Goal: Task Accomplishment & Management: Use online tool/utility

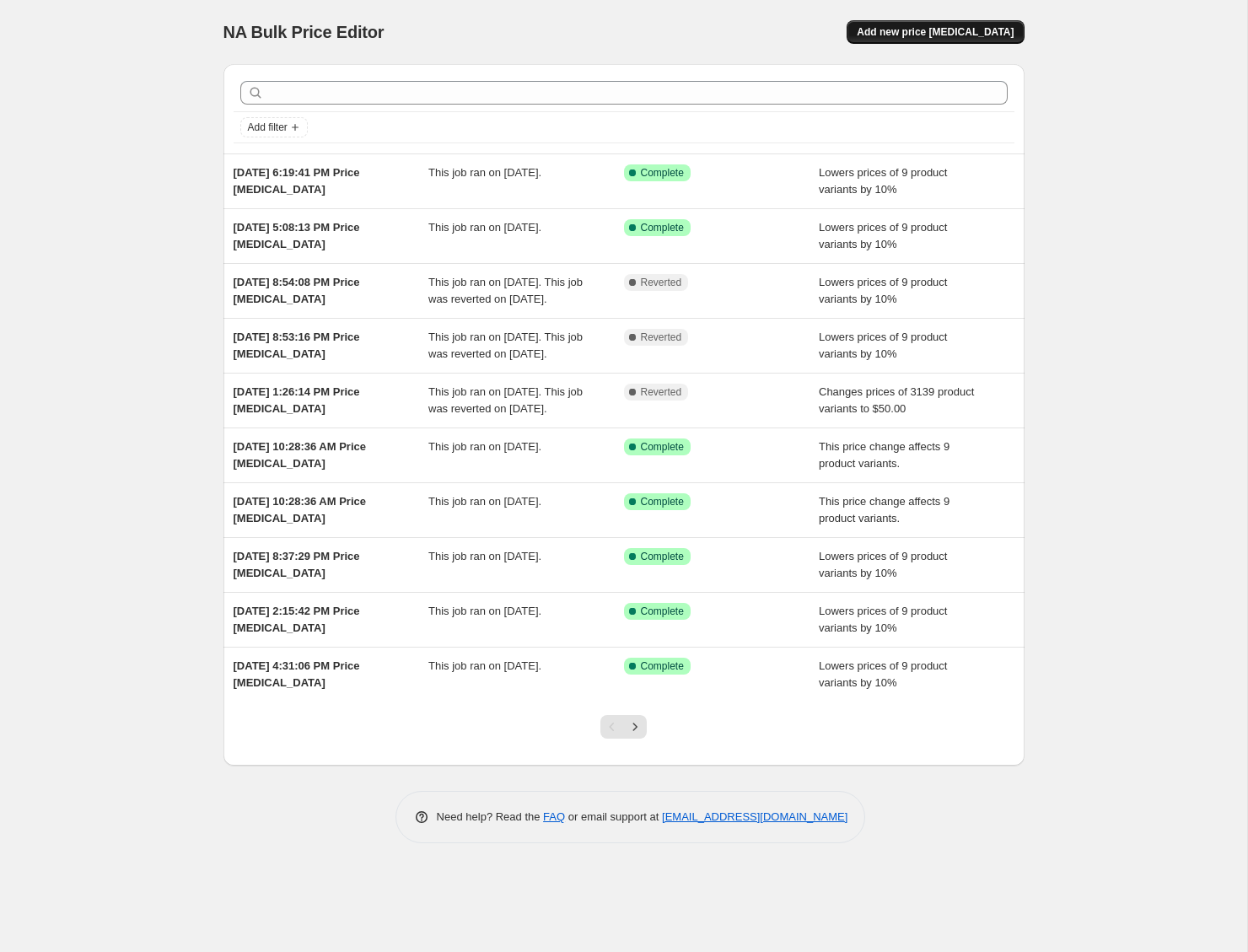
click at [892, 35] on span "Add new price change job" at bounding box center [935, 32] width 157 height 14
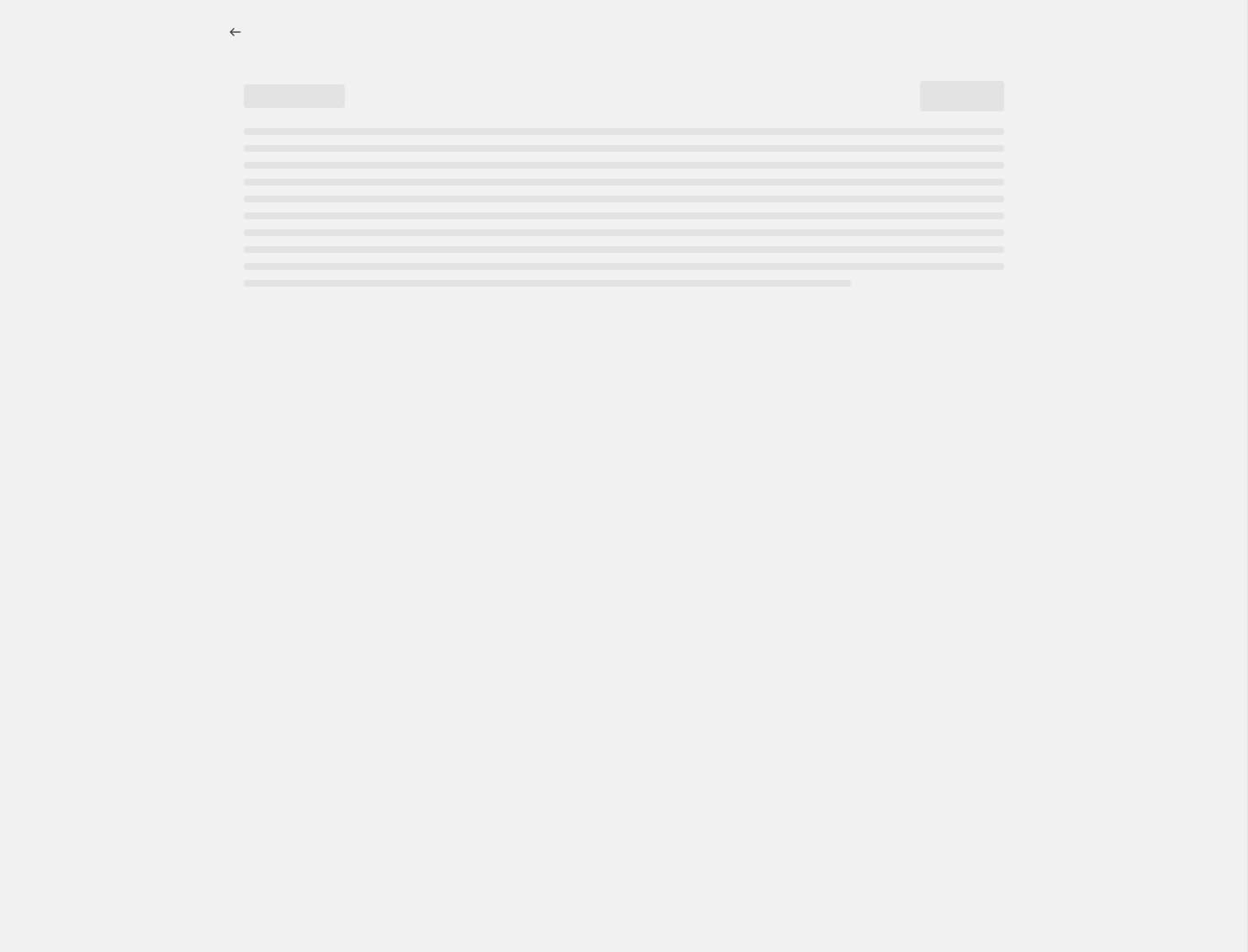
select select "percentage"
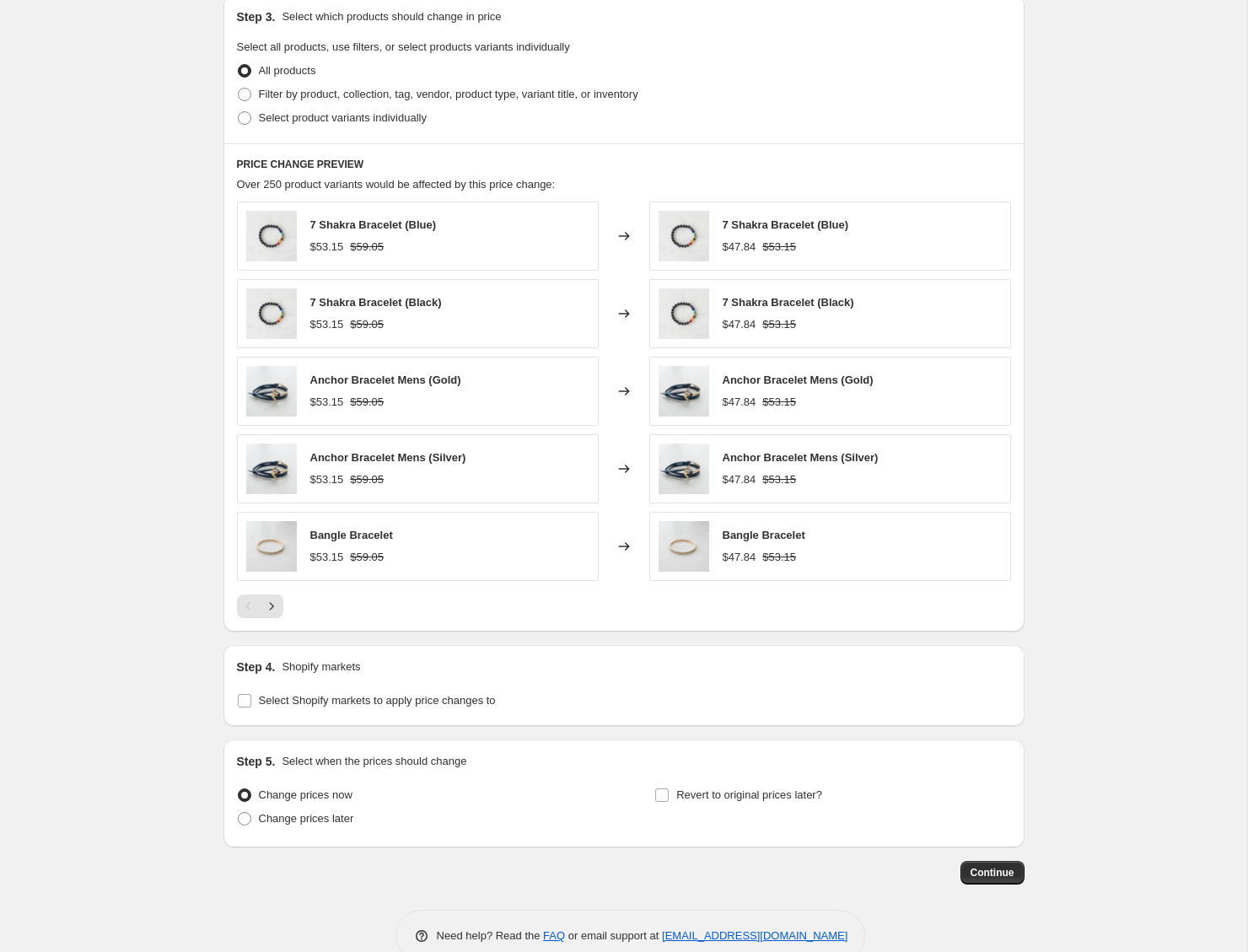
scroll to position [828, 0]
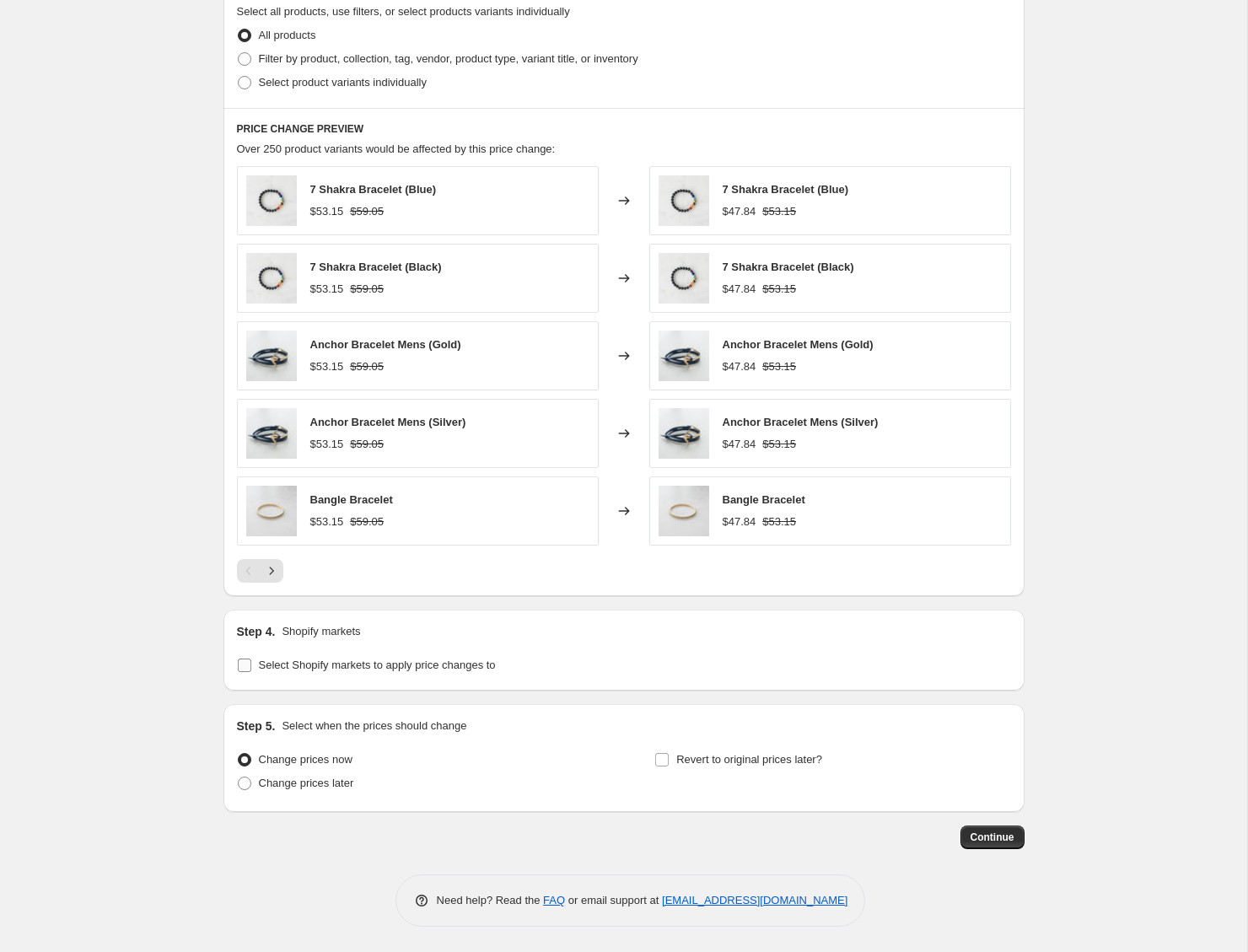
click at [417, 662] on span "Select Shopify markets to apply price changes to" at bounding box center [378, 665] width 237 height 13
click at [251, 662] on input "Select Shopify markets to apply price changes to" at bounding box center [245, 665] width 14 height 14
checkbox input "true"
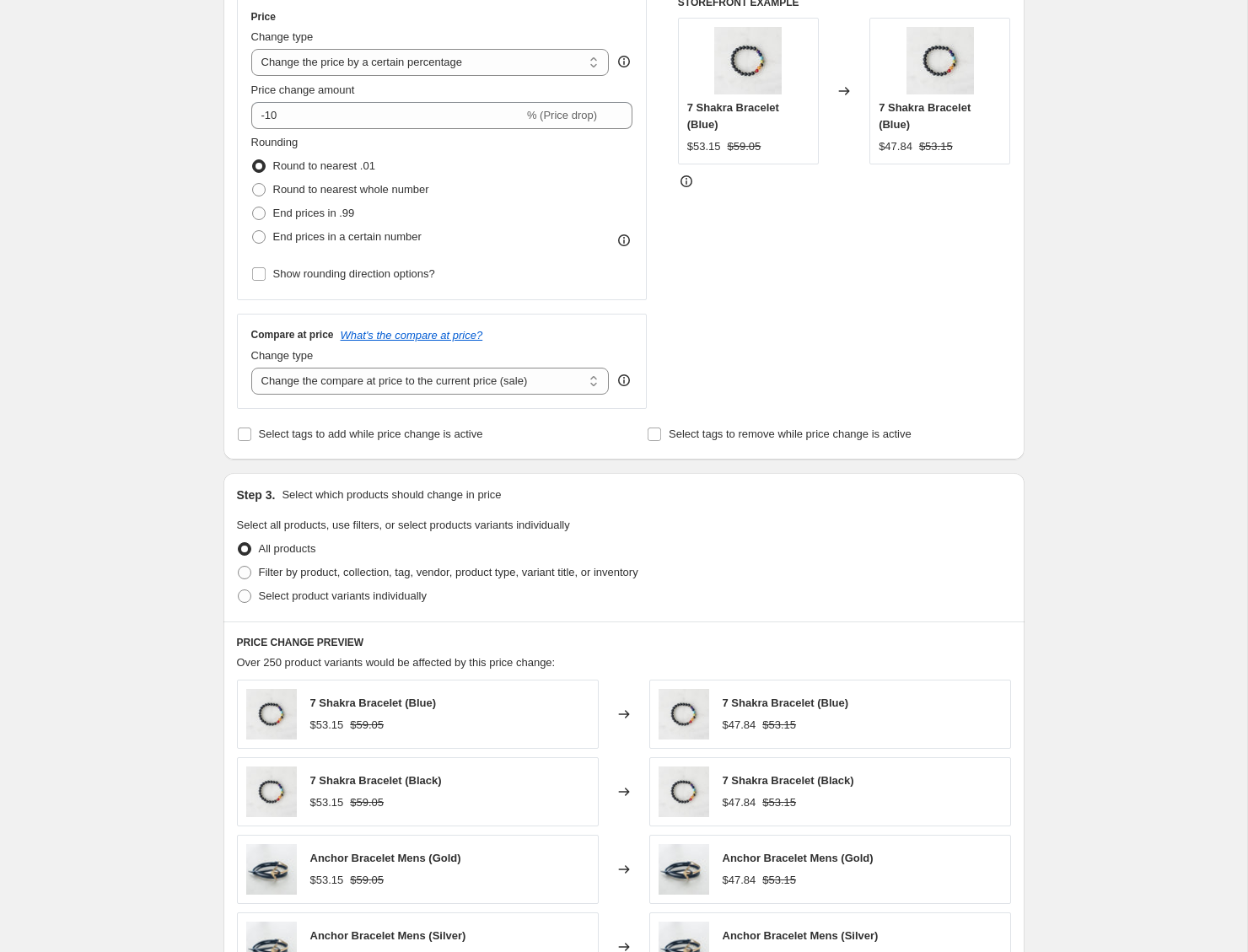
scroll to position [0, 0]
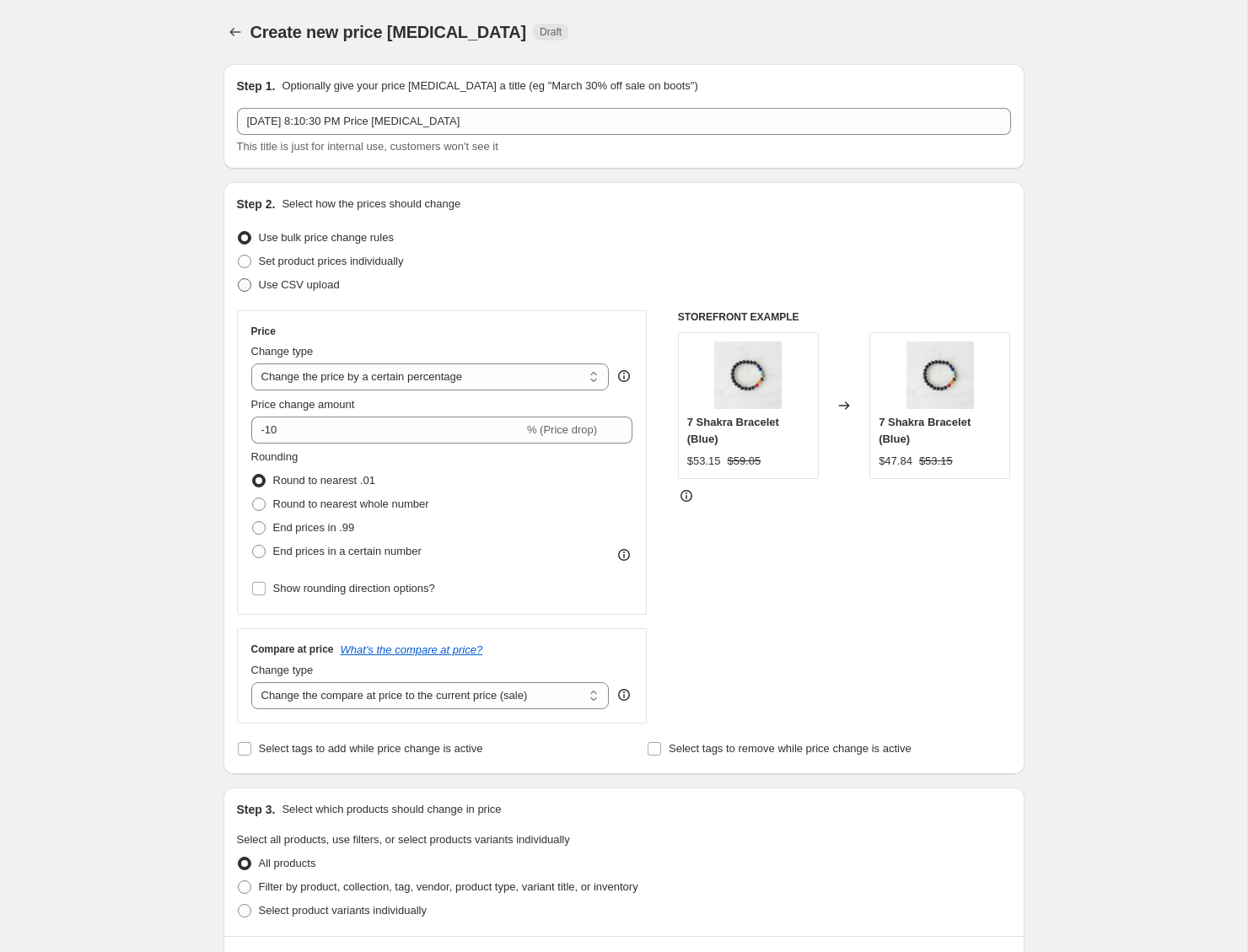
click at [320, 292] on span "Use CSV upload" at bounding box center [300, 285] width 81 height 16
click at [238, 279] on input "Use CSV upload" at bounding box center [238, 279] width 1 height 1
radio input "true"
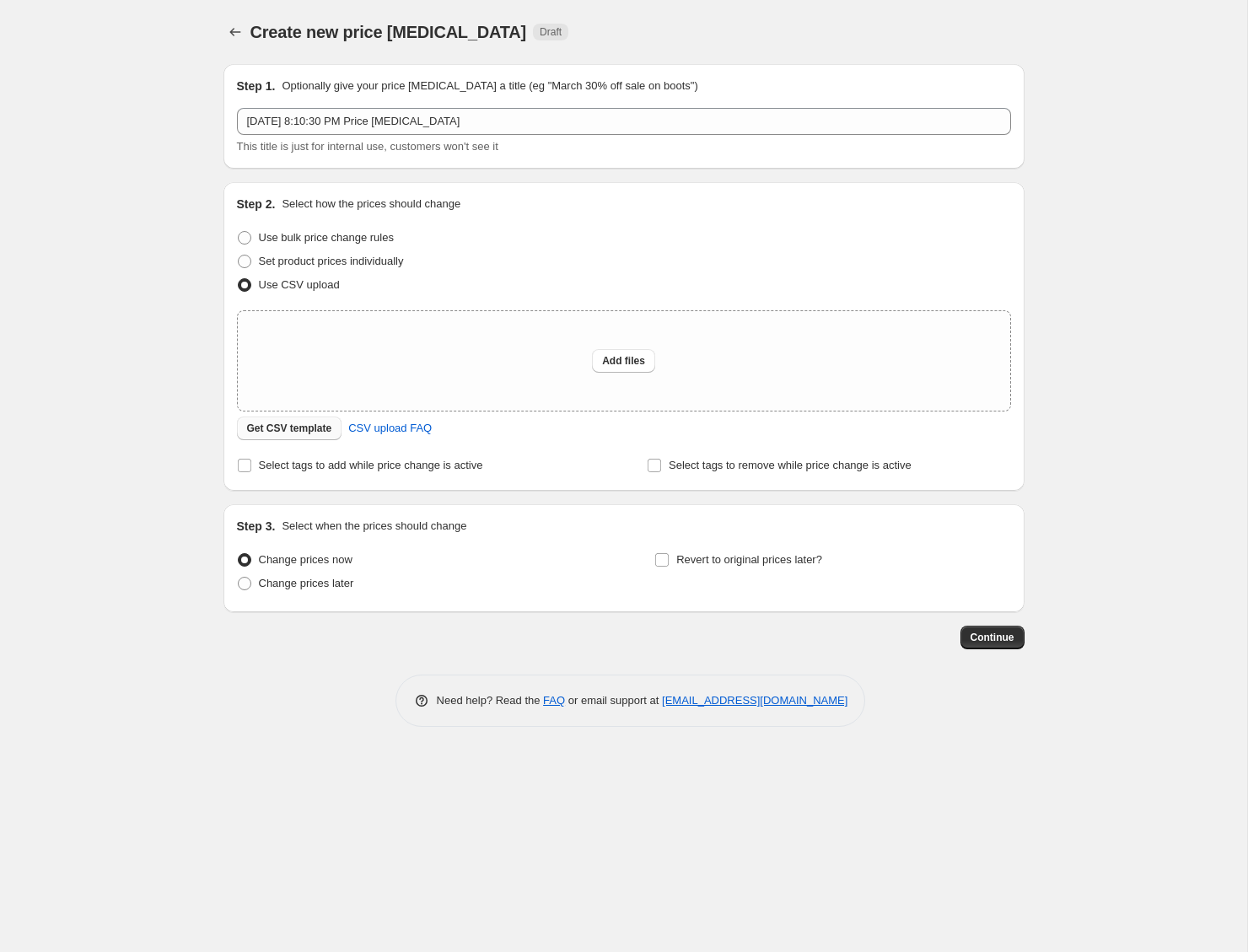
click at [301, 430] on span "Get CSV template" at bounding box center [290, 428] width 85 height 14
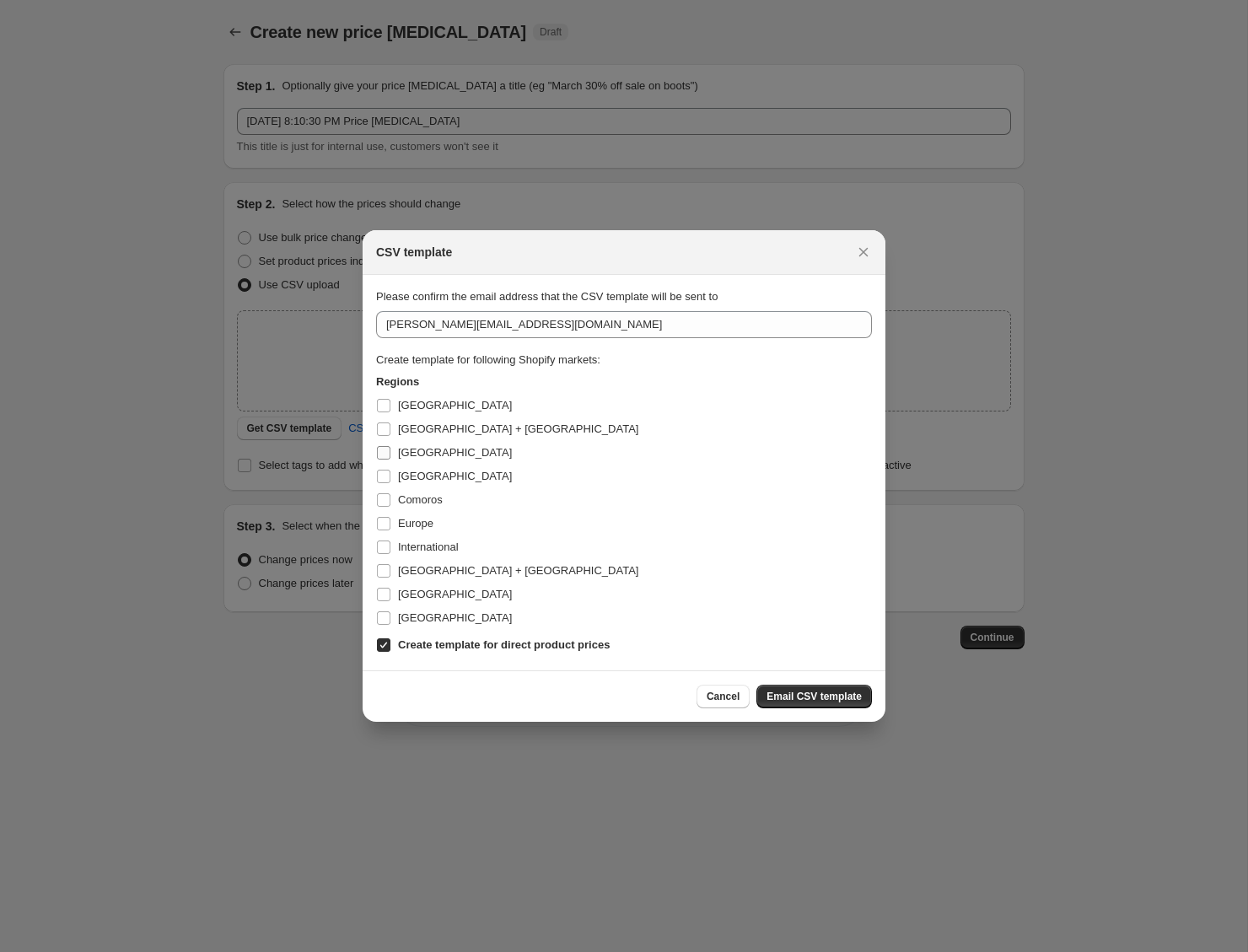
click at [405, 451] on span "[GEOGRAPHIC_DATA]" at bounding box center [454, 453] width 114 height 13
click at [390, 451] on input "[GEOGRAPHIC_DATA]" at bounding box center [383, 453] width 14 height 14
checkbox input "true"
click at [407, 520] on span "Europe" at bounding box center [415, 523] width 36 height 13
click at [390, 520] on input "Europe" at bounding box center [383, 523] width 14 height 14
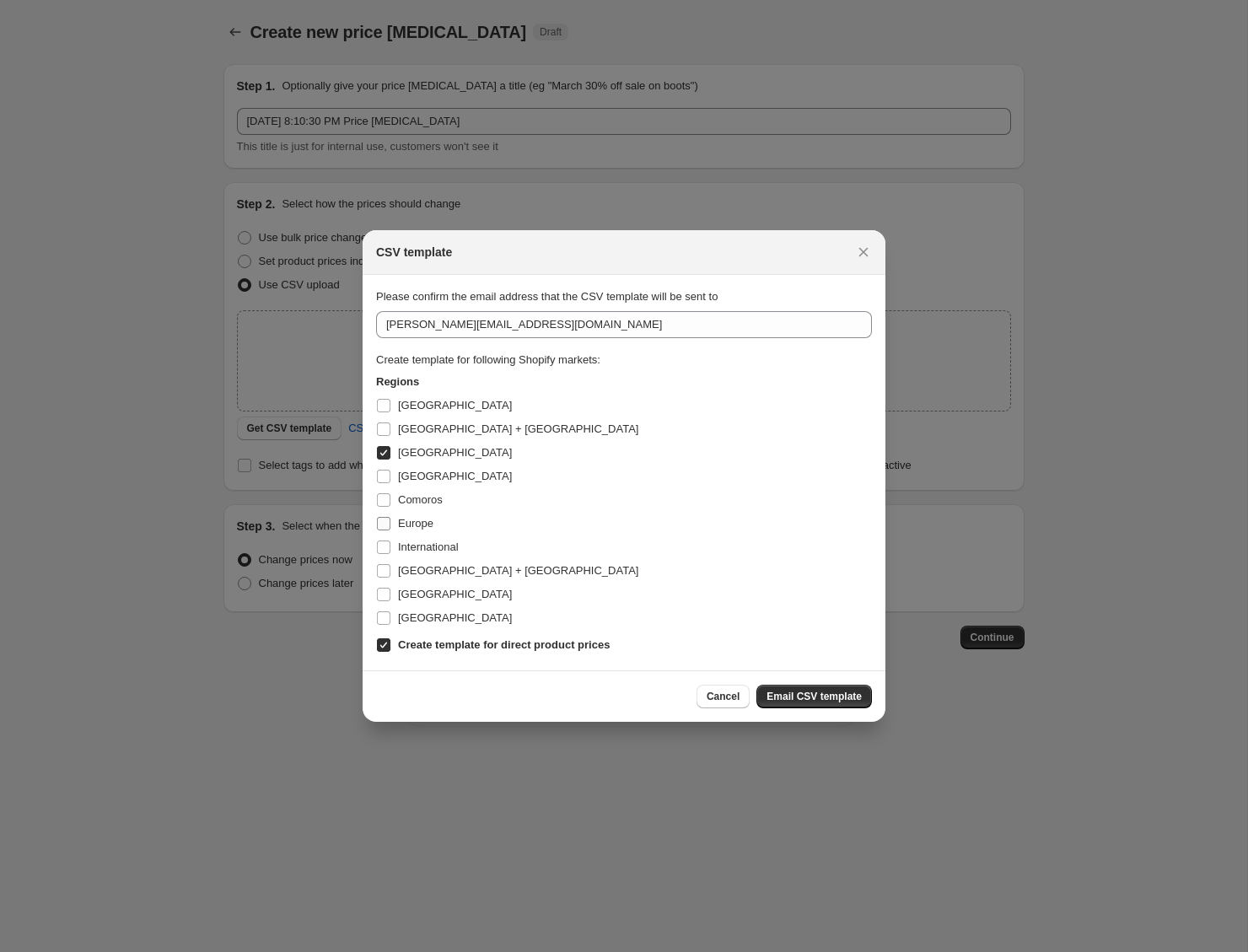
checkbox input "true"
click at [499, 649] on b "Create template for direct product prices" at bounding box center [503, 645] width 212 height 13
click at [390, 649] on input "Create template for direct product prices" at bounding box center [383, 645] width 14 height 14
checkbox input "false"
click at [787, 693] on span "Email CSV template" at bounding box center [815, 696] width 95 height 14
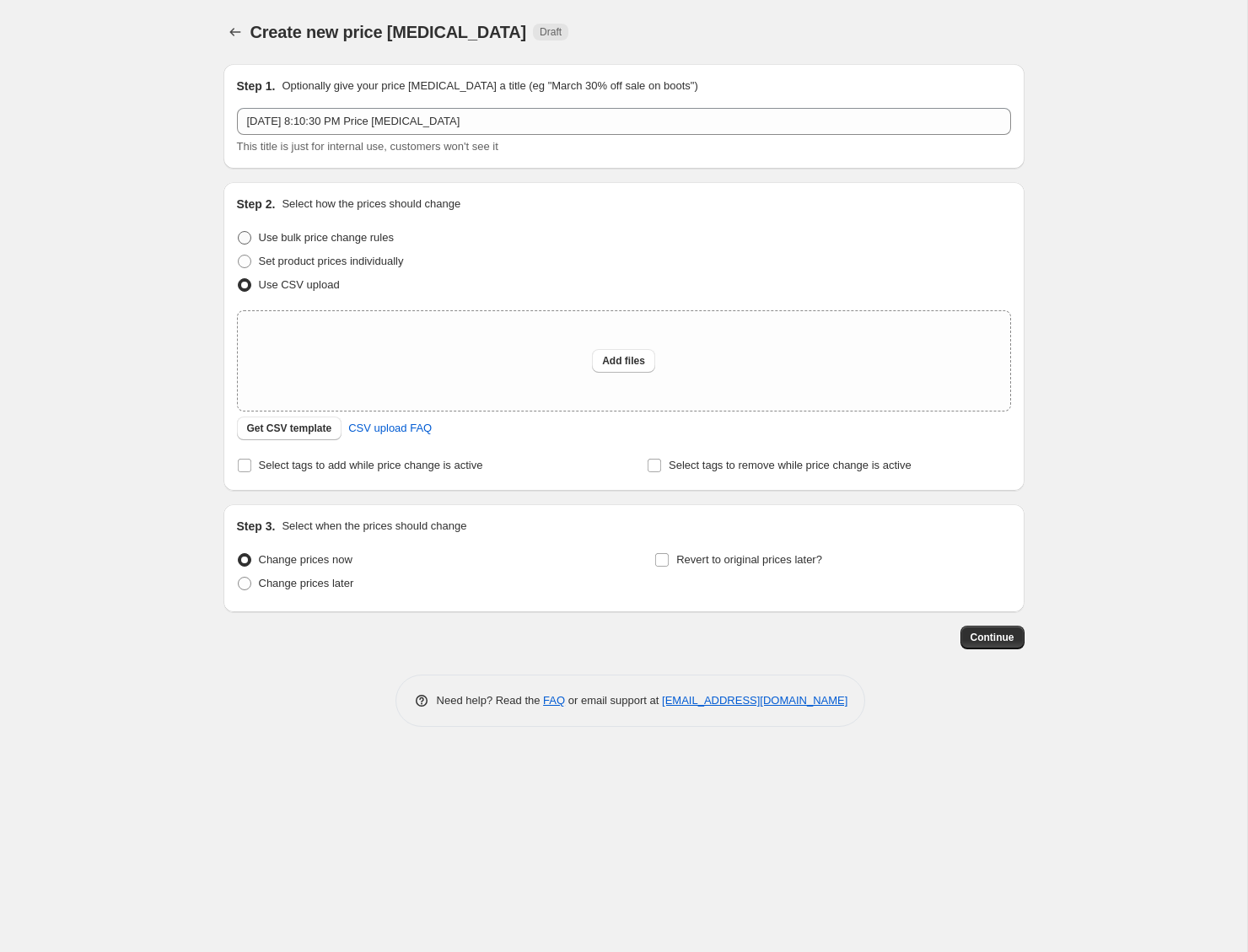
click at [349, 235] on span "Use bulk price change rules" at bounding box center [326, 237] width 135 height 13
click at [238, 232] on input "Use bulk price change rules" at bounding box center [238, 231] width 1 height 1
radio input "true"
select select "percentage"
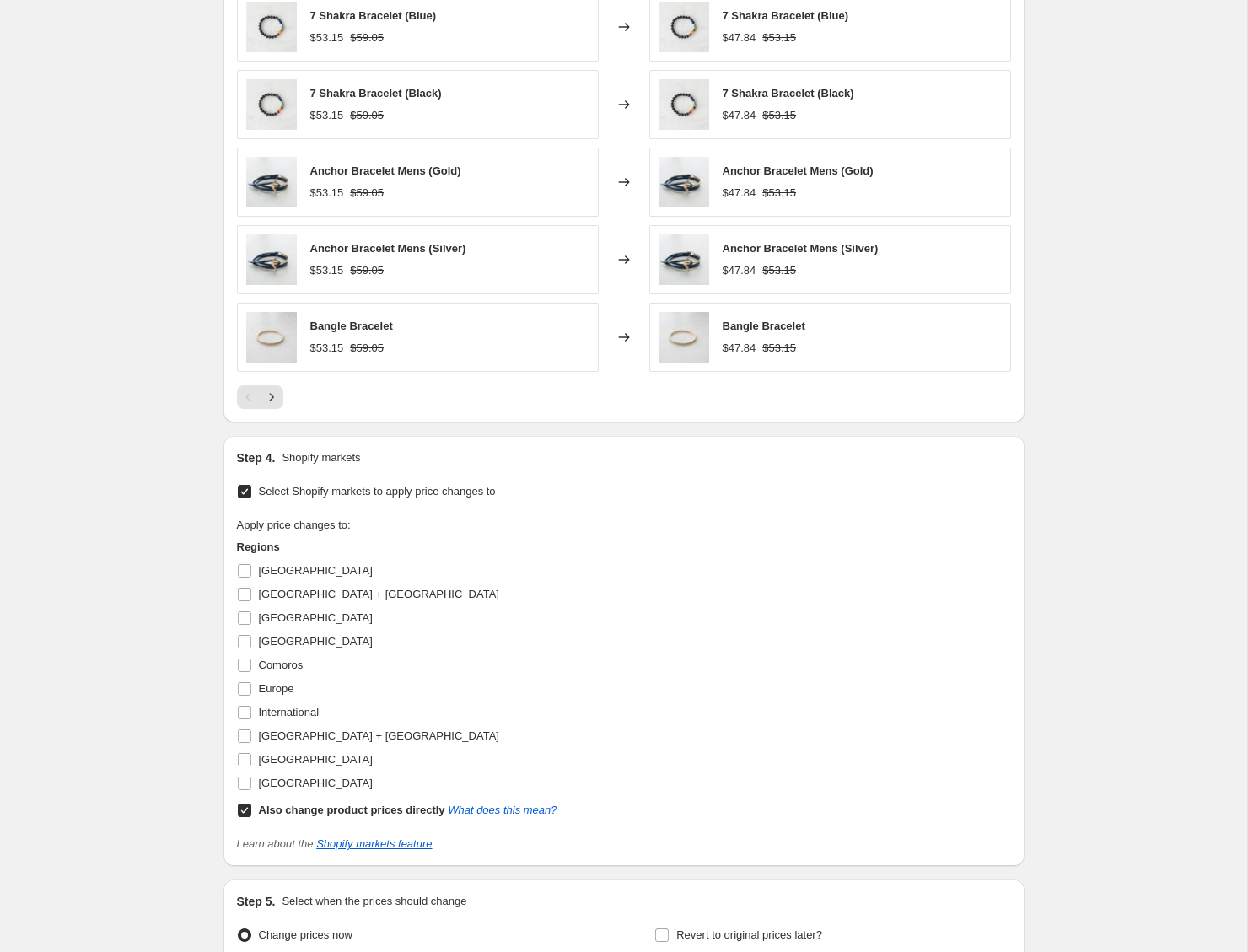
scroll to position [1009, 0]
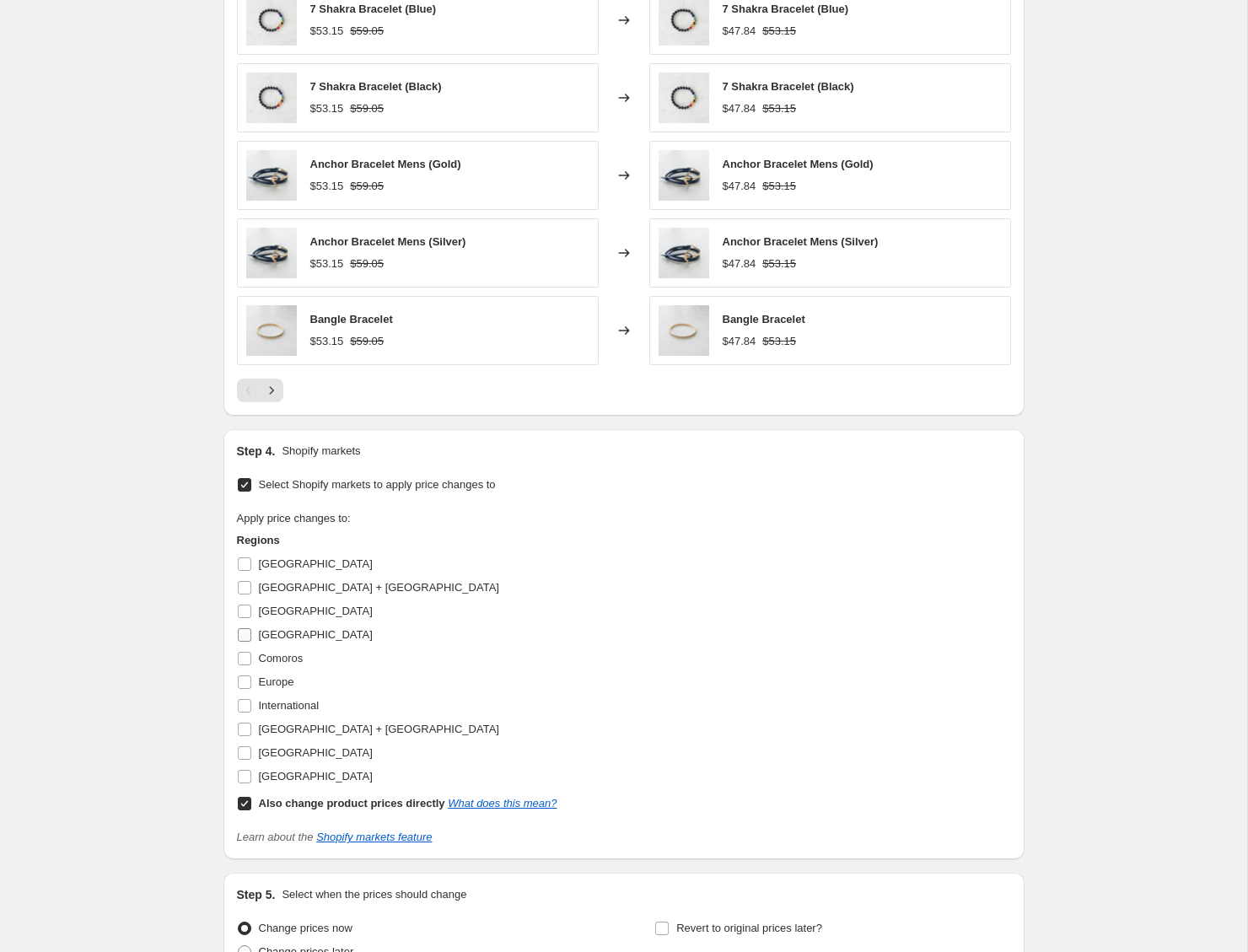
click at [288, 635] on span "Canada" at bounding box center [316, 635] width 114 height 13
click at [251, 635] on input "Canada" at bounding box center [245, 635] width 14 height 14
checkbox input "true"
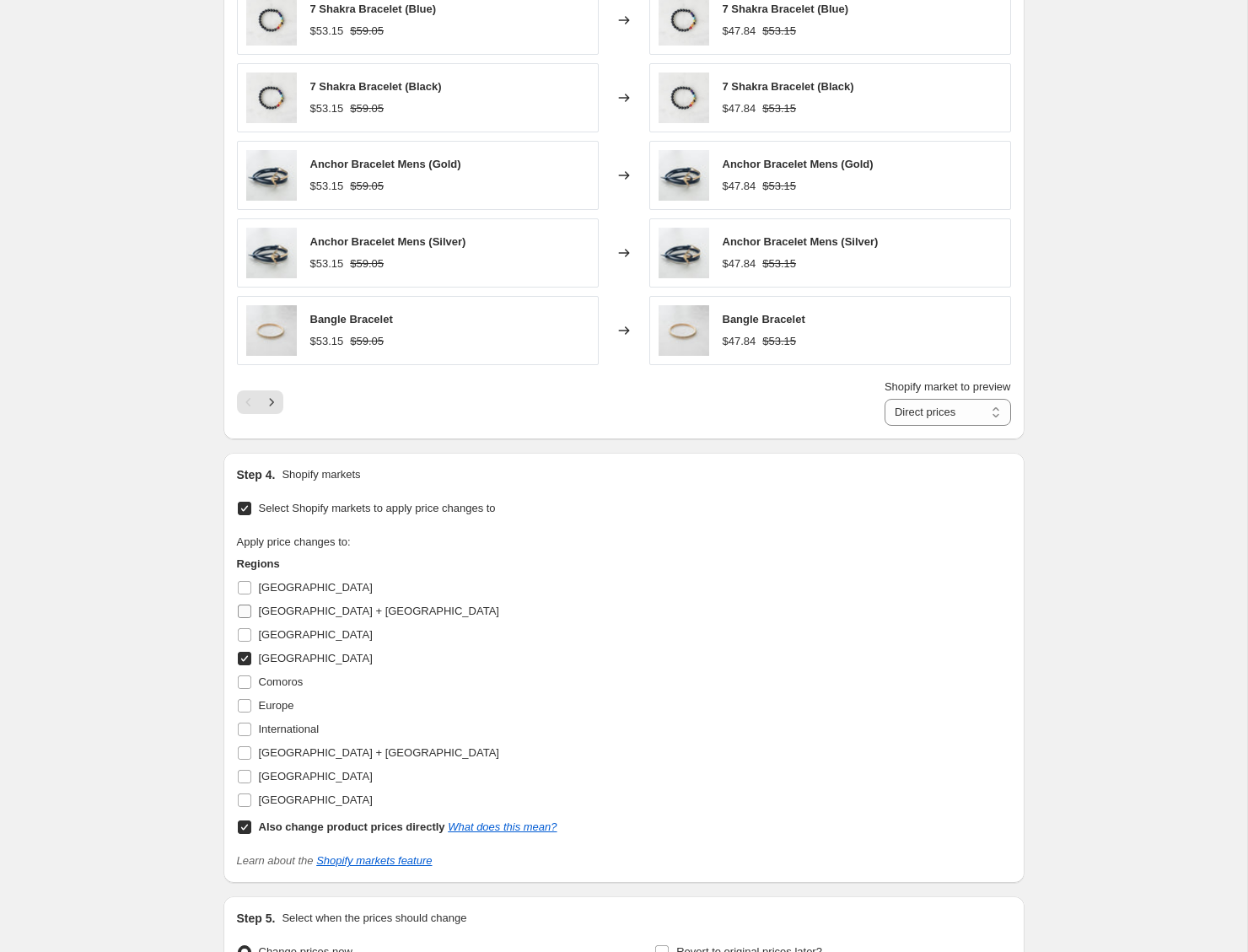
click at [285, 608] on span "Australia + New Zealand" at bounding box center [379, 611] width 240 height 13
click at [251, 608] on input "Australia + New Zealand" at bounding box center [245, 611] width 14 height 14
checkbox input "true"
click at [313, 827] on b "Also change product prices directly" at bounding box center [352, 826] width 186 height 13
click at [251, 827] on input "Also change product prices directly What does this mean?" at bounding box center [245, 826] width 14 height 14
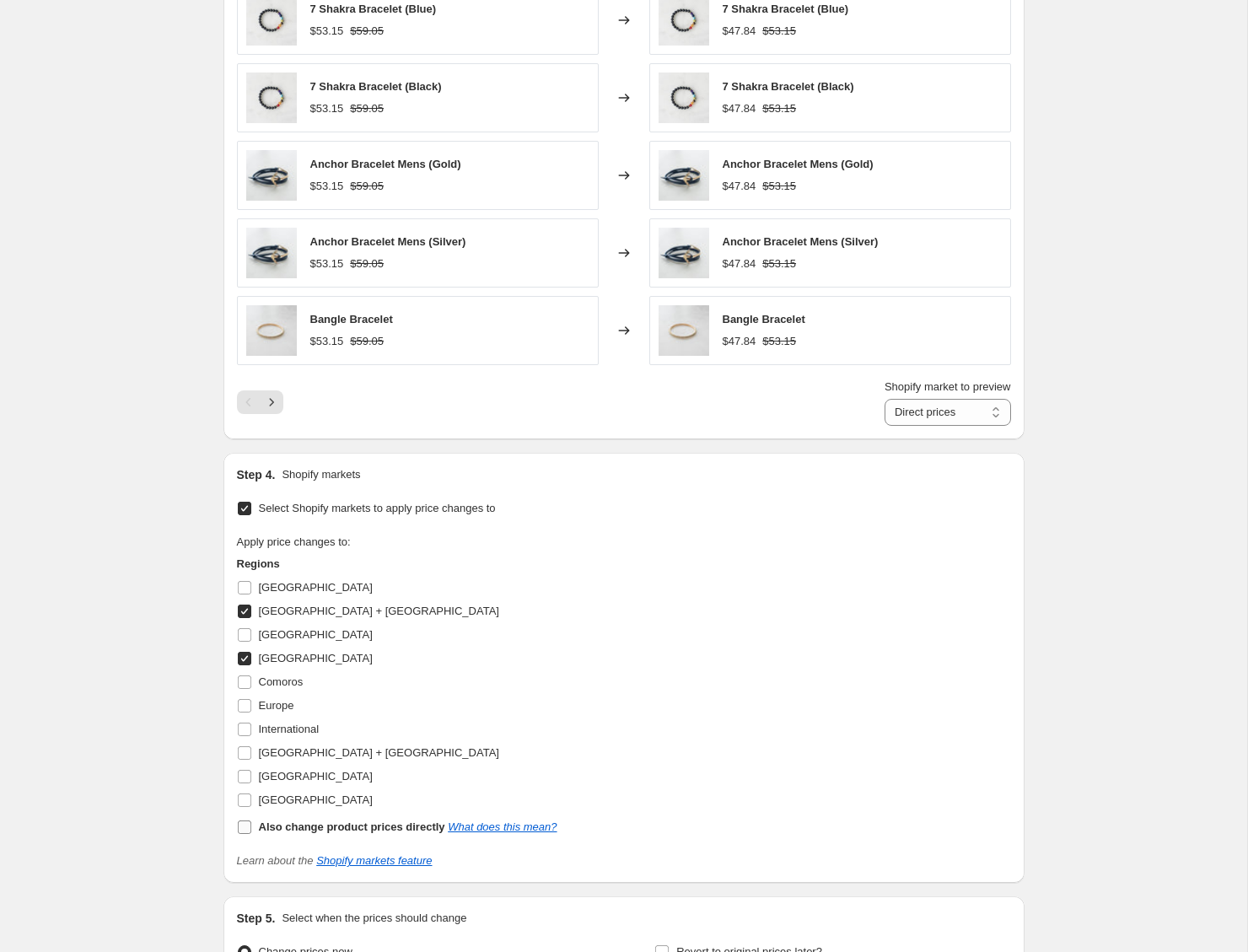
checkbox input "false"
select select "38233440414"
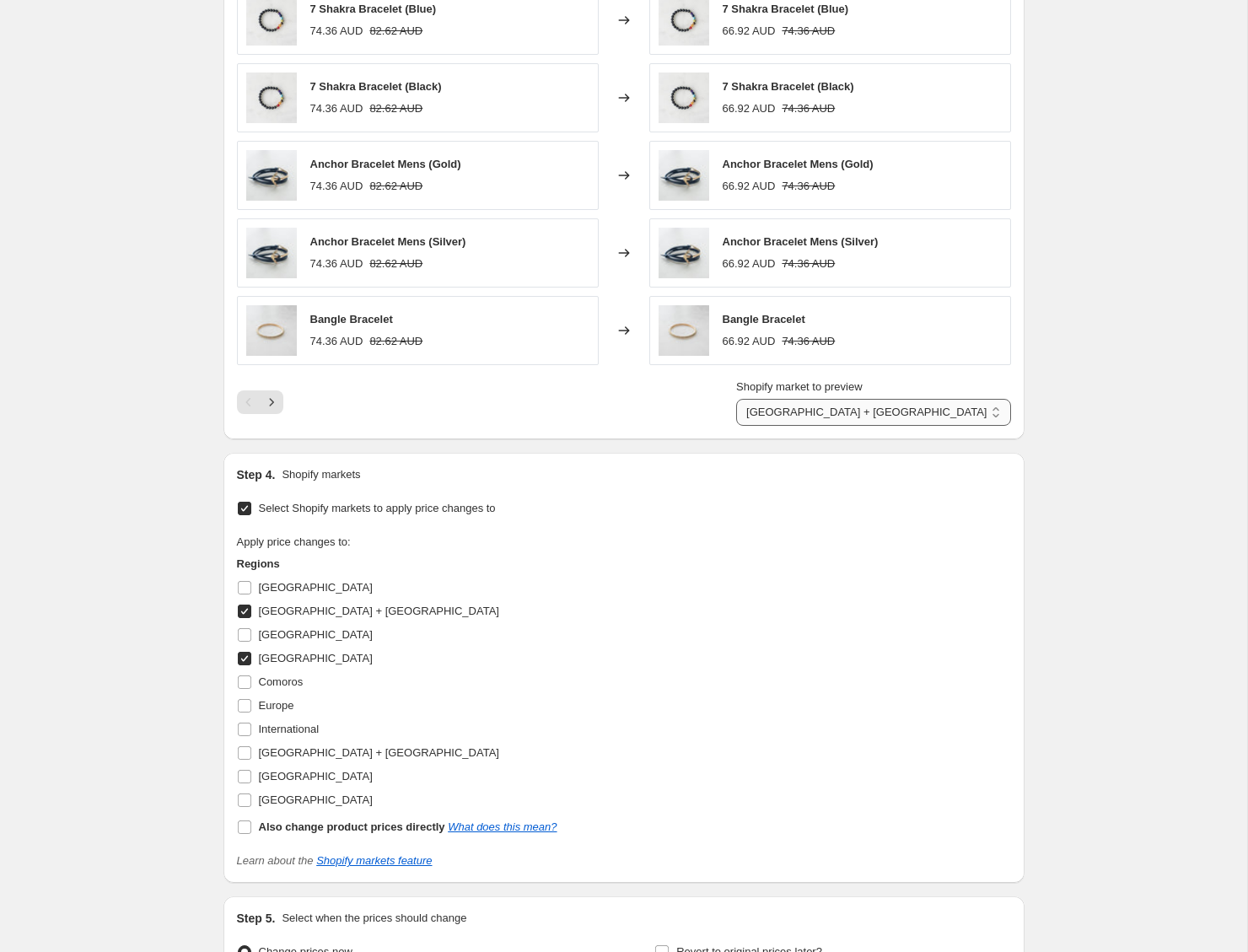
click at [988, 411] on select "Australia + New Zealand Canada" at bounding box center [872, 411] width 274 height 27
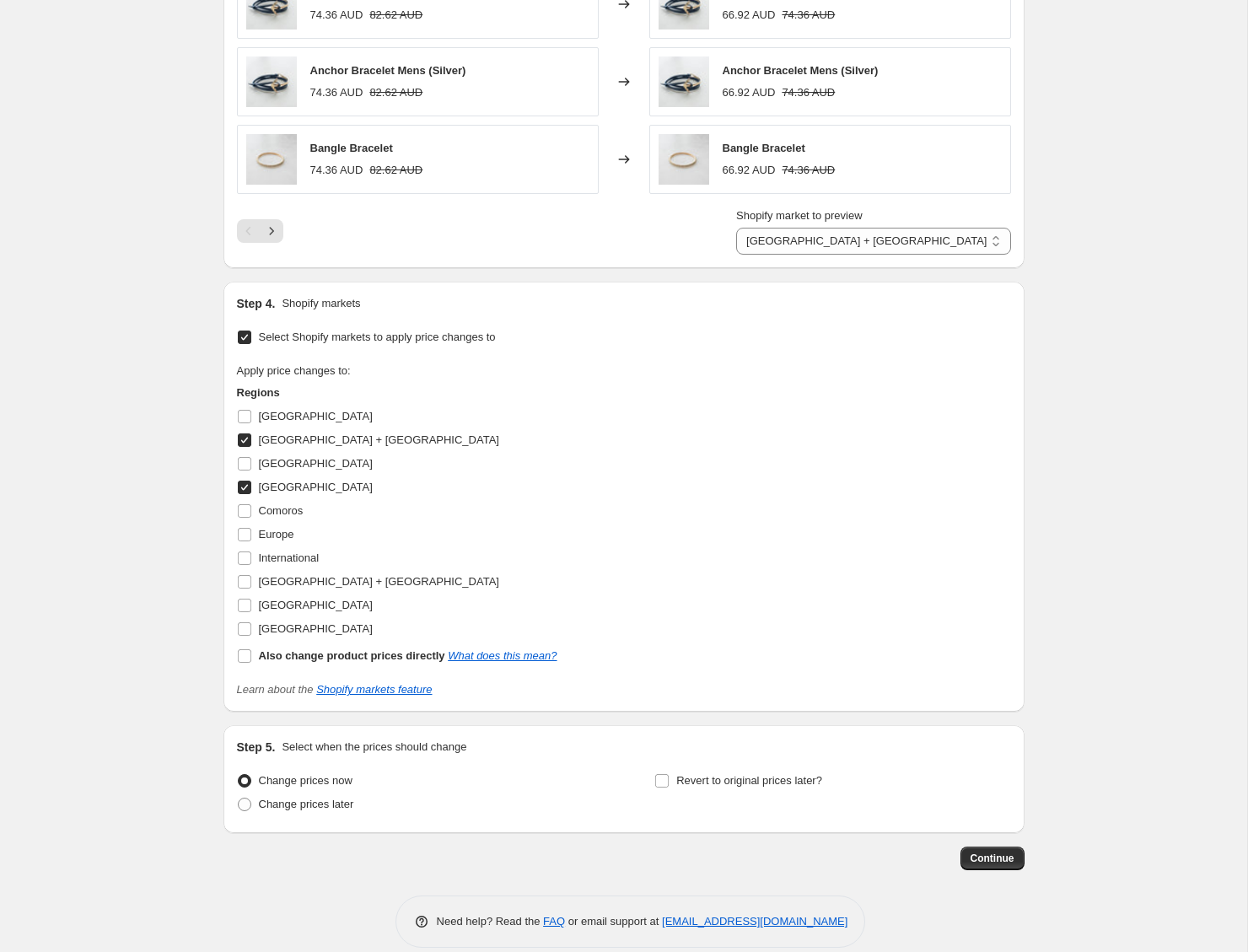
scroll to position [1200, 0]
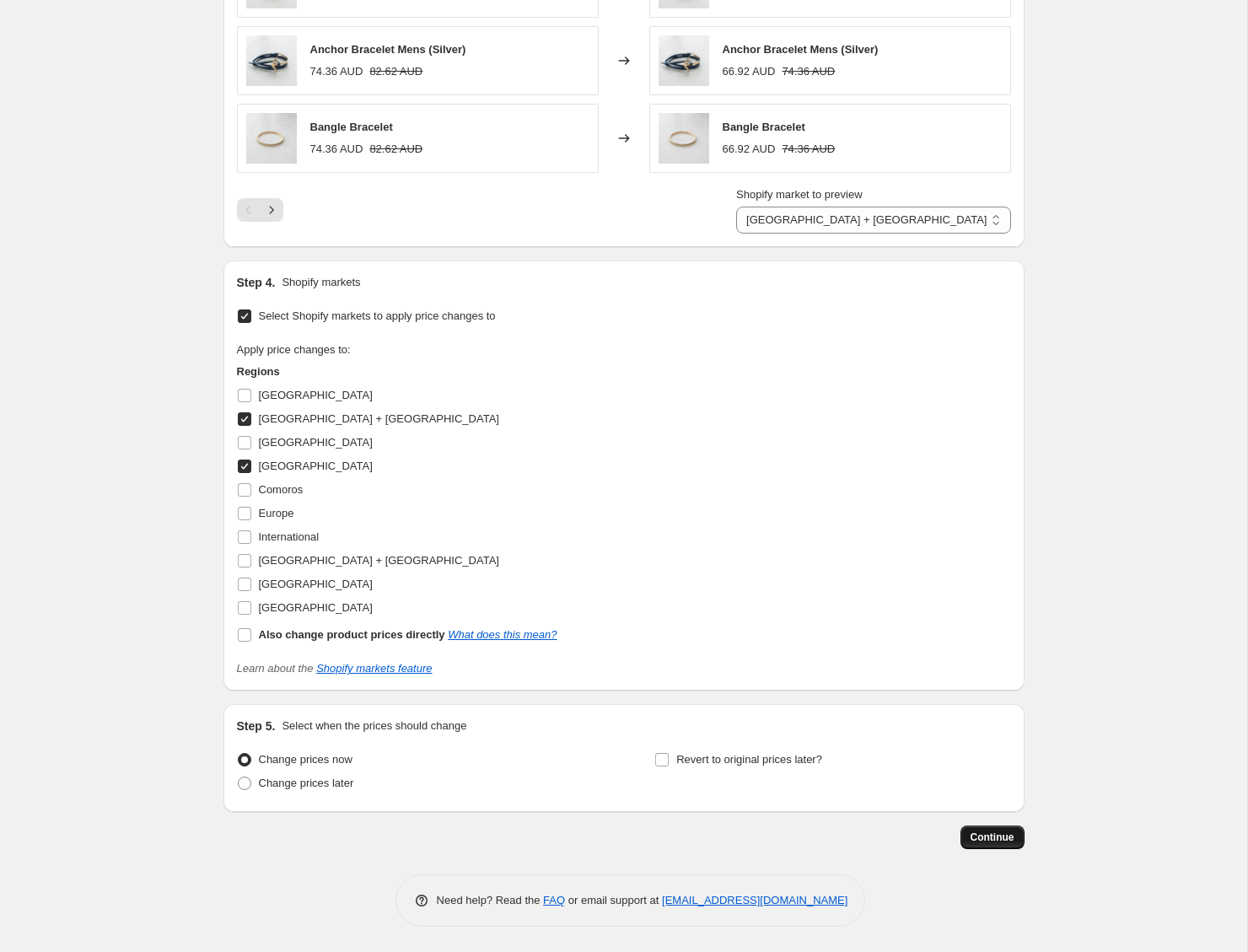
click at [999, 836] on span "Continue" at bounding box center [992, 837] width 44 height 14
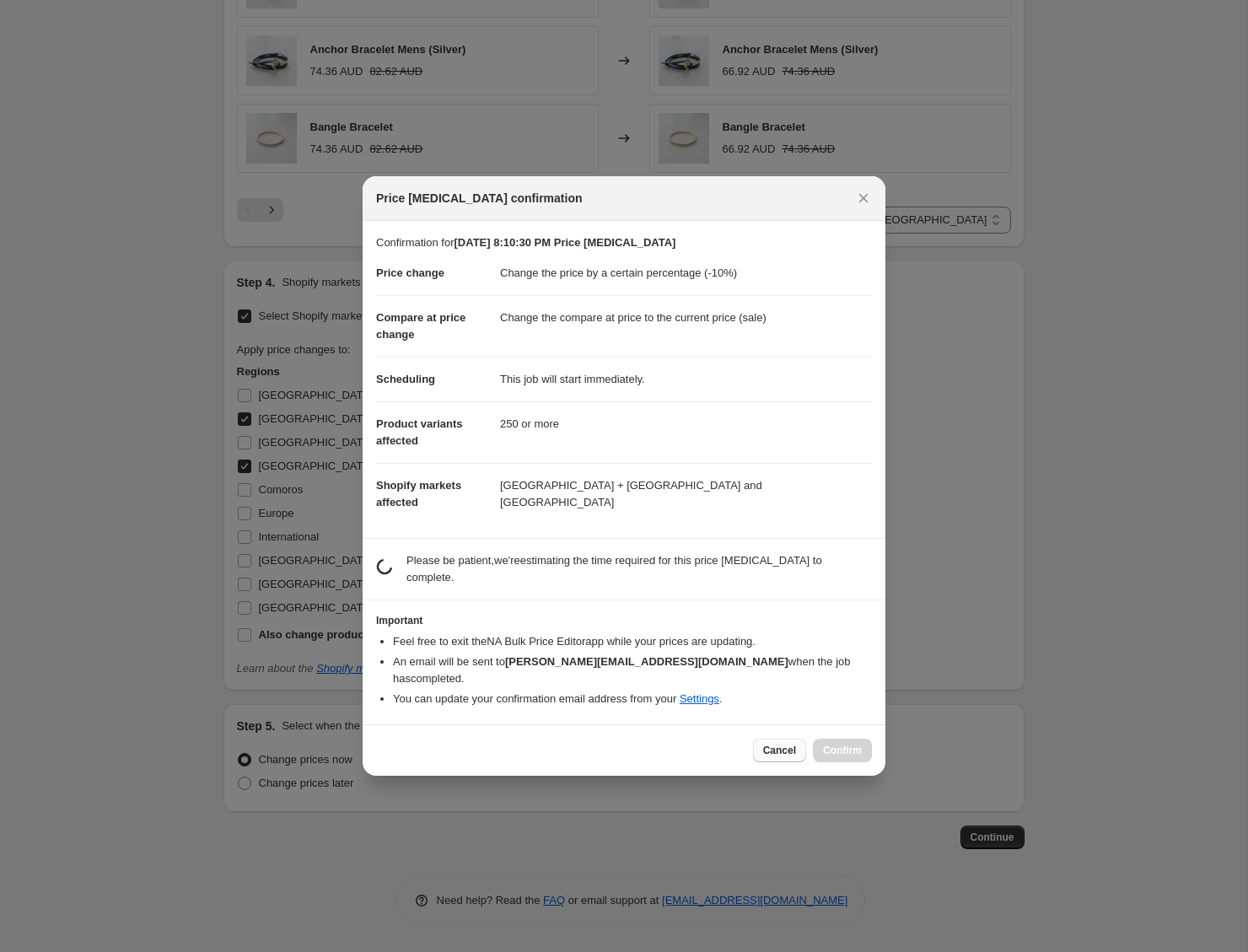
click at [786, 739] on button "Cancel" at bounding box center [780, 750] width 53 height 24
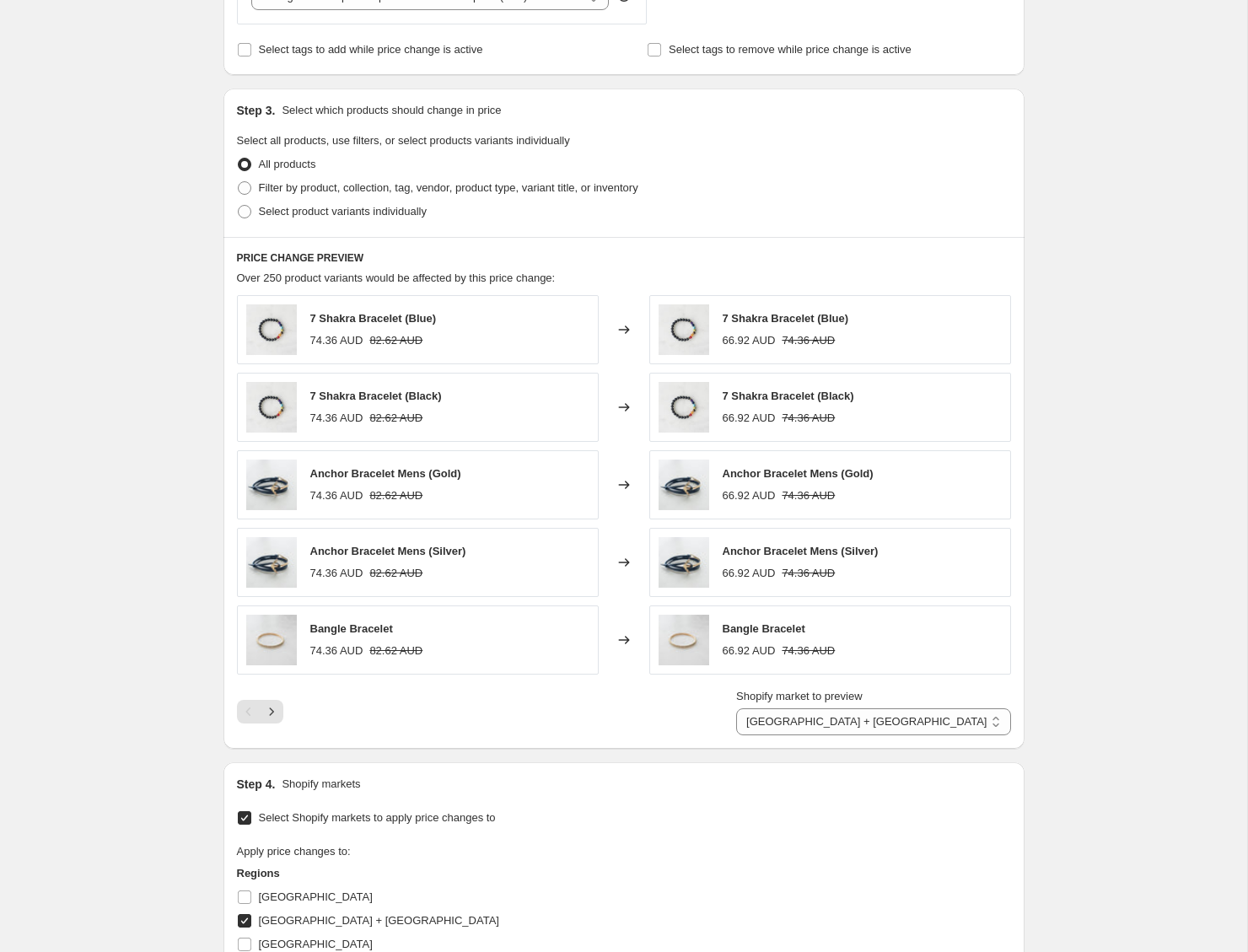
scroll to position [640, 0]
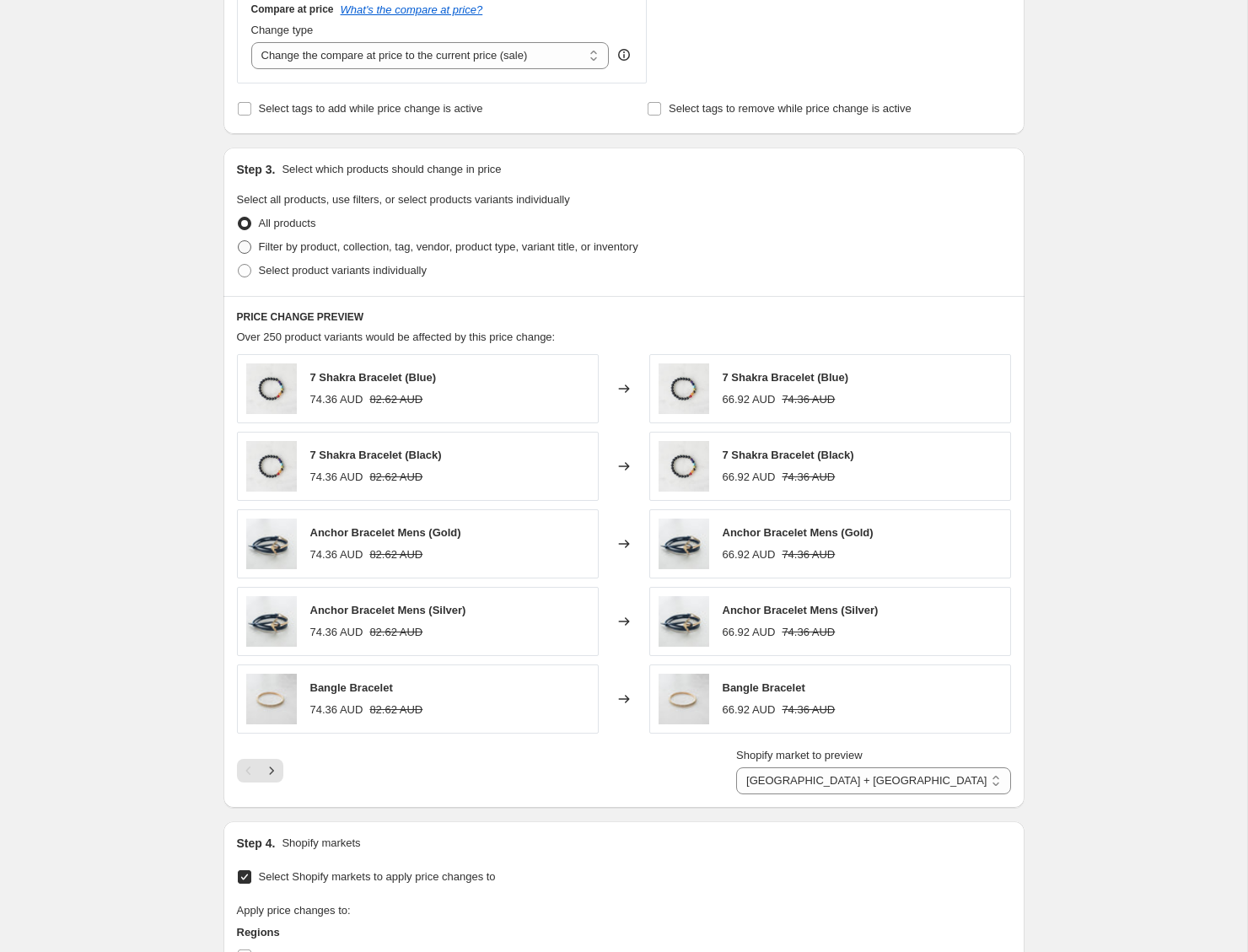
click at [400, 241] on span "Filter by product, collection, tag, vendor, product type, variant title, or inv…" at bounding box center [449, 246] width 379 height 13
click at [238, 241] on input "Filter by product, collection, tag, vendor, product type, variant title, or inv…" at bounding box center [238, 240] width 1 height 1
radio input "true"
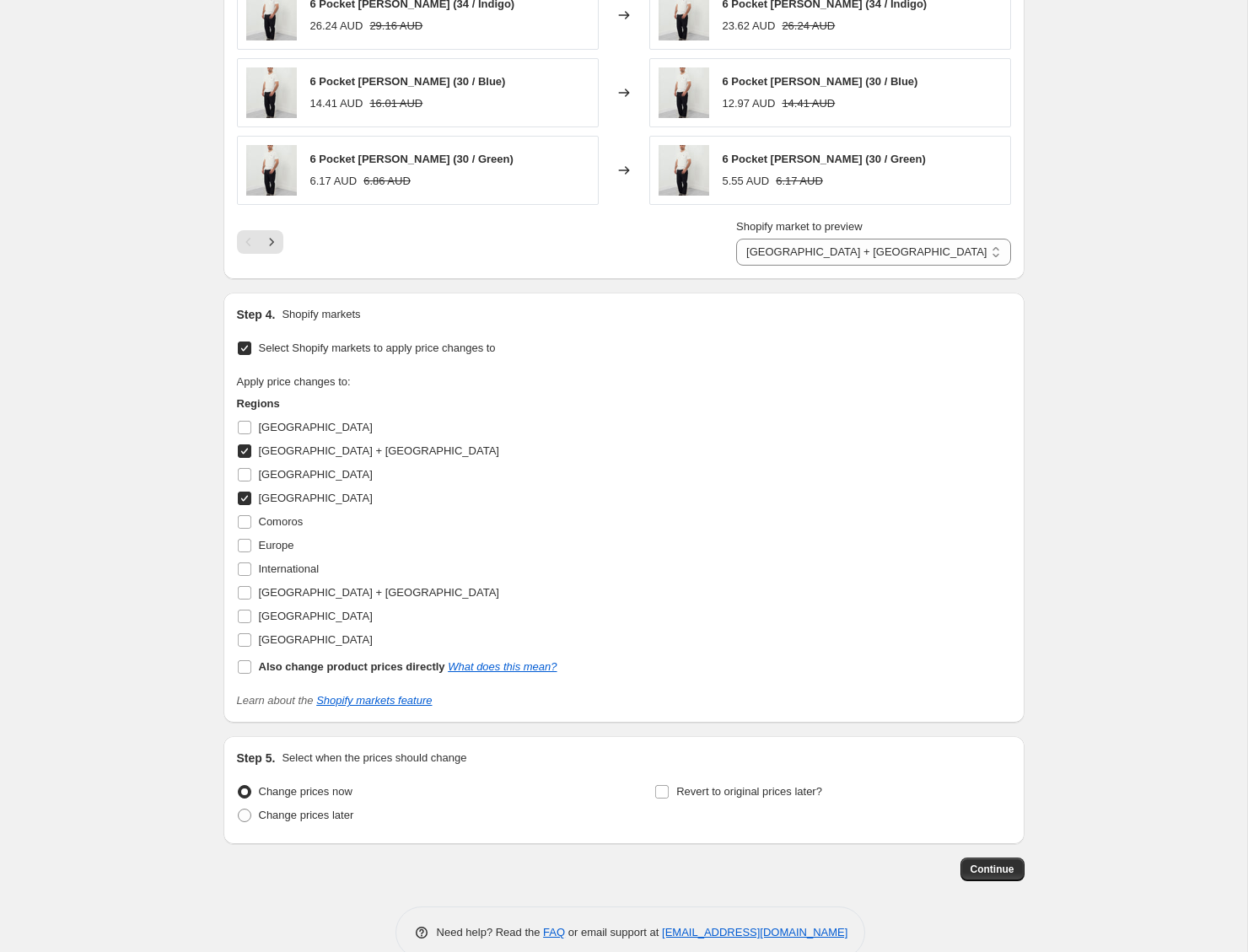
scroll to position [1391, 0]
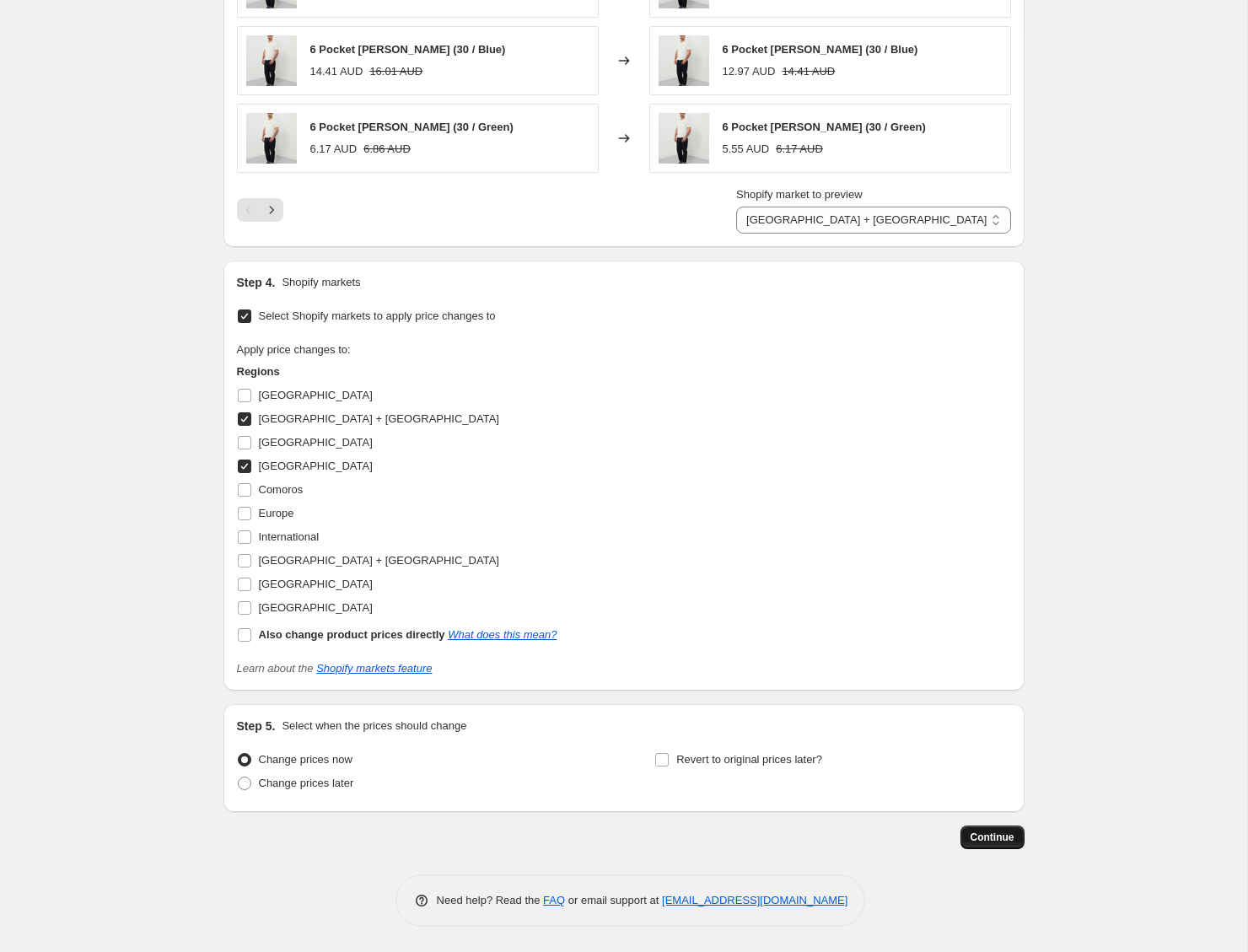
click at [1001, 838] on span "Continue" at bounding box center [992, 837] width 44 height 14
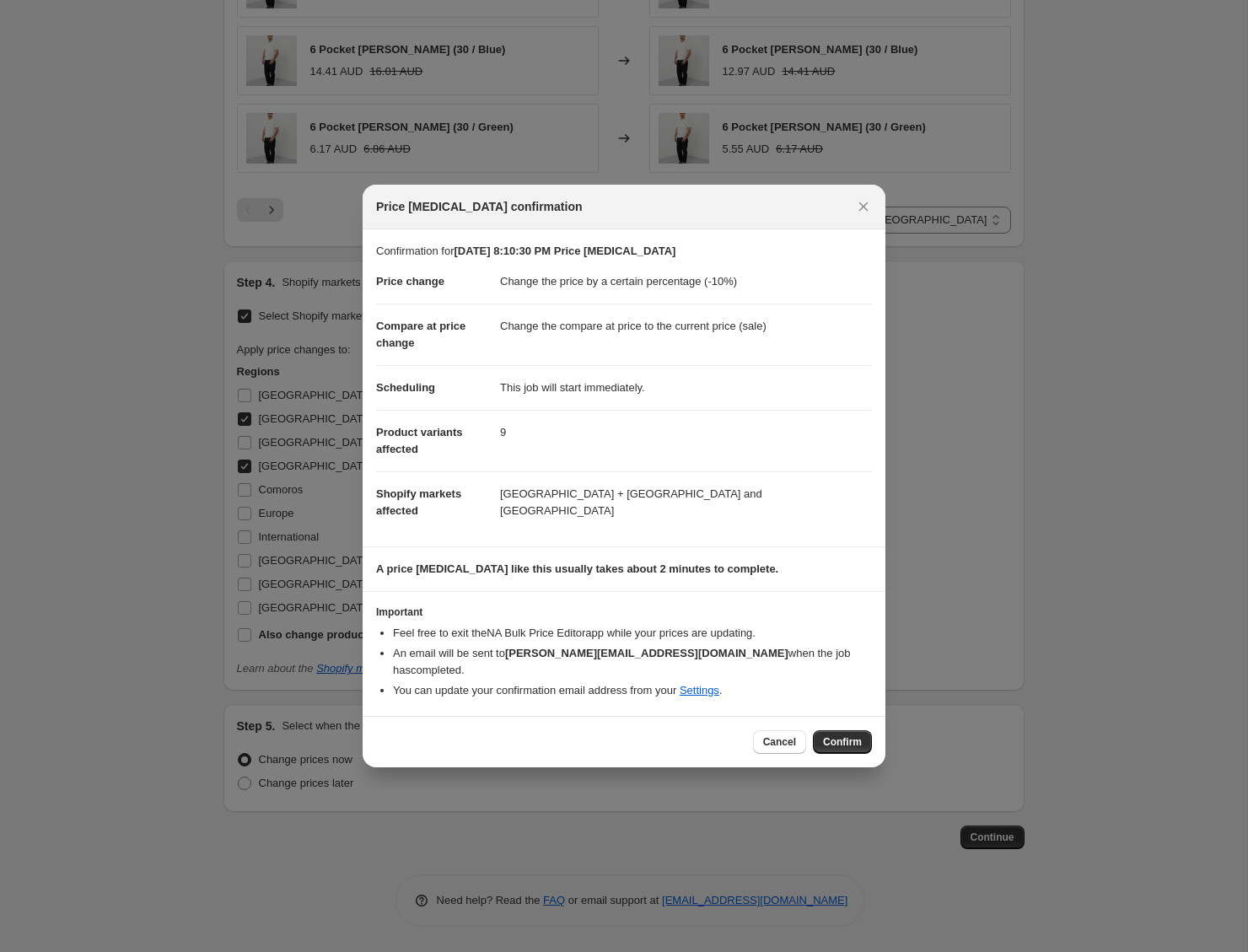
drag, startPoint x: 848, startPoint y: 732, endPoint x: 783, endPoint y: 682, distance: 82.0
click at [847, 735] on span "Confirm" at bounding box center [842, 741] width 38 height 14
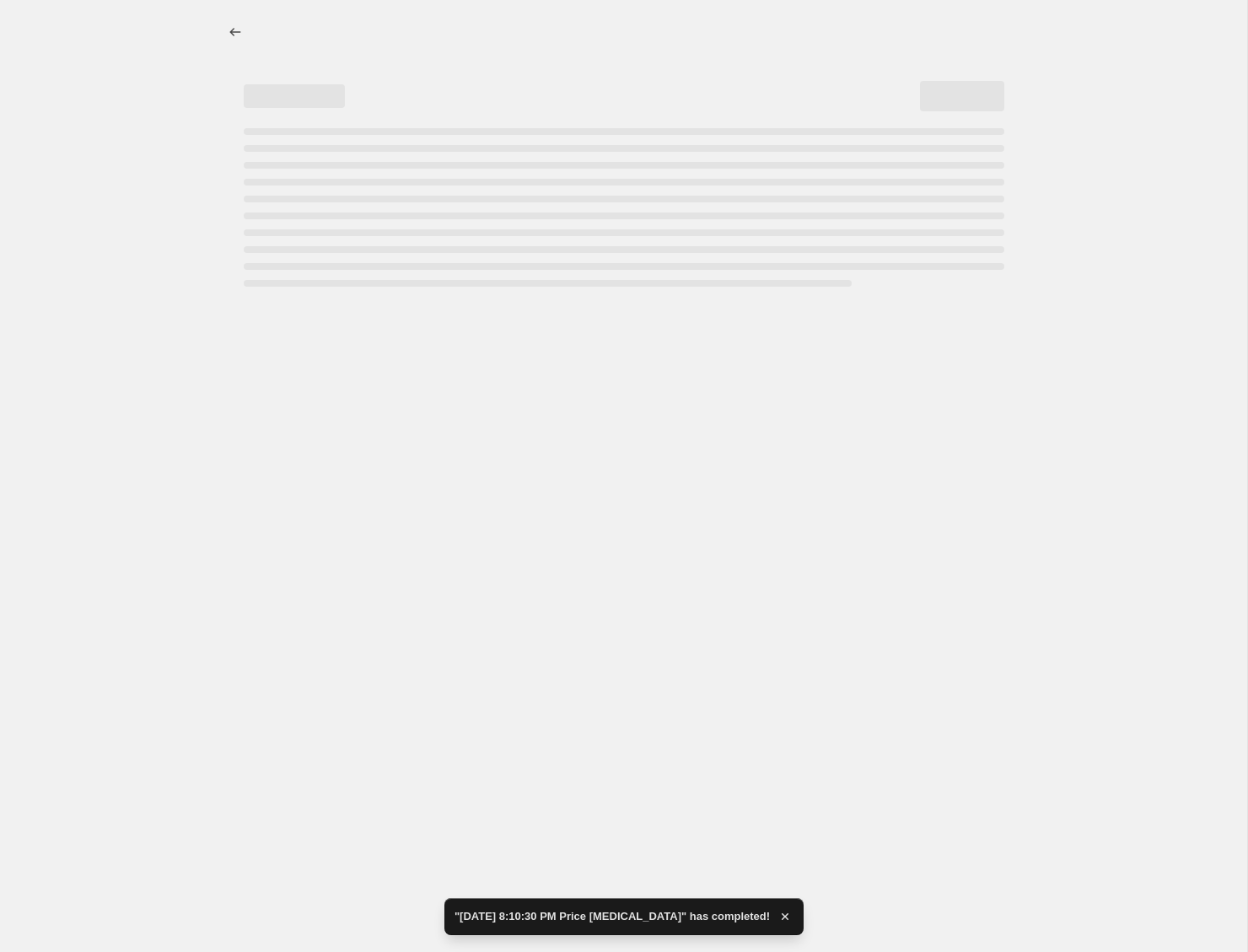
select select "percentage"
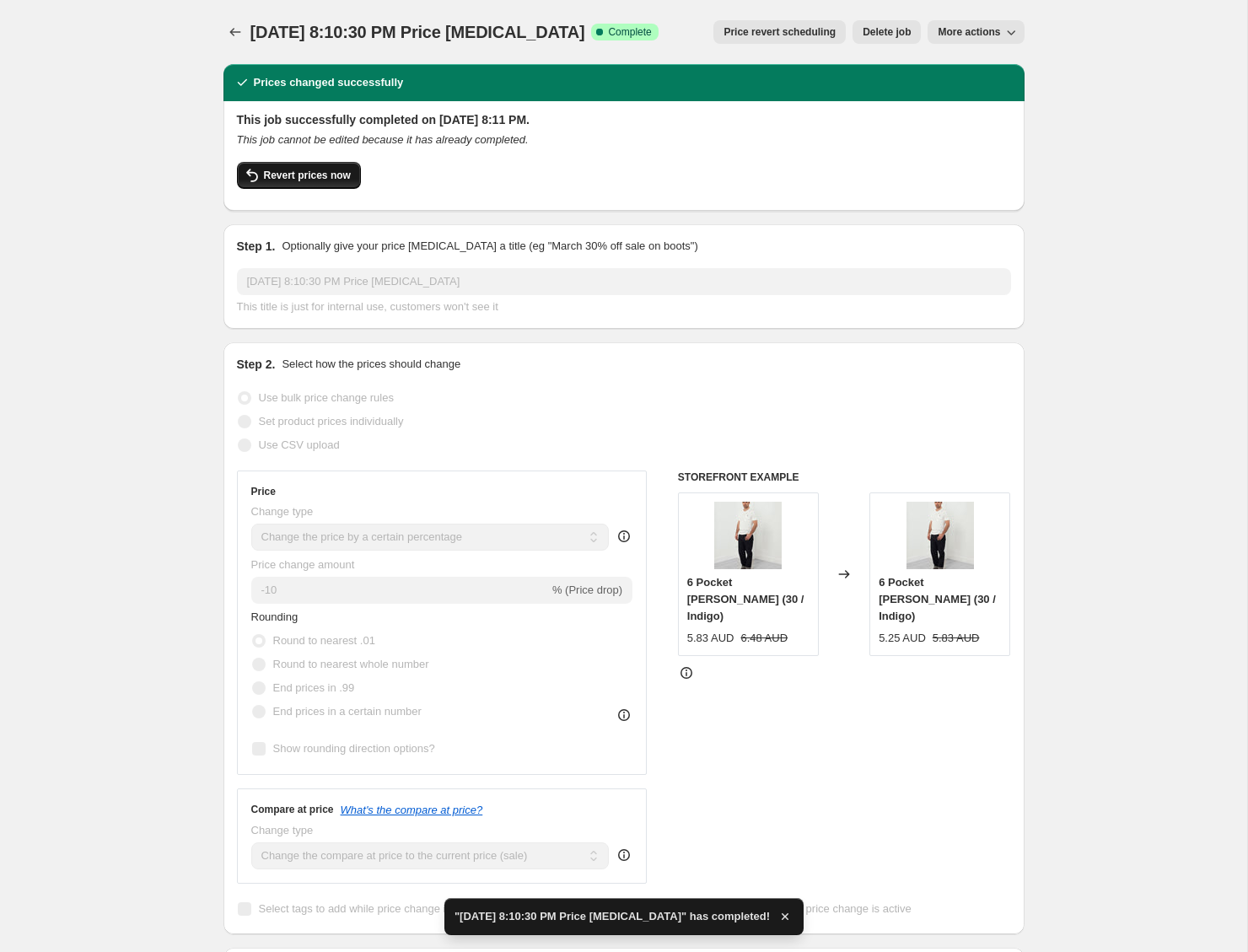
scroll to position [4, 0]
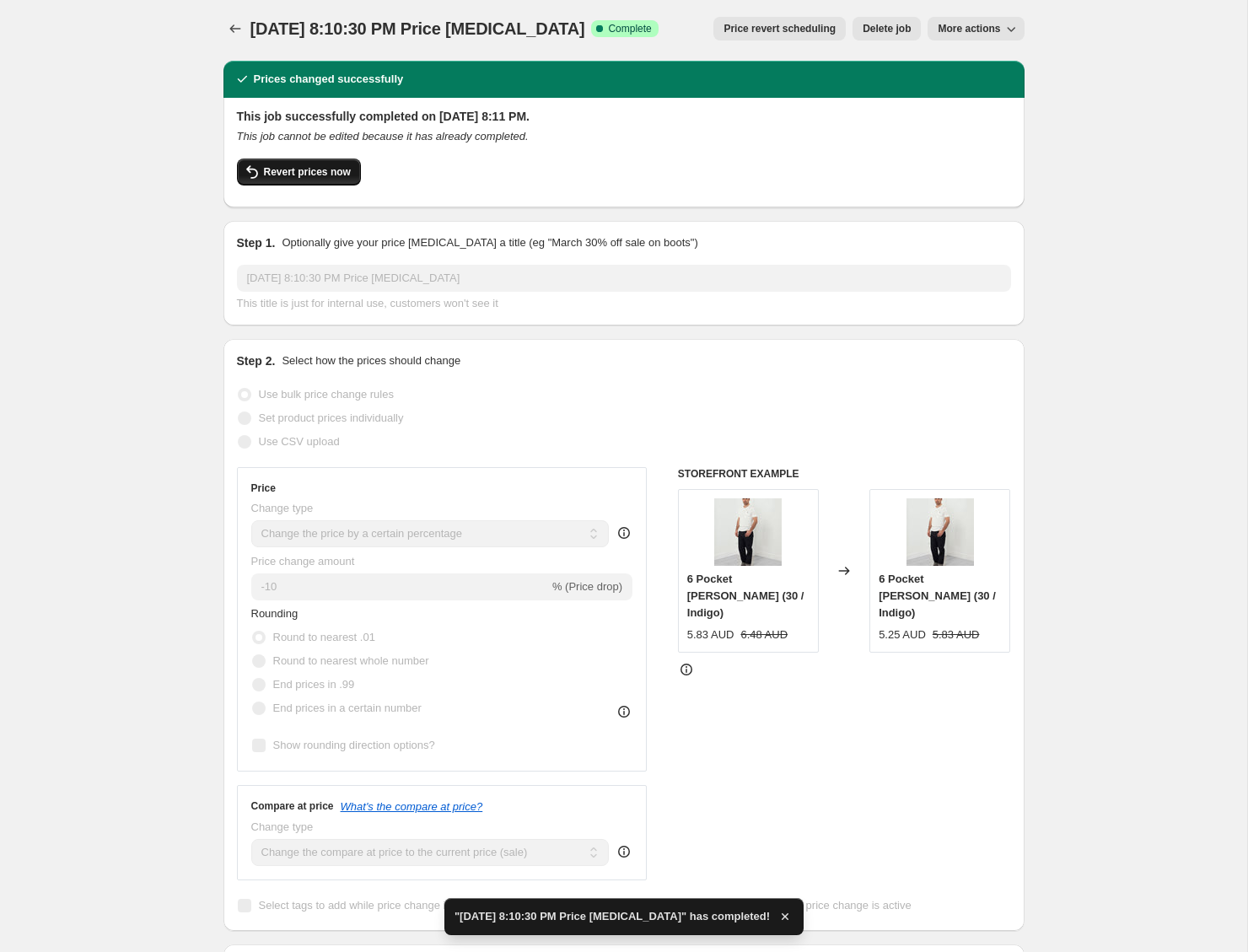
click at [351, 182] on button "Revert prices now" at bounding box center [299, 171] width 124 height 27
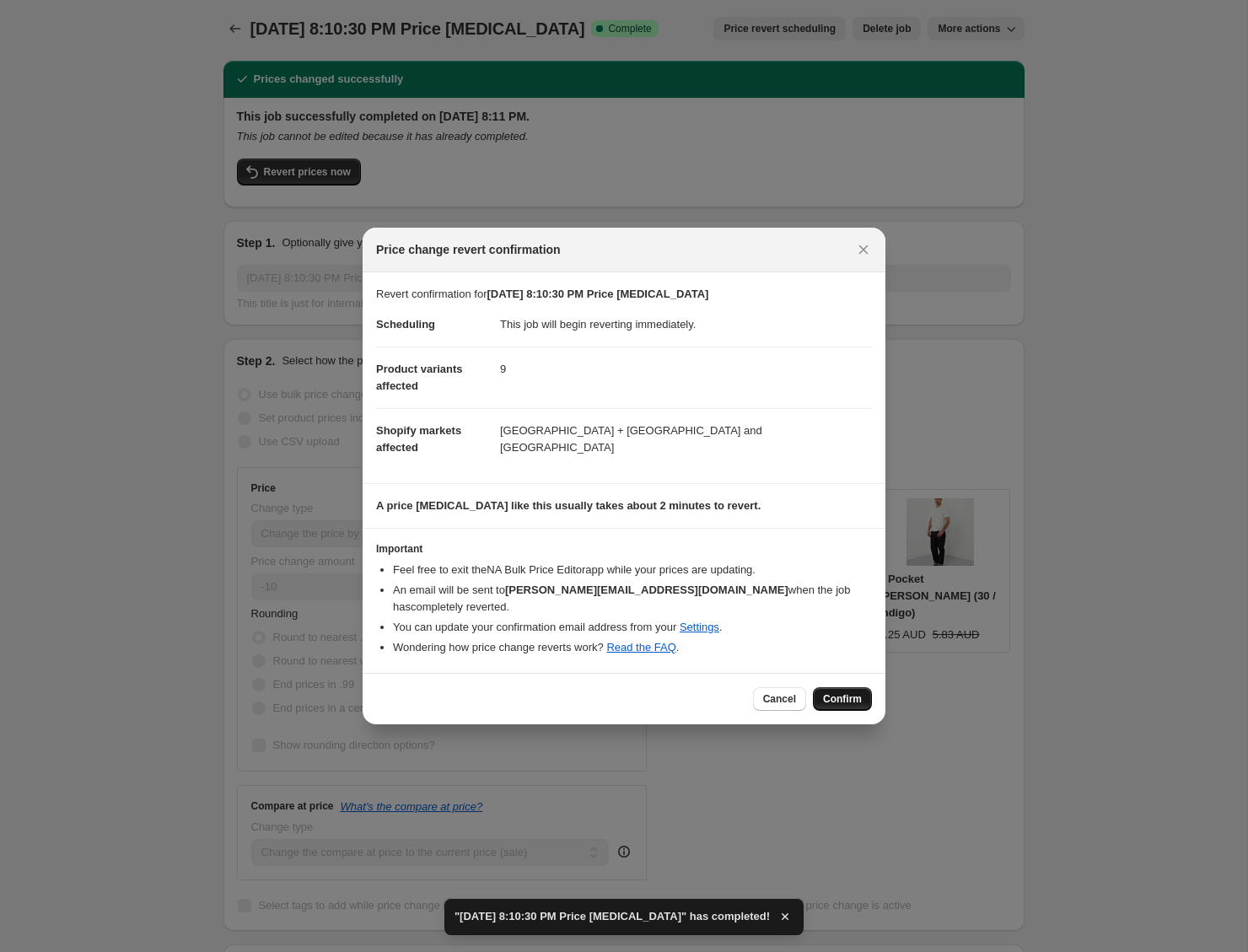
click at [848, 693] on span "Confirm" at bounding box center [842, 699] width 38 height 14
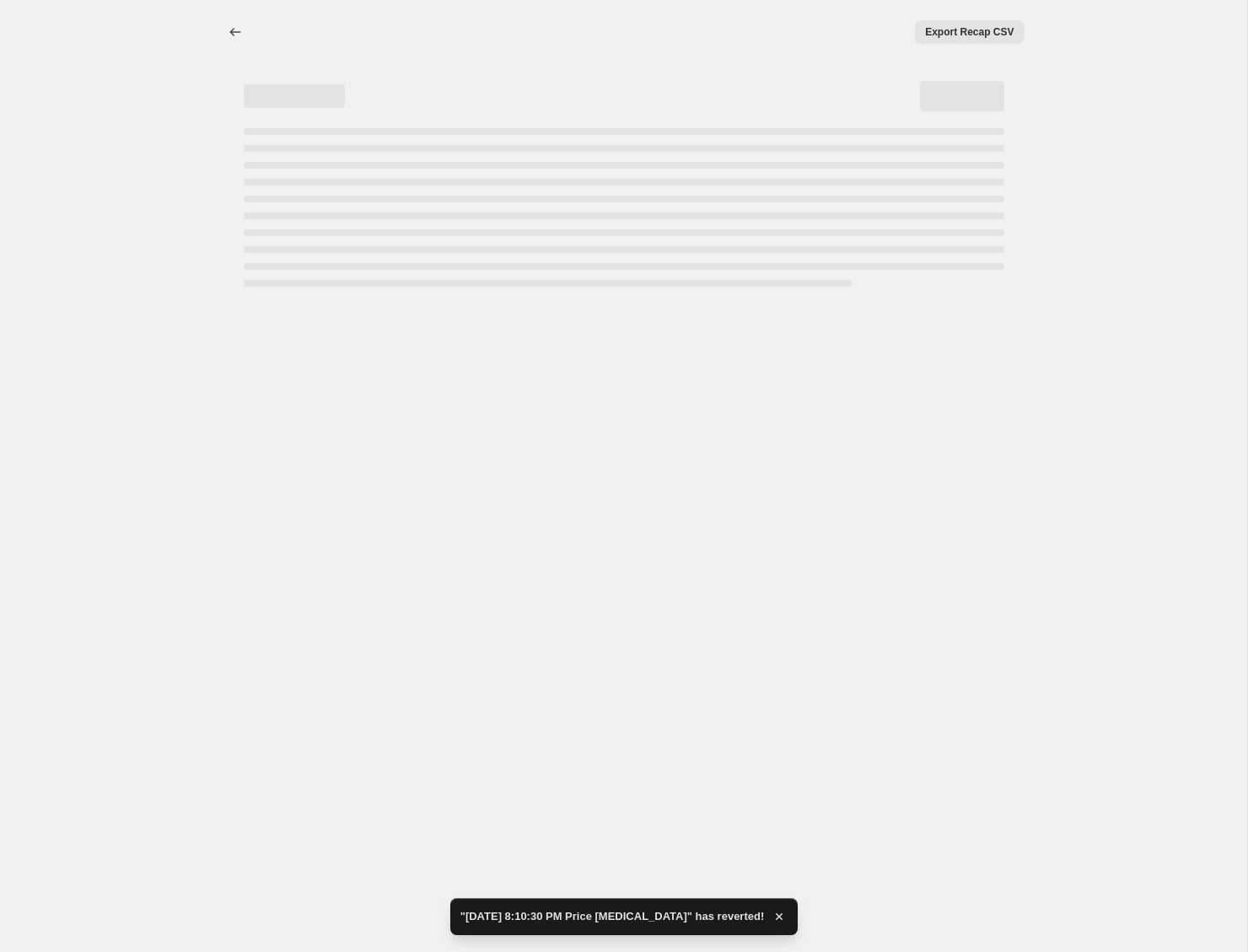
scroll to position [0, 0]
select select "percentage"
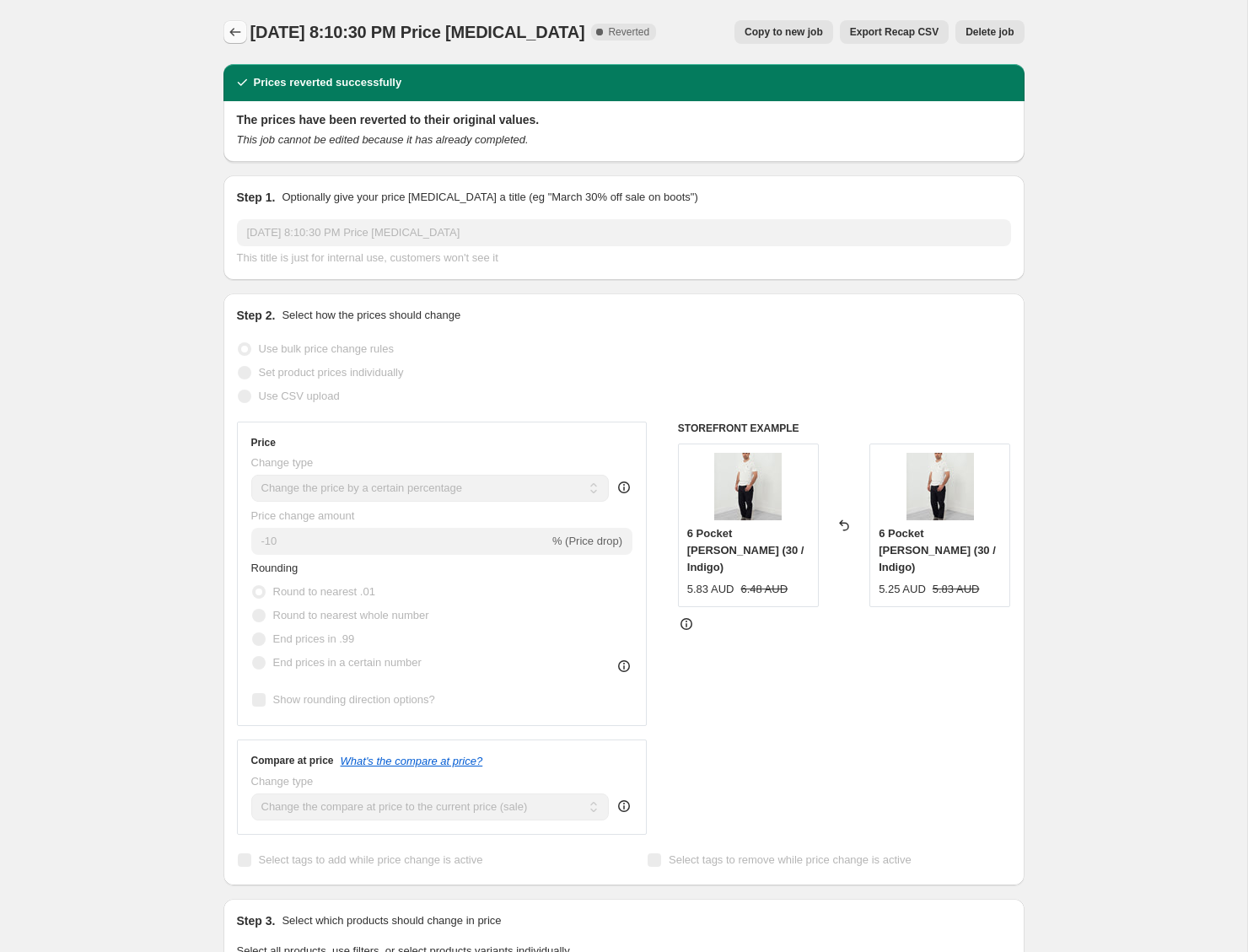
click at [243, 37] on icon "Price change jobs" at bounding box center [235, 32] width 16 height 16
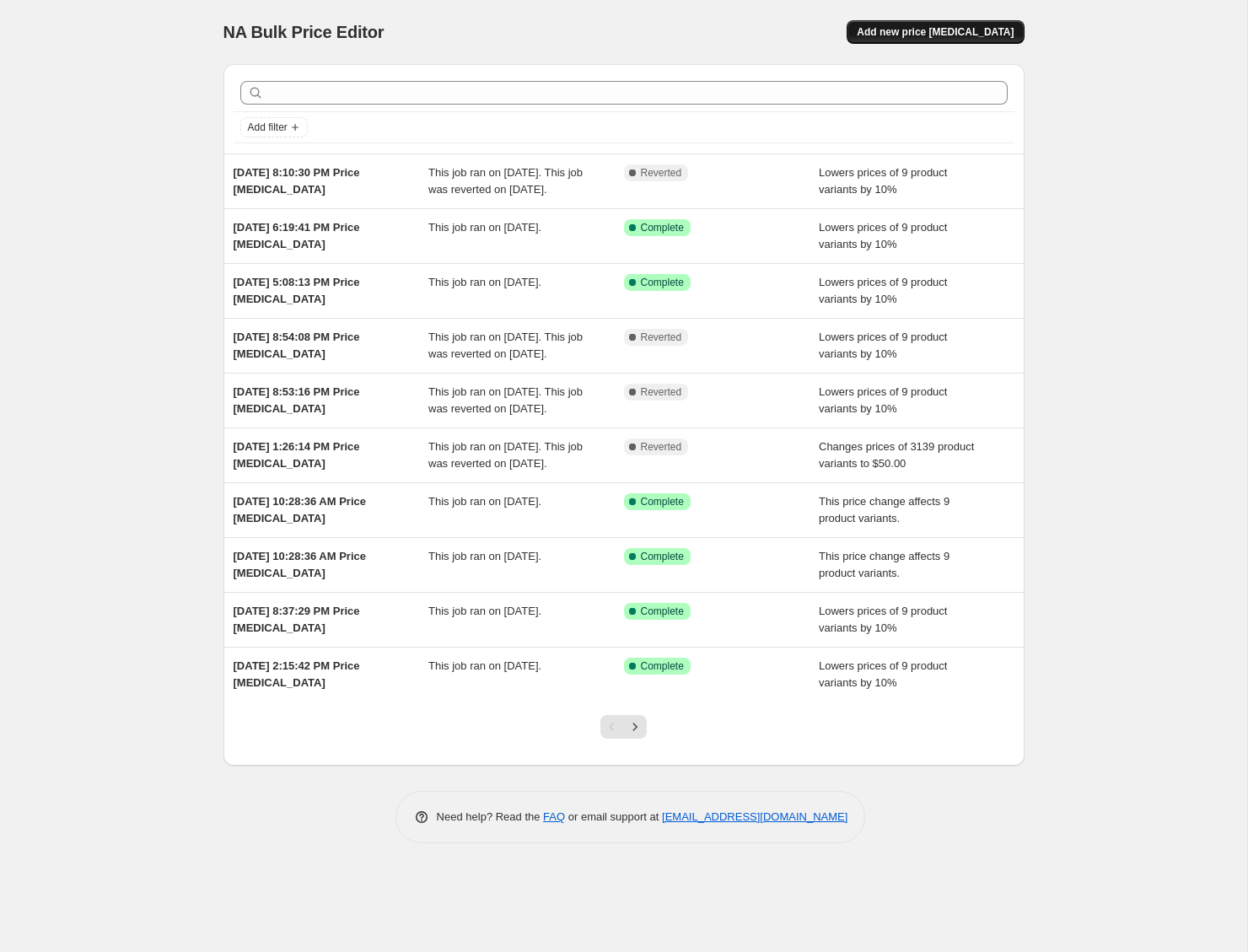
click at [980, 36] on span "Add new price [MEDICAL_DATA]" at bounding box center [935, 32] width 157 height 14
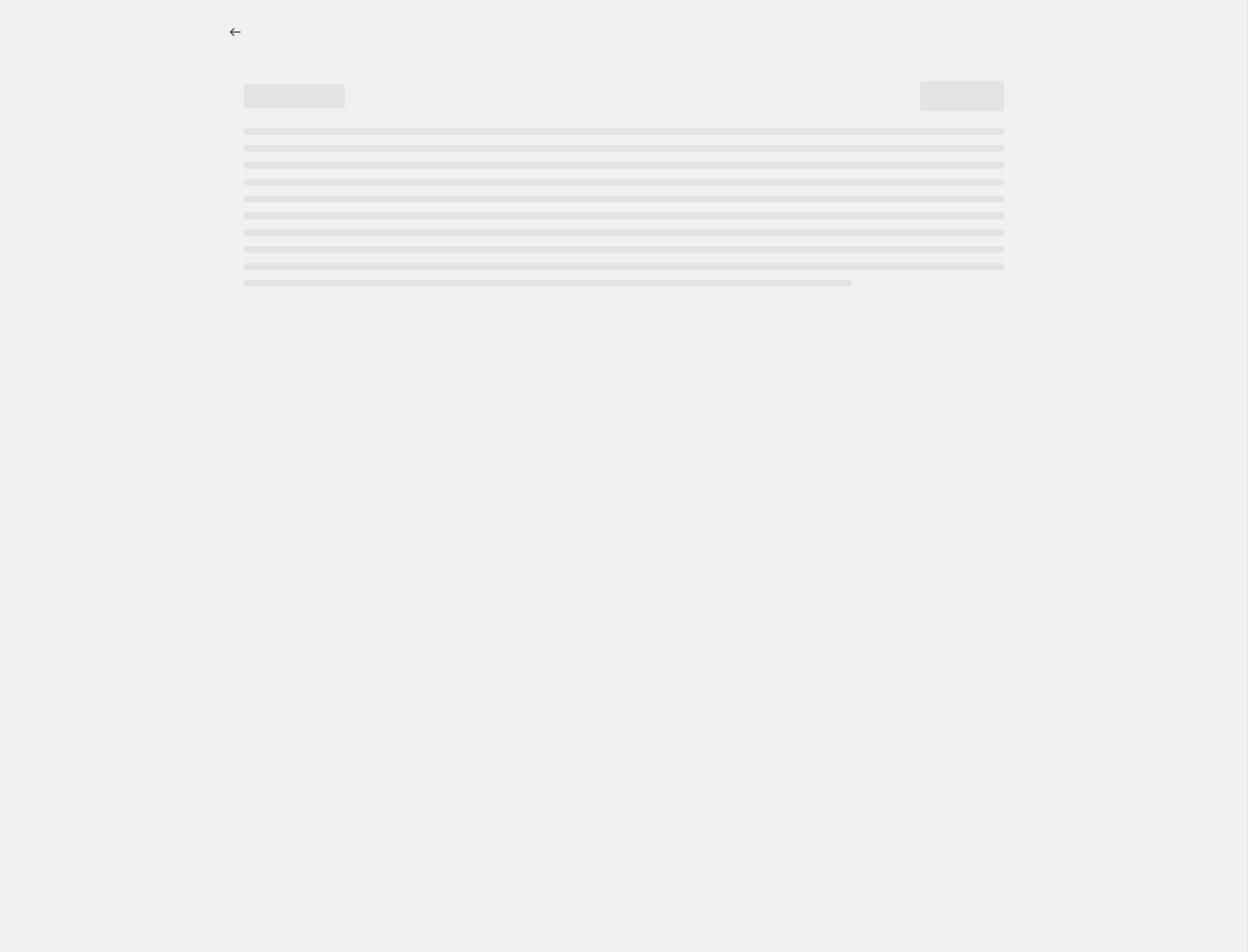
select select "percentage"
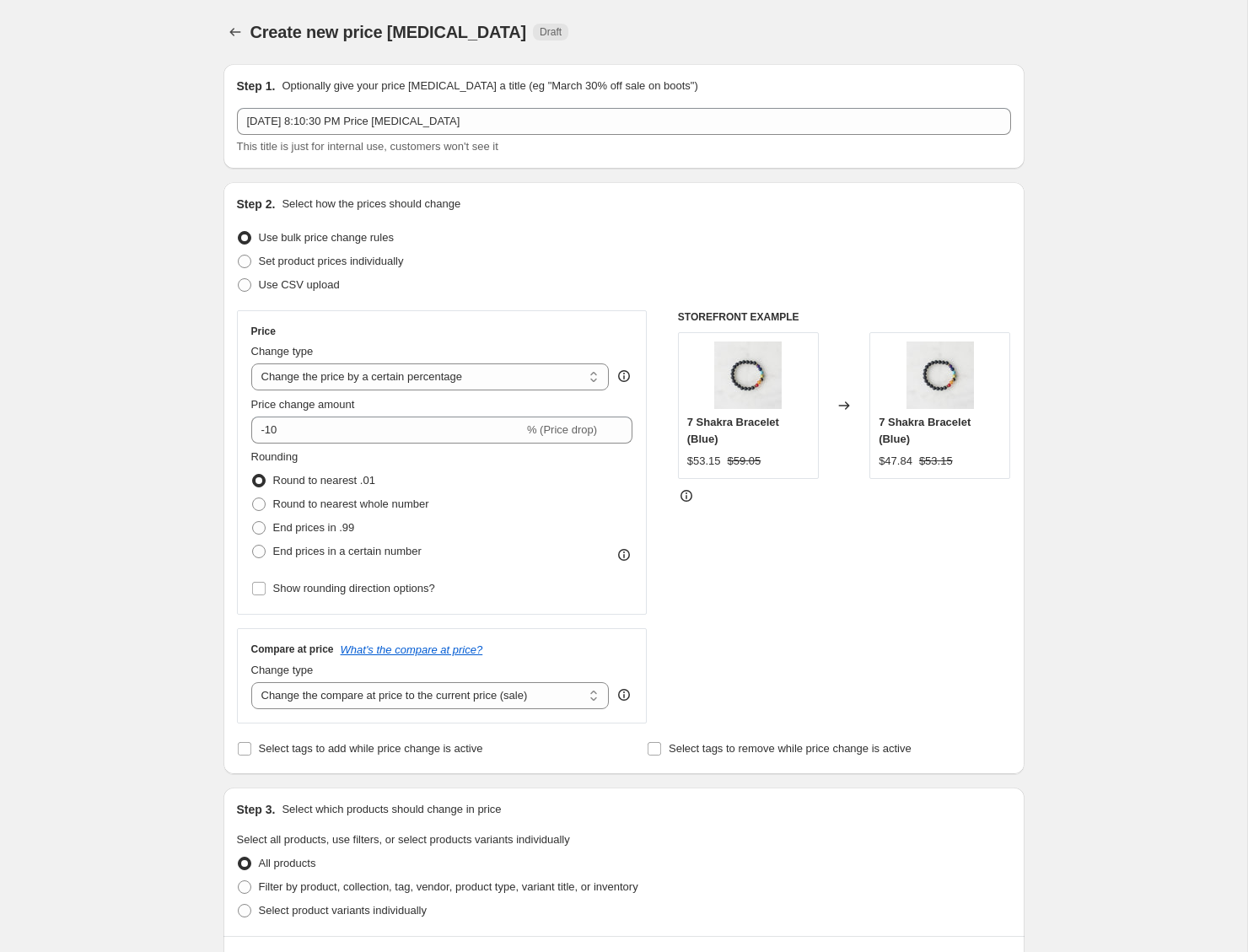
click at [846, 170] on div "Step 1. Optionally give your price change job a title (eg "March 30% off sale o…" at bounding box center [617, 863] width 815 height 1626
click at [164, 301] on div "Create new price change job. This page is ready Create new price change job Dra…" at bounding box center [623, 890] width 1247 height 1780
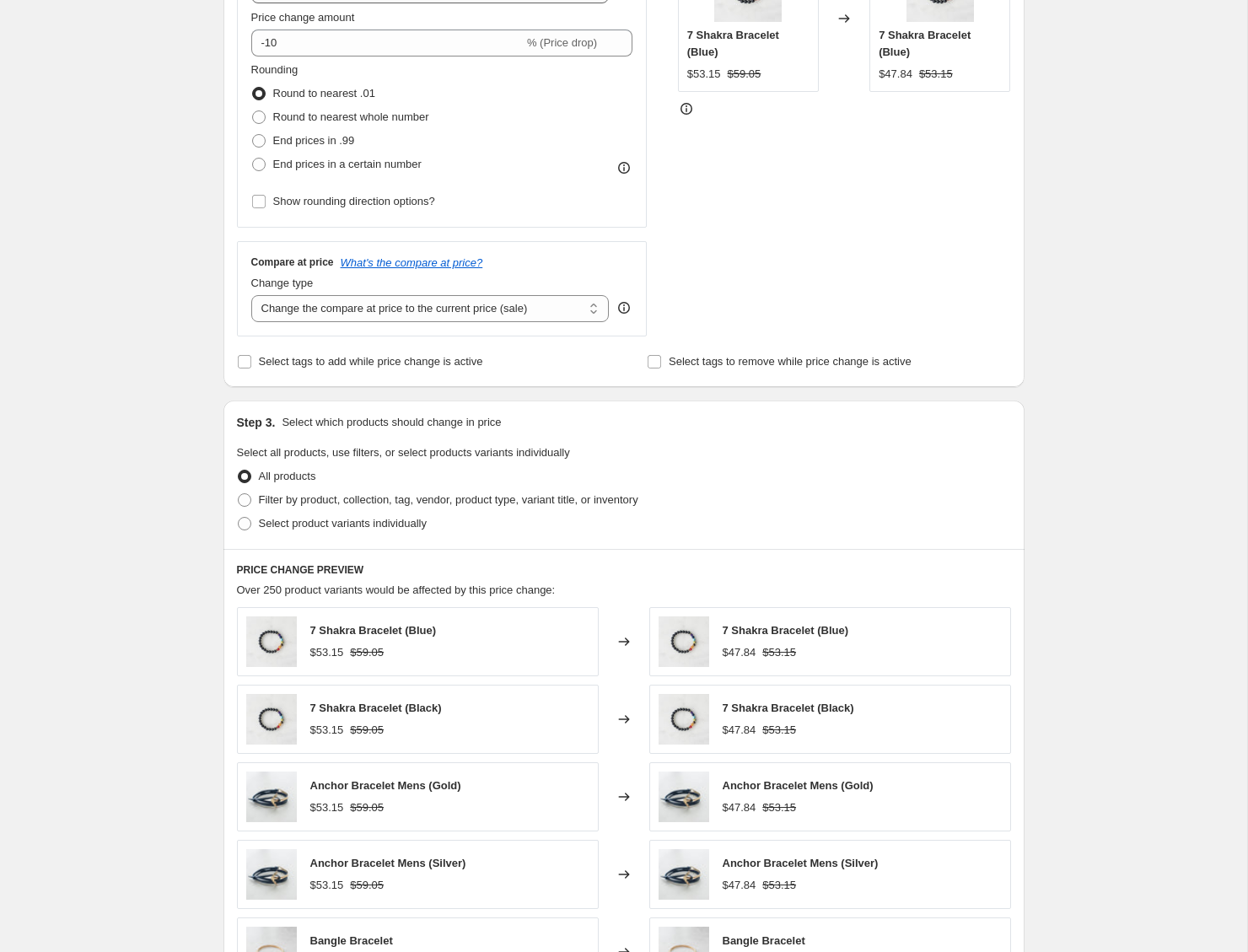
scroll to position [828, 0]
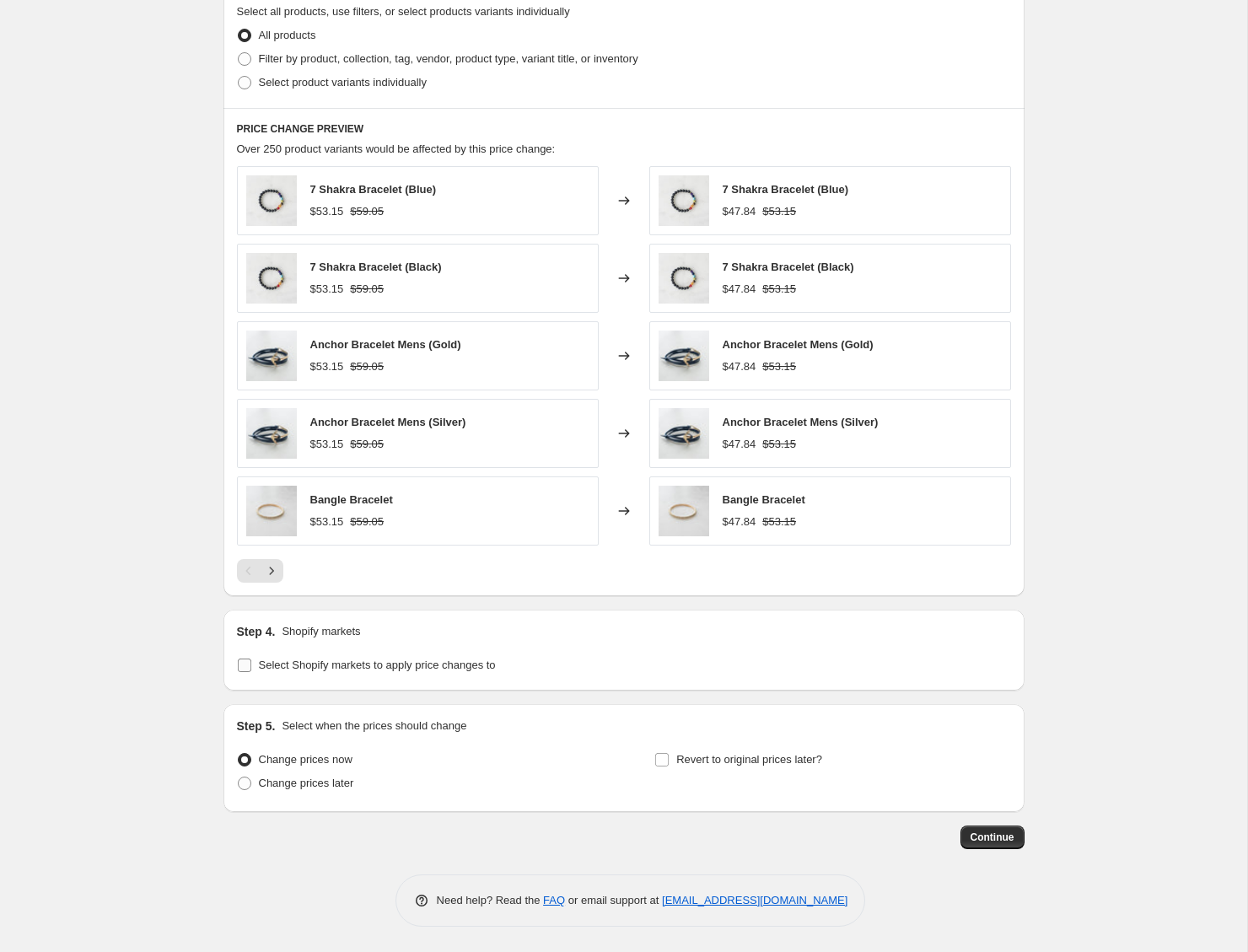
click at [375, 662] on span "Select Shopify markets to apply price changes to" at bounding box center [378, 665] width 237 height 13
click at [251, 662] on input "Select Shopify markets to apply price changes to" at bounding box center [245, 665] width 14 height 14
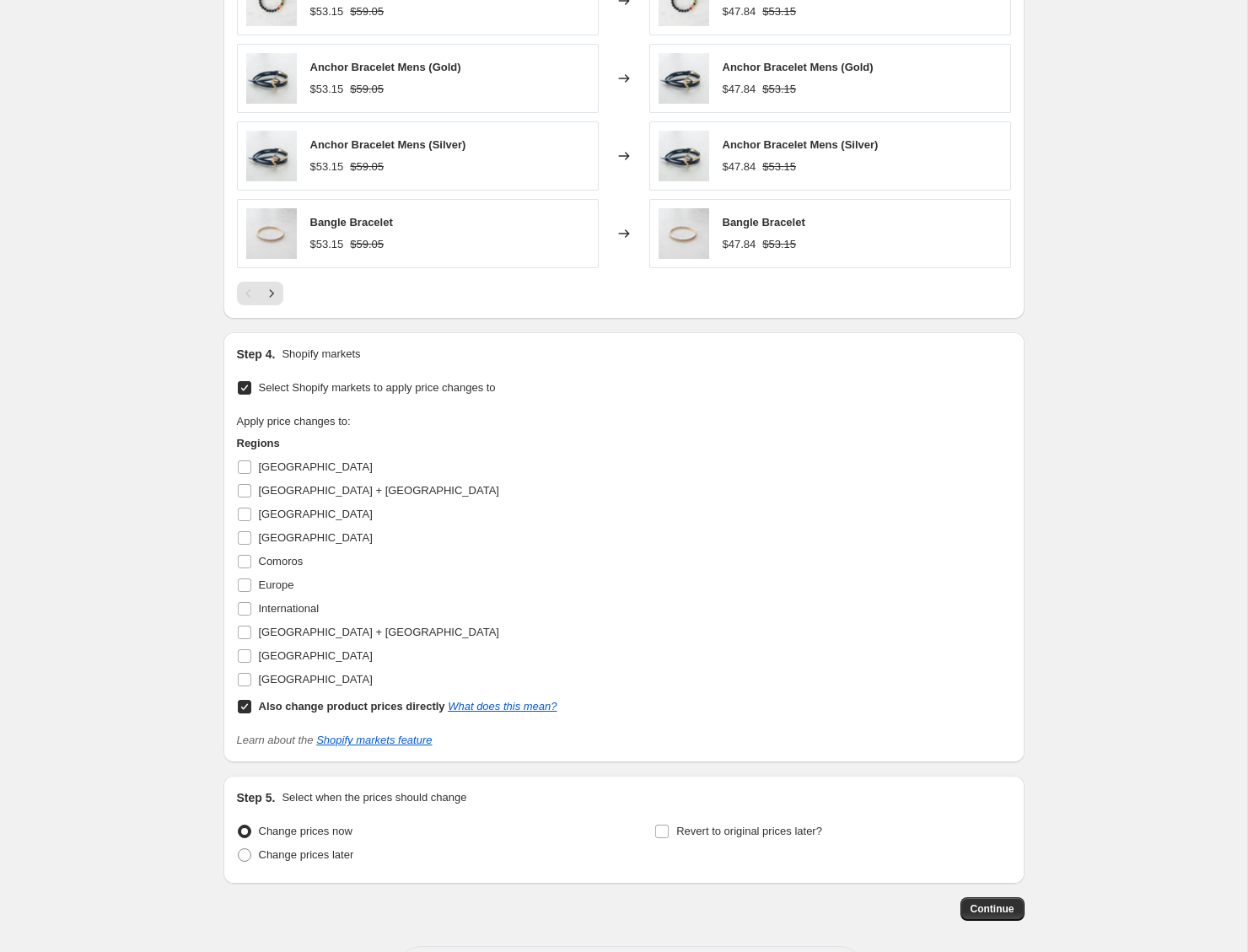
scroll to position [1177, 0]
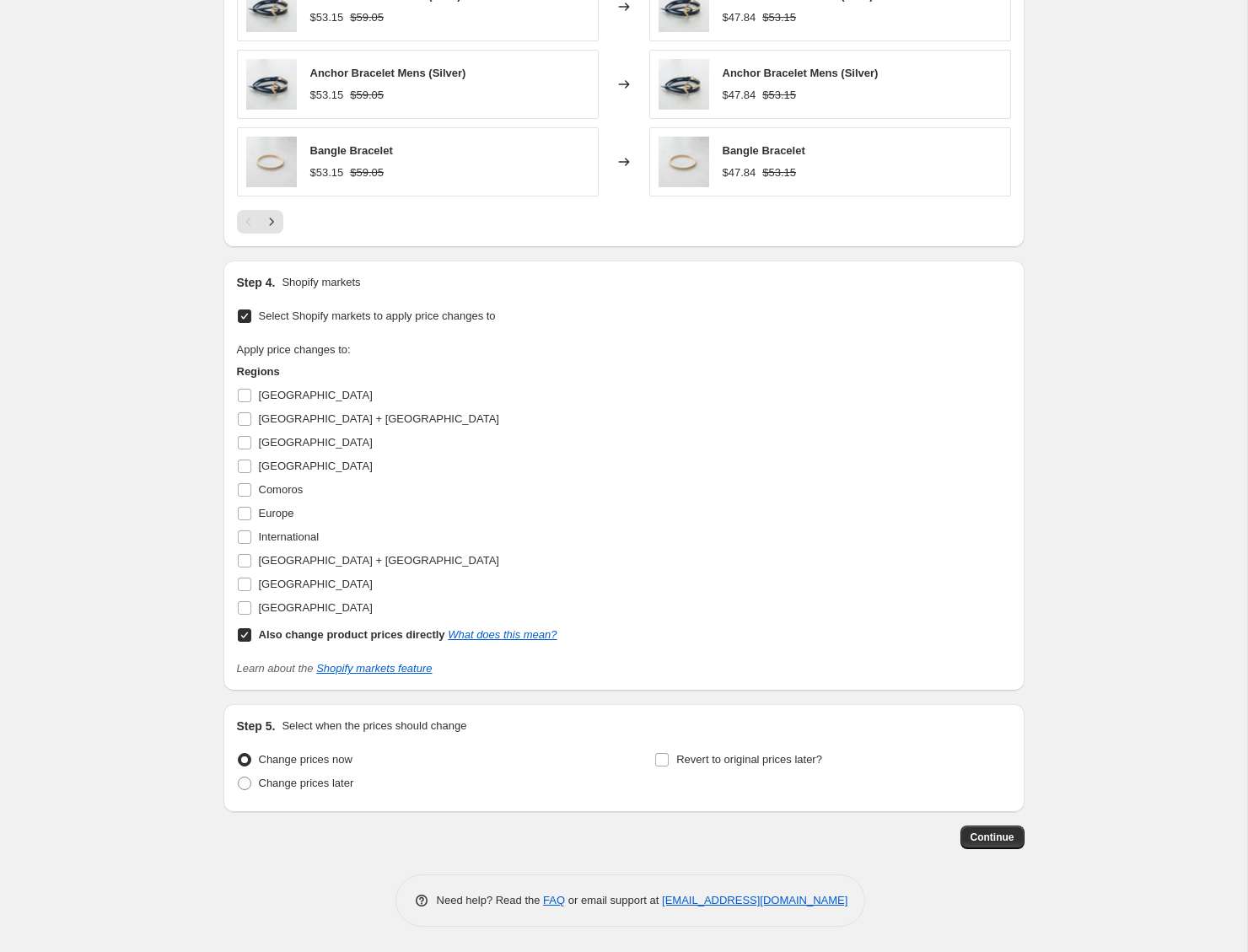
click at [365, 313] on span "Select Shopify markets to apply price changes to" at bounding box center [378, 316] width 237 height 13
click at [251, 313] on input "Select Shopify markets to apply price changes to" at bounding box center [245, 316] width 14 height 14
checkbox input "false"
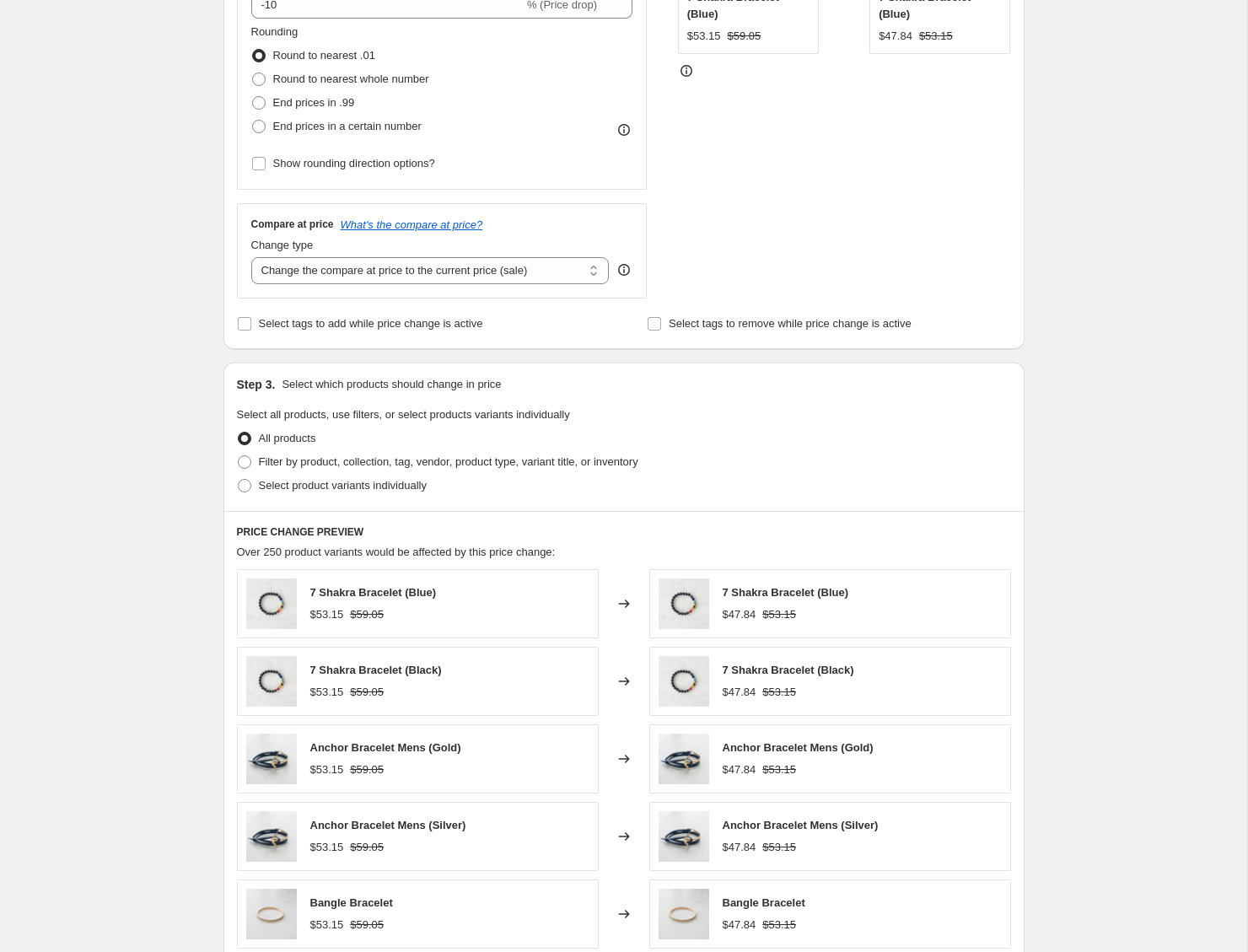
scroll to position [0, 0]
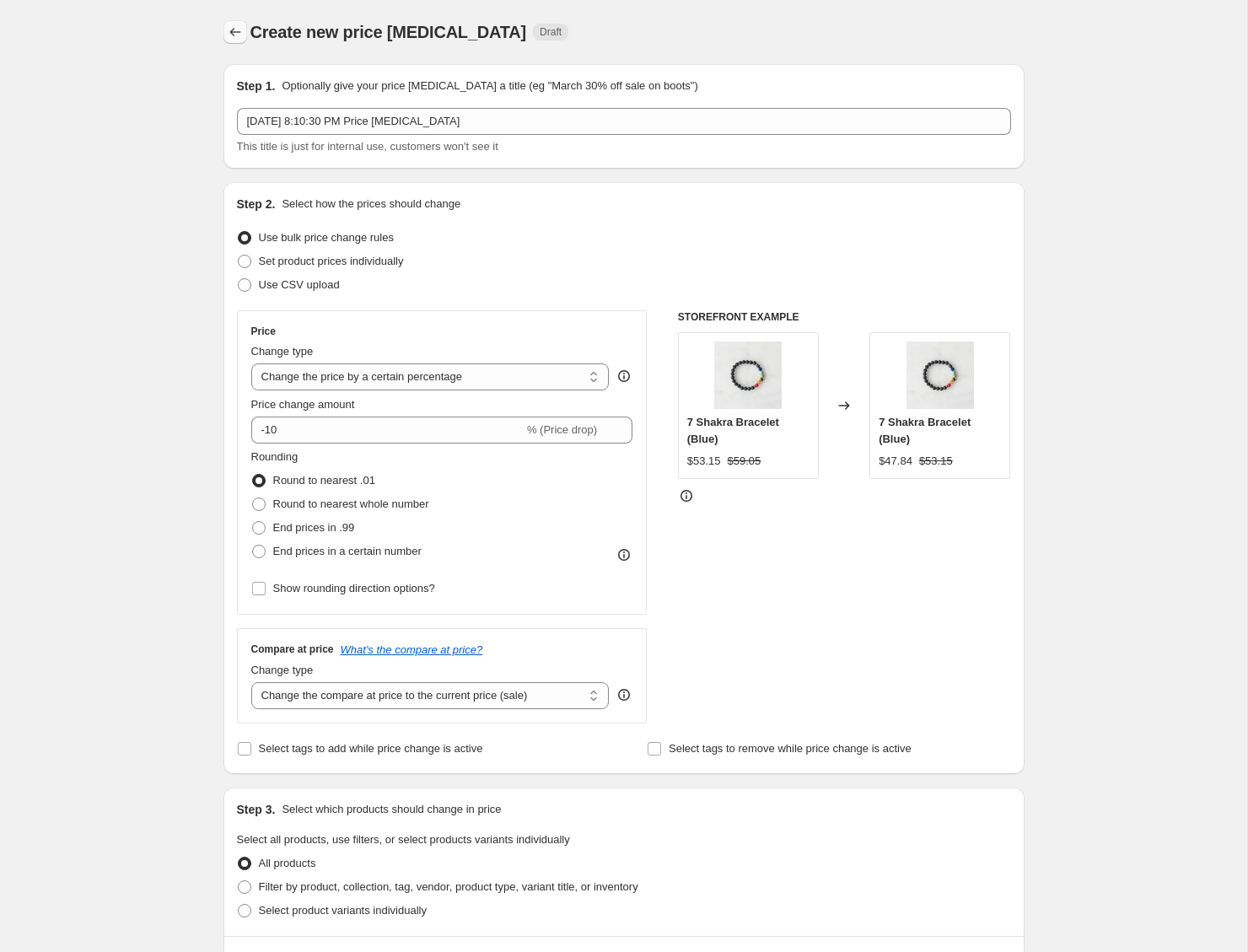
click at [237, 27] on icon "Price change jobs" at bounding box center [235, 32] width 16 height 16
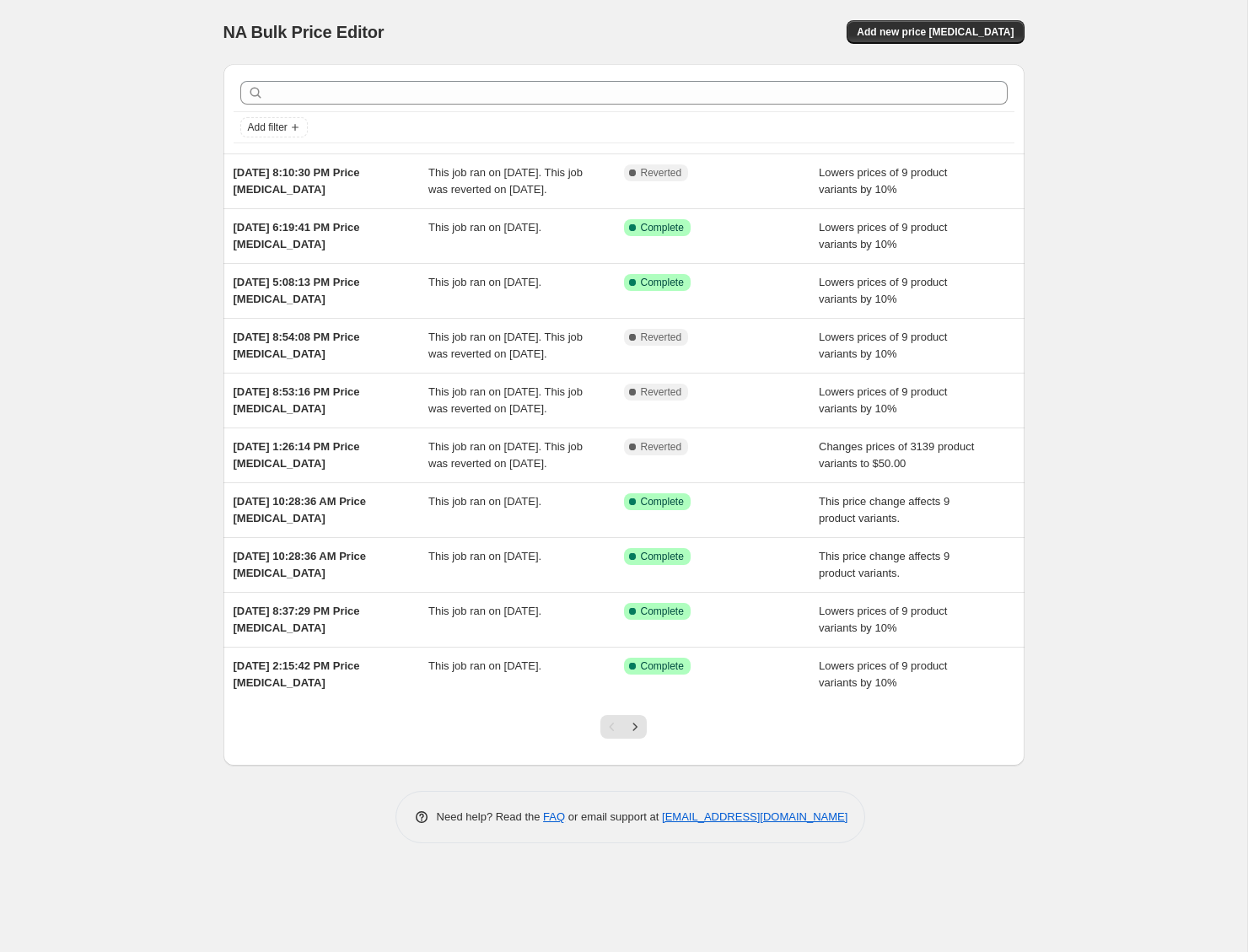
click at [1100, 73] on div "NA Bulk Price Editor. This page is ready NA Bulk Price Editor Add new price cha…" at bounding box center [623, 476] width 1247 height 952
click at [1100, 57] on div "NA Bulk Price Editor. This page is ready NA Bulk Price Editor Add new price [ME…" at bounding box center [623, 476] width 1247 height 952
click at [941, 38] on span "Add new price [MEDICAL_DATA]" at bounding box center [935, 32] width 157 height 14
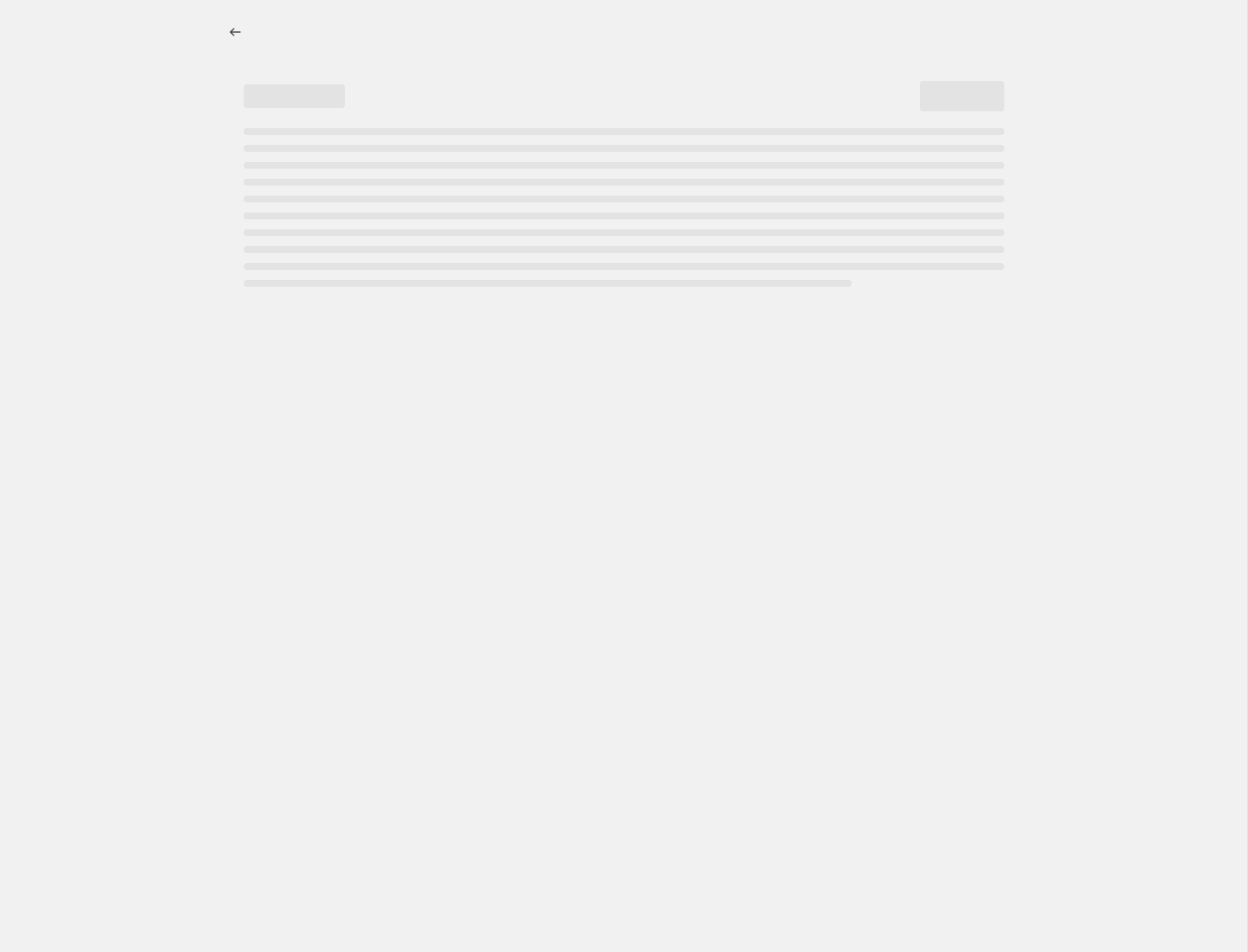
select select "percentage"
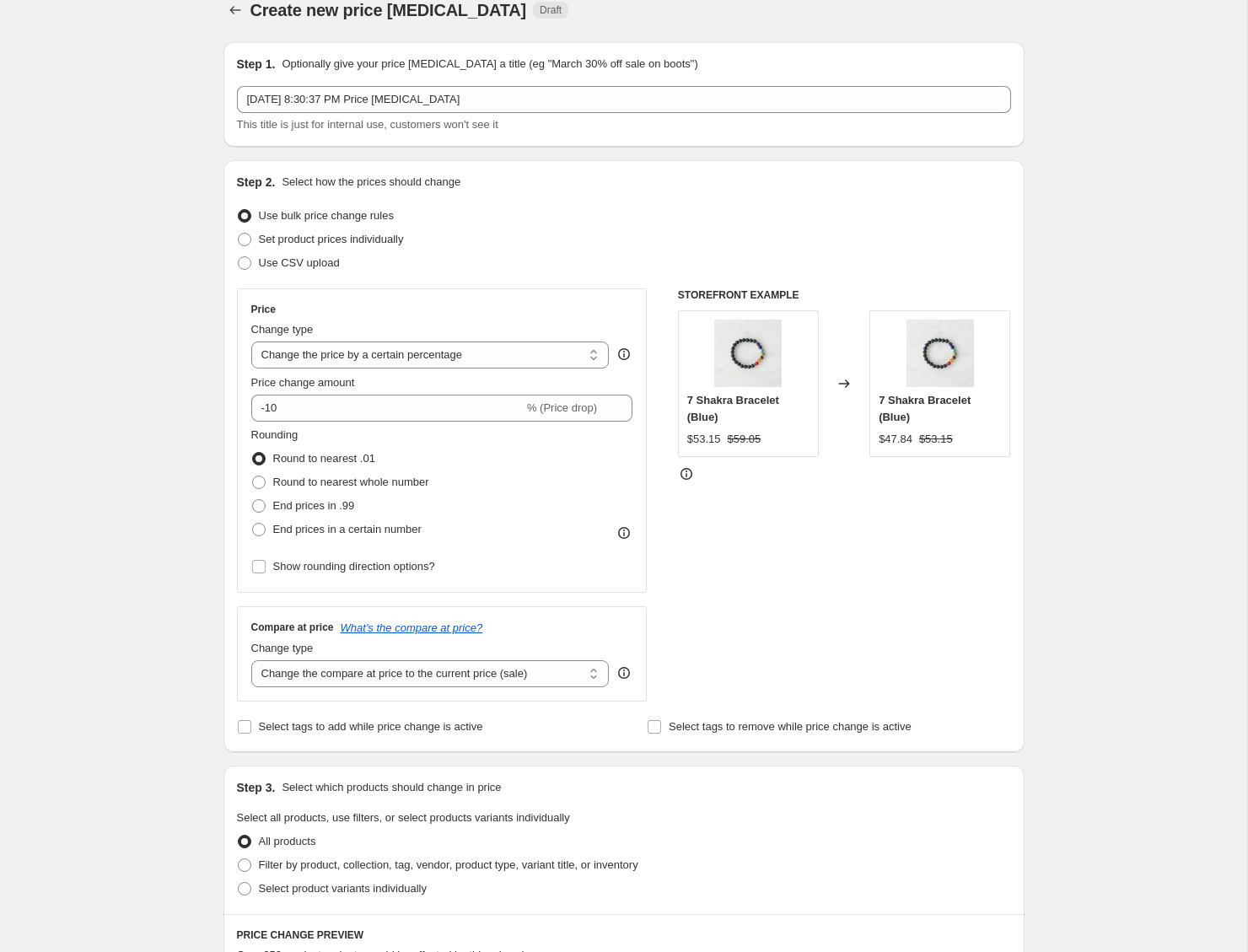
scroll to position [23, 0]
click at [232, 11] on icon "Price change jobs" at bounding box center [235, 9] width 11 height 7
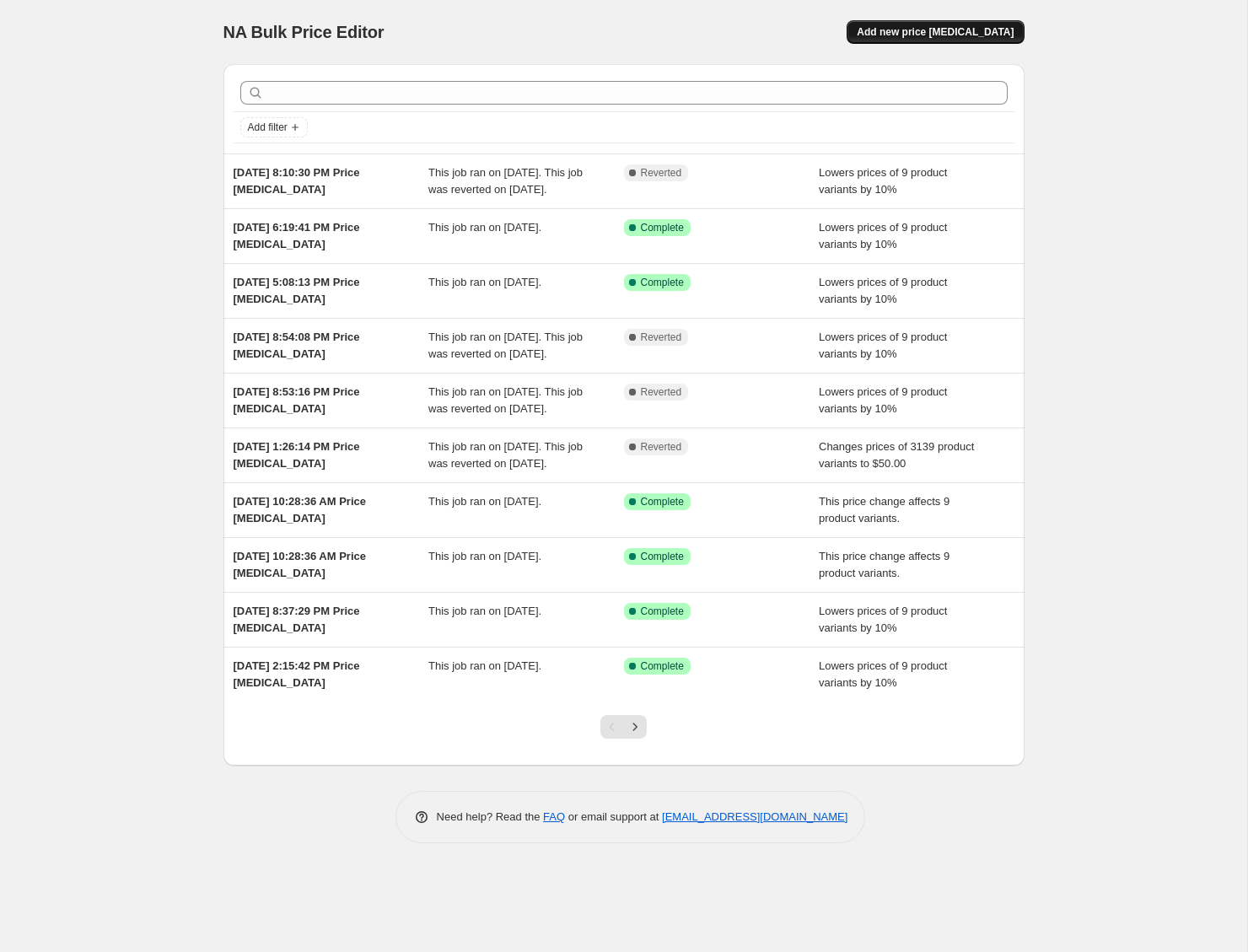
click at [933, 35] on span "Add new price change job" at bounding box center [935, 32] width 157 height 14
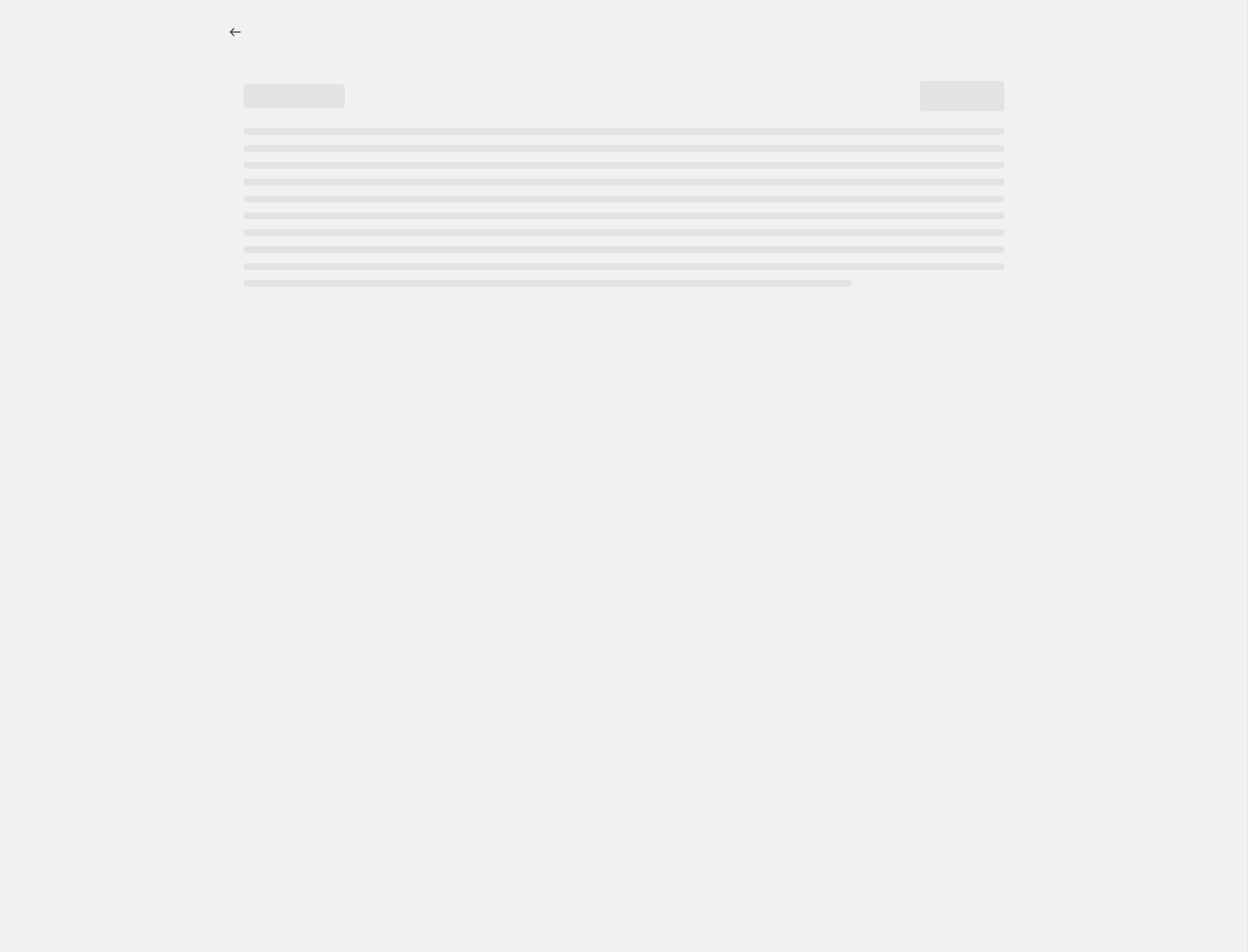
select select "percentage"
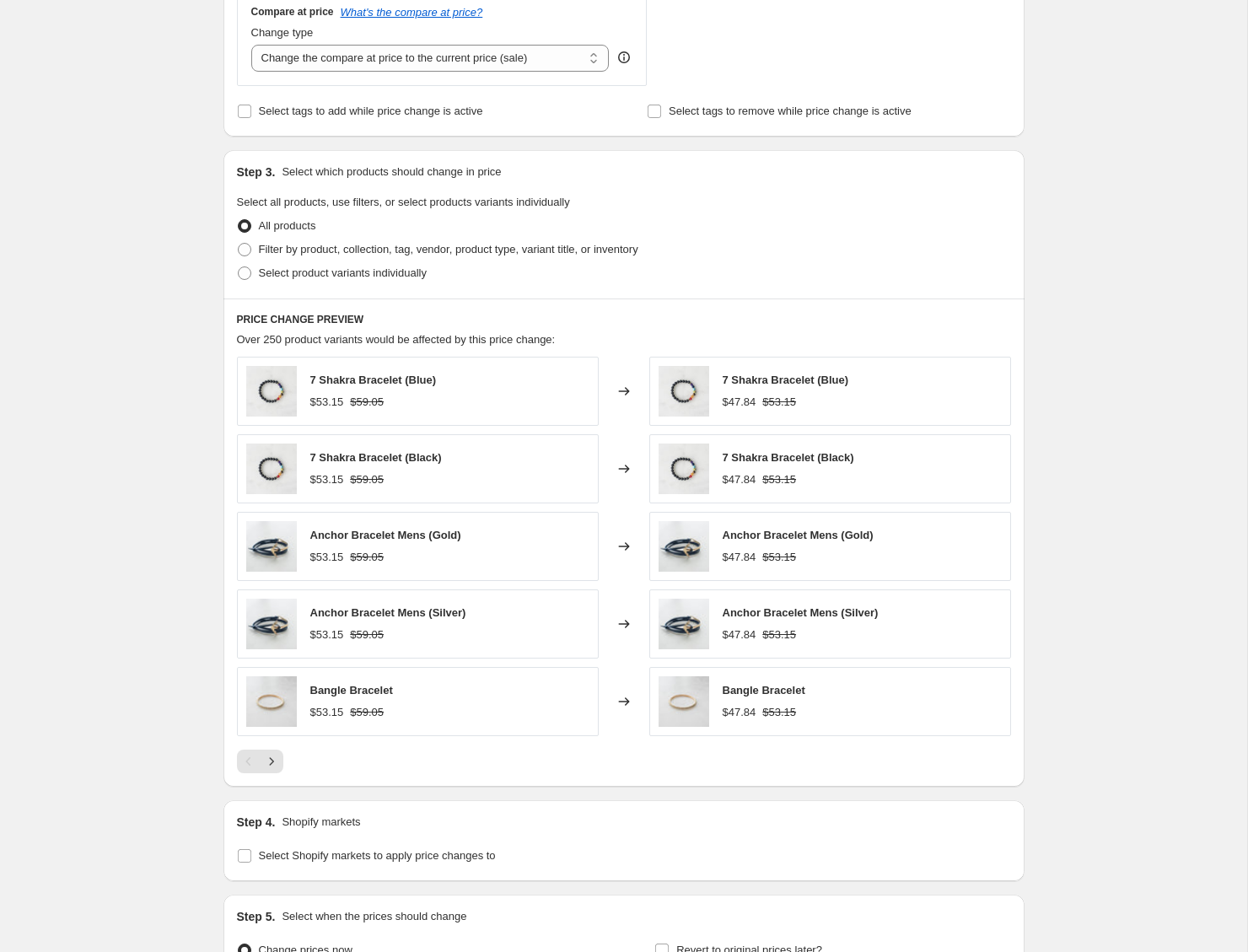
scroll to position [828, 0]
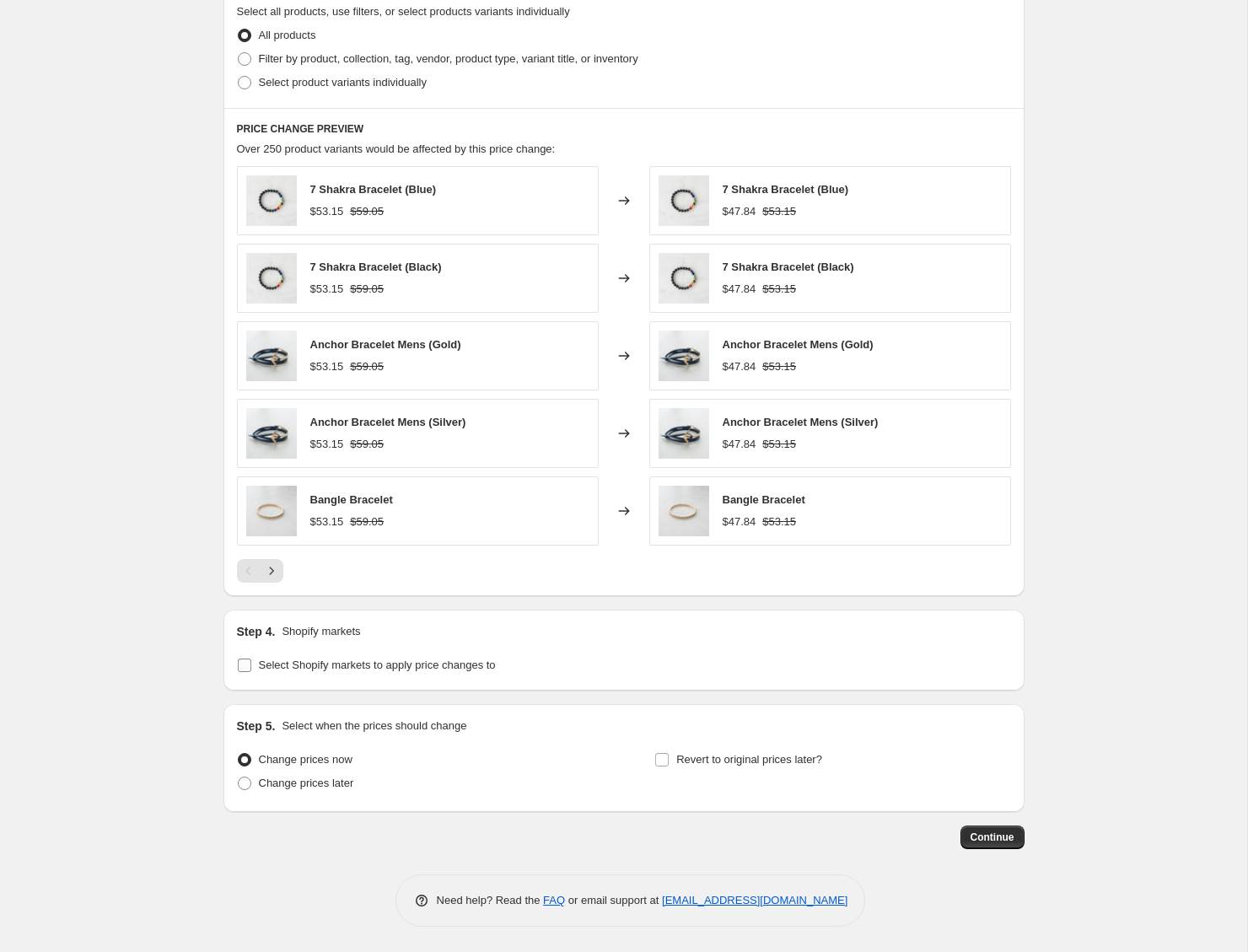
click at [387, 657] on span "Select Shopify markets to apply price changes to" at bounding box center [378, 665] width 237 height 16
click at [251, 659] on input "Select Shopify markets to apply price changes to" at bounding box center [245, 665] width 14 height 14
checkbox input "true"
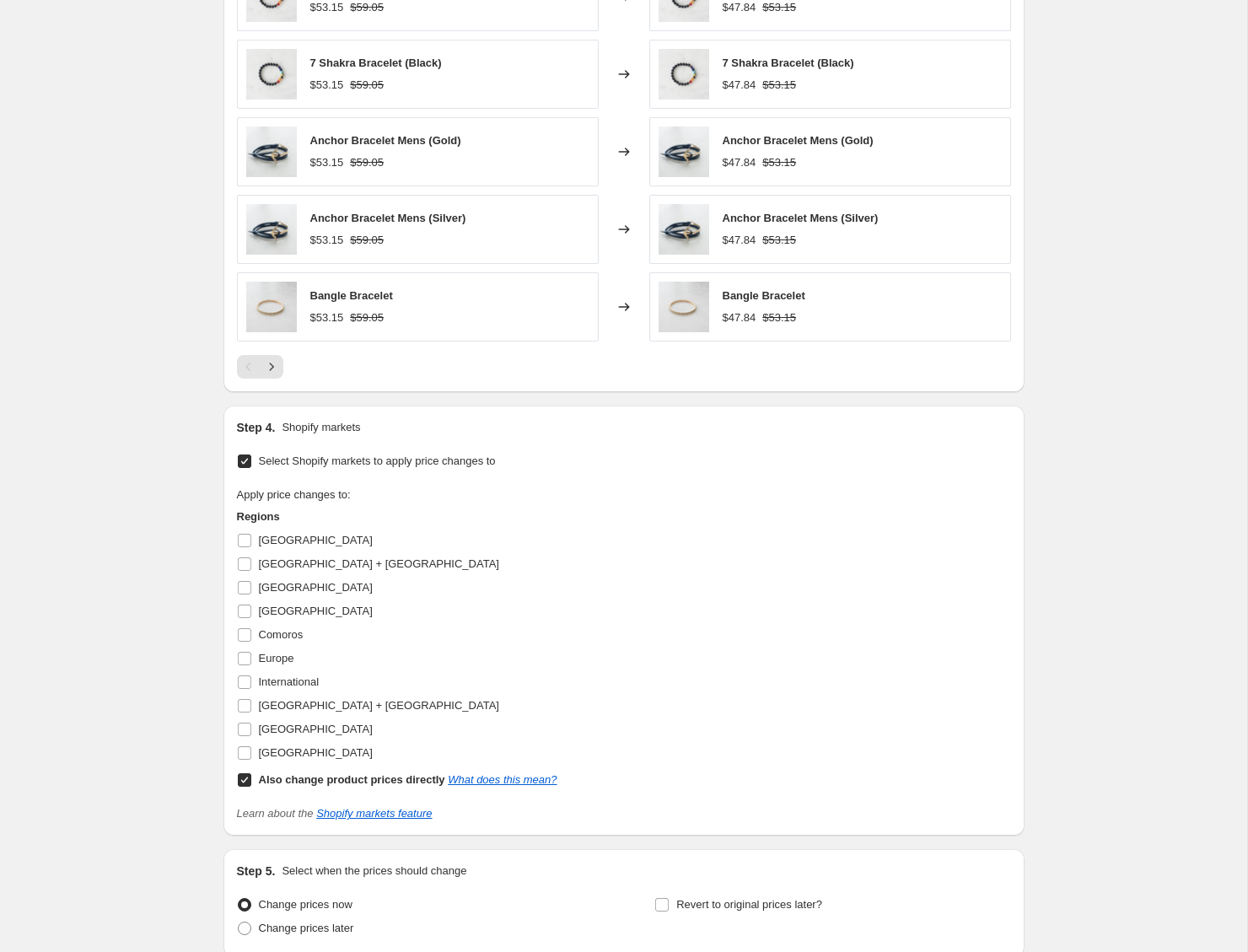
scroll to position [1090, 0]
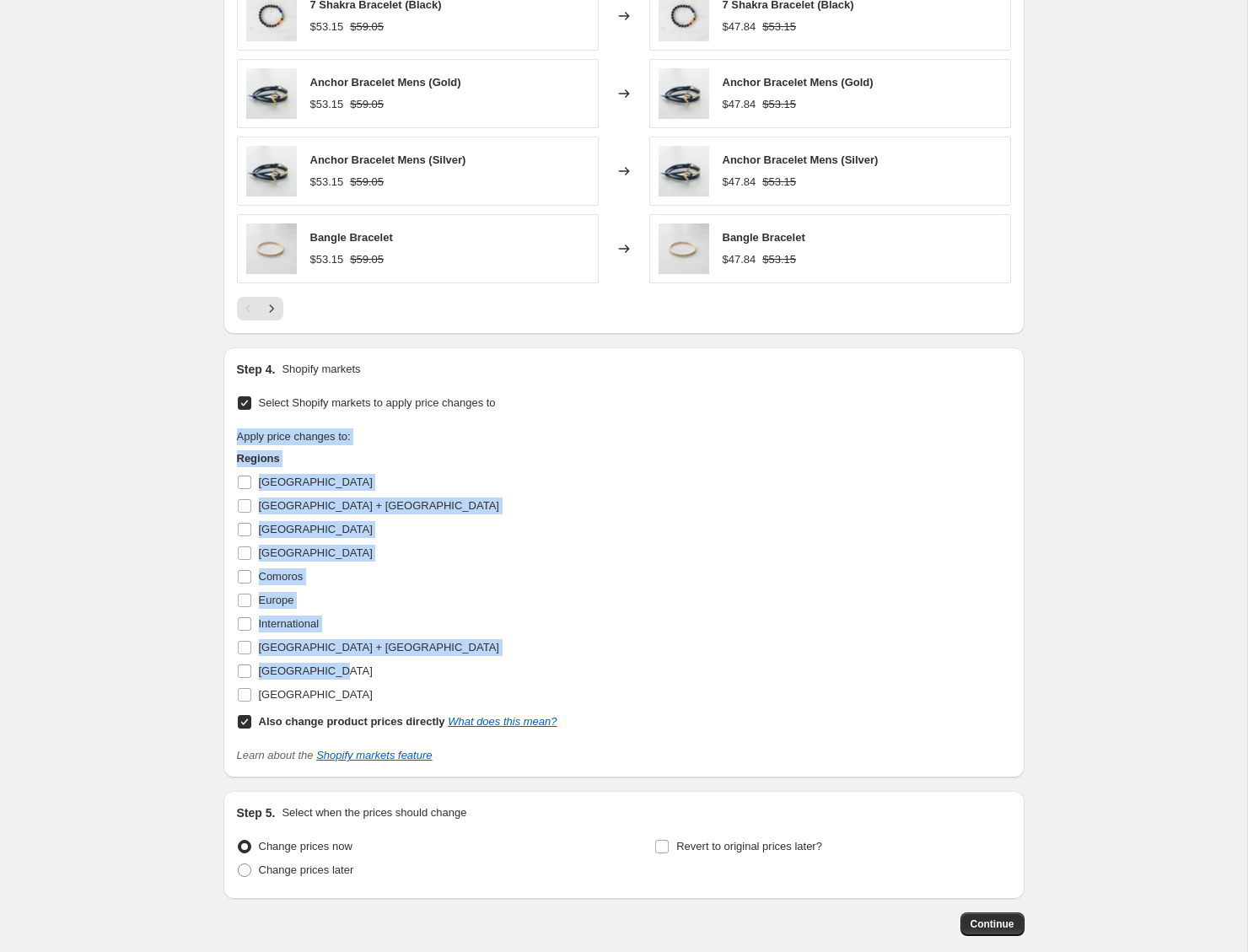
drag, startPoint x: 238, startPoint y: 434, endPoint x: 489, endPoint y: 669, distance: 343.8
click at [489, 669] on div "Apply price changes to: Regions Algeria Australia + New Zealand Benin Canada Co…" at bounding box center [398, 580] width 321 height 305
click at [640, 557] on div "Apply price changes to: Regions Algeria Australia + New Zealand Benin Canada Co…" at bounding box center [624, 580] width 774 height 305
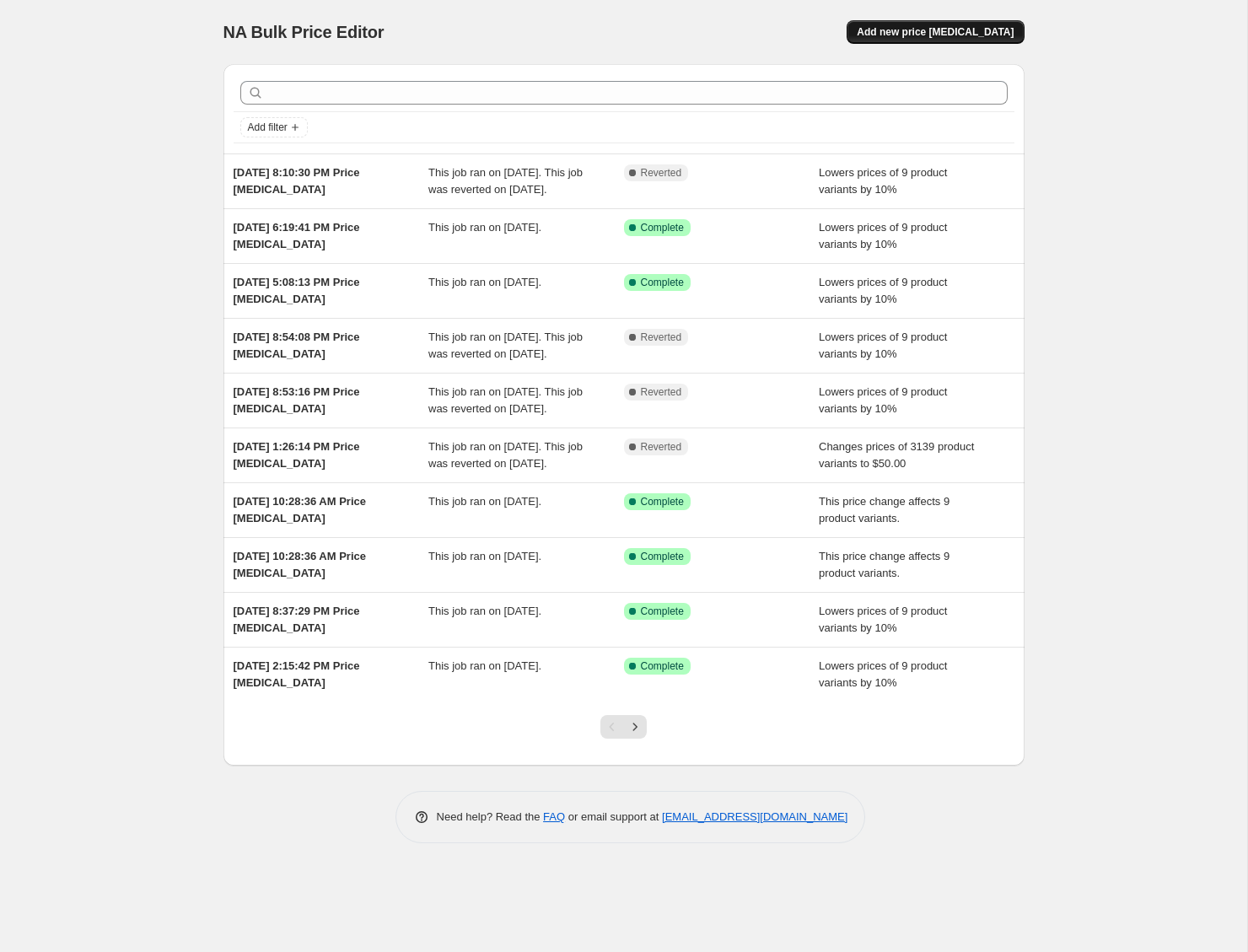
click at [1000, 26] on span "Add new price [MEDICAL_DATA]" at bounding box center [935, 32] width 157 height 14
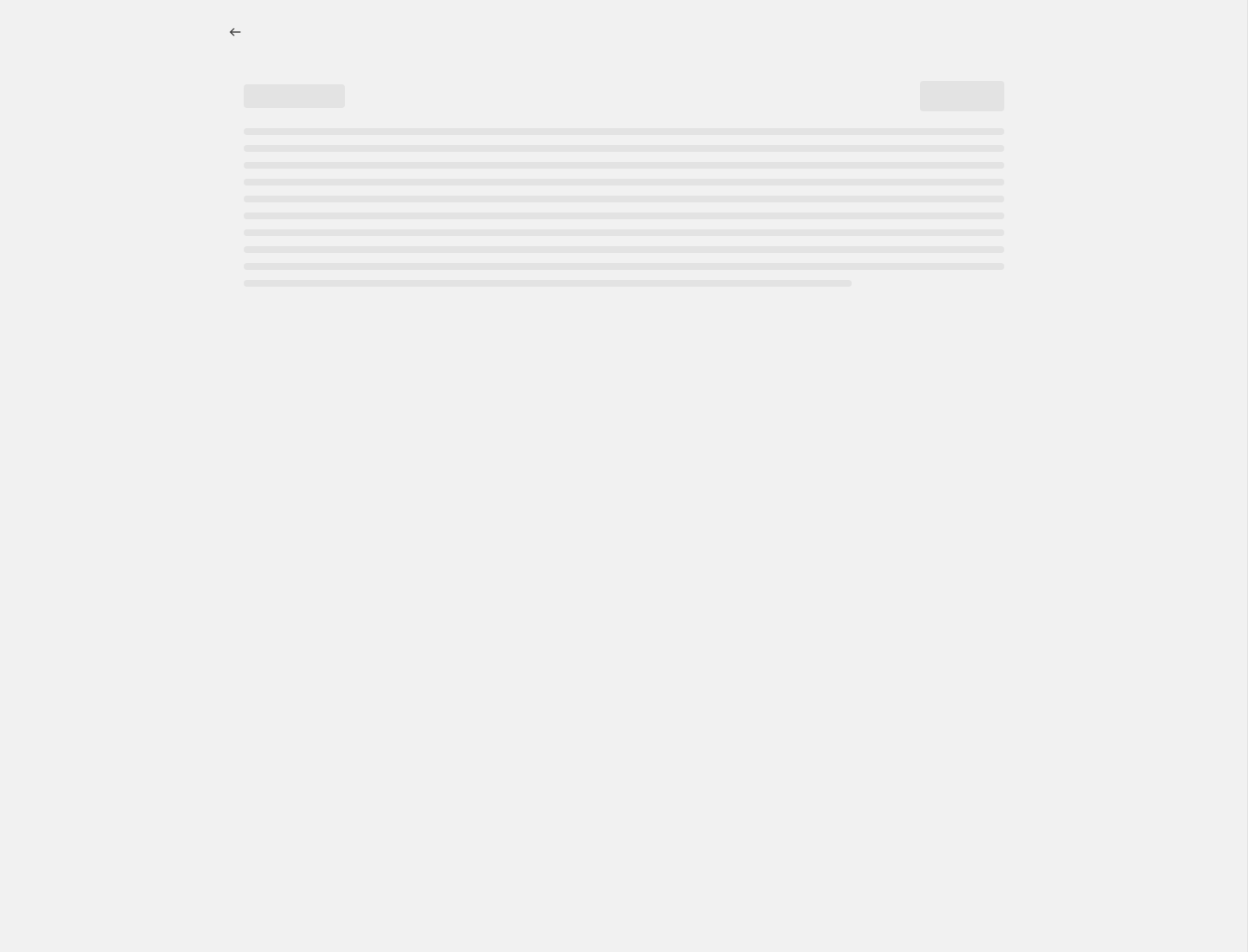
select select "percentage"
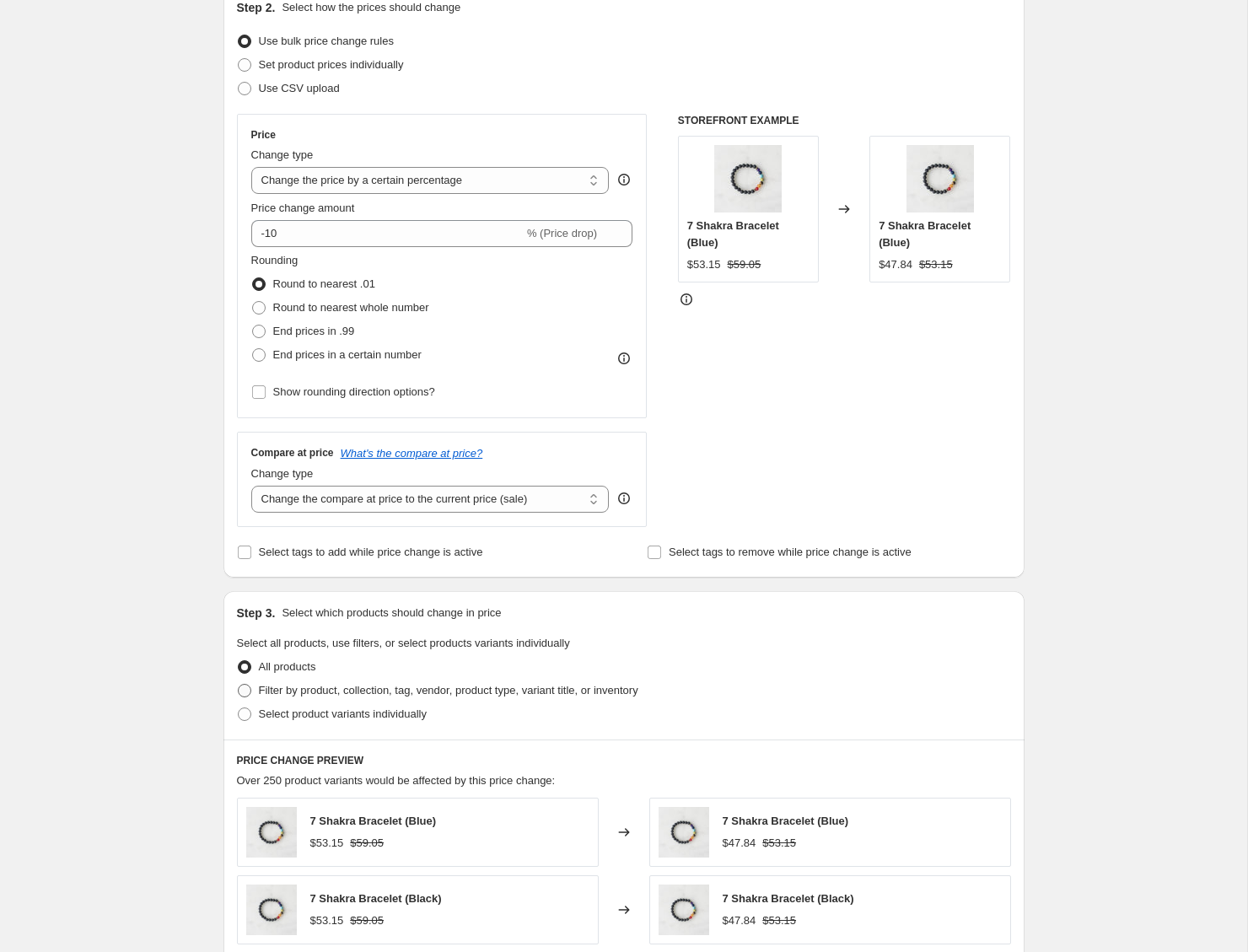
scroll to position [828, 0]
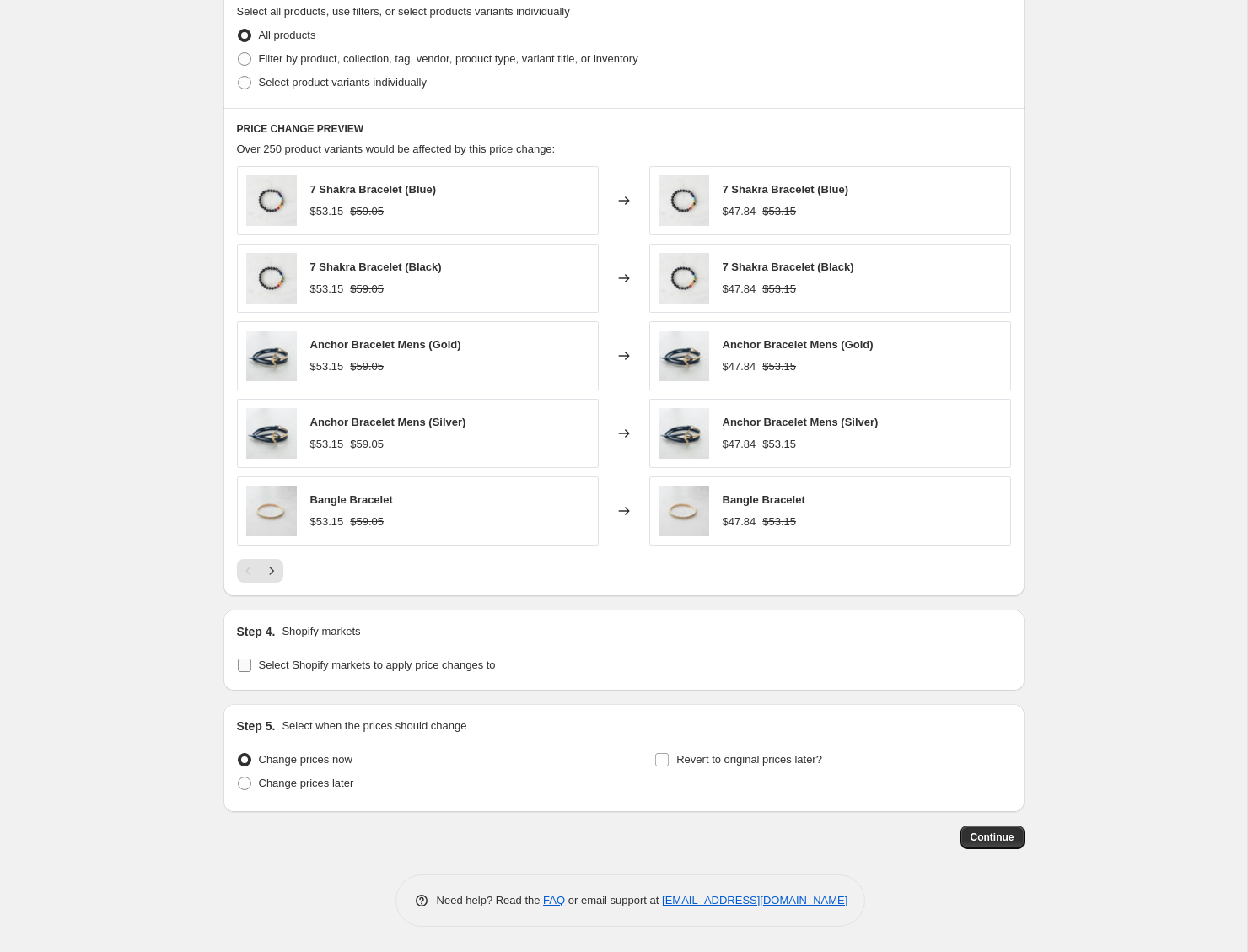
click at [462, 664] on span "Select Shopify markets to apply price changes to" at bounding box center [378, 665] width 237 height 13
click at [251, 664] on input "Select Shopify markets to apply price changes to" at bounding box center [245, 665] width 14 height 14
checkbox input "true"
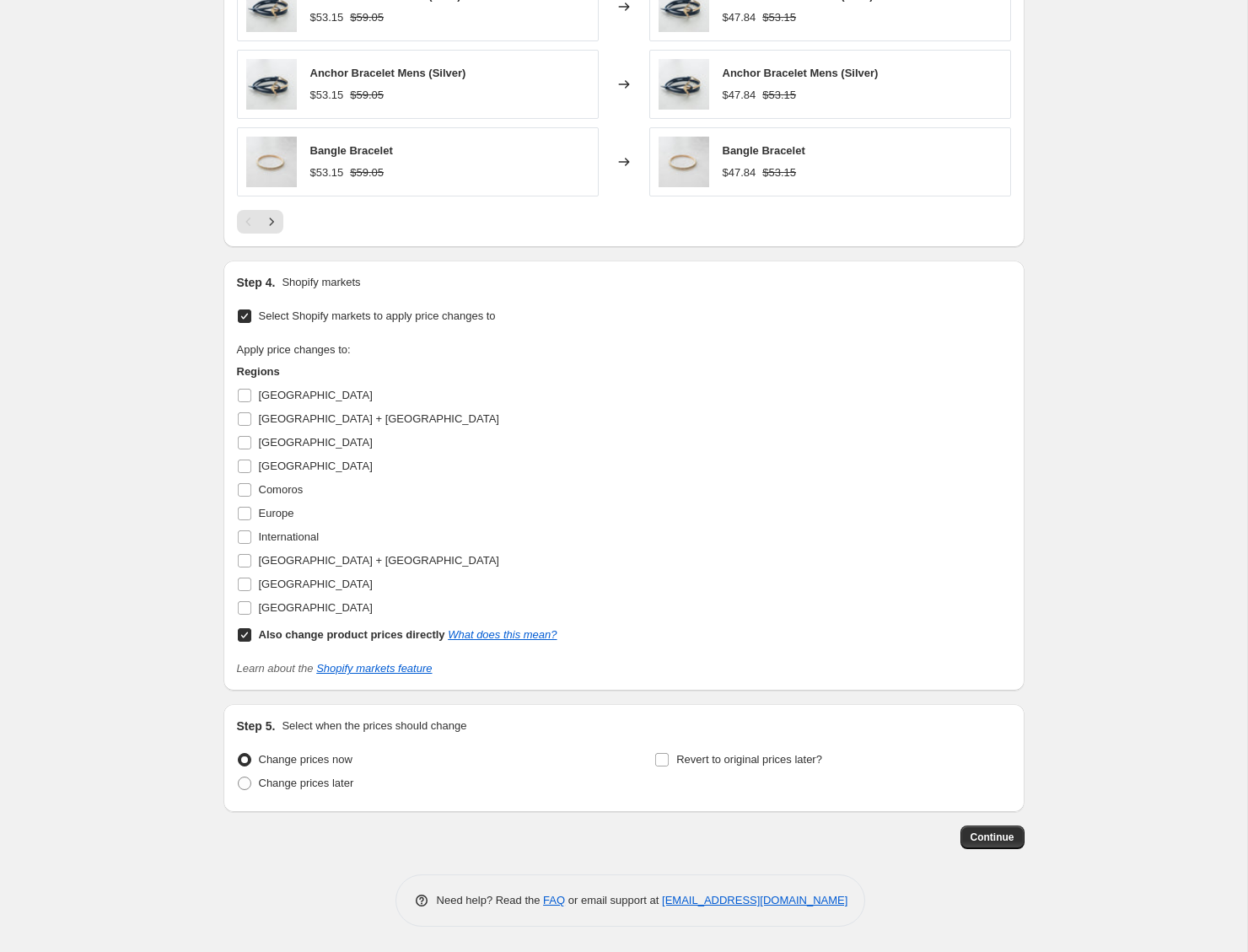
scroll to position [1159, 0]
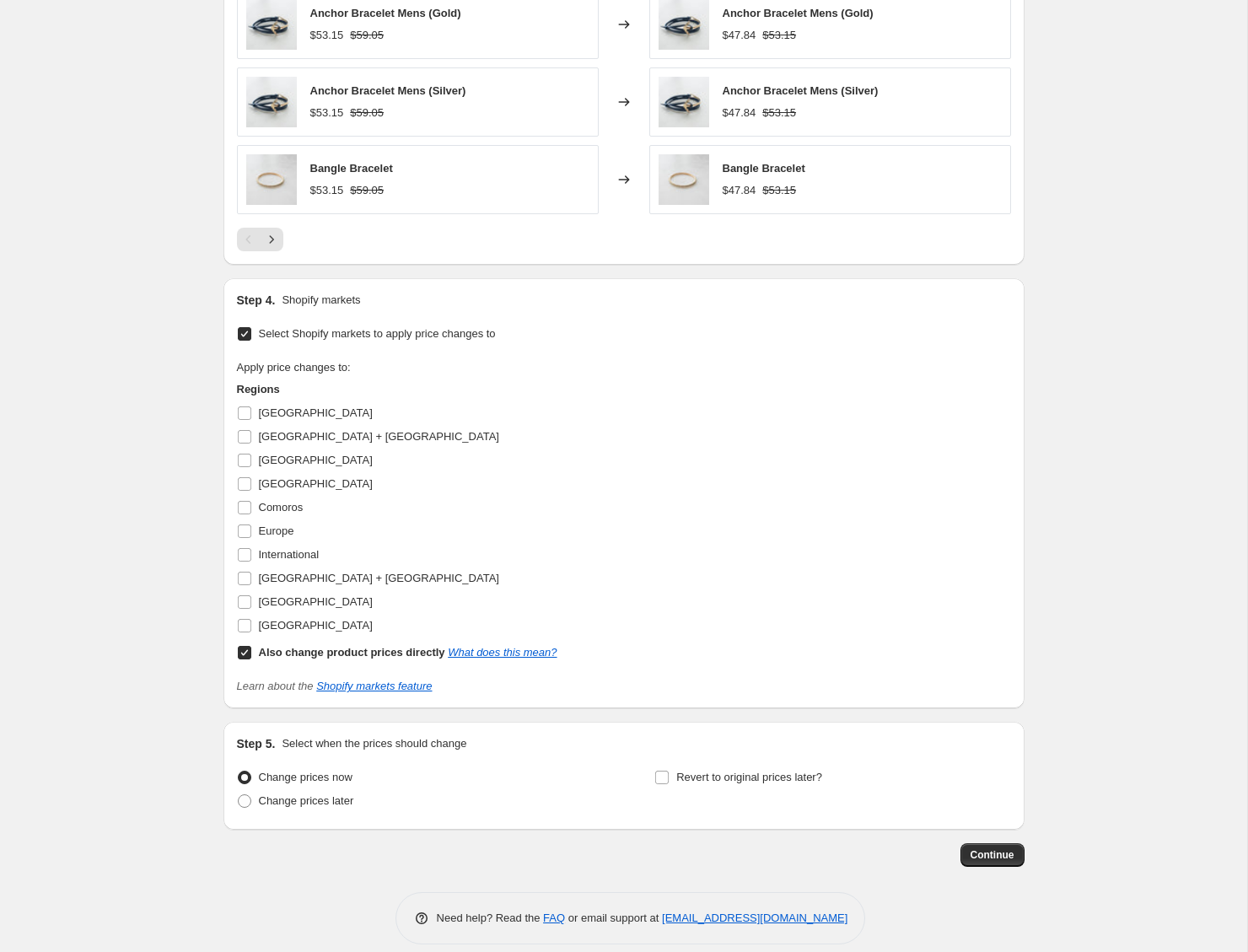
click at [581, 472] on div "Apply price changes to: Regions Algeria Australia + New Zealand Benin Canada Co…" at bounding box center [624, 511] width 774 height 305
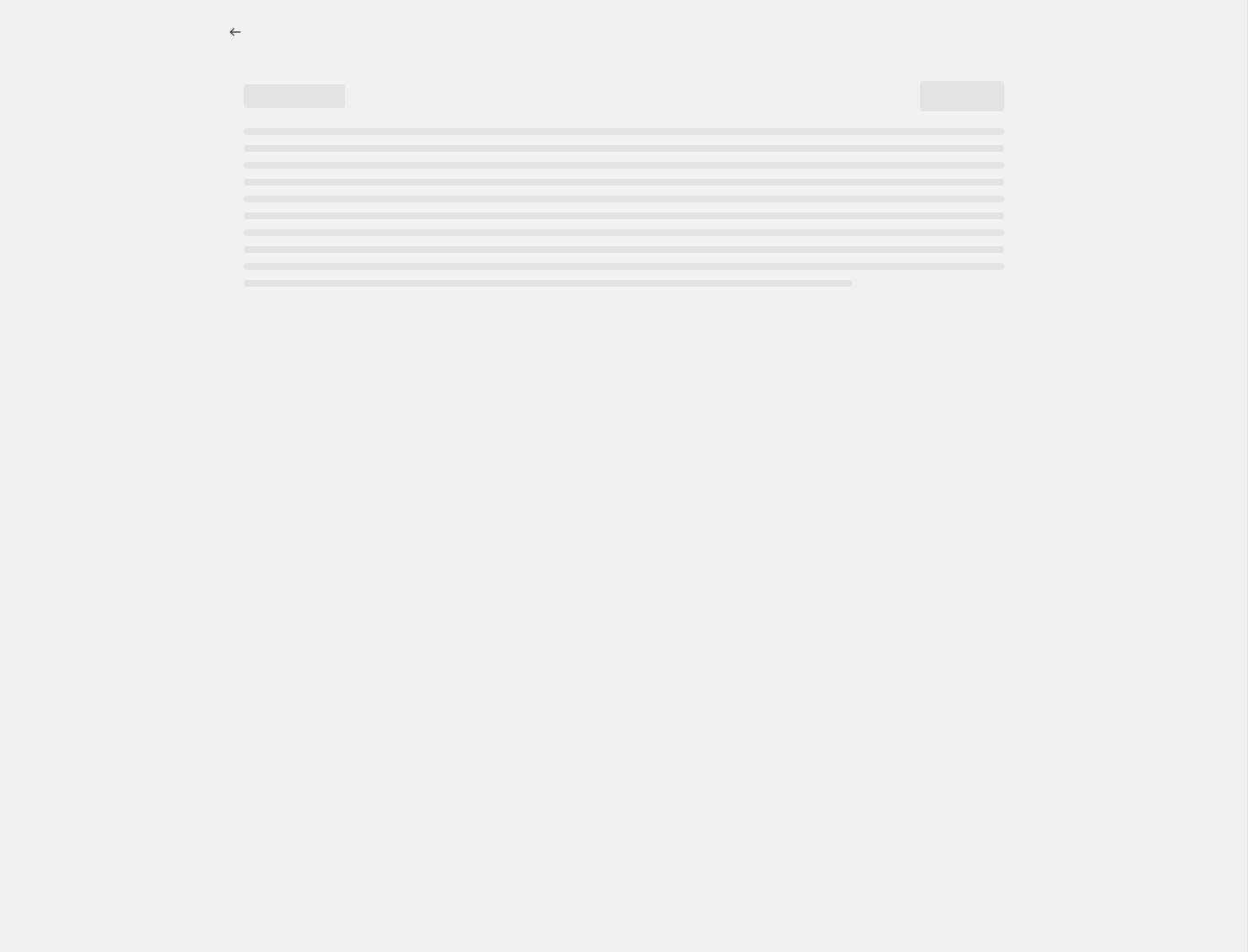
select select "percentage"
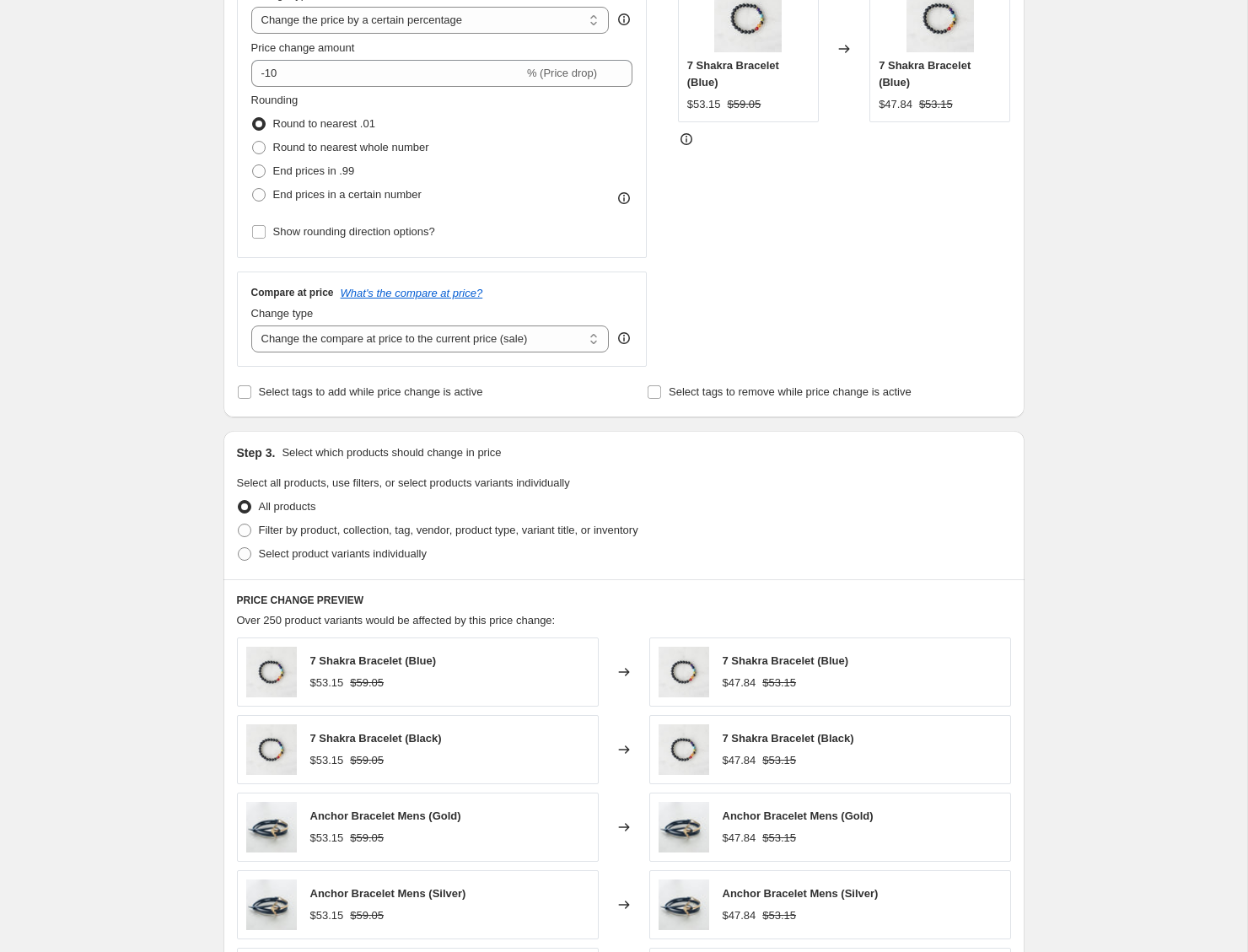
scroll to position [828, 0]
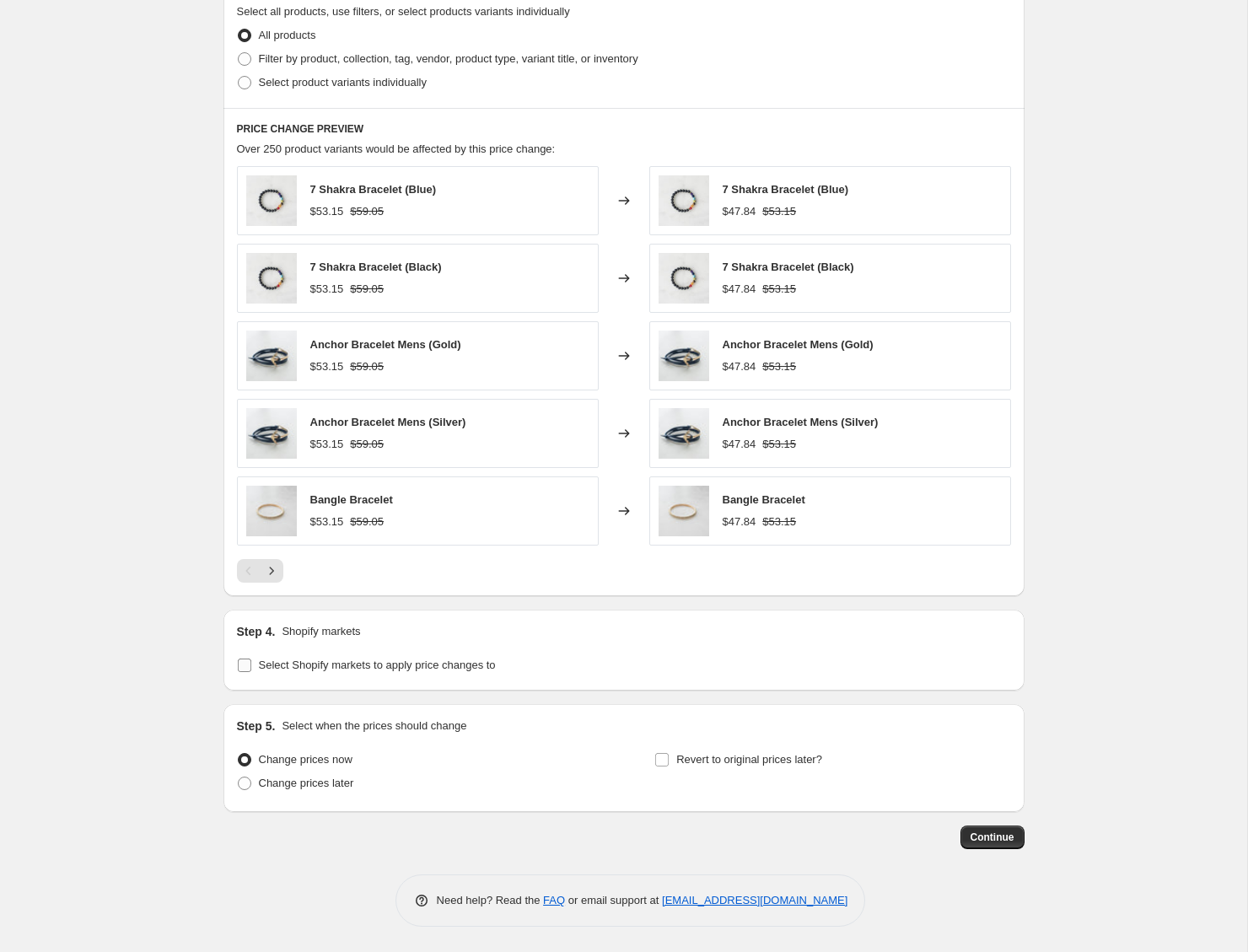
click at [447, 664] on span "Select Shopify markets to apply price changes to" at bounding box center [378, 665] width 237 height 13
click at [251, 664] on input "Select Shopify markets to apply price changes to" at bounding box center [245, 665] width 14 height 14
checkbox input "true"
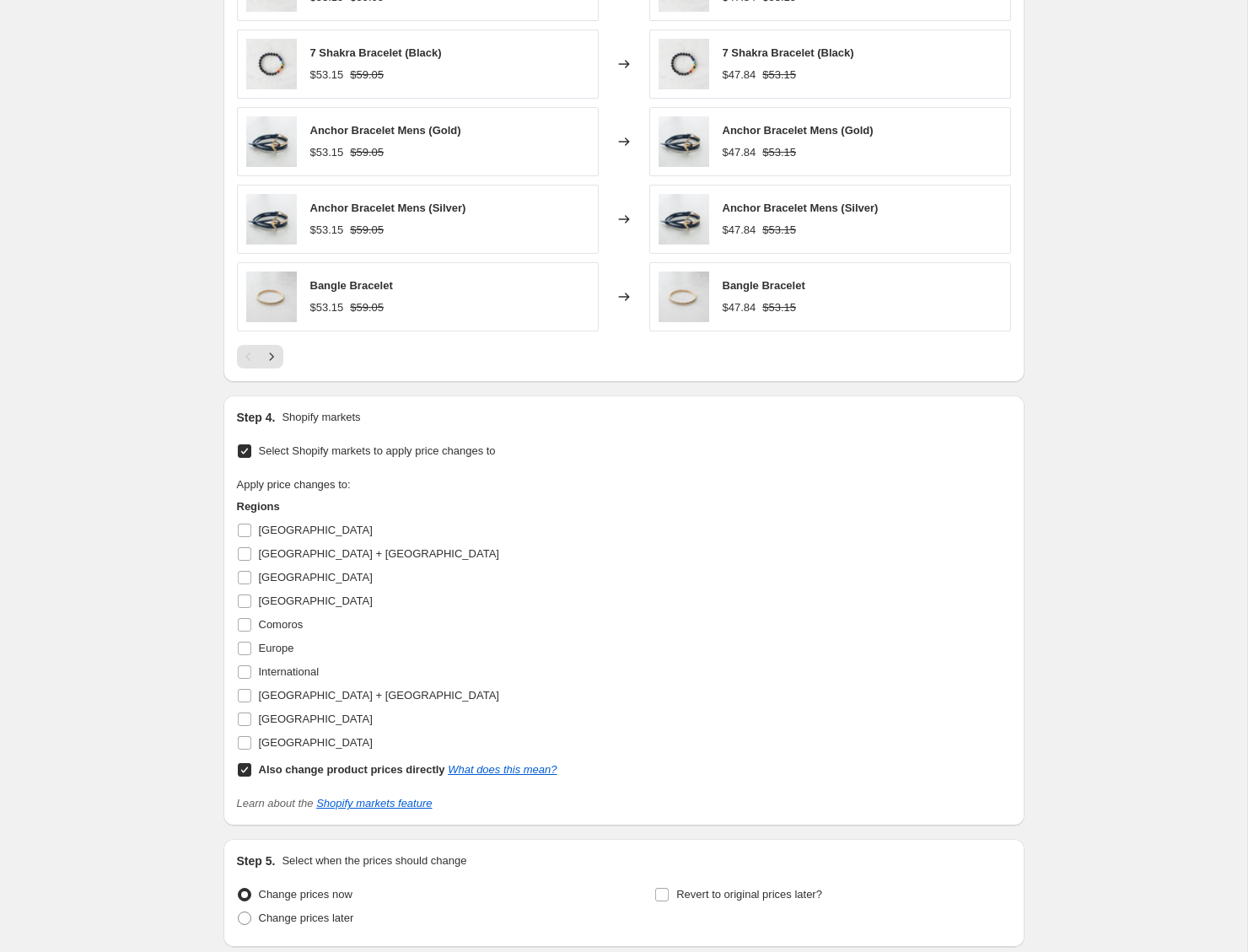
scroll to position [1112, 0]
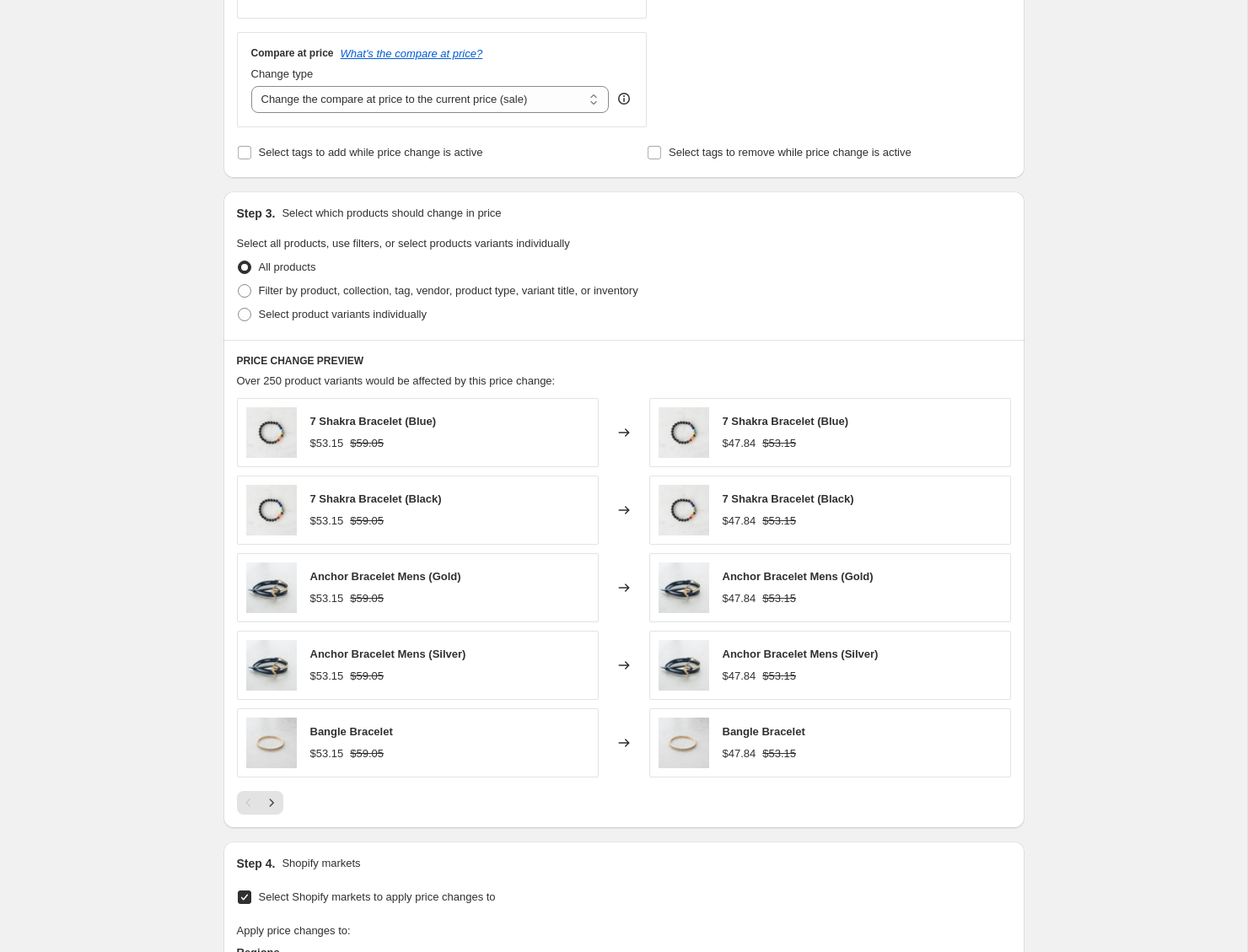
drag, startPoint x: 1148, startPoint y: 30, endPoint x: 1013, endPoint y: 34, distance: 135.1
click at [1148, 30] on div "Create new price change job. This page is ready Create new price change job Dra…" at bounding box center [623, 468] width 1247 height 2129
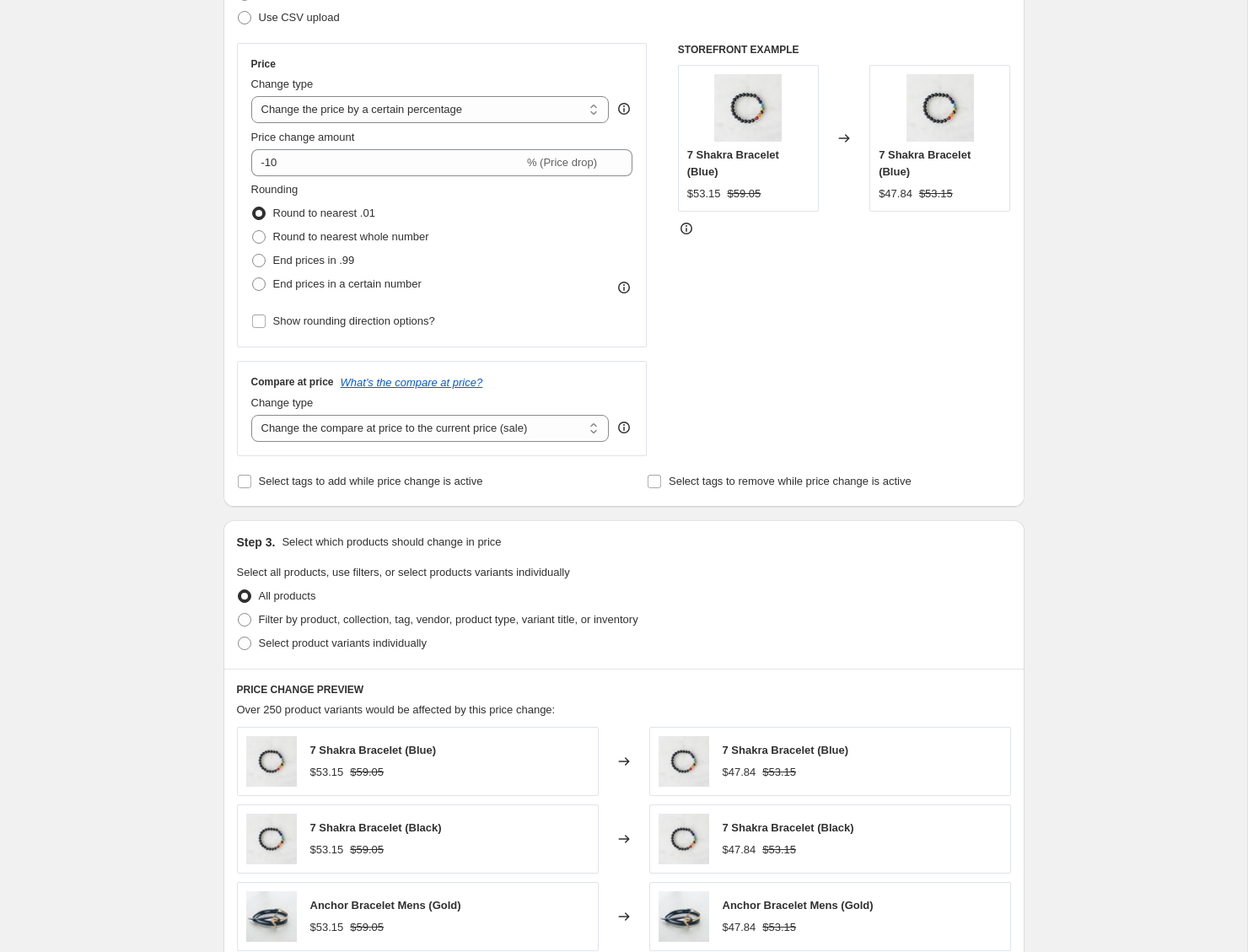
scroll to position [0, 0]
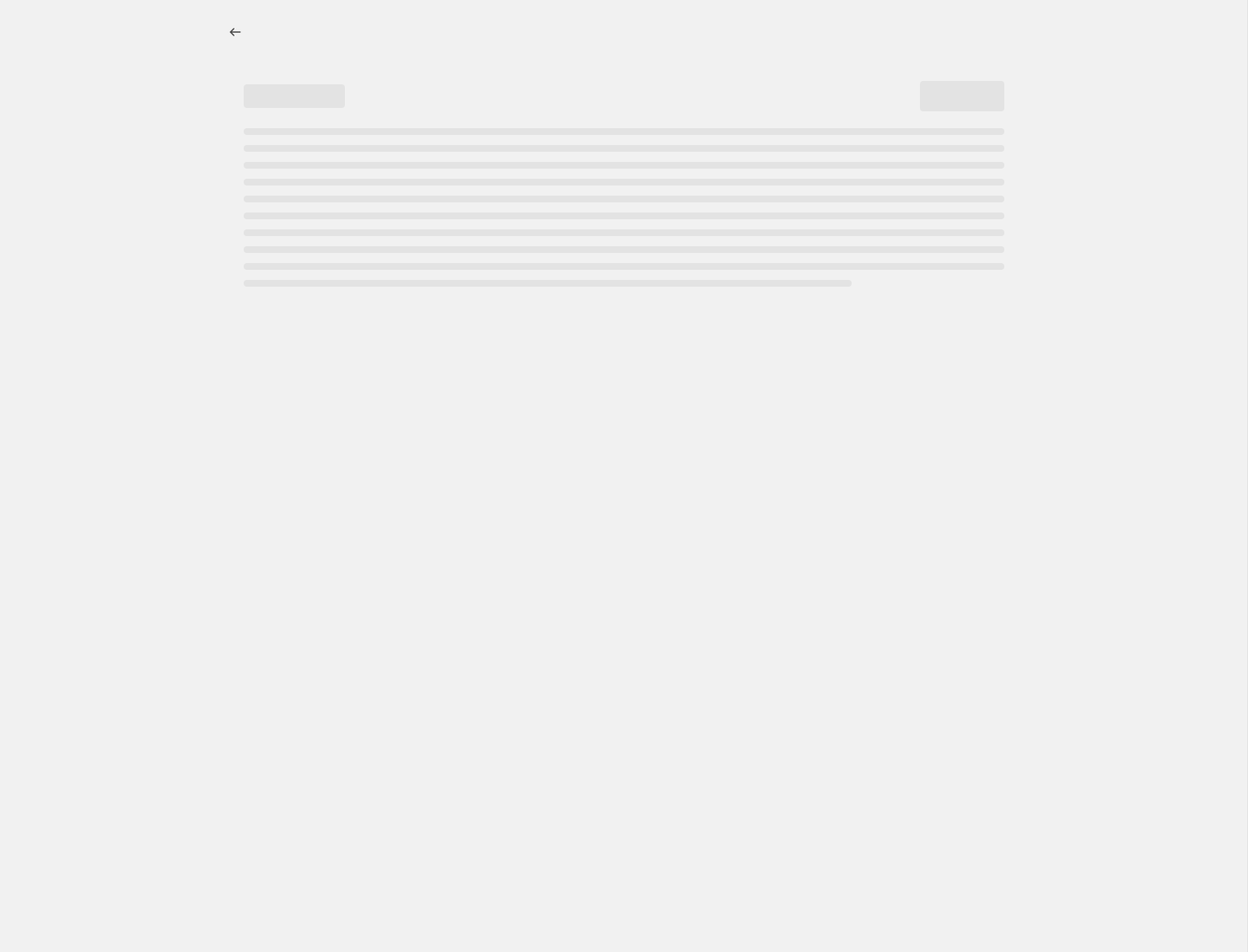
select select "percentage"
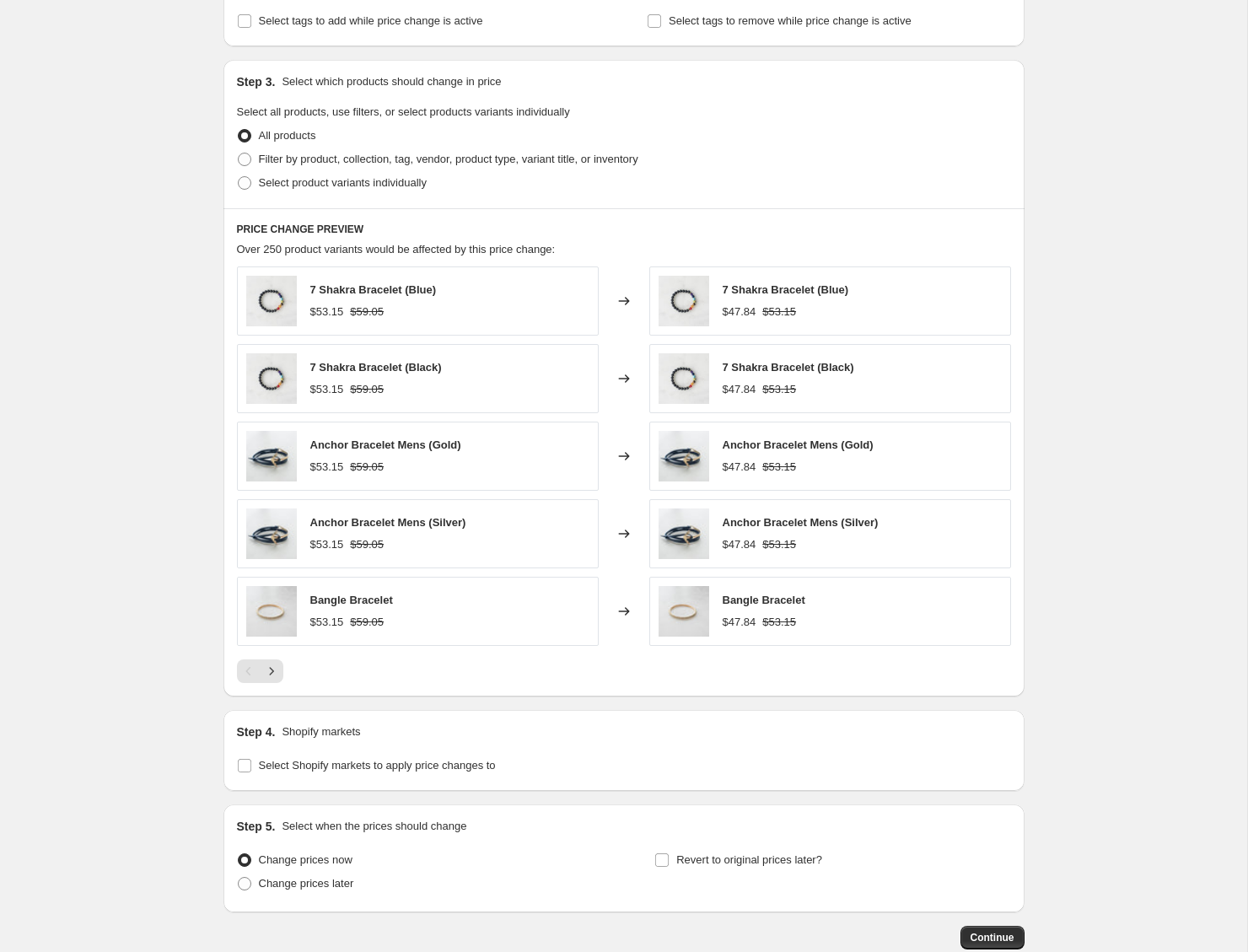
scroll to position [828, 0]
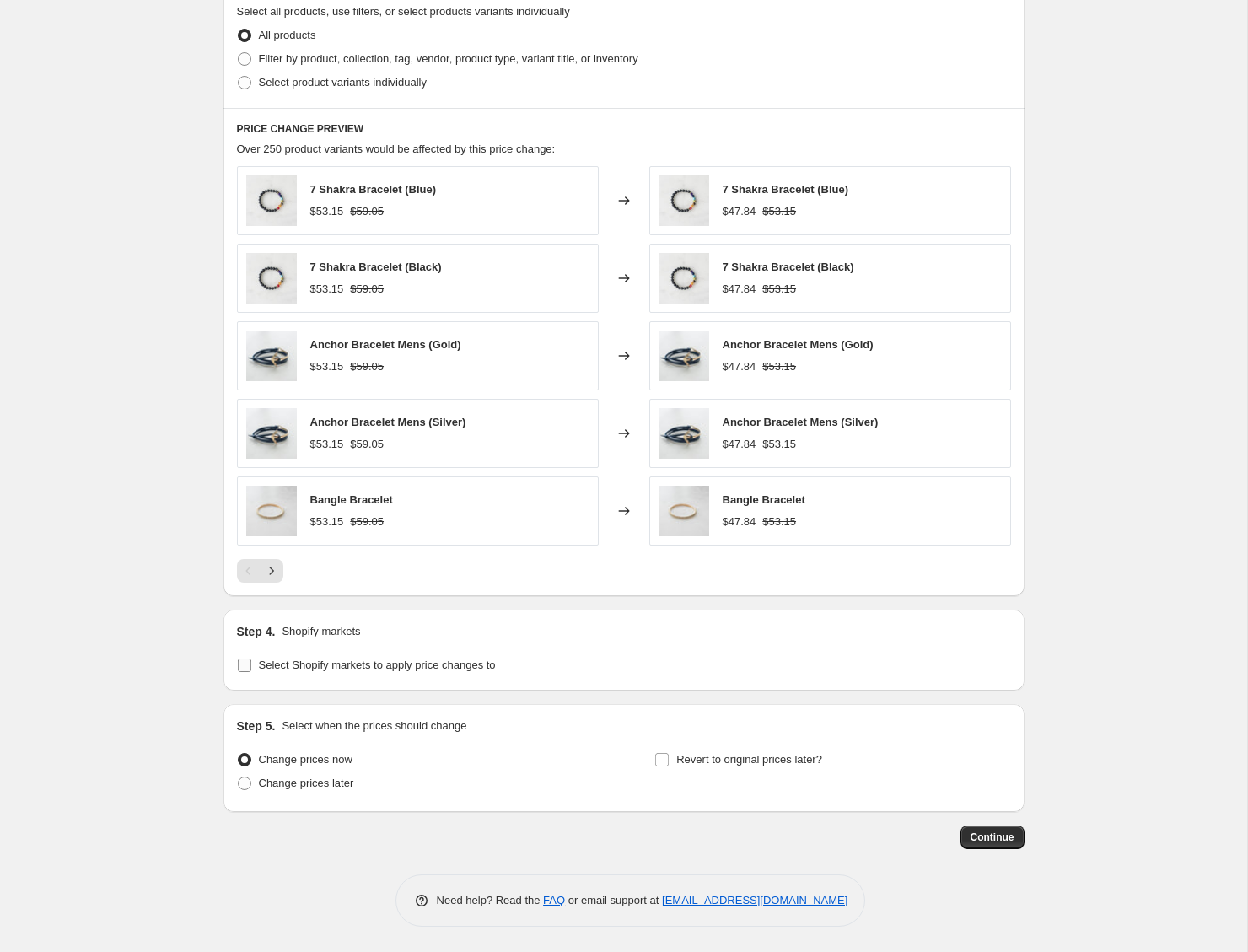
click at [446, 664] on span "Select Shopify markets to apply price changes to" at bounding box center [378, 665] width 237 height 13
click at [251, 664] on input "Select Shopify markets to apply price changes to" at bounding box center [245, 665] width 14 height 14
checkbox input "true"
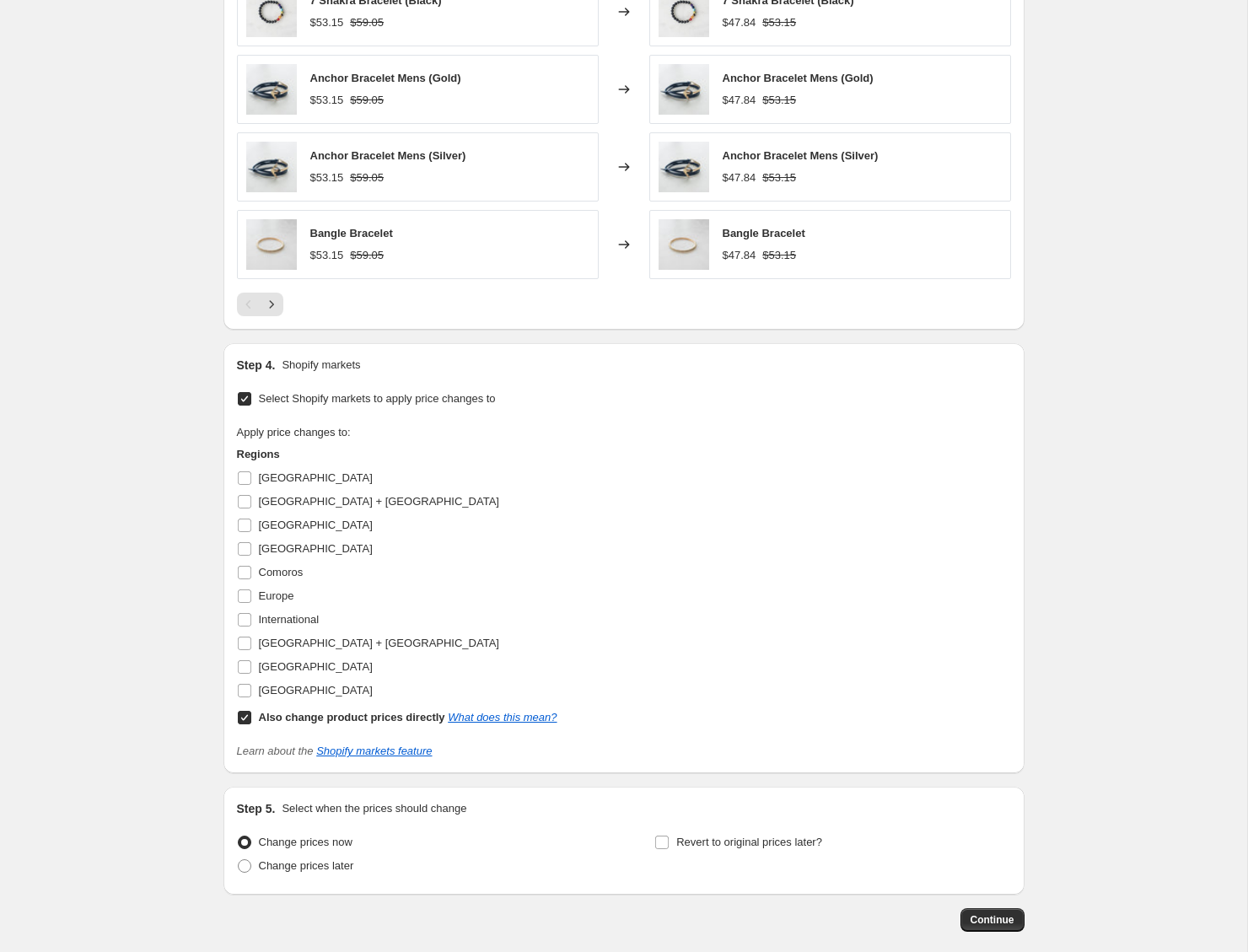
scroll to position [1063, 0]
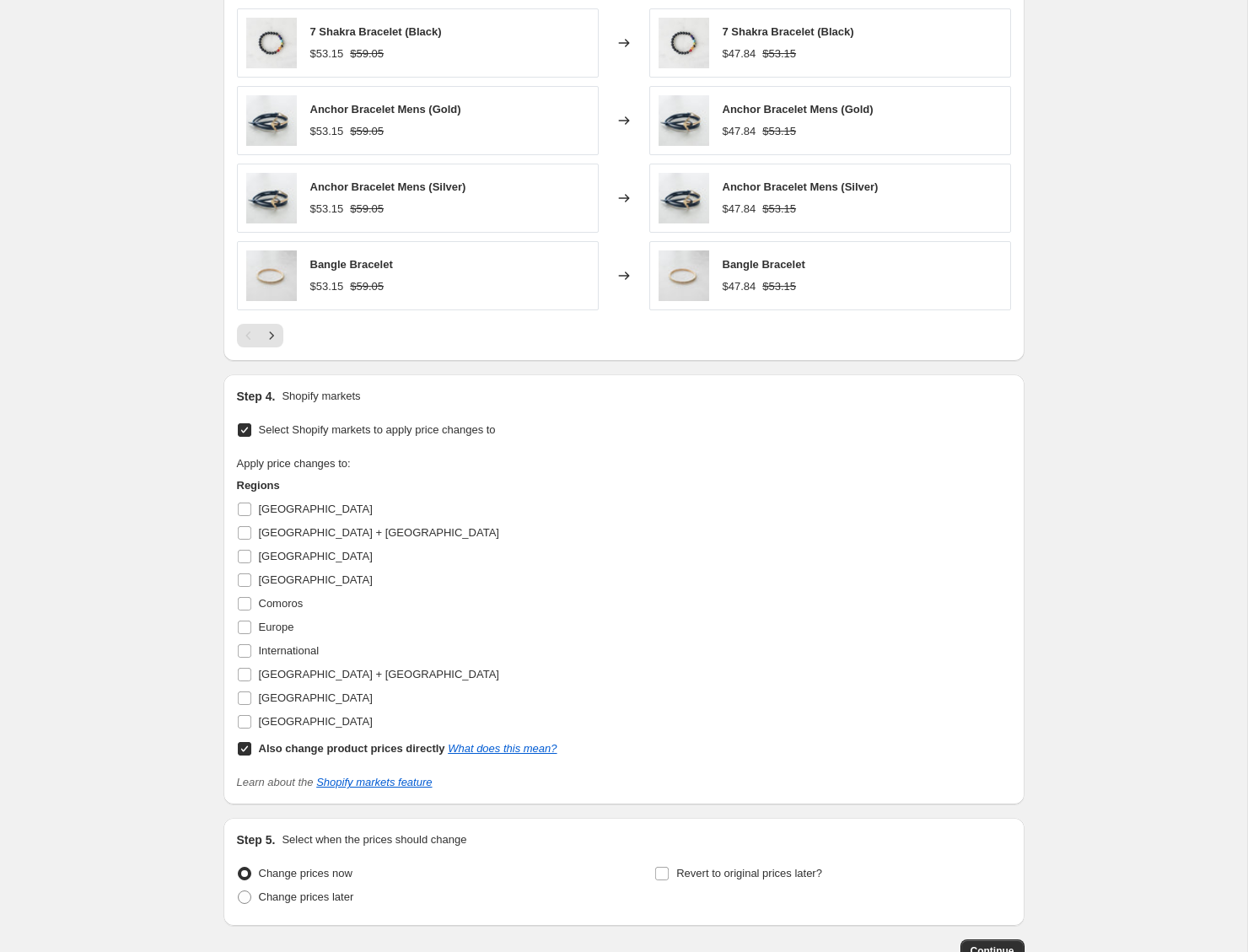
click at [126, 250] on div "Create new price [MEDICAL_DATA]. This page is ready Create new price [MEDICAL_D…" at bounding box center [623, 2] width 1247 height 2129
click at [40, 327] on div "Create new price [MEDICAL_DATA]. This page is ready Create new price [MEDICAL_D…" at bounding box center [623, 2] width 1247 height 2129
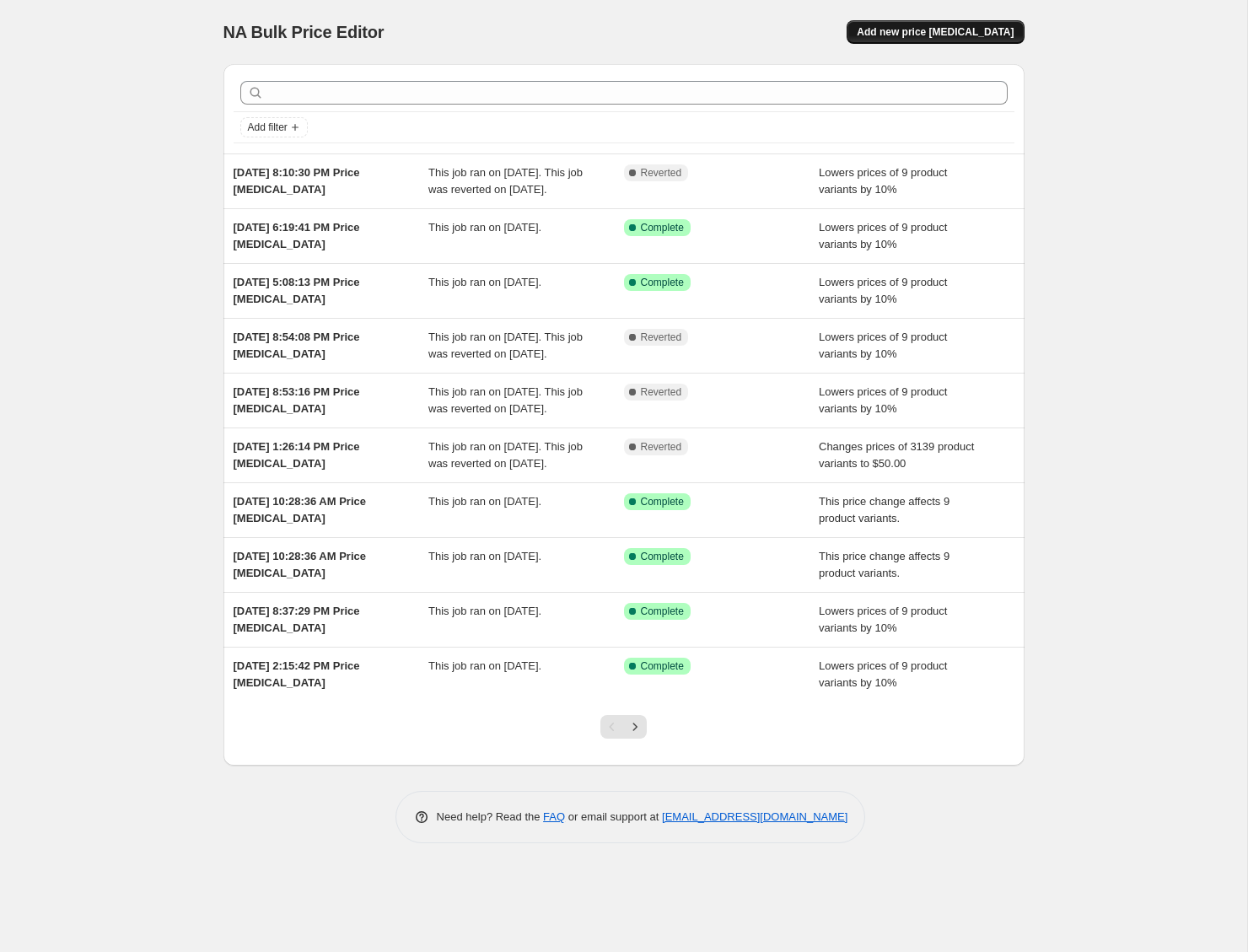
click at [970, 27] on span "Add new price change job" at bounding box center [935, 32] width 157 height 14
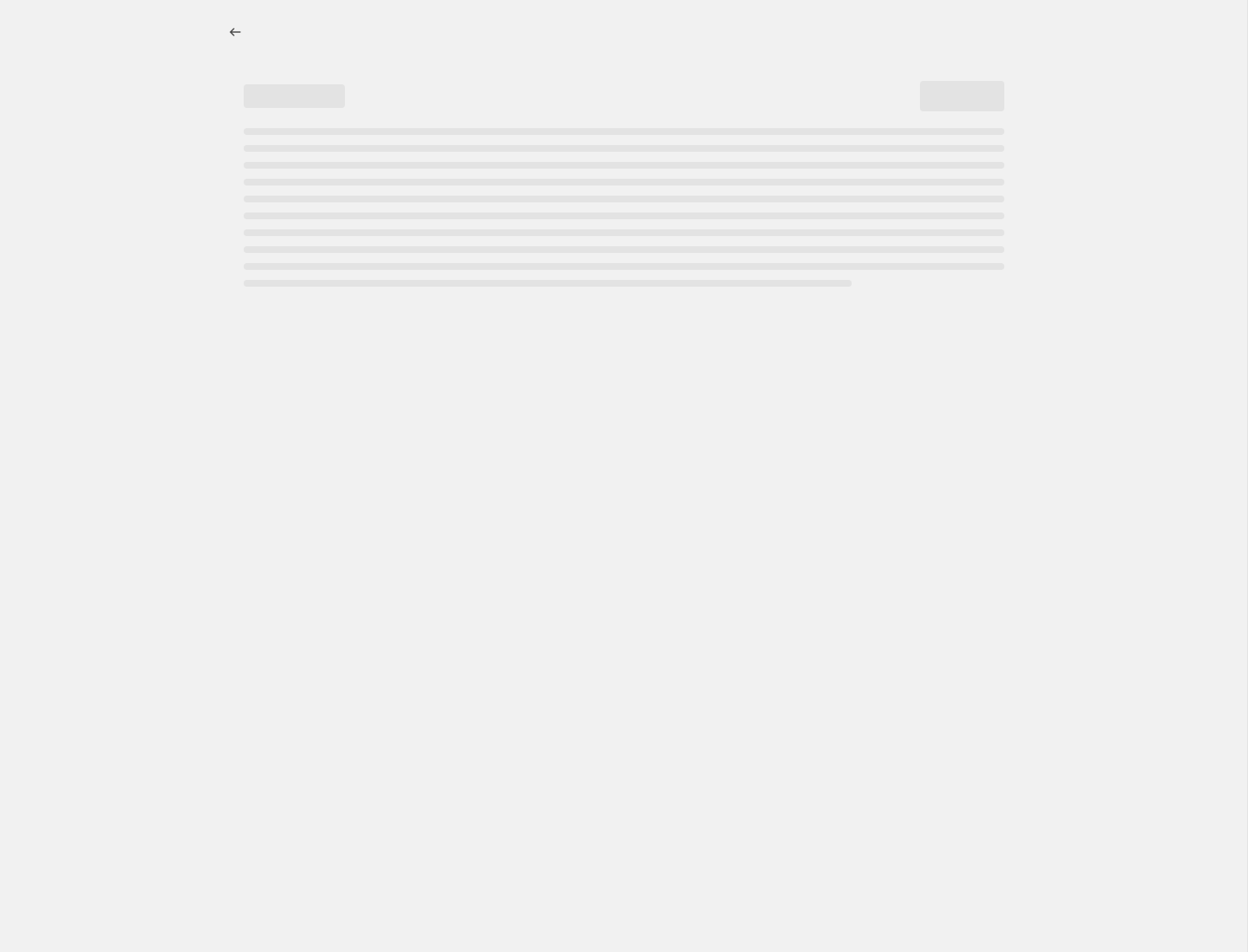
select select "percentage"
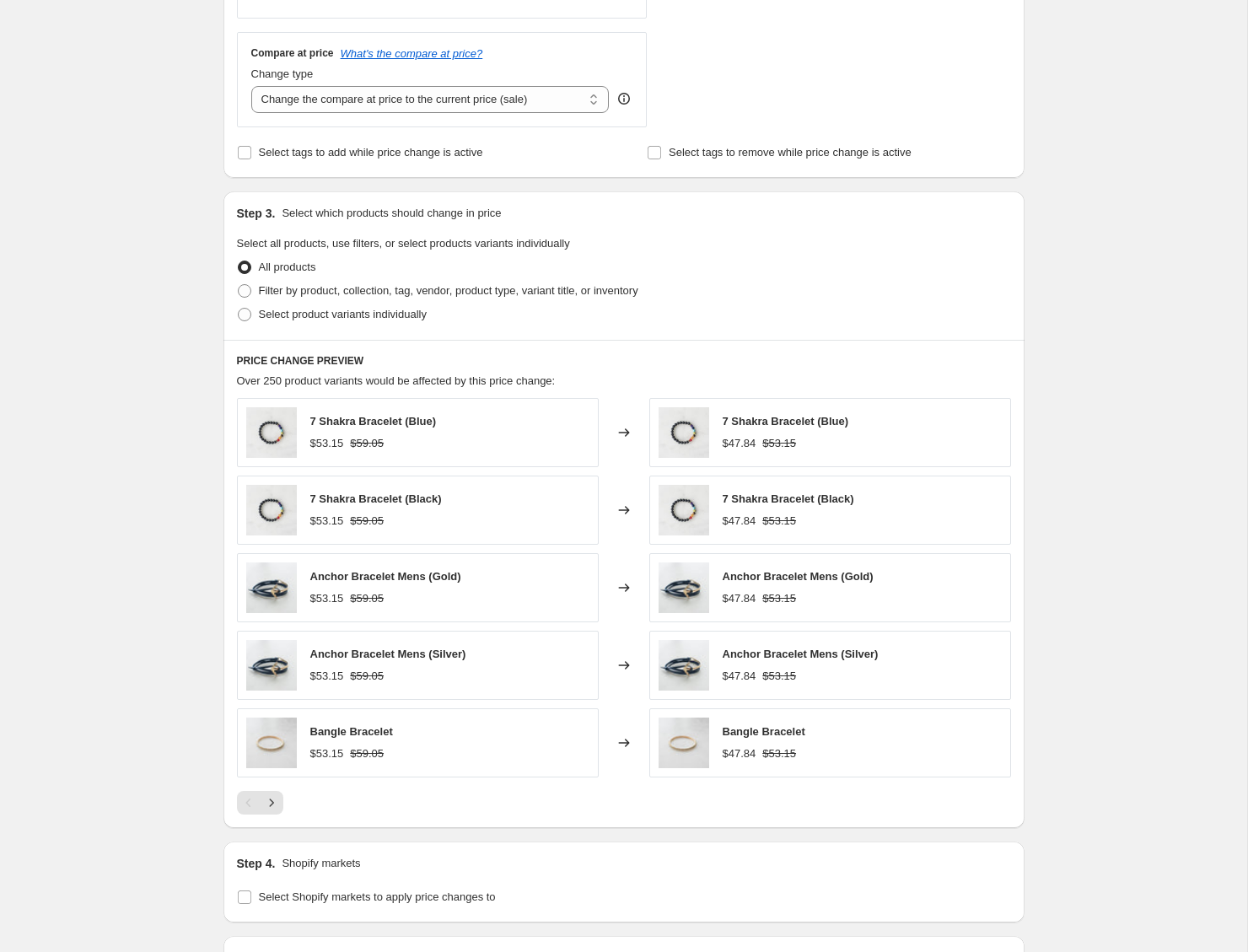
scroll to position [828, 0]
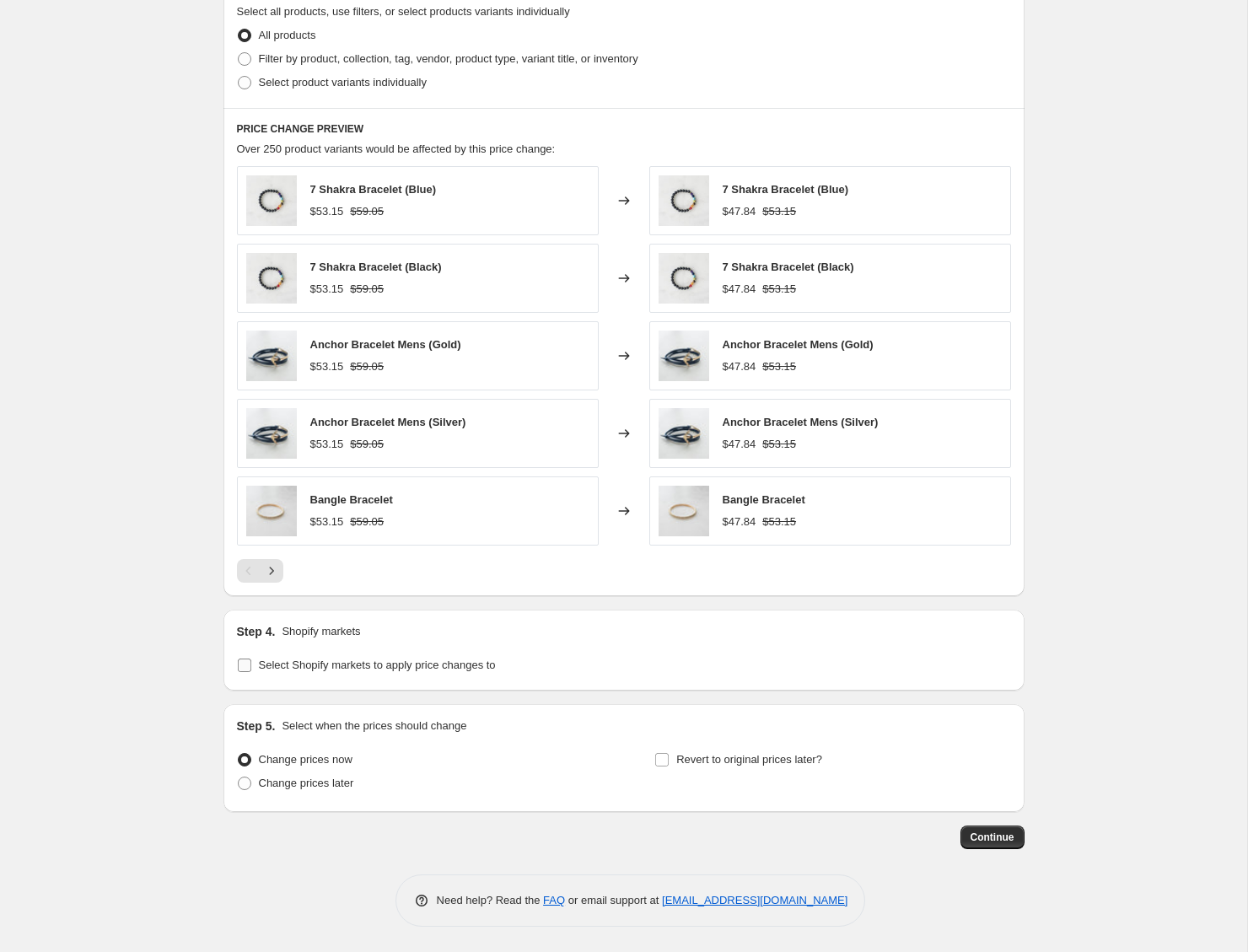
click at [351, 667] on span "Select Shopify markets to apply price changes to" at bounding box center [378, 665] width 237 height 13
click at [251, 667] on input "Select Shopify markets to apply price changes to" at bounding box center [245, 665] width 14 height 14
checkbox input "true"
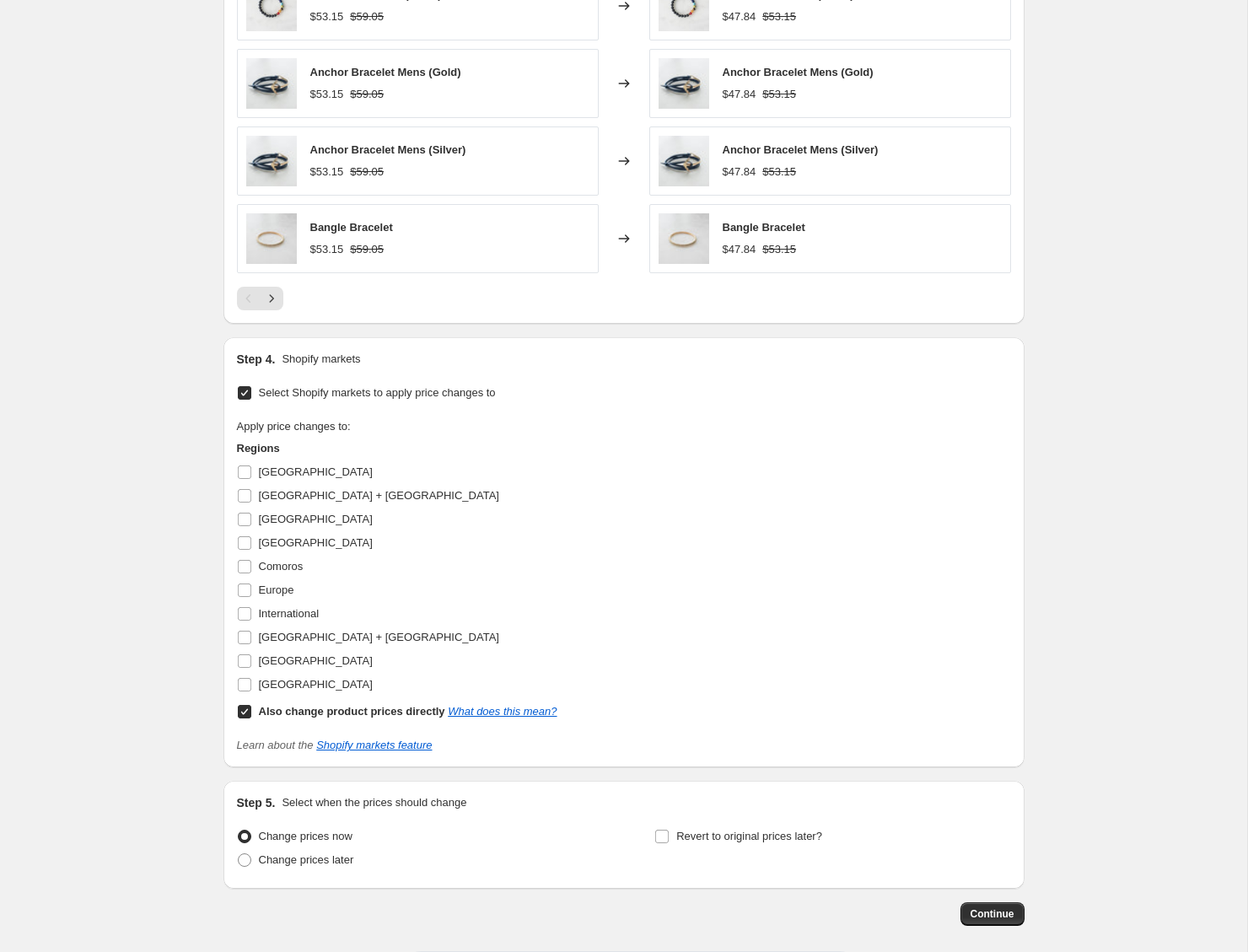
scroll to position [1093, 0]
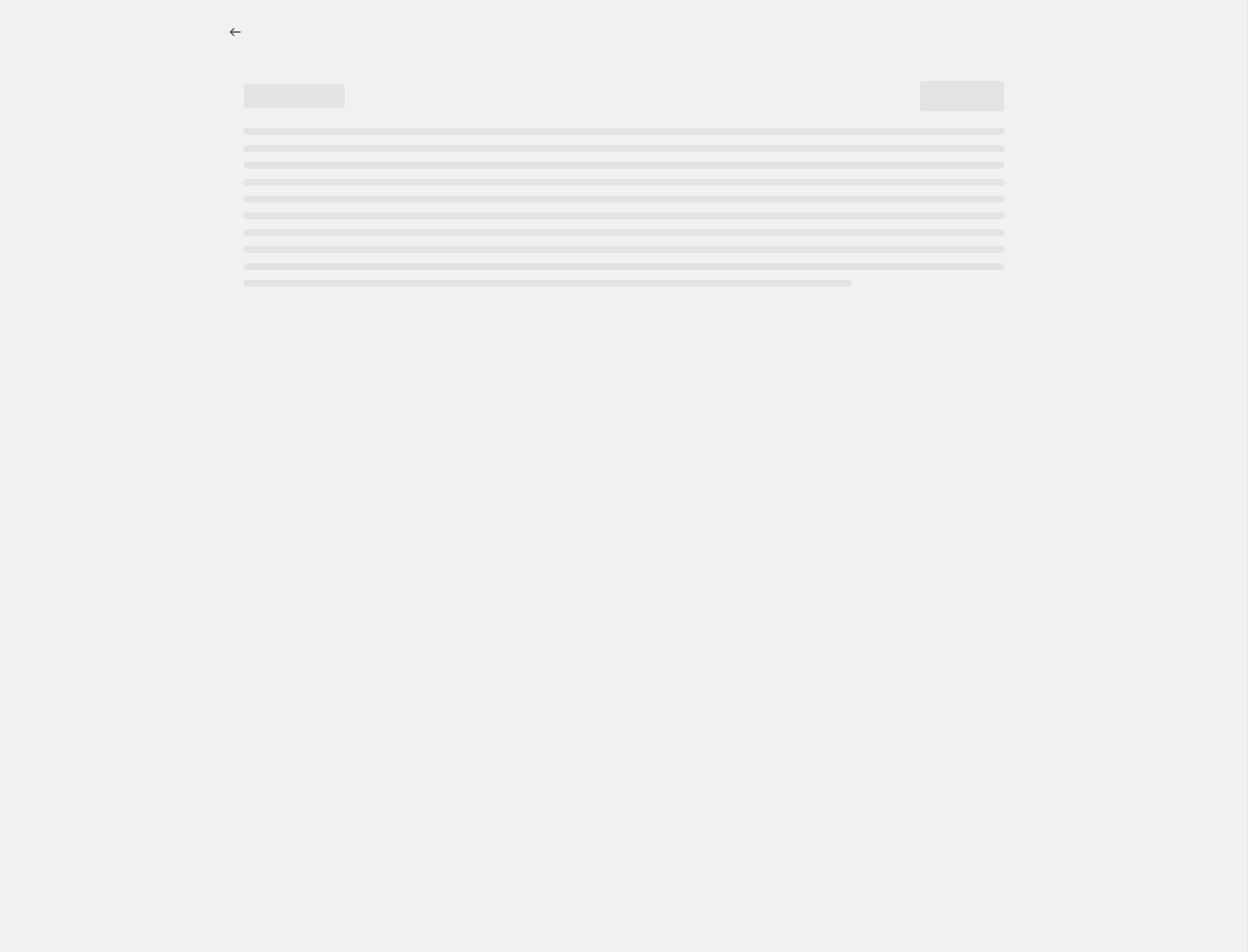
select select "percentage"
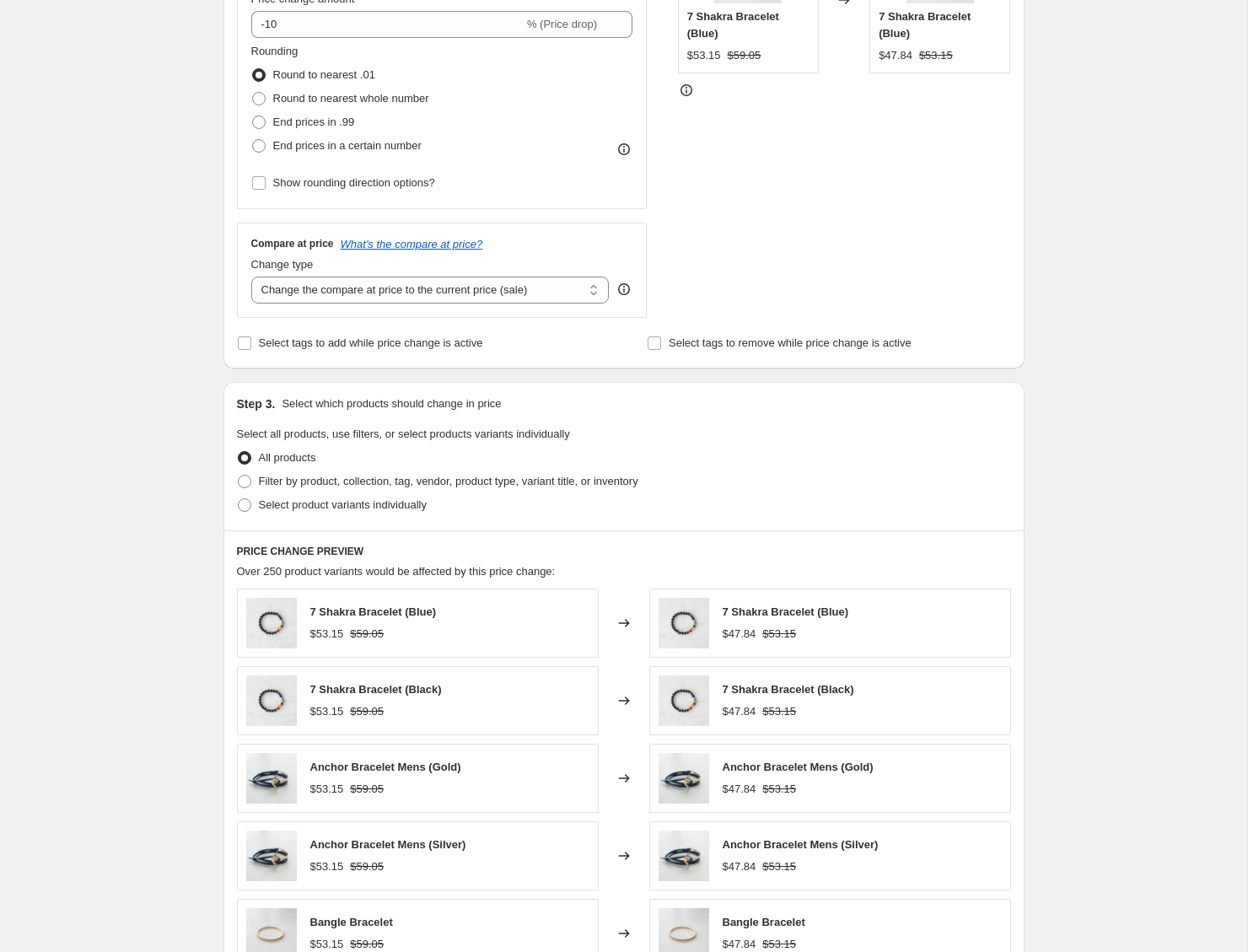
scroll to position [828, 0]
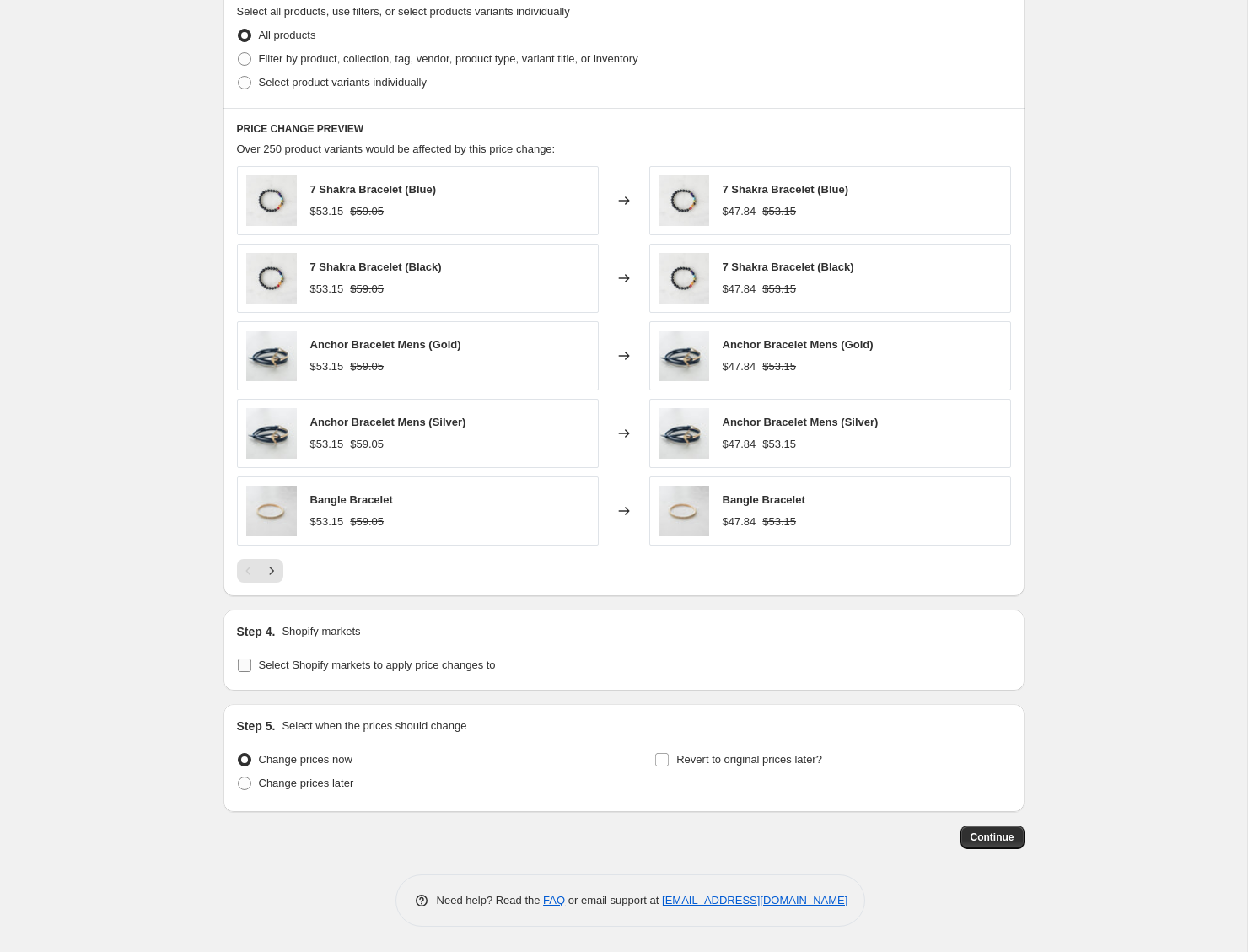
click at [376, 661] on span "Select Shopify markets to apply price changes to" at bounding box center [378, 665] width 237 height 13
click at [251, 661] on input "Select Shopify markets to apply price changes to" at bounding box center [245, 665] width 14 height 14
checkbox input "true"
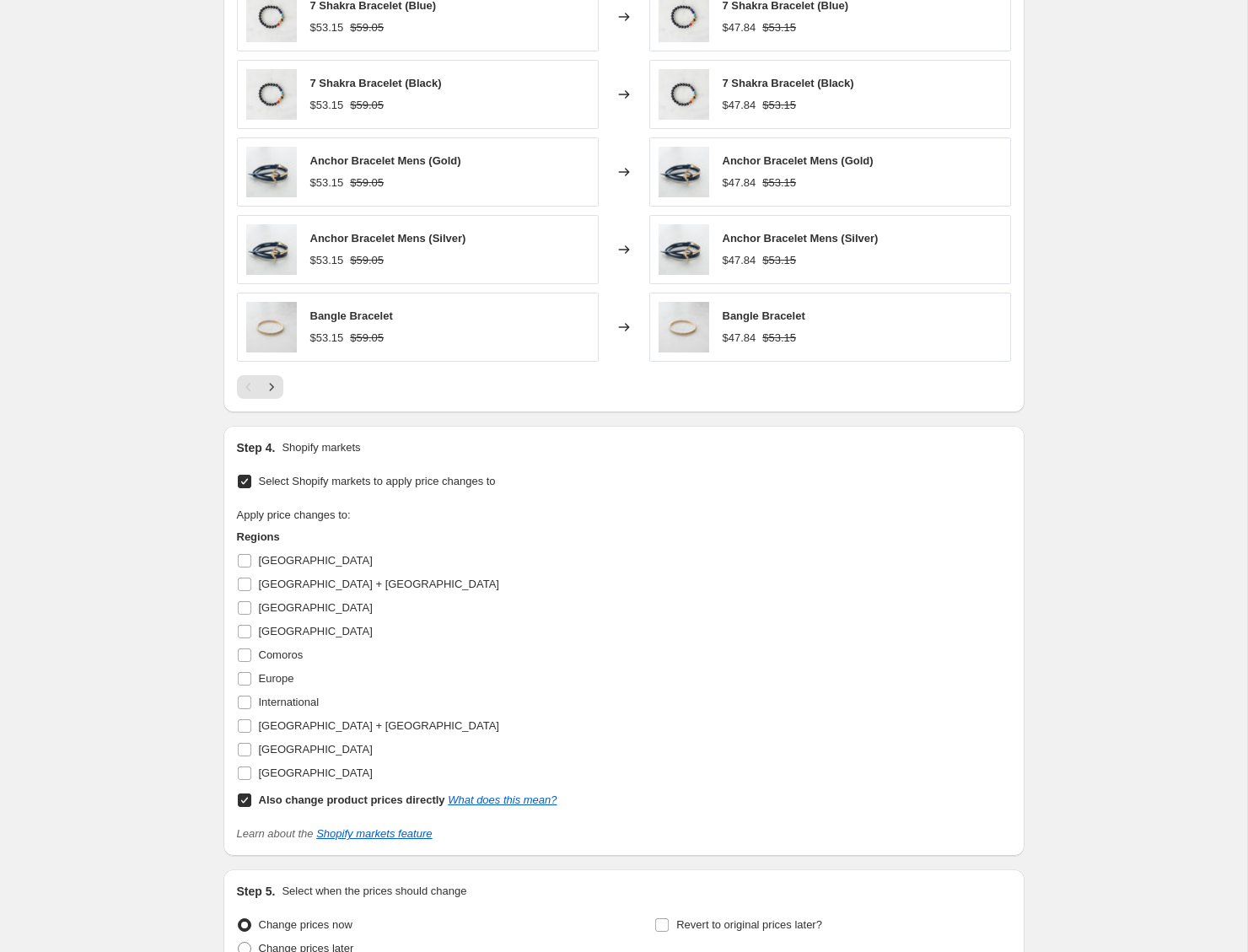
scroll to position [1042, 0]
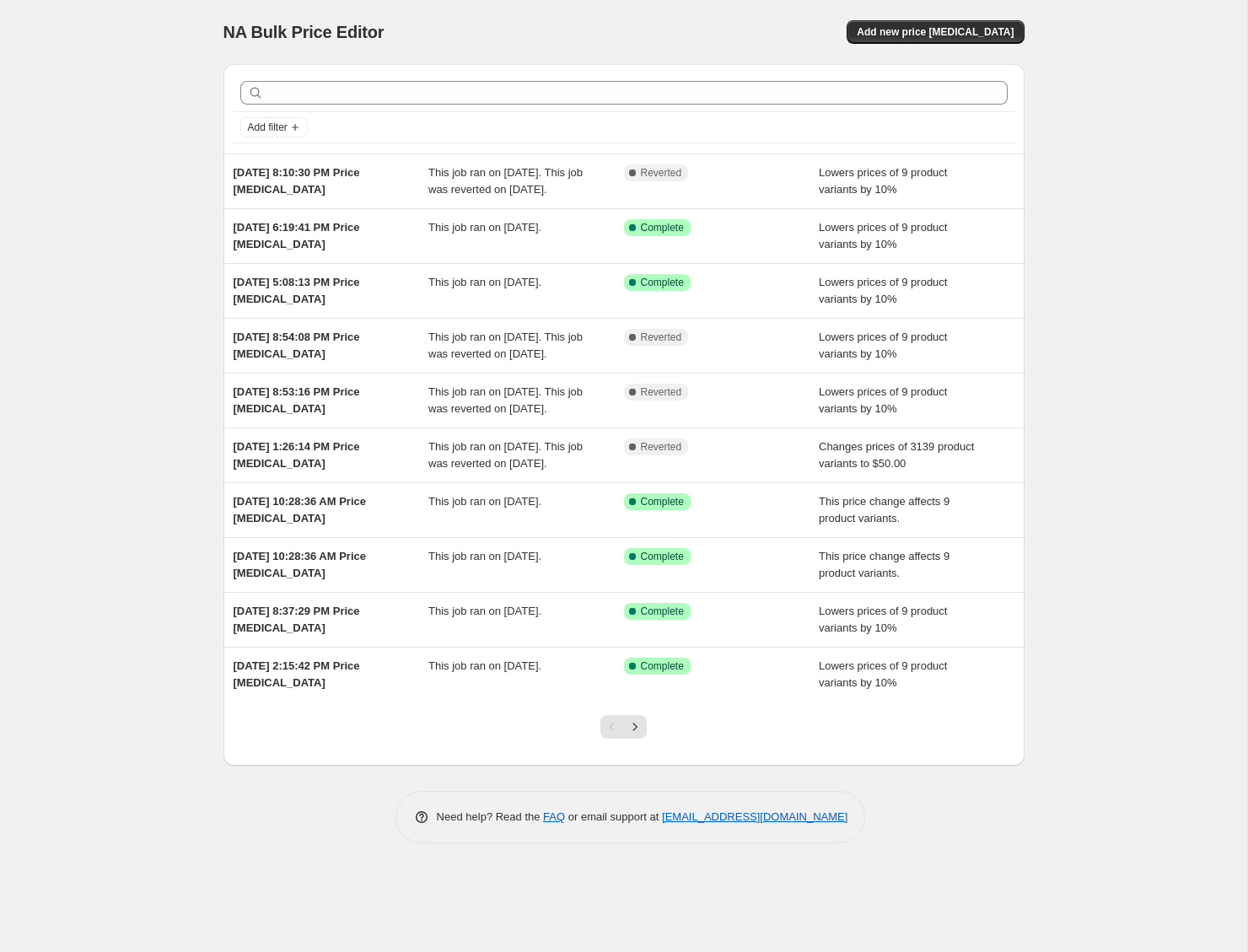
click at [93, 307] on div "NA Bulk Price Editor. This page is ready NA Bulk Price Editor Add new price cha…" at bounding box center [623, 476] width 1247 height 952
click at [964, 37] on span "Add new price [MEDICAL_DATA]" at bounding box center [935, 32] width 157 height 14
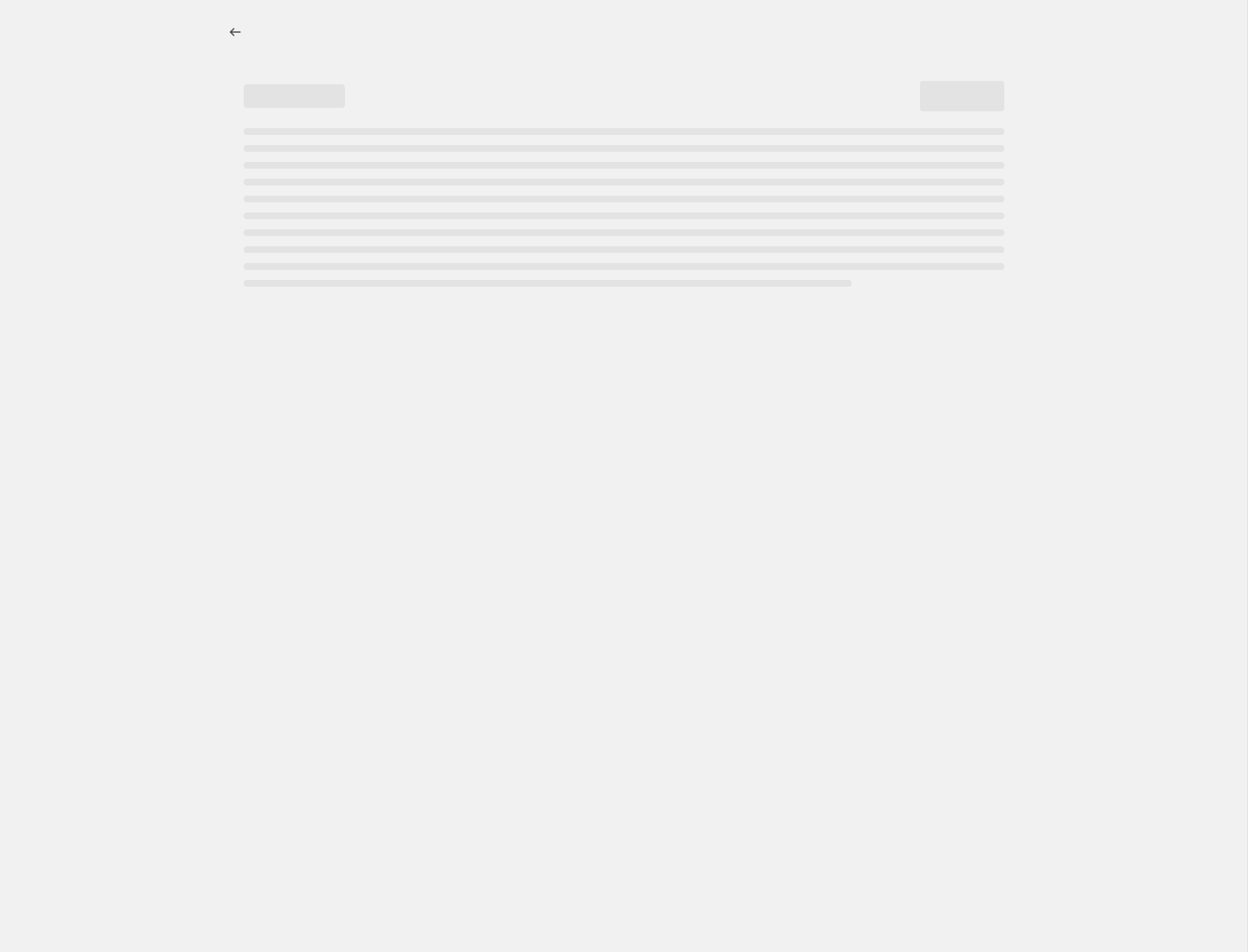
select select "percentage"
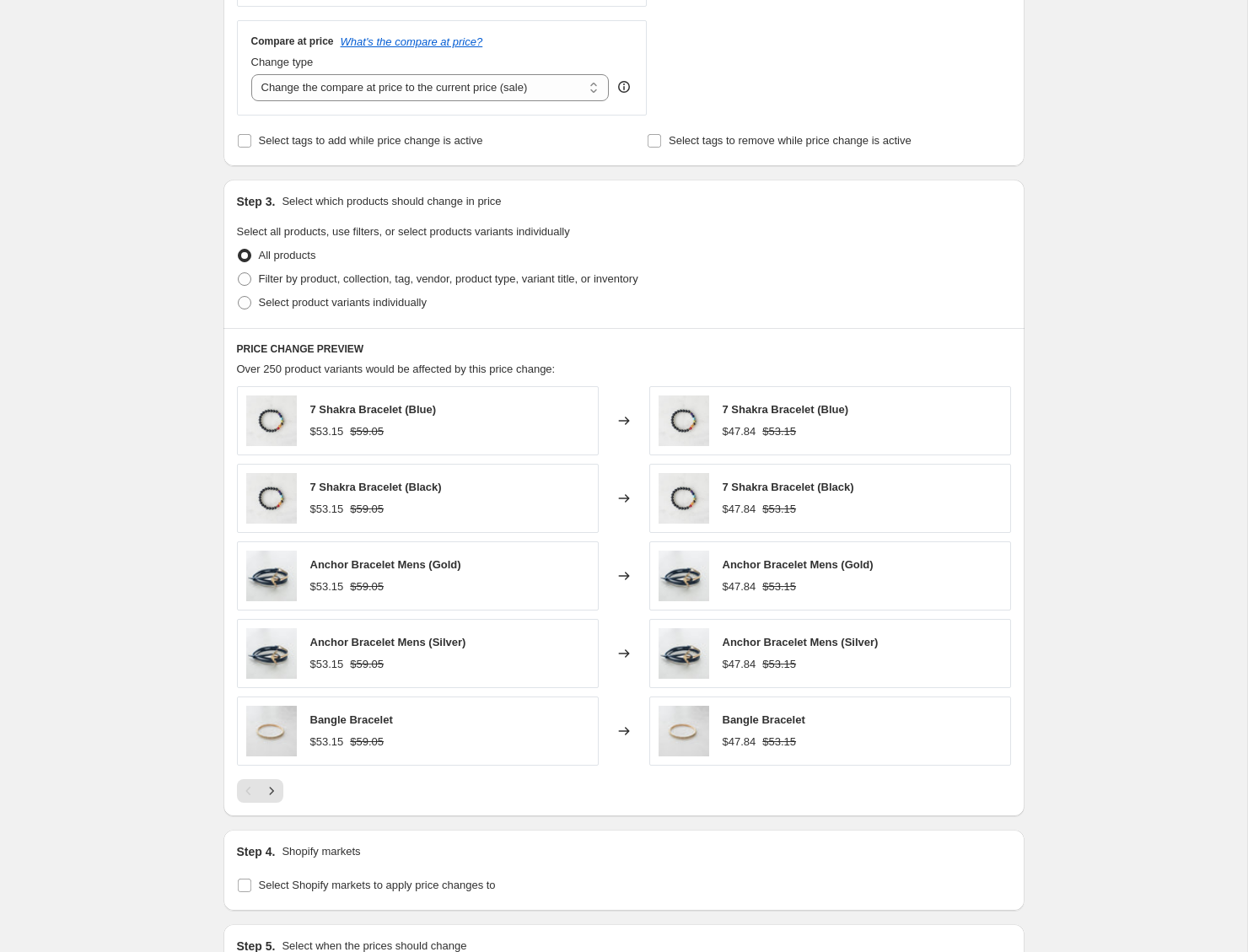
scroll to position [828, 0]
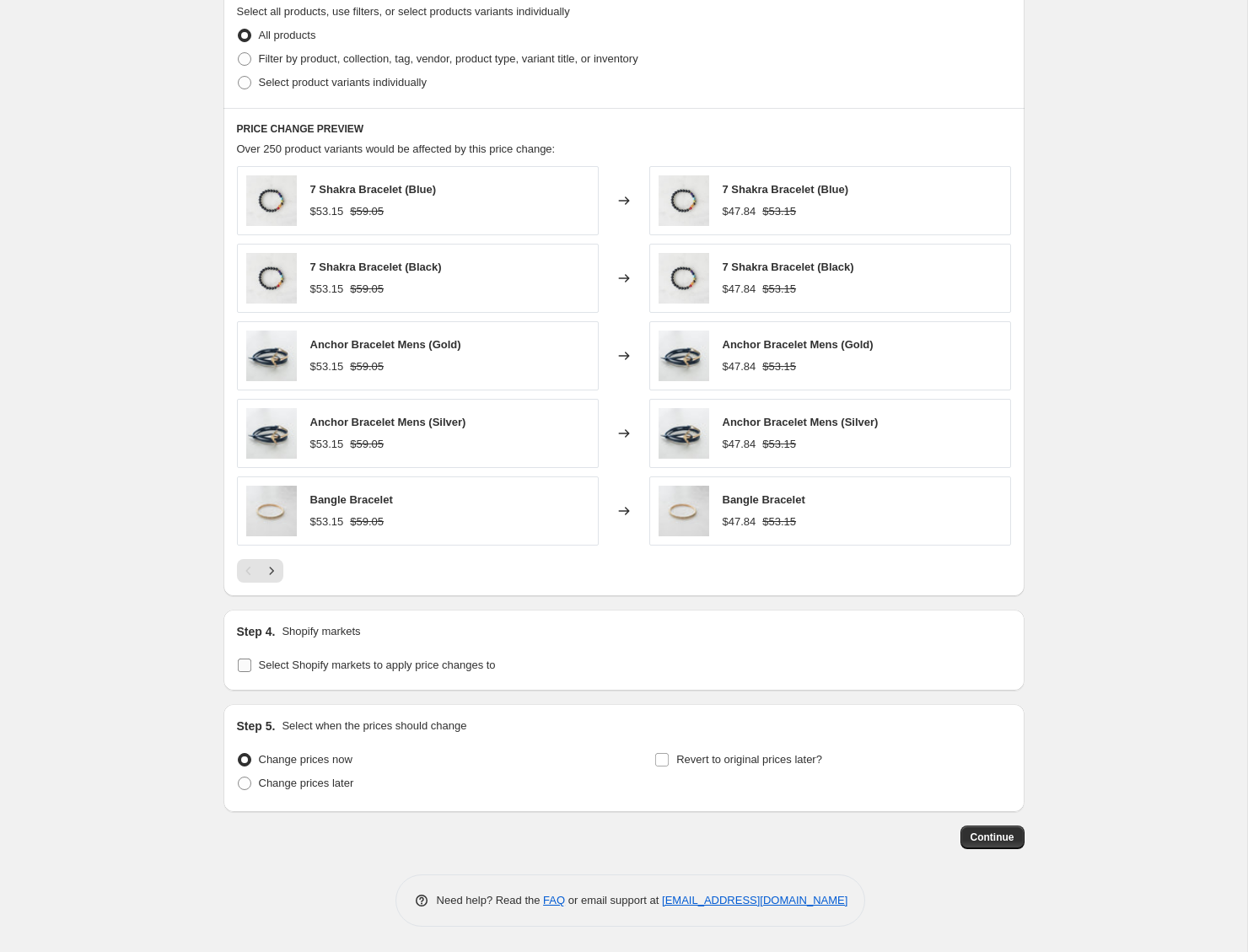
click at [370, 662] on span "Select Shopify markets to apply price changes to" at bounding box center [378, 665] width 237 height 13
click at [251, 662] on input "Select Shopify markets to apply price changes to" at bounding box center [245, 665] width 14 height 14
checkbox input "true"
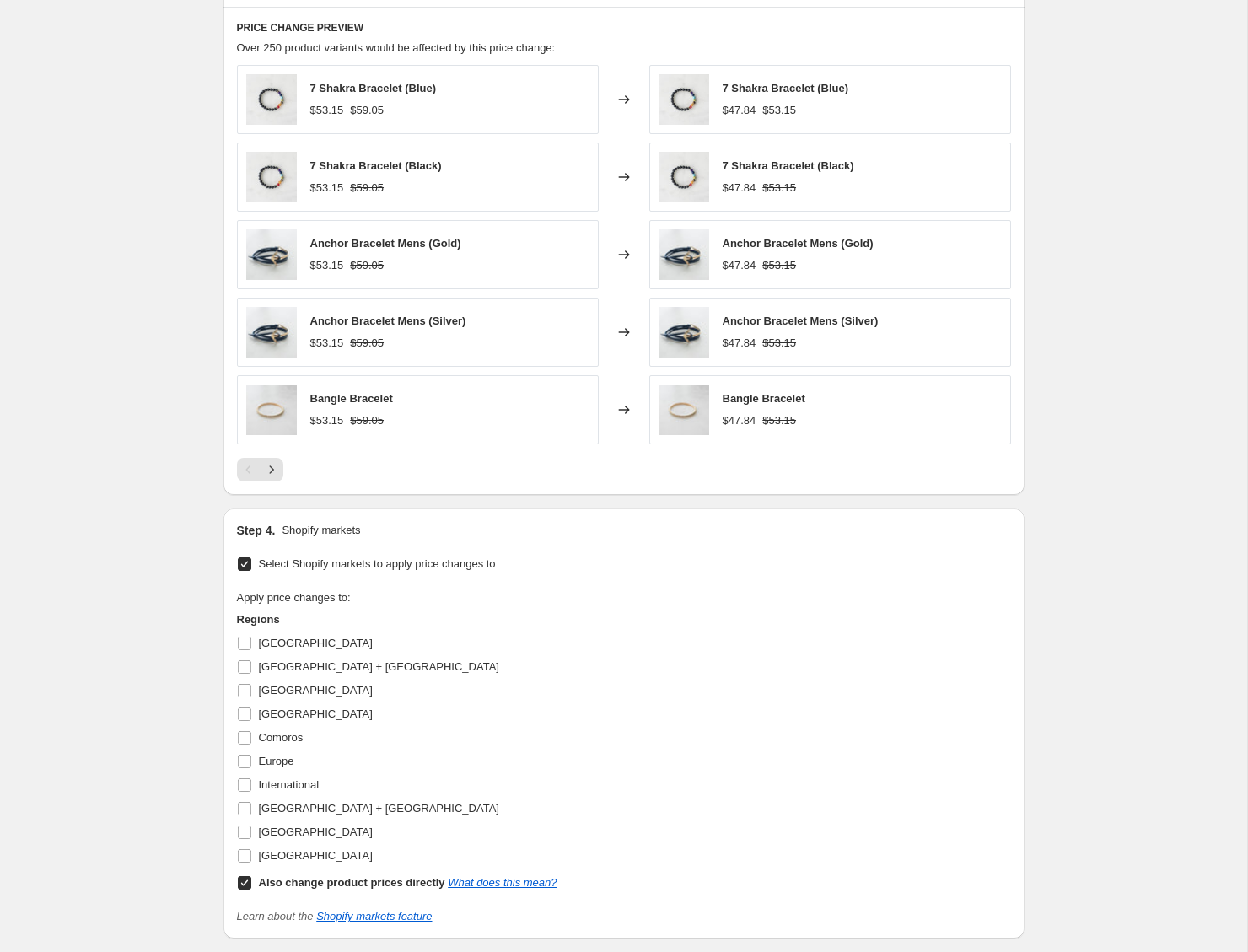
scroll to position [1094, 0]
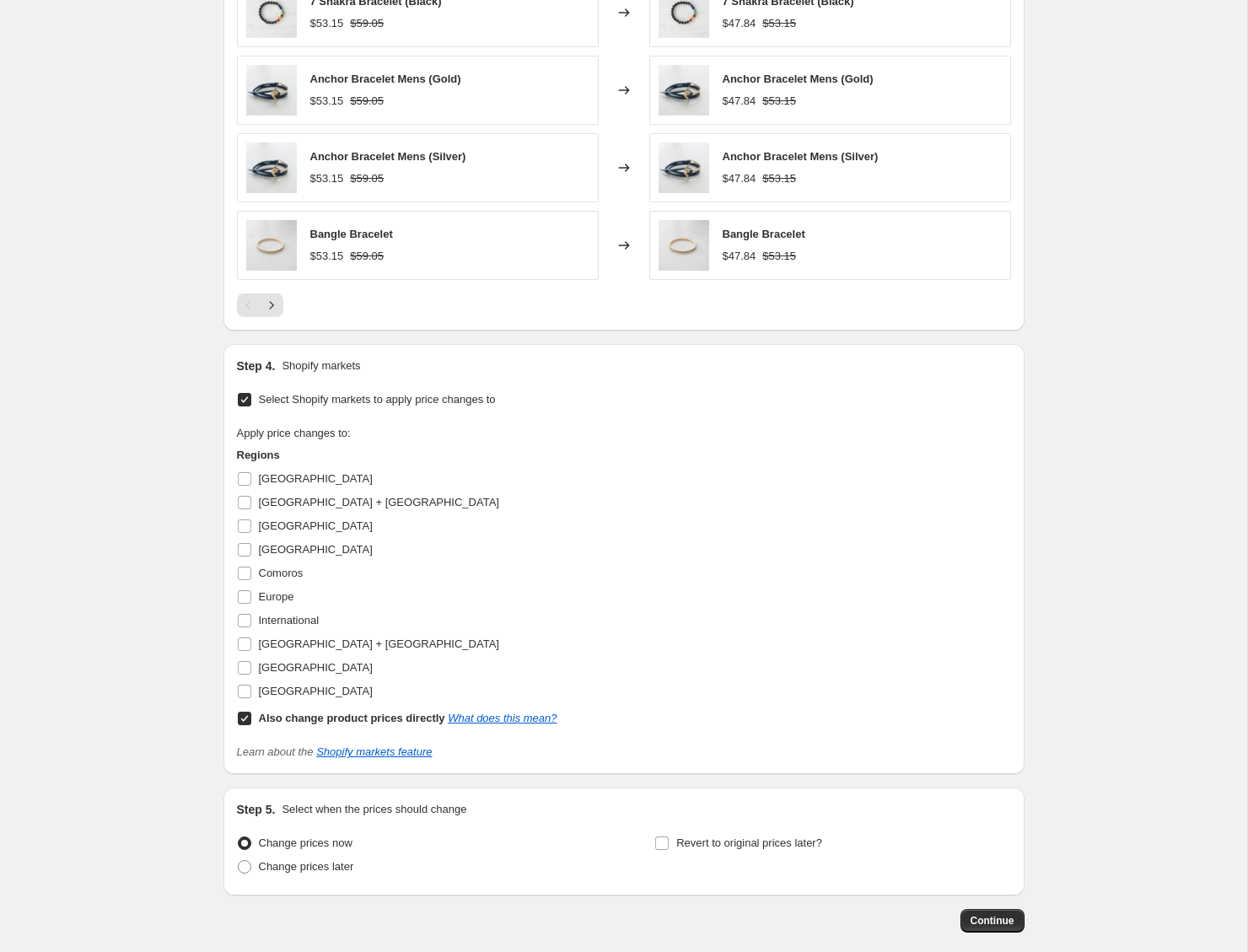
click at [259, 455] on h3 "Regions" at bounding box center [398, 455] width 321 height 16
click at [488, 455] on h3 "Regions" at bounding box center [398, 455] width 321 height 16
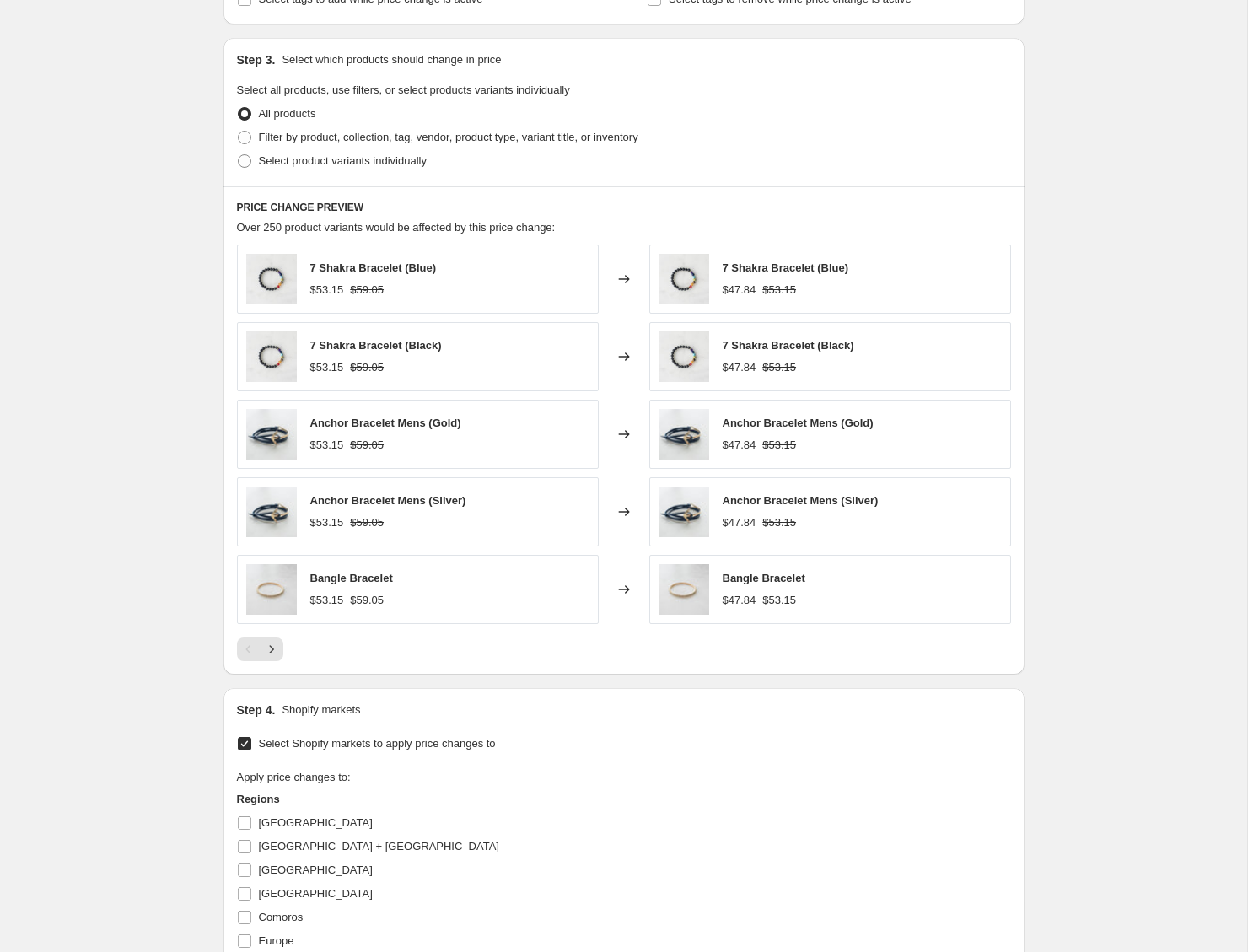
scroll to position [978, 0]
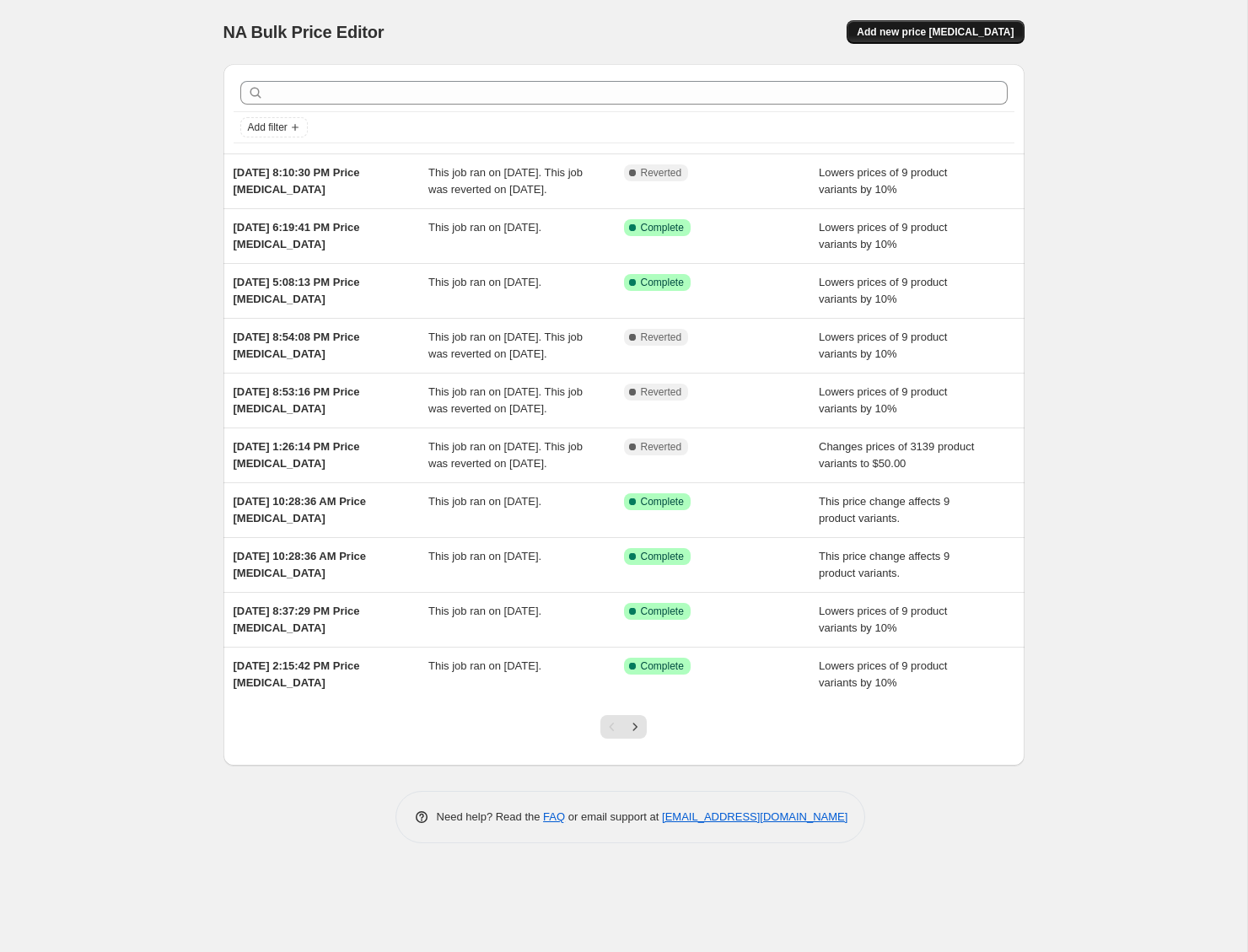
click at [914, 38] on span "Add new price [MEDICAL_DATA]" at bounding box center [935, 32] width 157 height 14
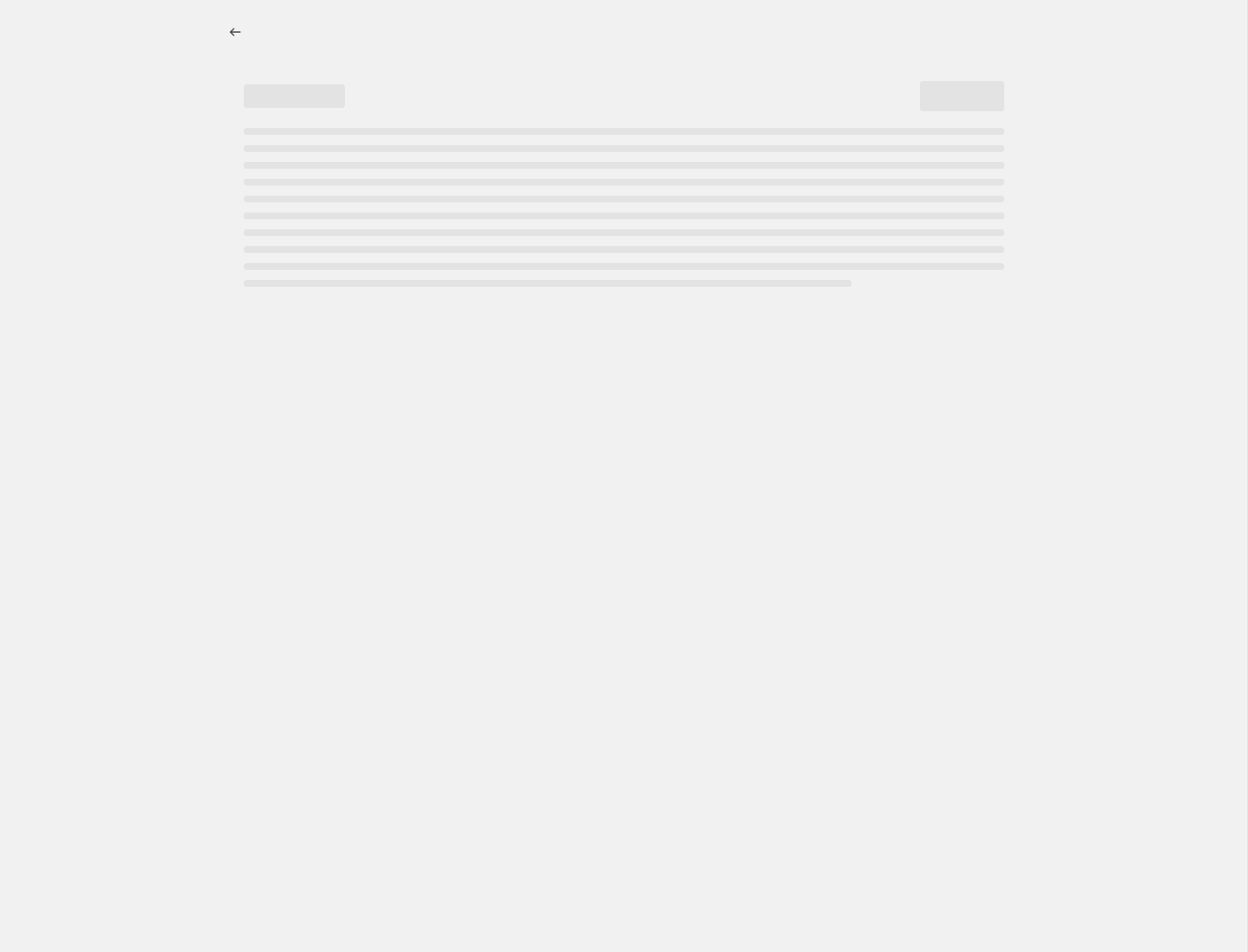
select select "percentage"
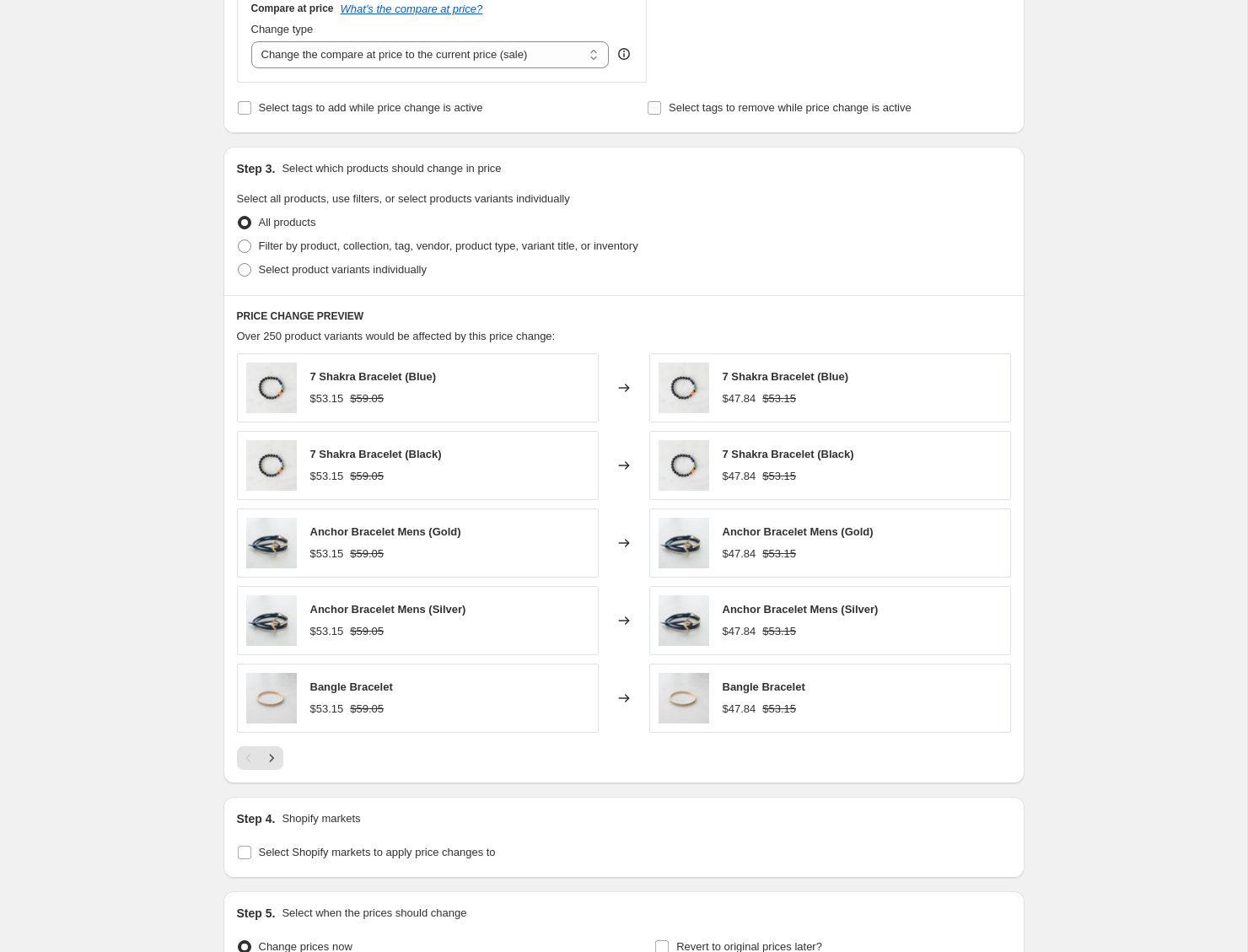
scroll to position [828, 0]
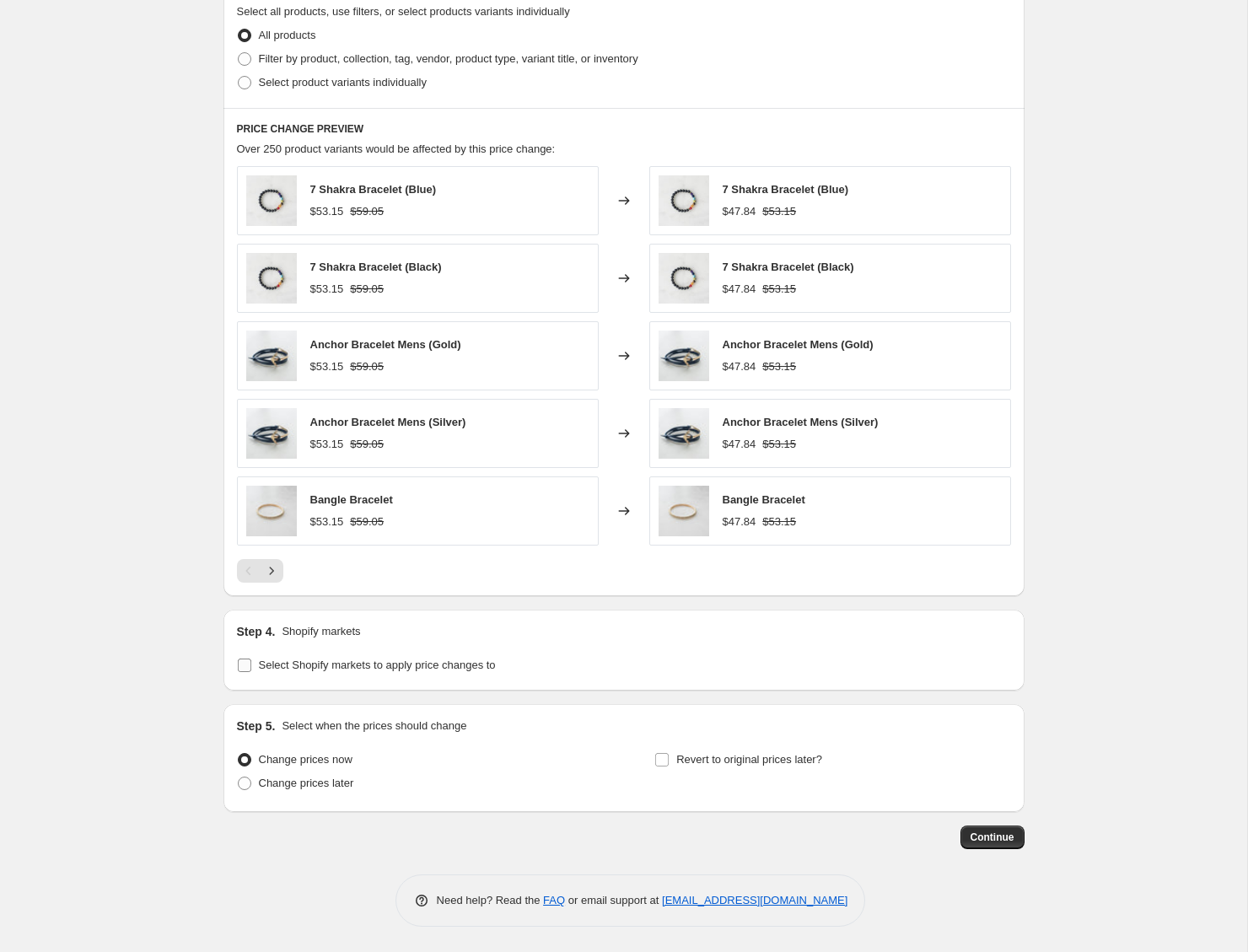
click at [486, 665] on span "Select Shopify markets to apply price changes to" at bounding box center [378, 665] width 237 height 13
click at [251, 665] on input "Select Shopify markets to apply price changes to" at bounding box center [245, 665] width 14 height 14
checkbox input "true"
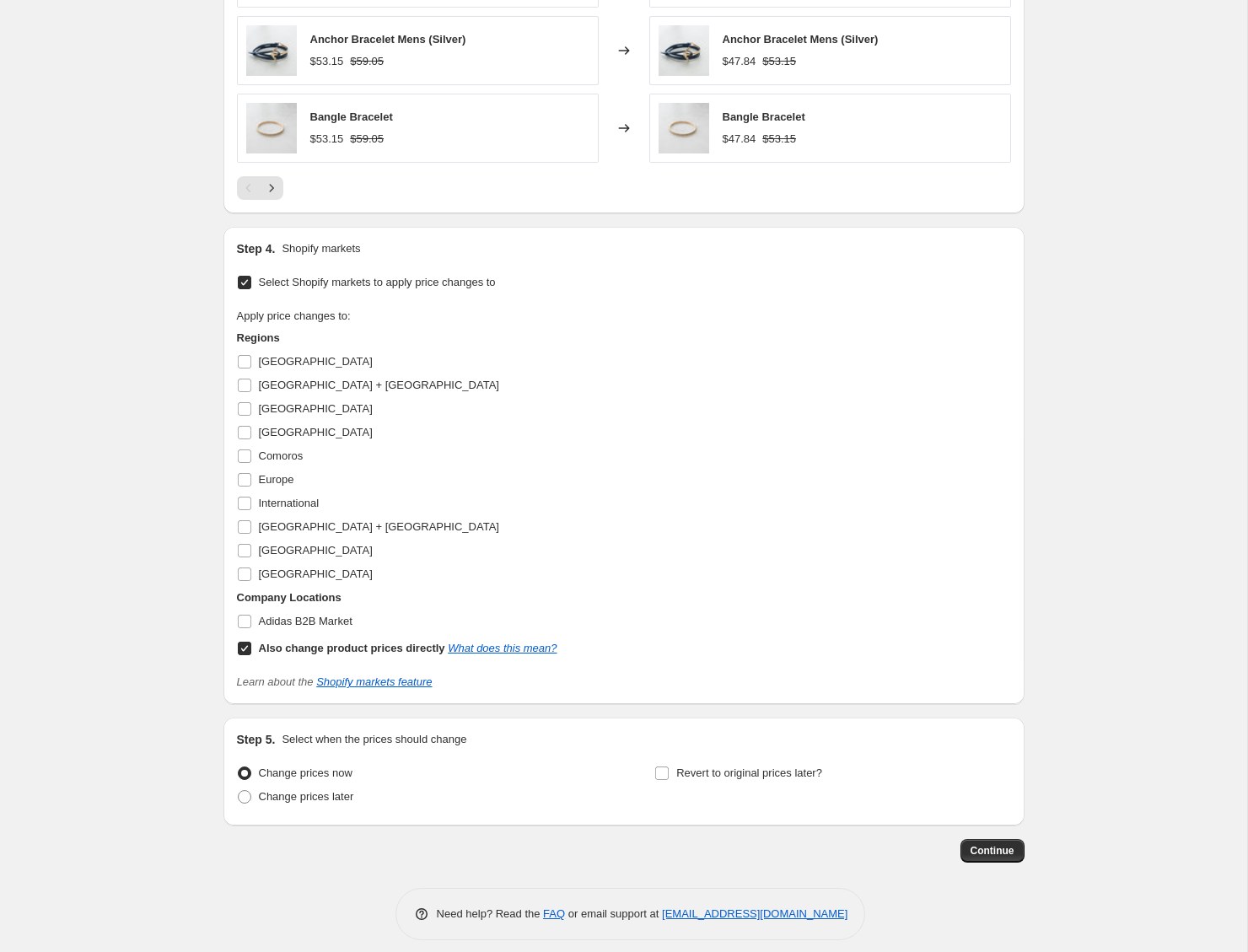
scroll to position [1224, 0]
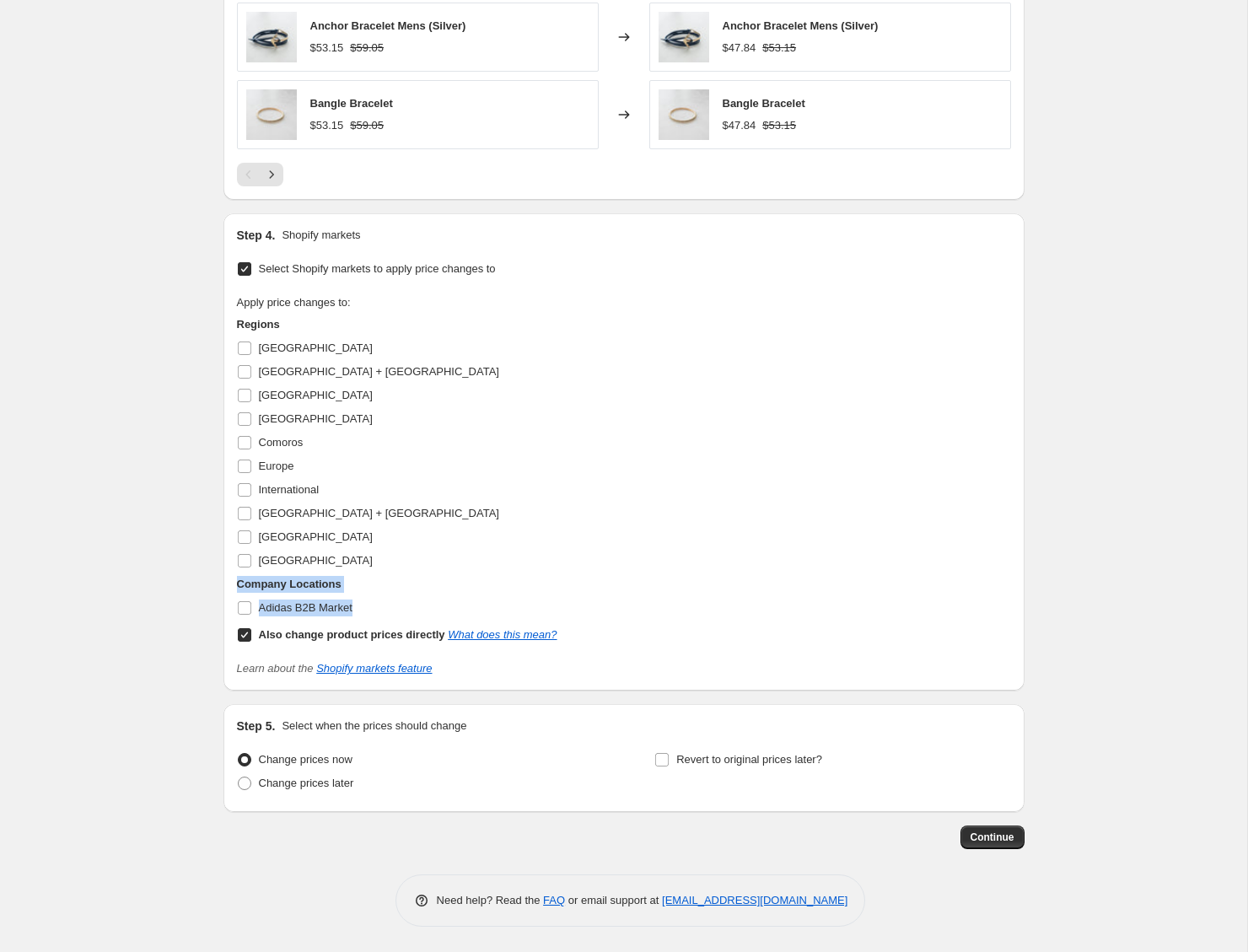
drag, startPoint x: 236, startPoint y: 585, endPoint x: 386, endPoint y: 613, distance: 152.6
click at [386, 613] on div "Regions Algeria Australia + New Zealand Benin Canada Comoros Europe Internation…" at bounding box center [398, 481] width 321 height 331
click at [613, 441] on div "Apply price changes to: Regions Algeria Australia + New Zealand Benin Canada Co…" at bounding box center [624, 470] width 774 height 353
click at [249, 608] on input "Adidas B2B Market" at bounding box center [245, 607] width 14 height 14
checkbox input "true"
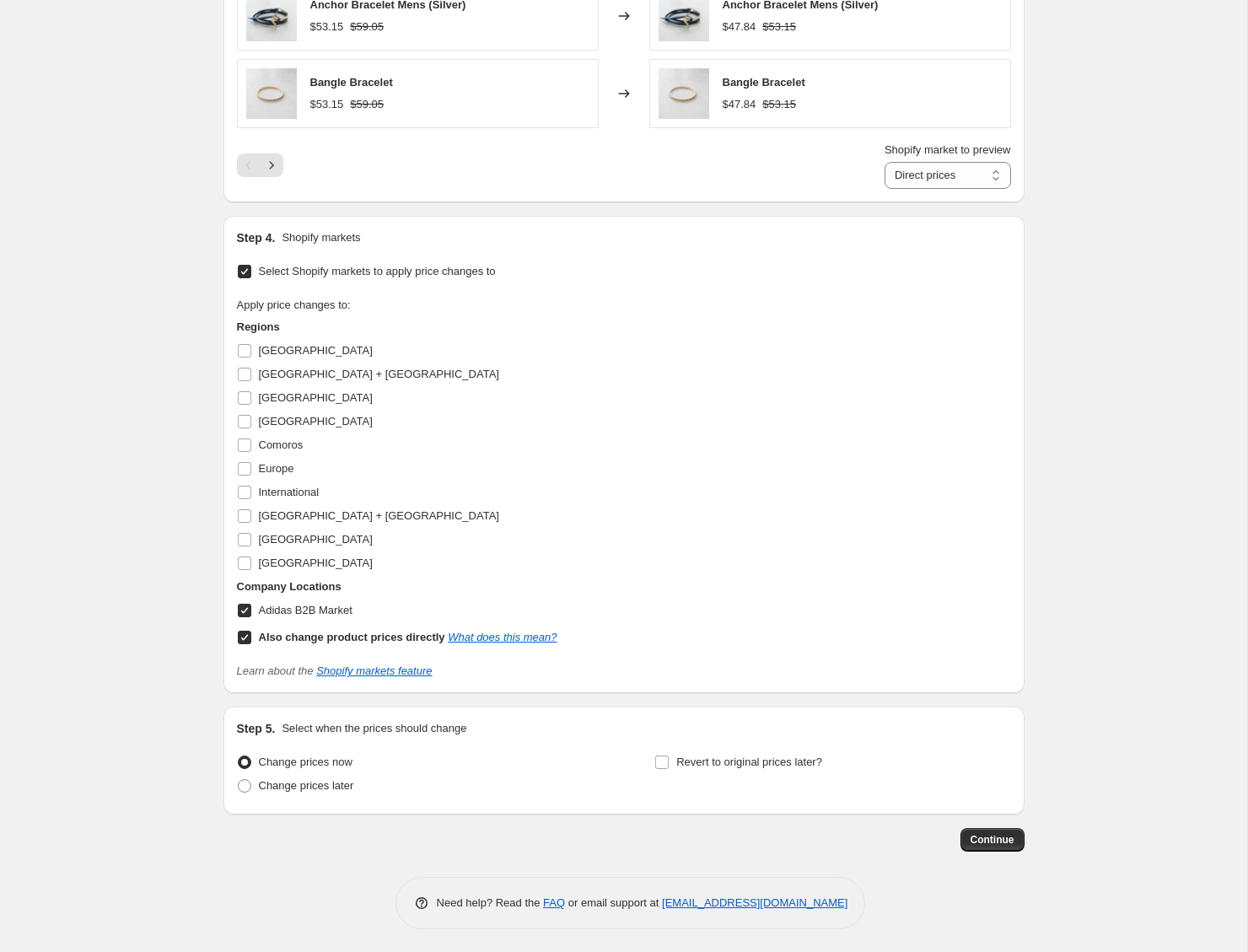
scroll to position [1248, 0]
click at [244, 636] on input "Also change product prices directly What does this mean?" at bounding box center [245, 635] width 14 height 14
checkbox input "false"
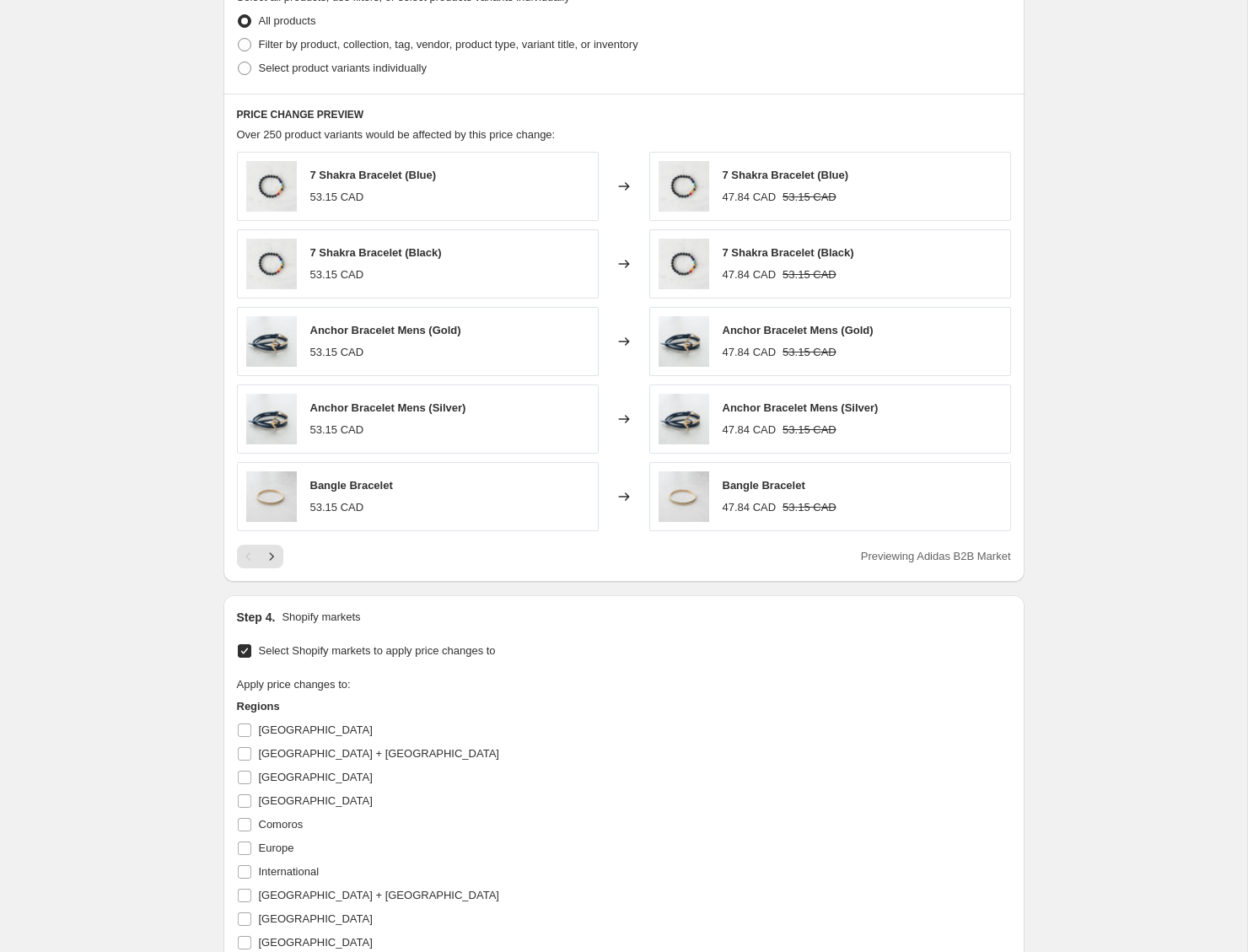
scroll to position [832, 0]
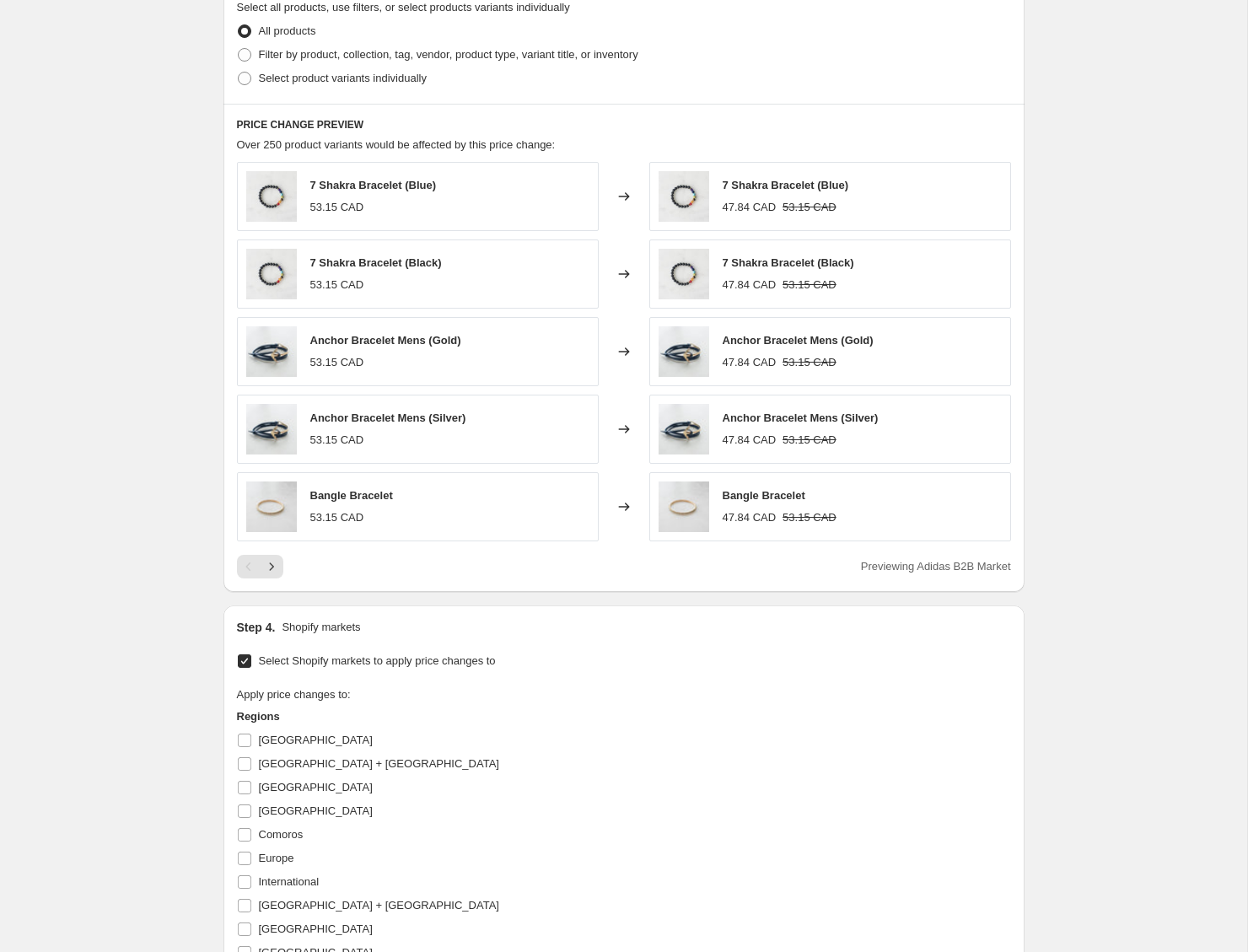
click at [1110, 38] on div "Create new price change job. This page is ready Create new price change job Dra…" at bounding box center [623, 256] width 1247 height 2176
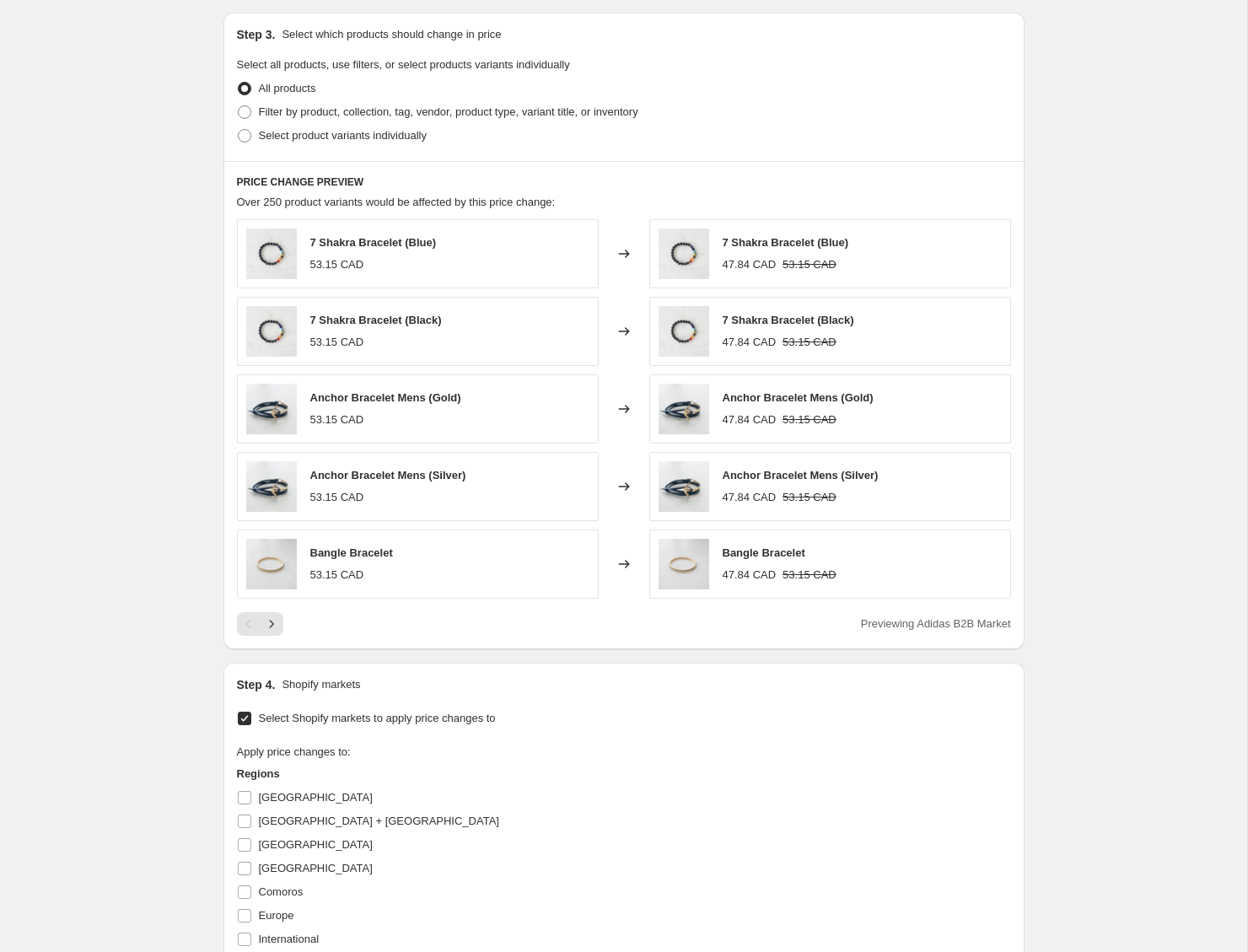
scroll to position [771, 0]
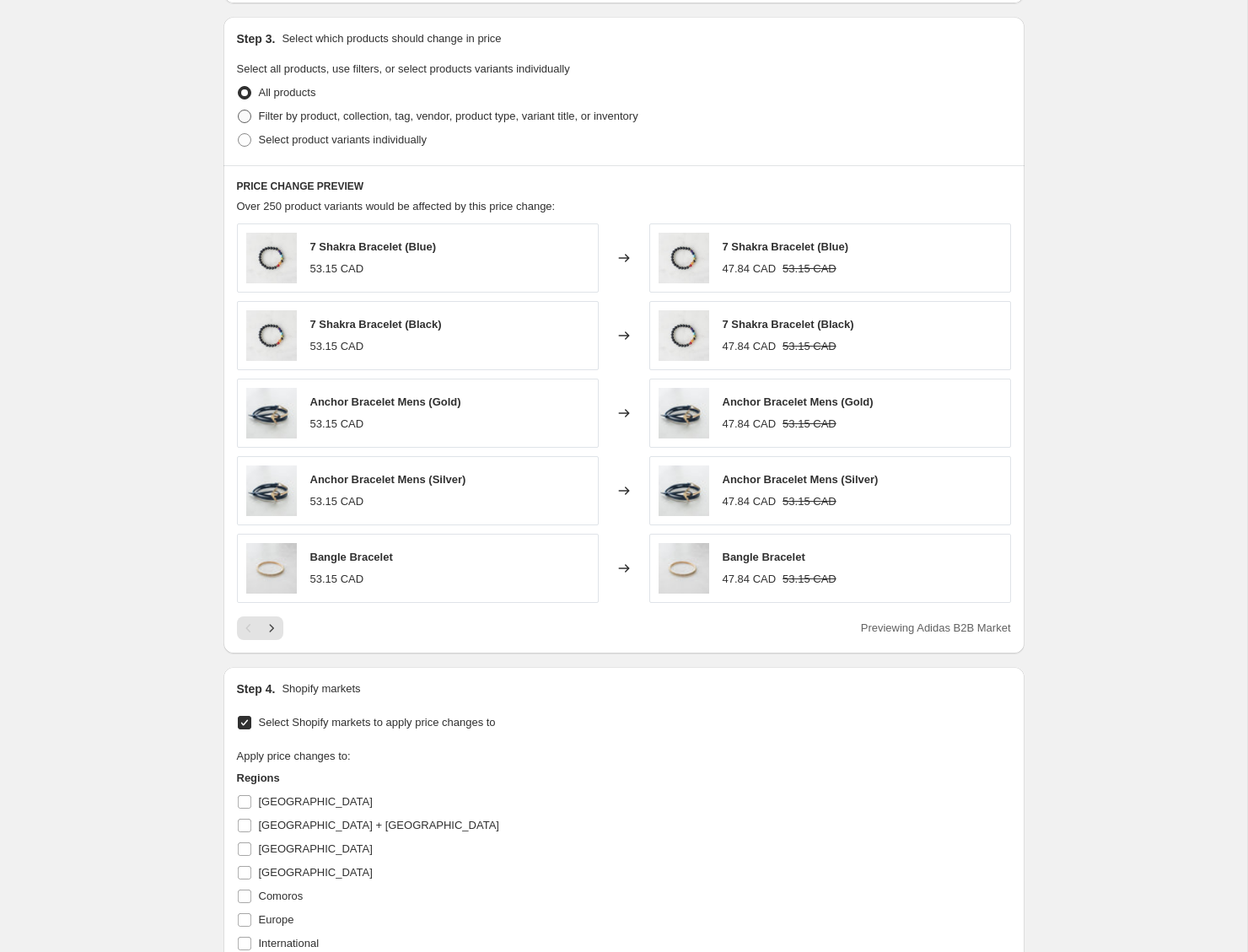
click at [312, 122] on span "Filter by product, collection, tag, vendor, product type, variant title, or inv…" at bounding box center [449, 116] width 379 height 13
click at [238, 111] on input "Filter by product, collection, tag, vendor, product type, variant title, or inv…" at bounding box center [238, 110] width 1 height 1
radio input "true"
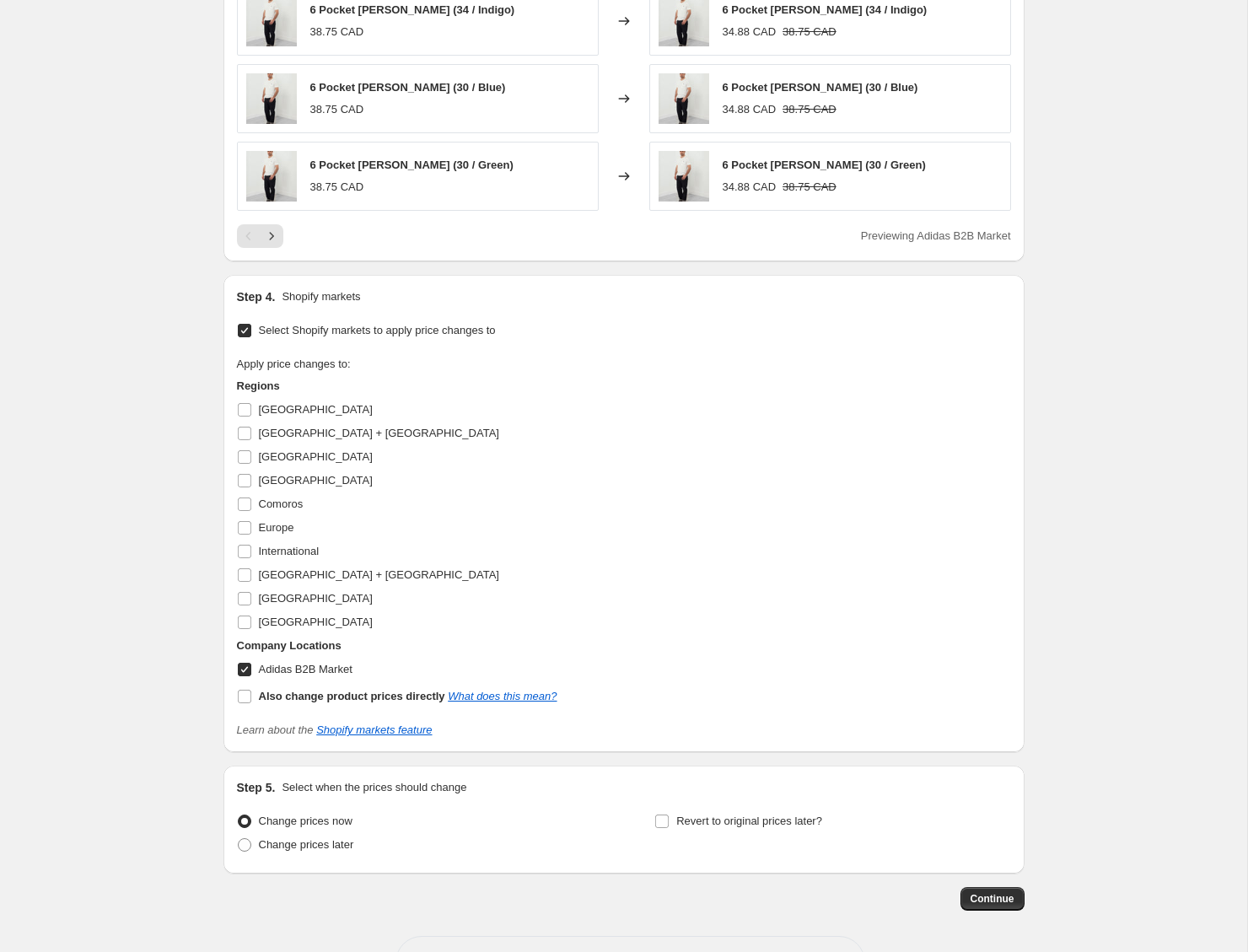
scroll to position [1414, 0]
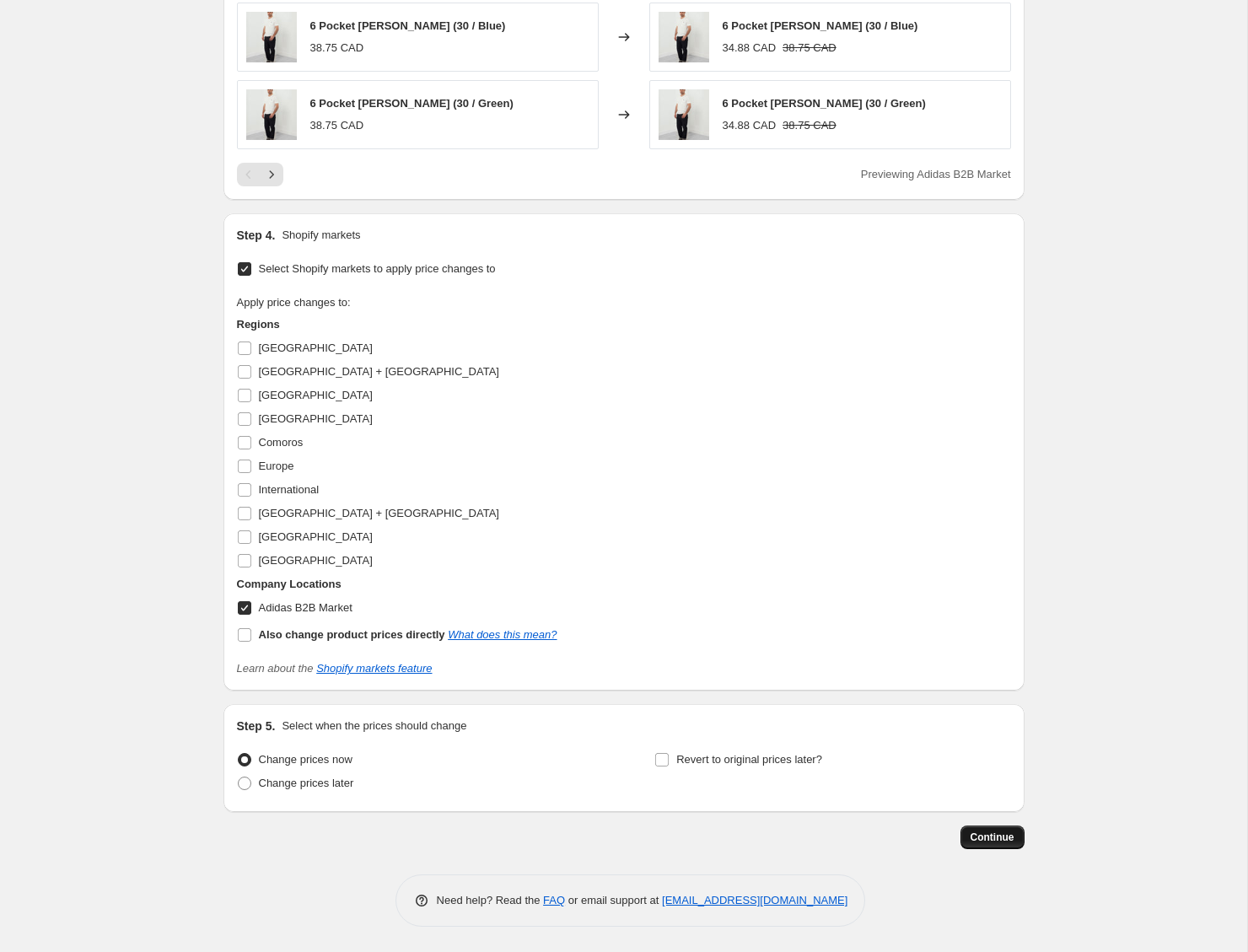
click at [996, 830] on button "Continue" at bounding box center [992, 837] width 64 height 24
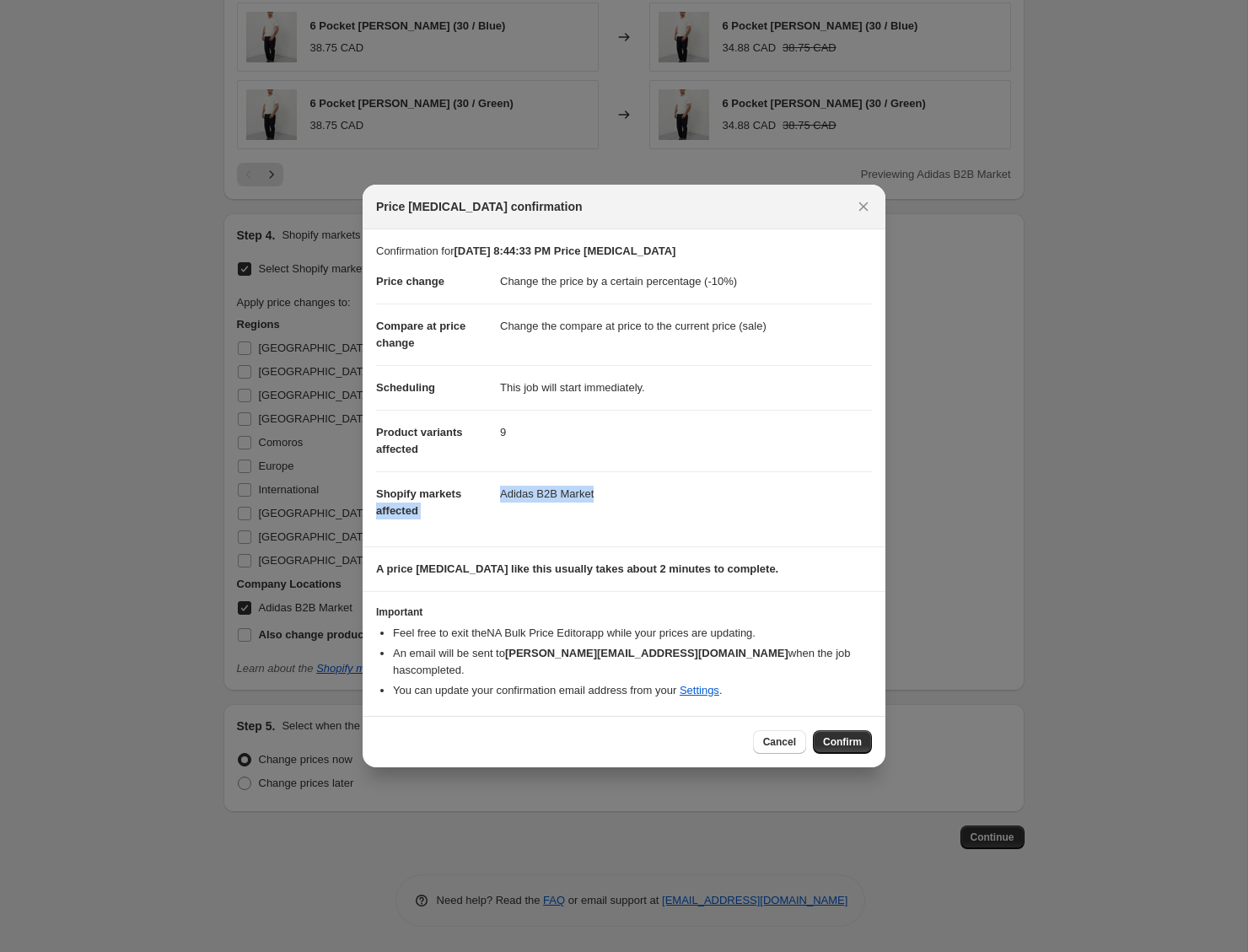
drag, startPoint x: 498, startPoint y: 503, endPoint x: 626, endPoint y: 505, distance: 128.0
click at [617, 504] on dl "Price change Change the price by a certain percentage (-10%) Compare at price c…" at bounding box center [623, 396] width 496 height 273
click at [626, 505] on dd "Adidas B2B Market" at bounding box center [686, 493] width 372 height 45
click at [841, 735] on span "Confirm" at bounding box center [842, 741] width 38 height 14
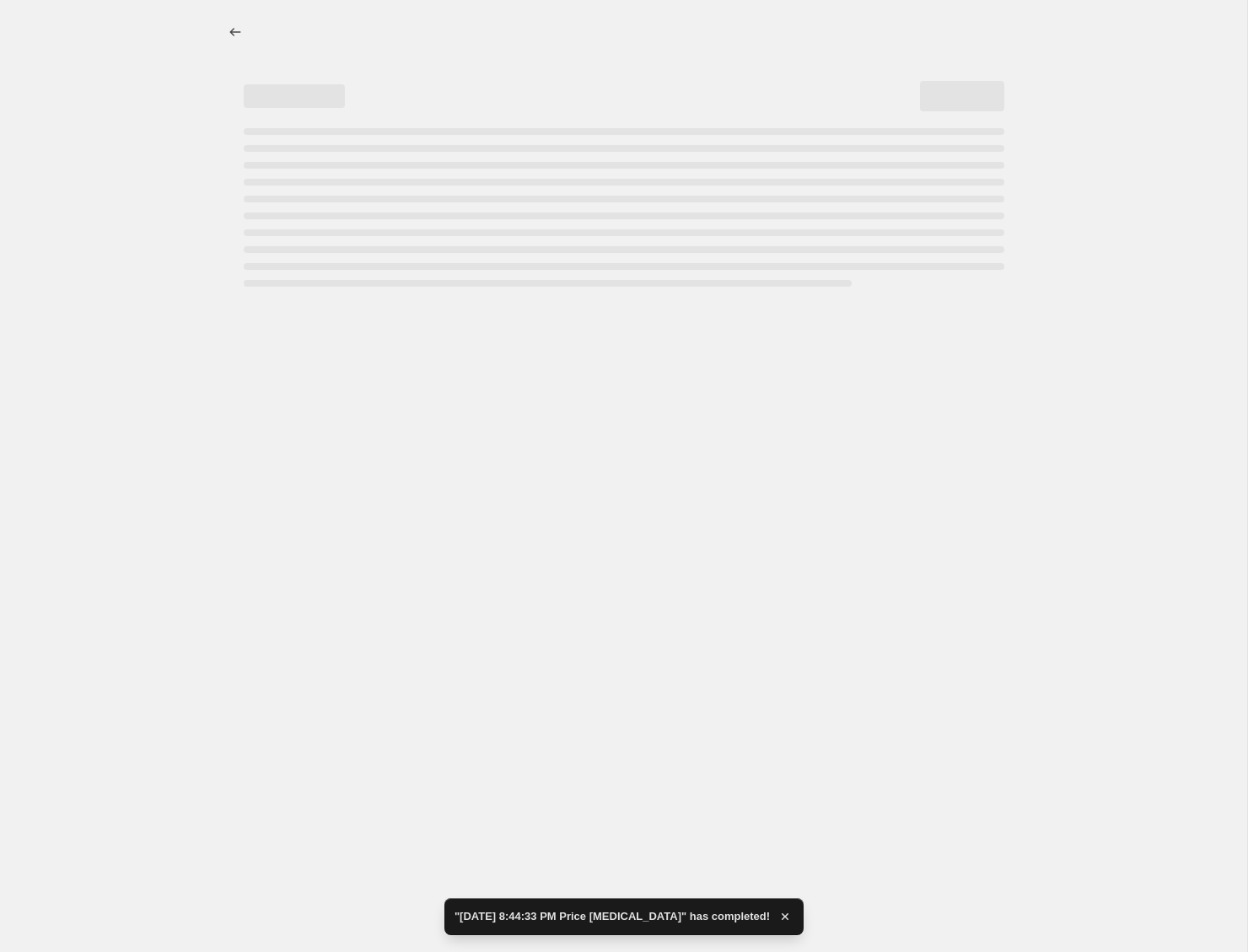
select select "percentage"
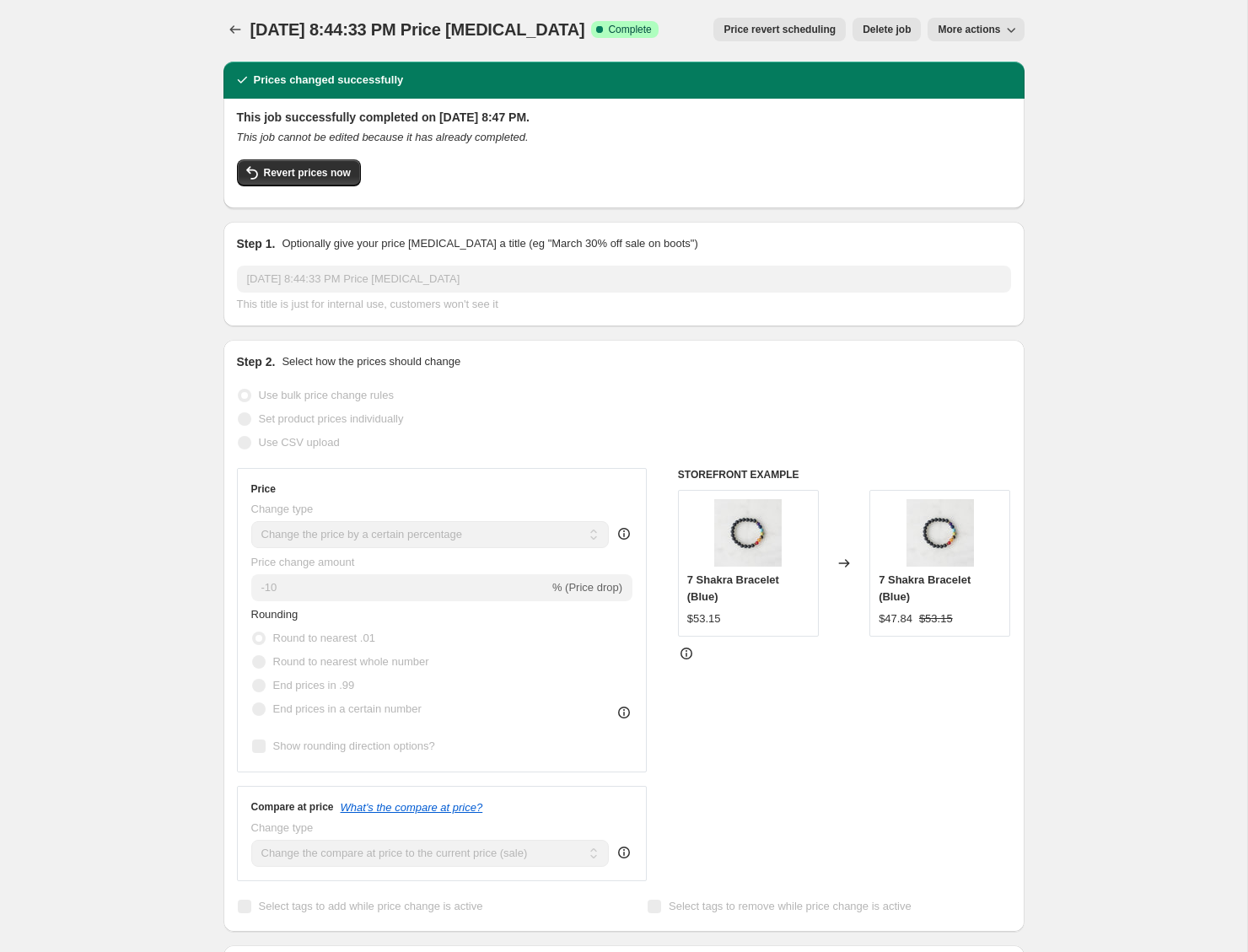
scroll to position [4, 0]
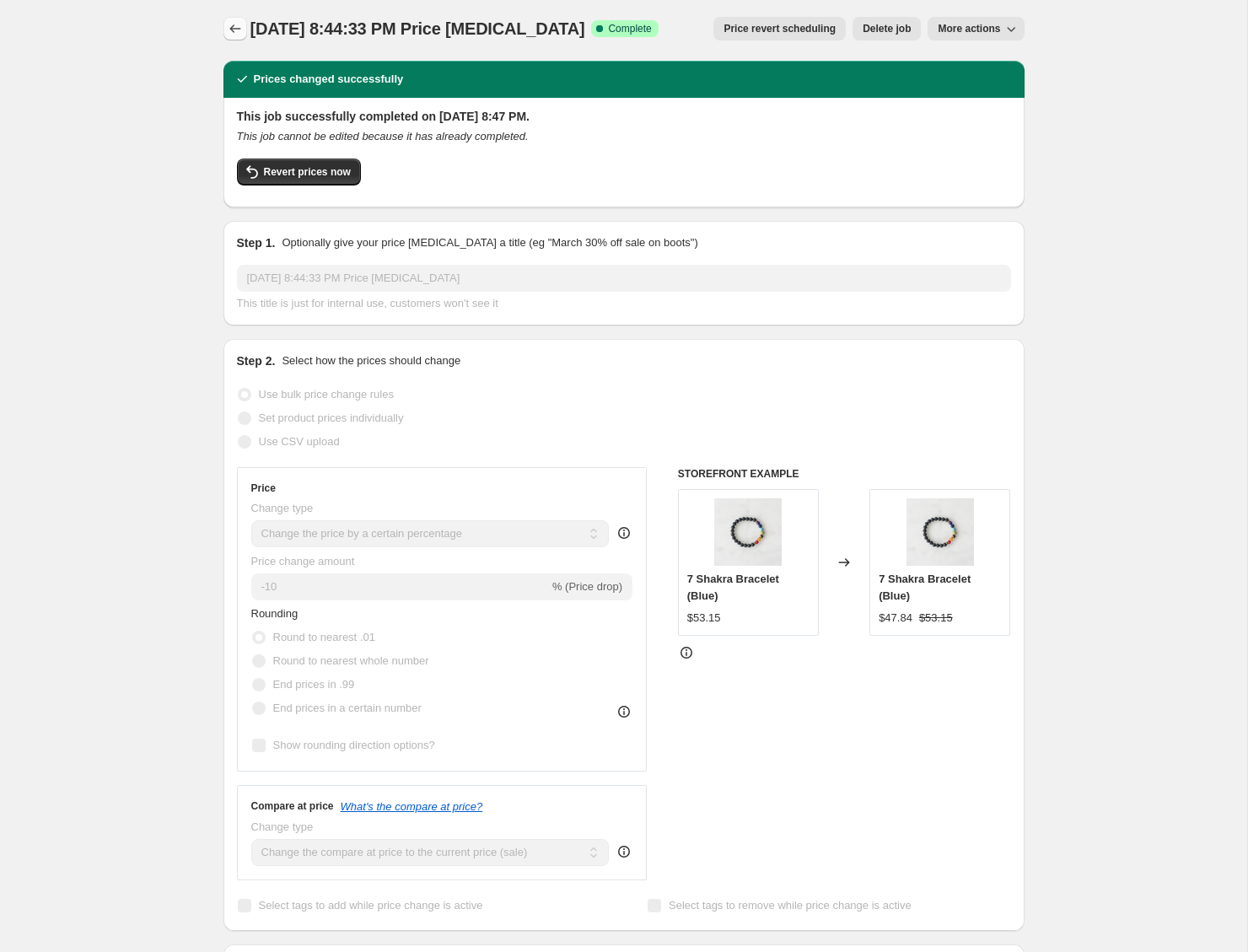
click at [235, 28] on icon "Price change jobs" at bounding box center [235, 28] width 16 height 16
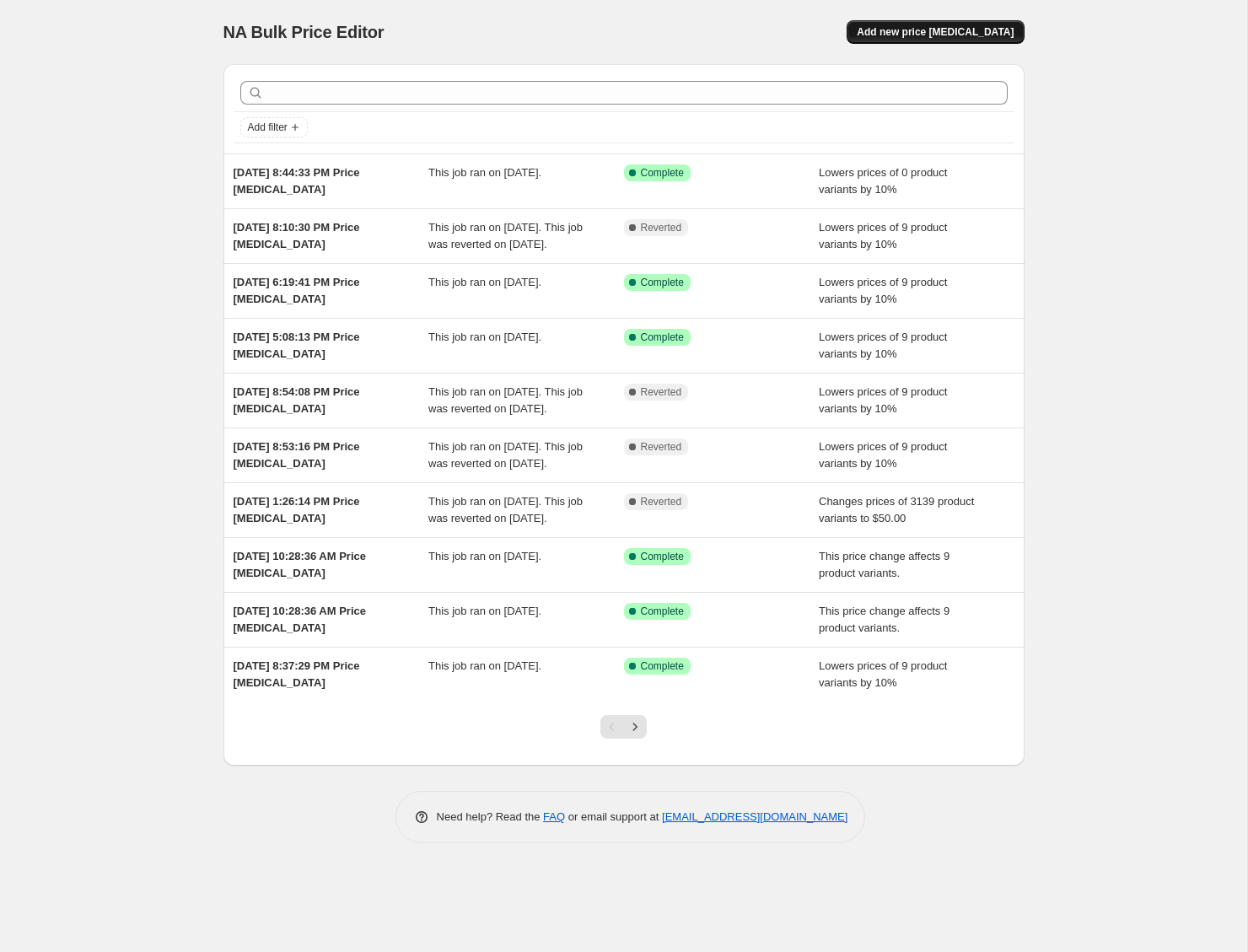
click at [903, 38] on button "Add new price [MEDICAL_DATA]" at bounding box center [935, 32] width 177 height 24
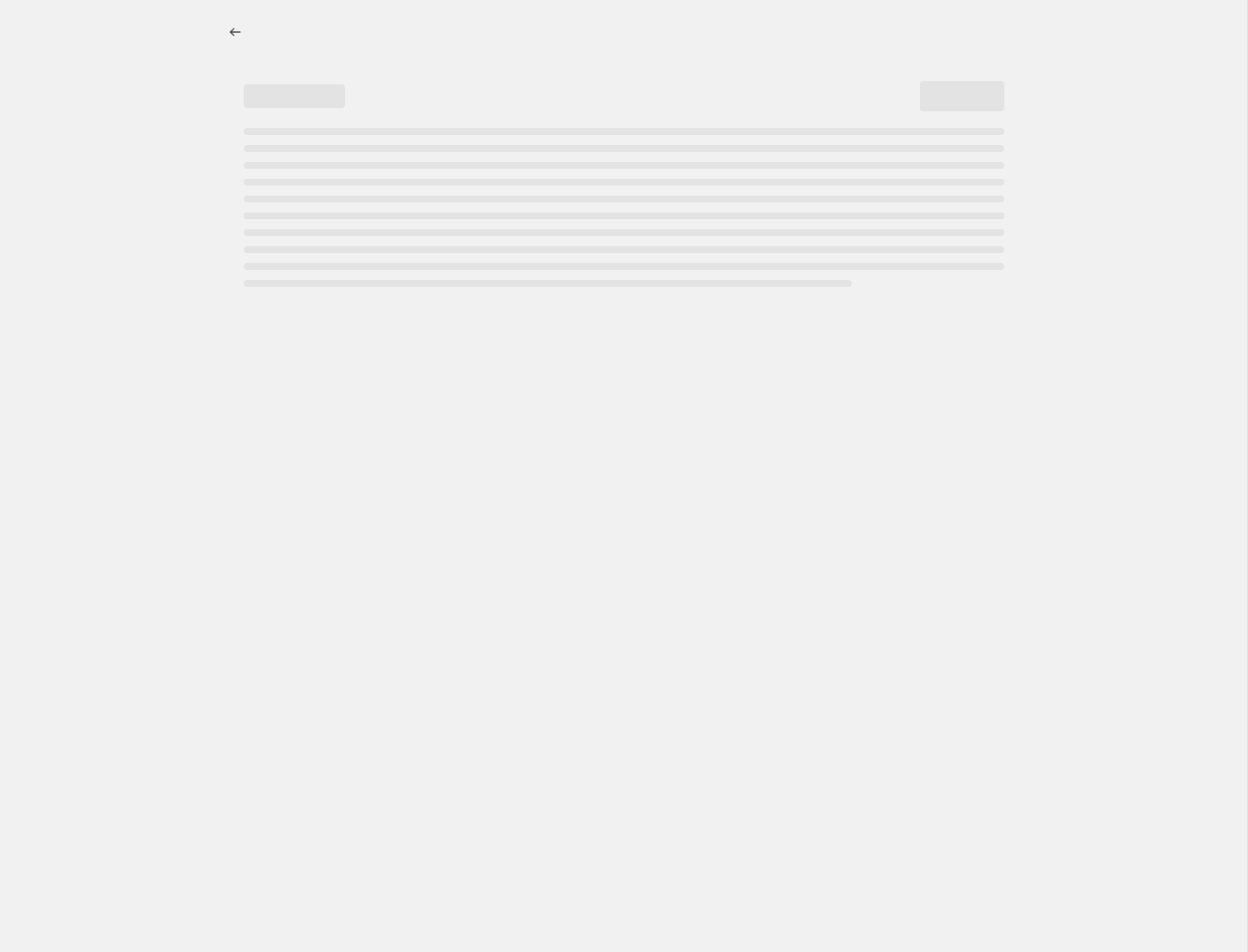
select select "percentage"
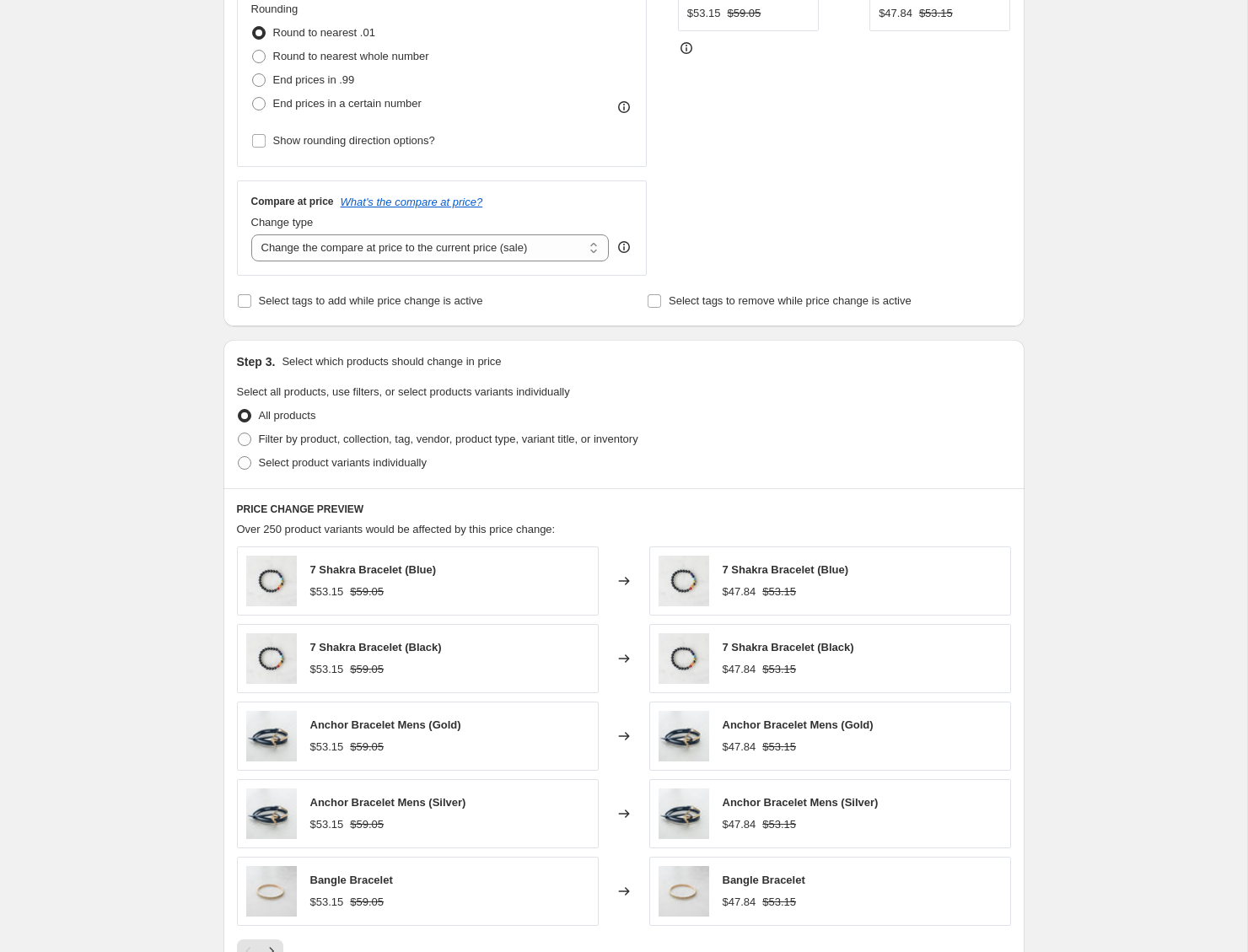
scroll to position [828, 0]
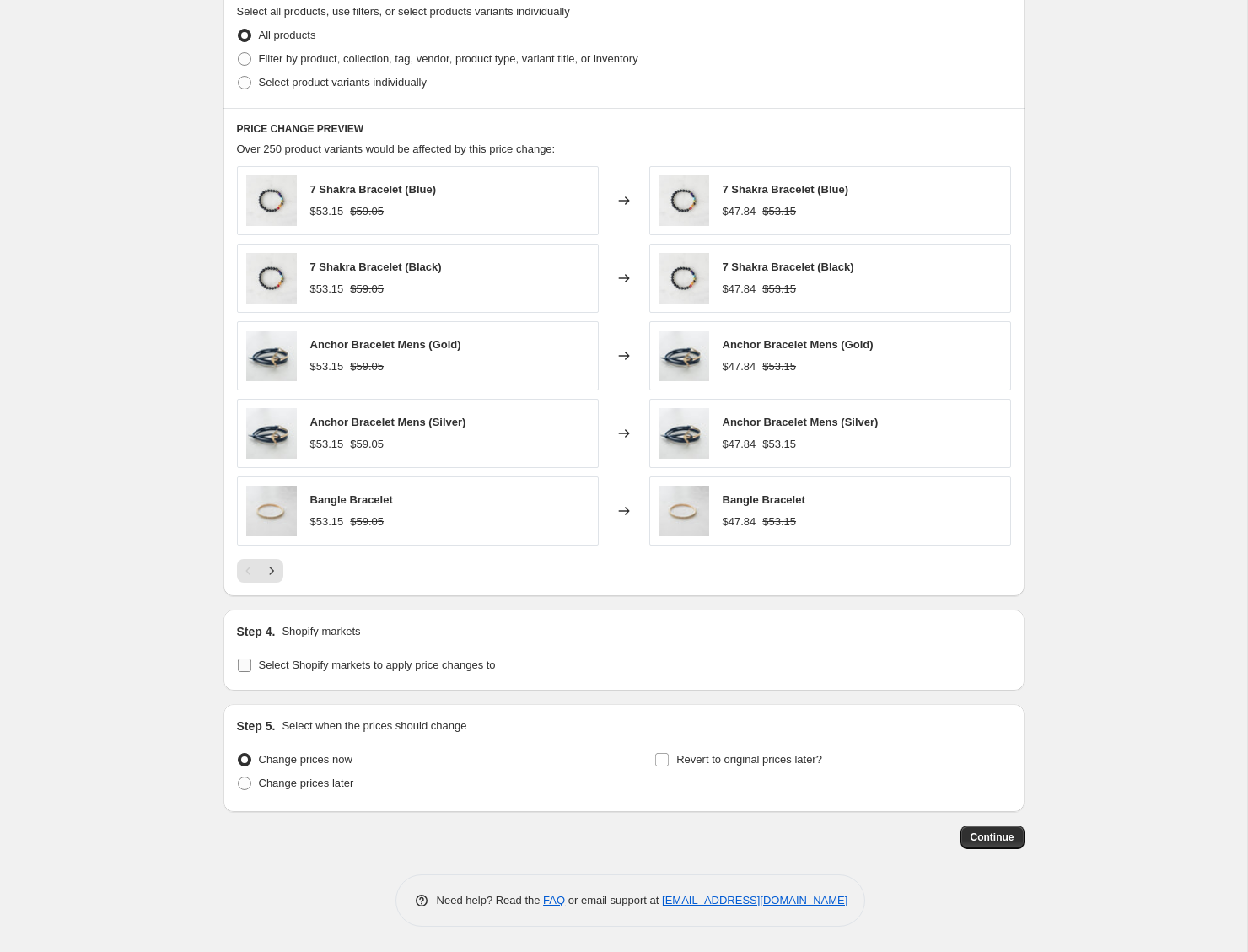
click at [428, 661] on span "Select Shopify markets to apply price changes to" at bounding box center [378, 665] width 237 height 13
click at [251, 661] on input "Select Shopify markets to apply price changes to" at bounding box center [245, 665] width 14 height 14
checkbox input "true"
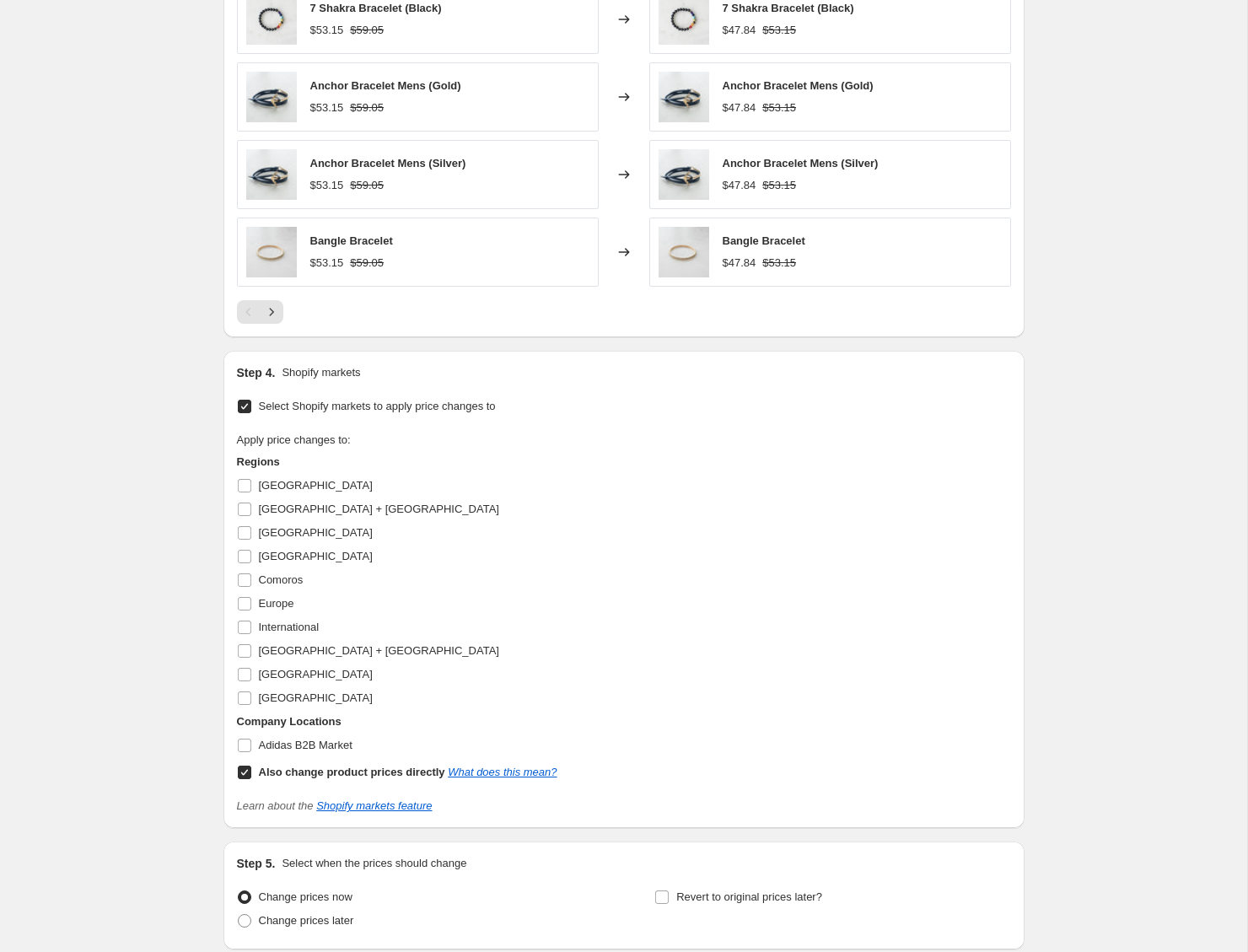
scroll to position [1115, 0]
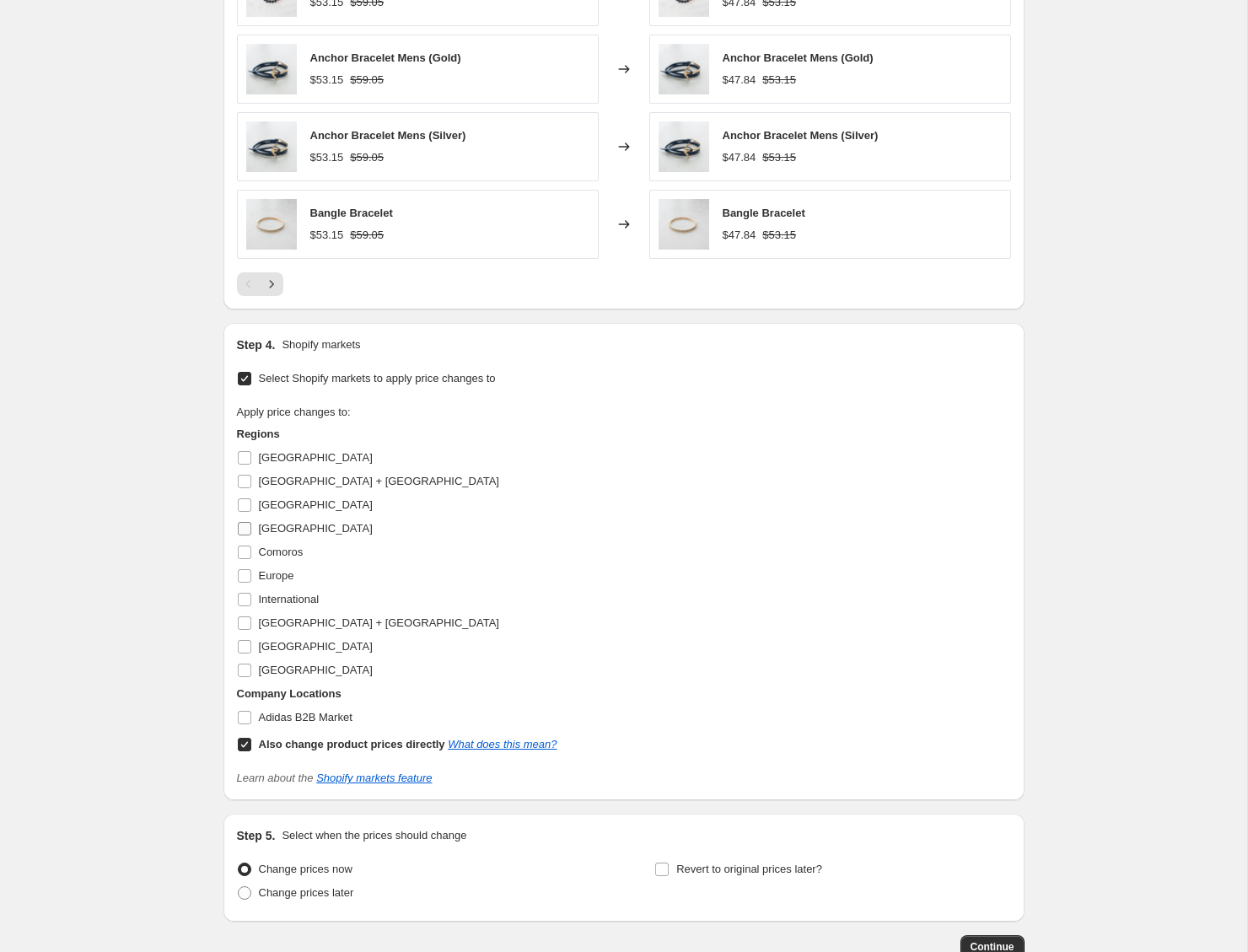
click at [272, 528] on span "[GEOGRAPHIC_DATA]" at bounding box center [316, 529] width 114 height 13
click at [251, 528] on input "[GEOGRAPHIC_DATA]" at bounding box center [245, 529] width 14 height 14
checkbox input "true"
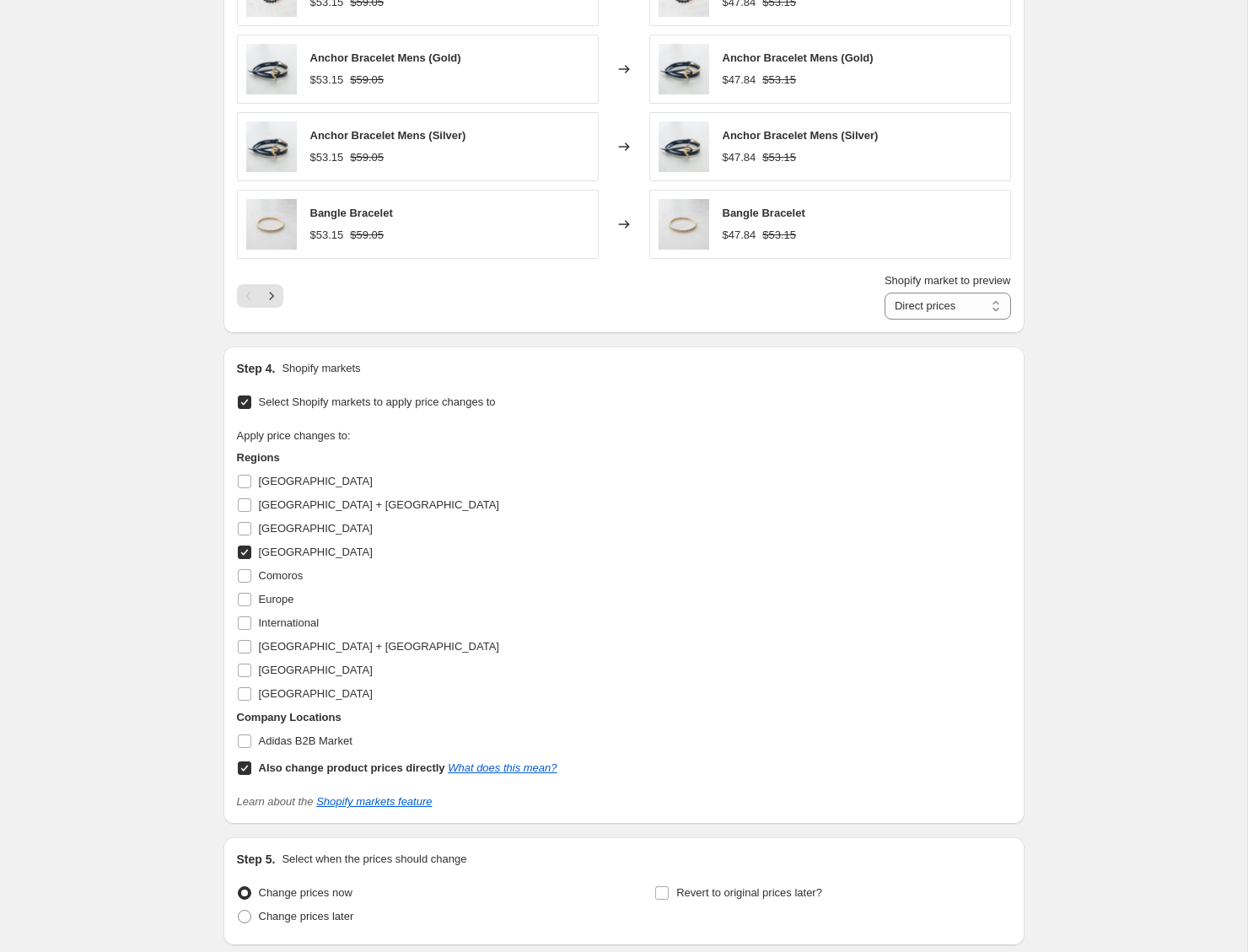
click at [332, 767] on b "Also change product prices directly" at bounding box center [352, 768] width 186 height 13
click at [251, 767] on input "Also change product prices directly What does this mean?" at bounding box center [245, 768] width 14 height 14
checkbox input "false"
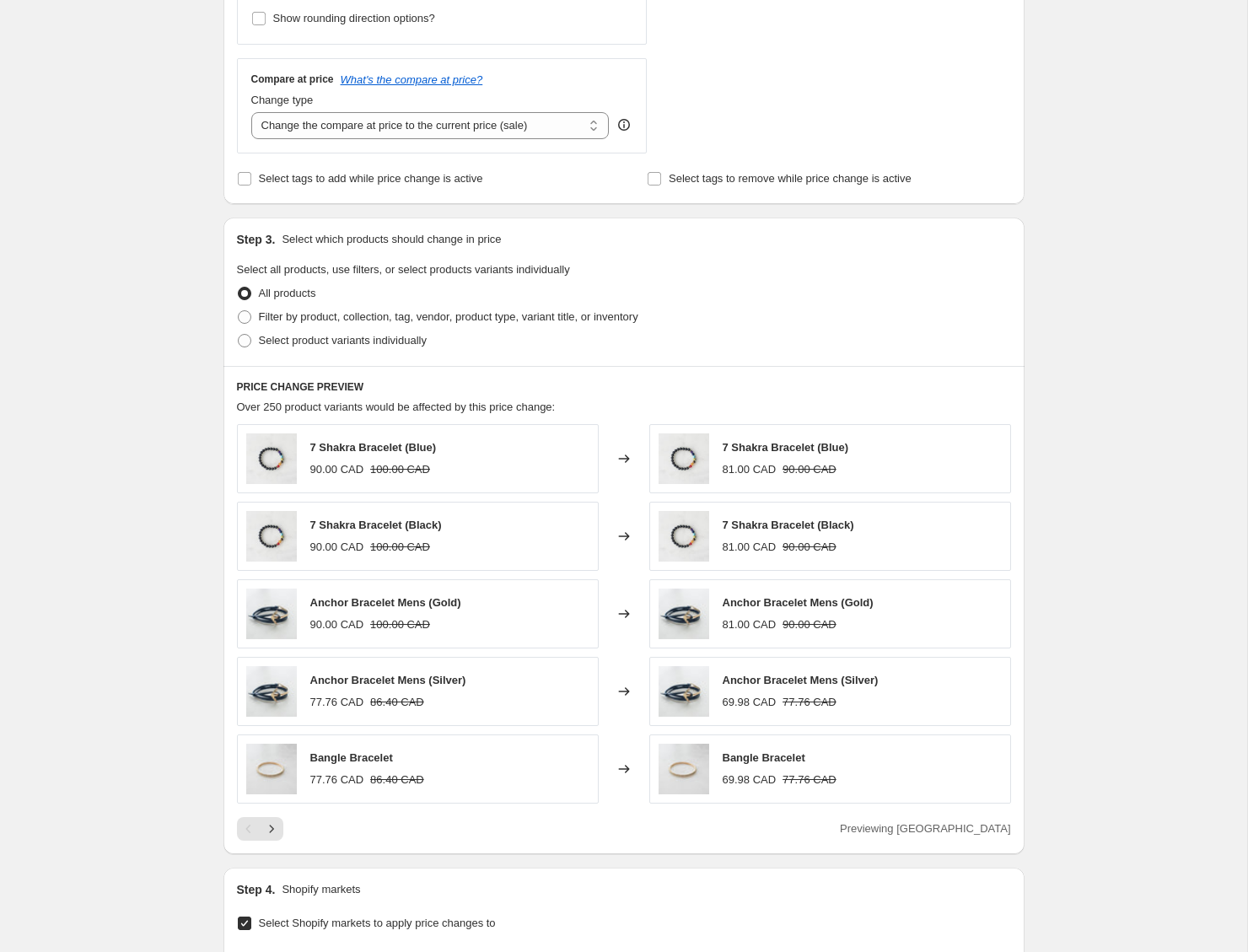
scroll to position [565, 0]
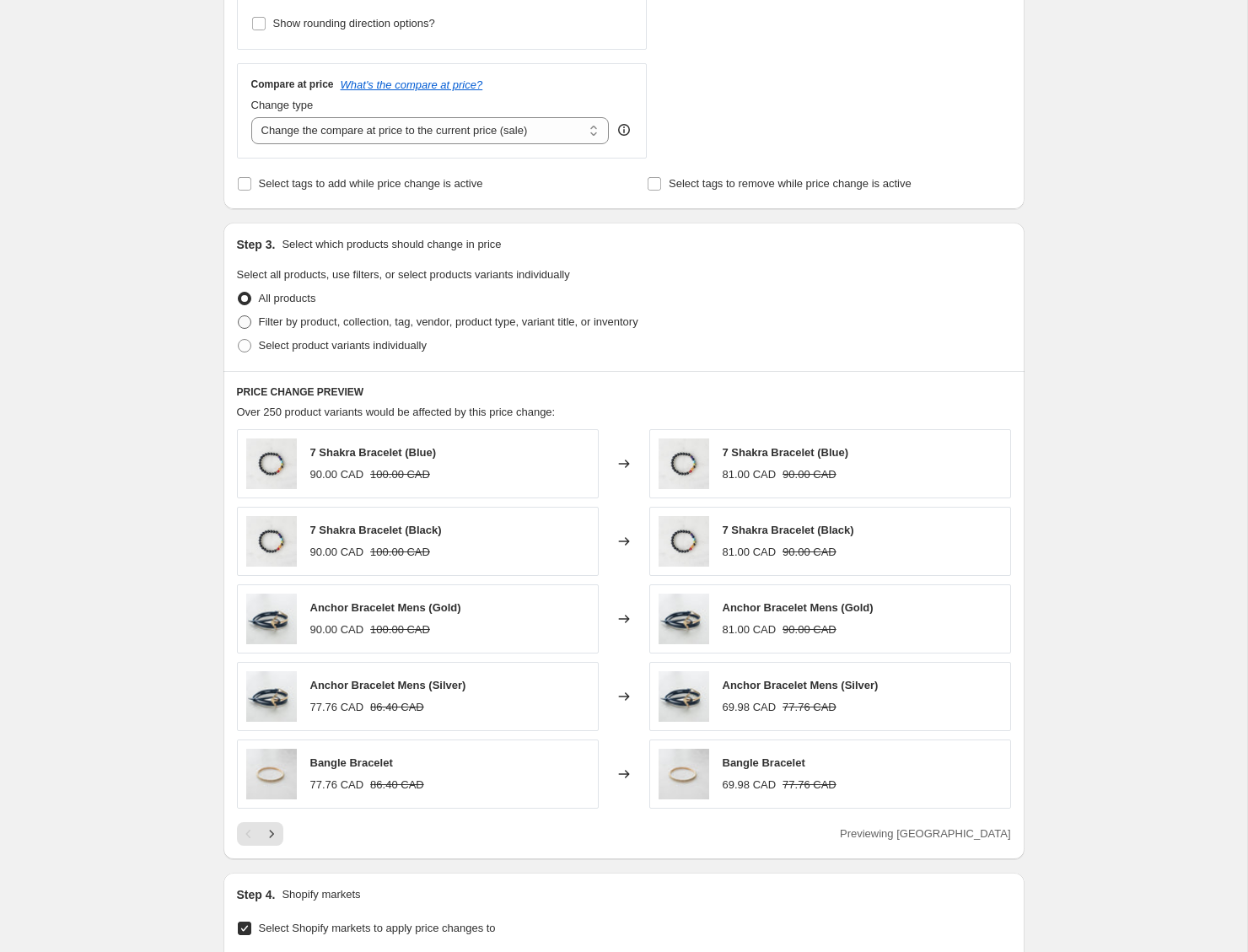
click at [382, 323] on span "Filter by product, collection, tag, vendor, product type, variant title, or inv…" at bounding box center [449, 322] width 379 height 13
click at [238, 316] on input "Filter by product, collection, tag, vendor, product type, variant title, or inv…" at bounding box center [238, 315] width 1 height 1
radio input "true"
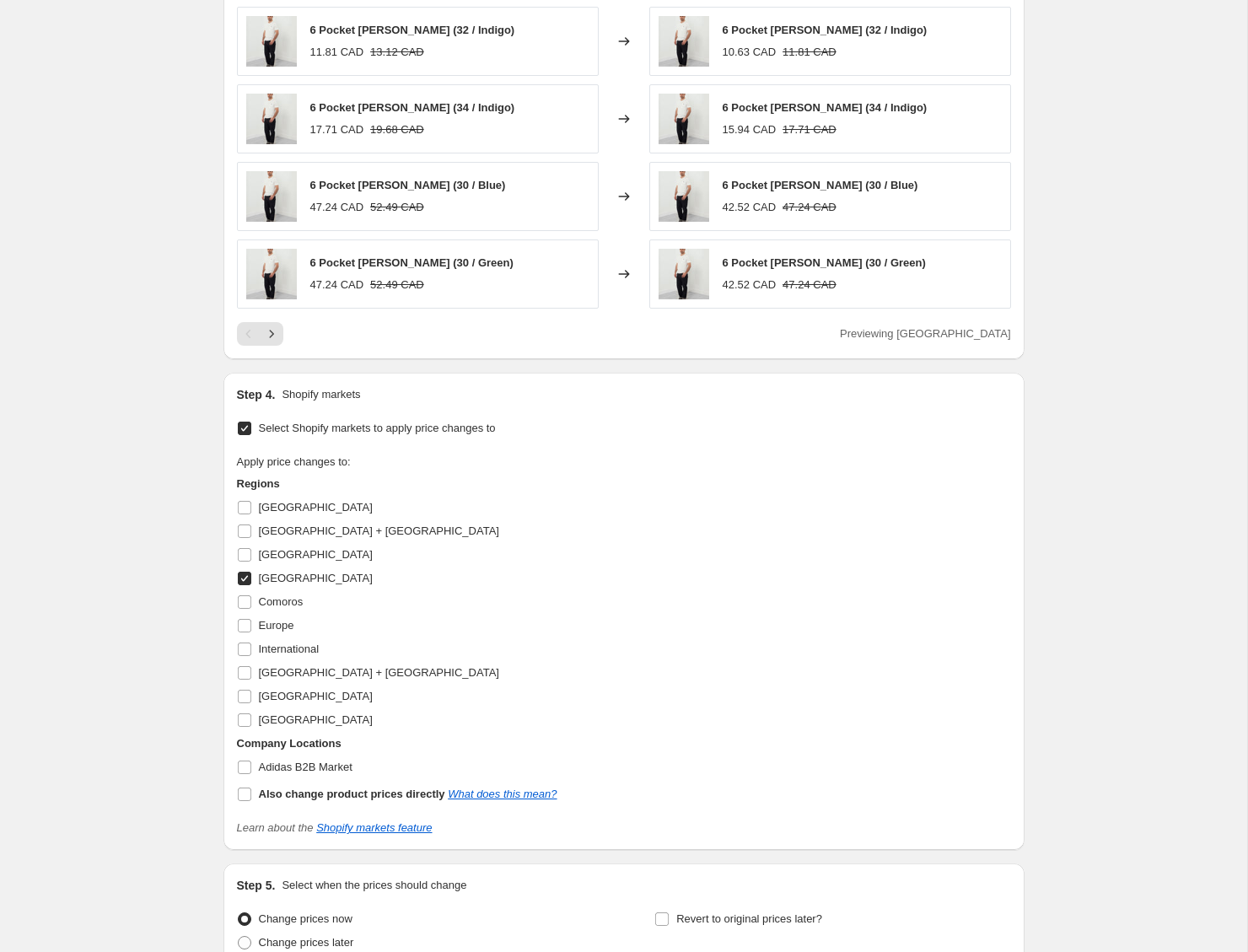
scroll to position [1414, 0]
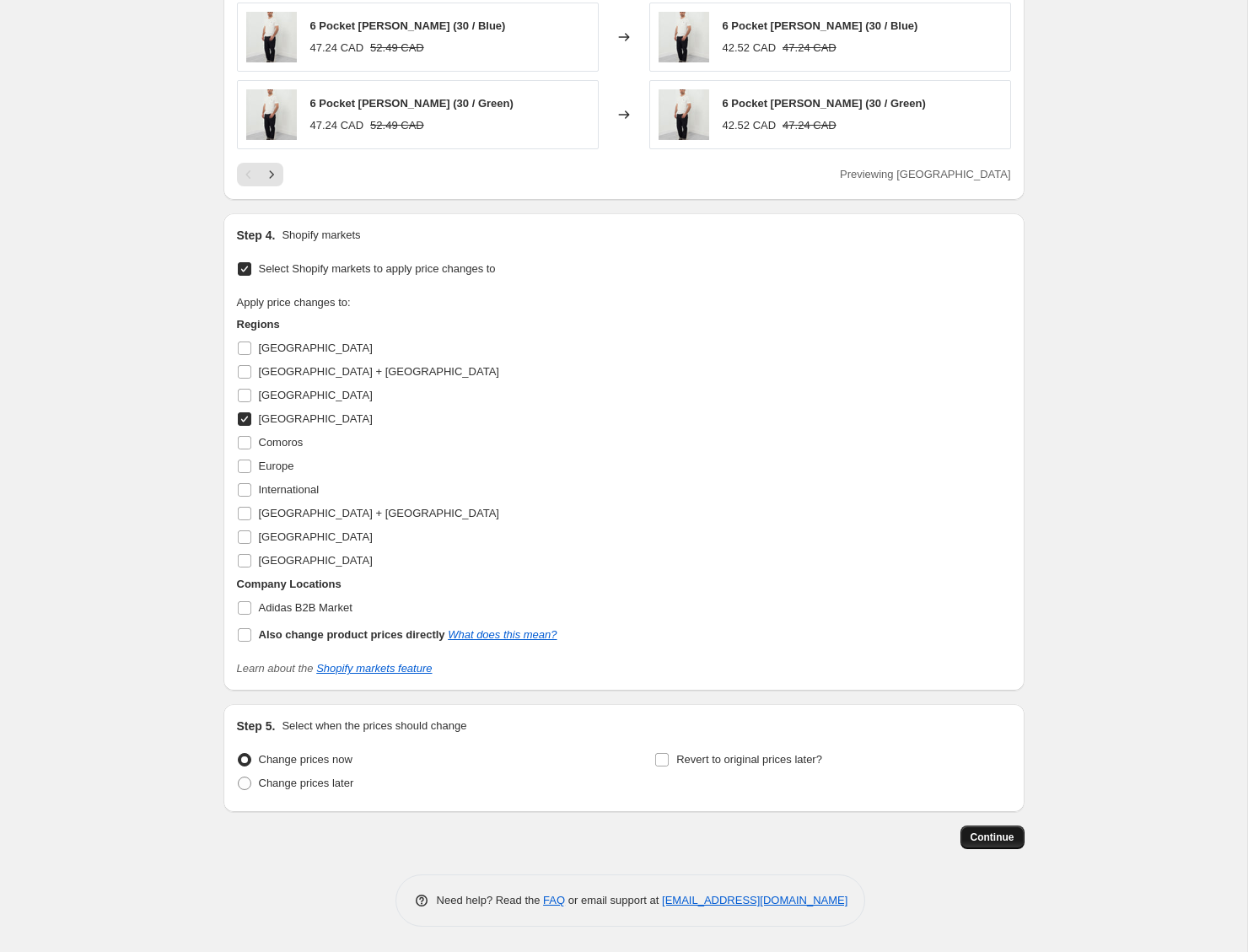
click at [987, 835] on span "Continue" at bounding box center [992, 837] width 44 height 14
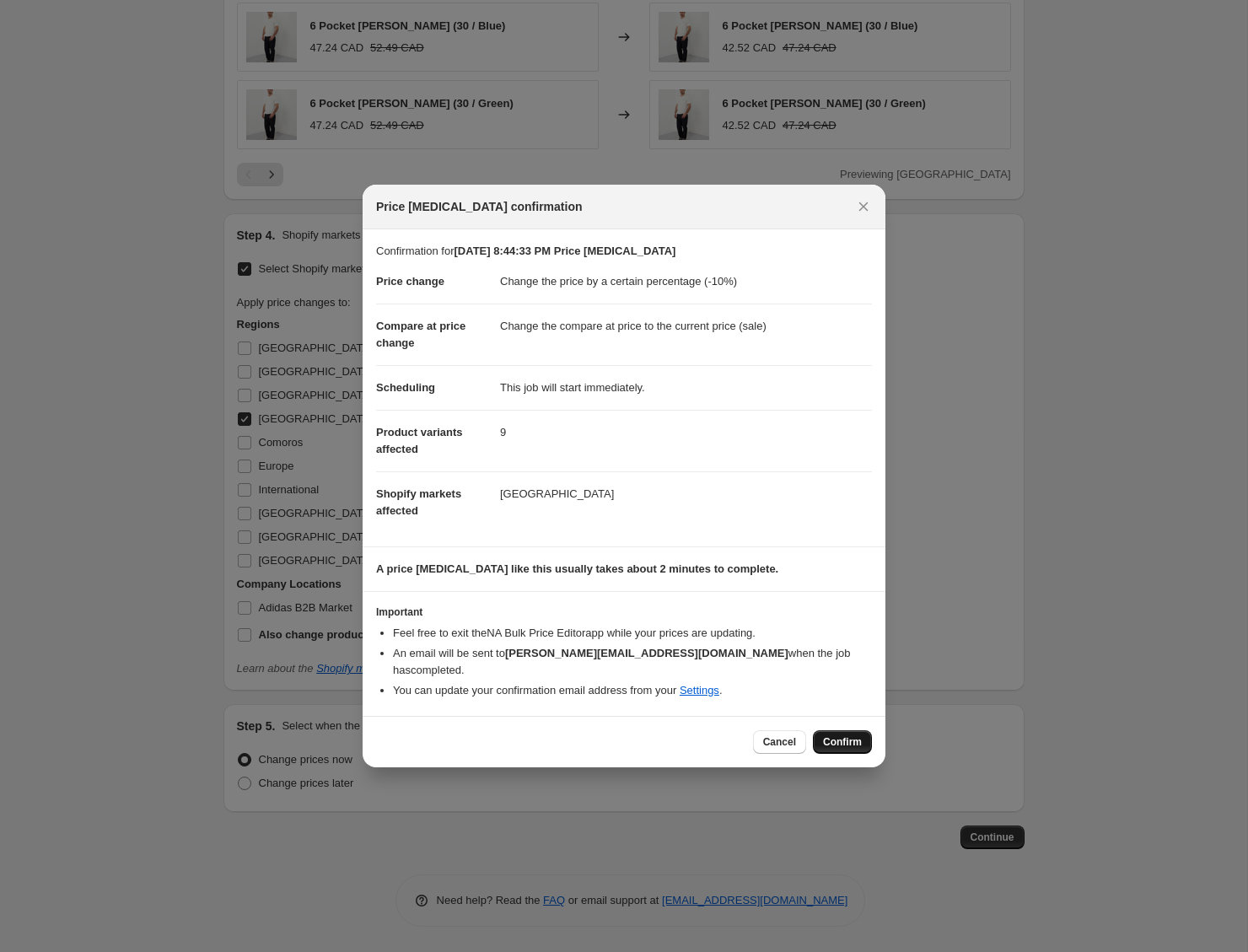
click at [830, 735] on span "Confirm" at bounding box center [842, 741] width 38 height 14
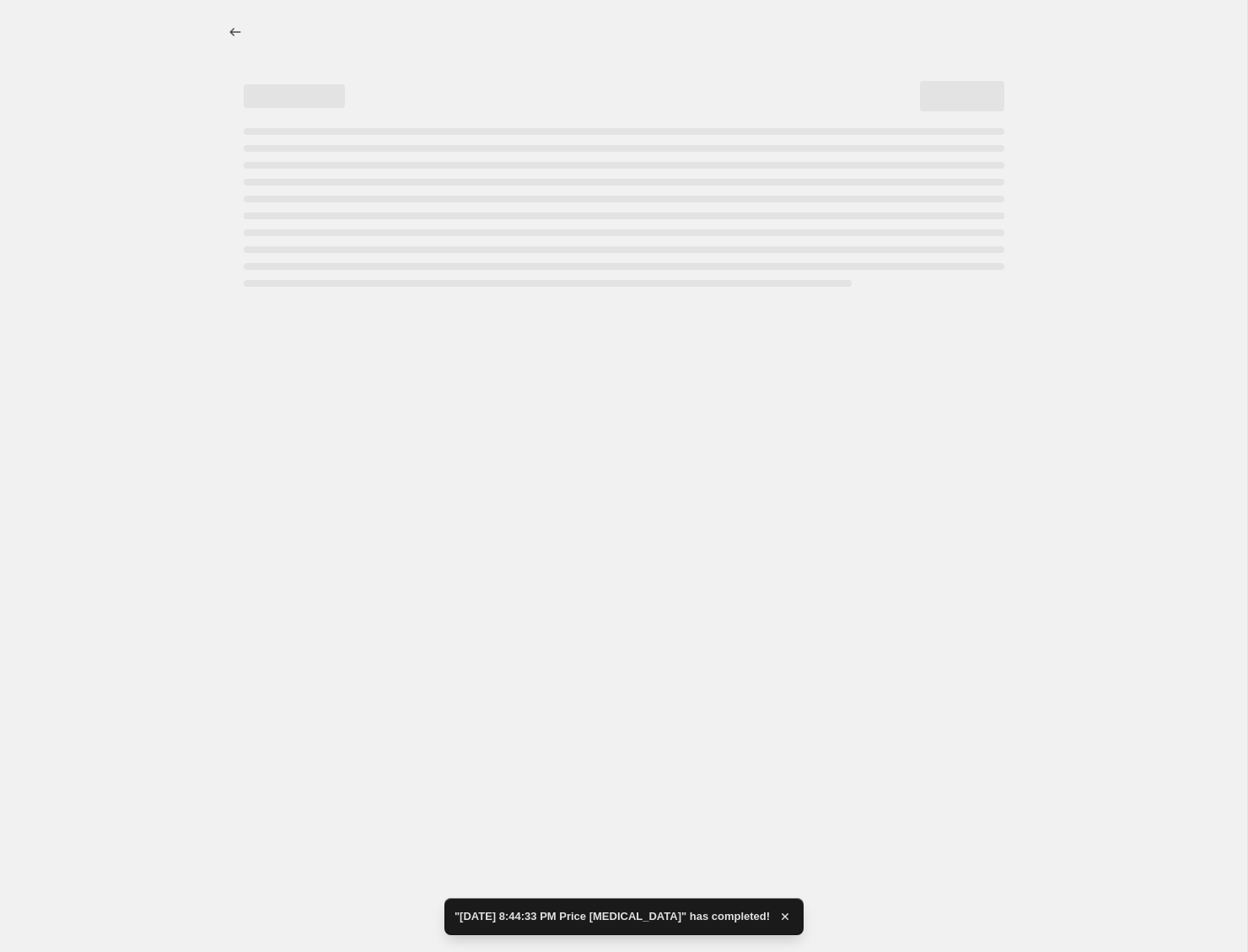
select select "percentage"
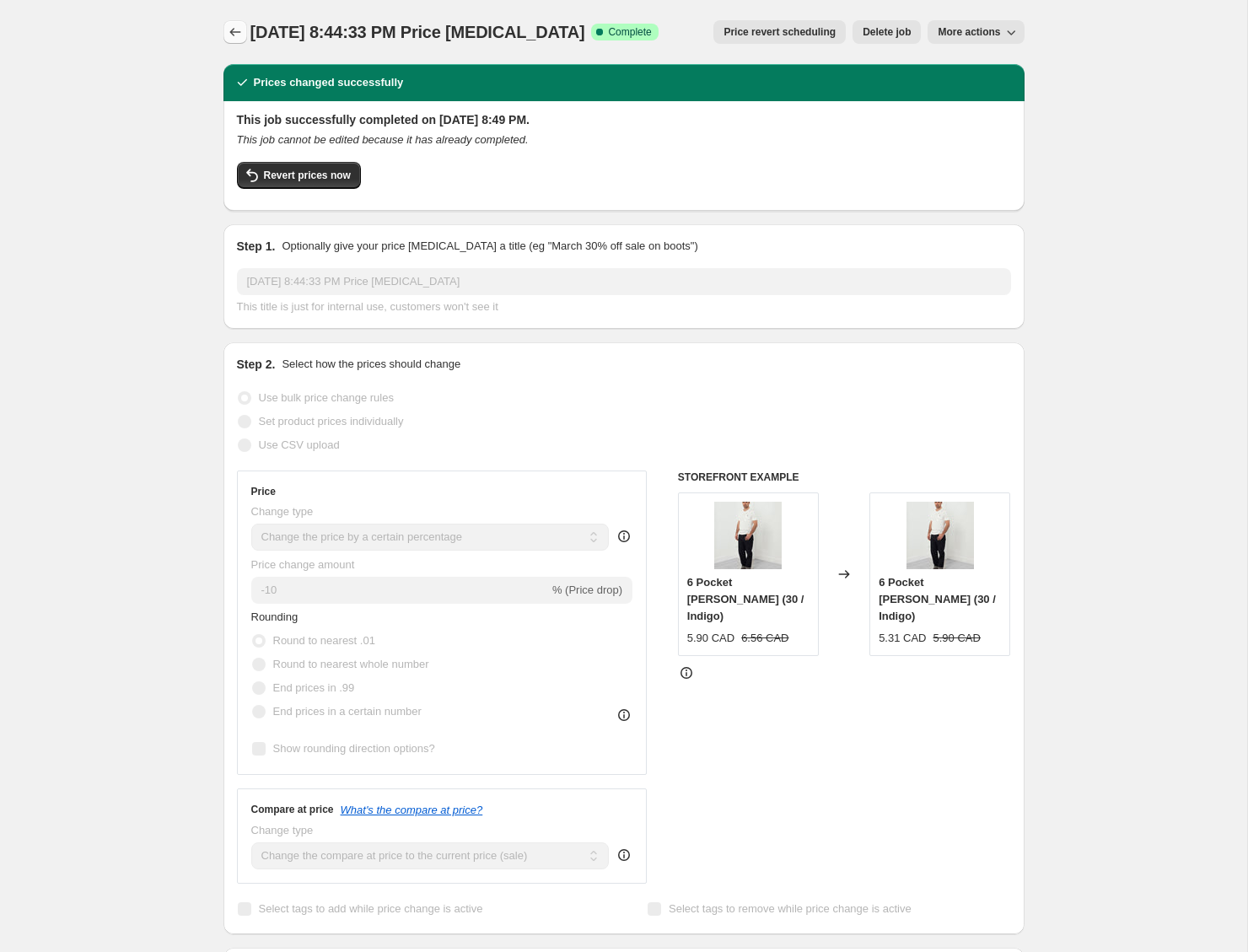
click at [232, 38] on icon "Price change jobs" at bounding box center [235, 32] width 16 height 16
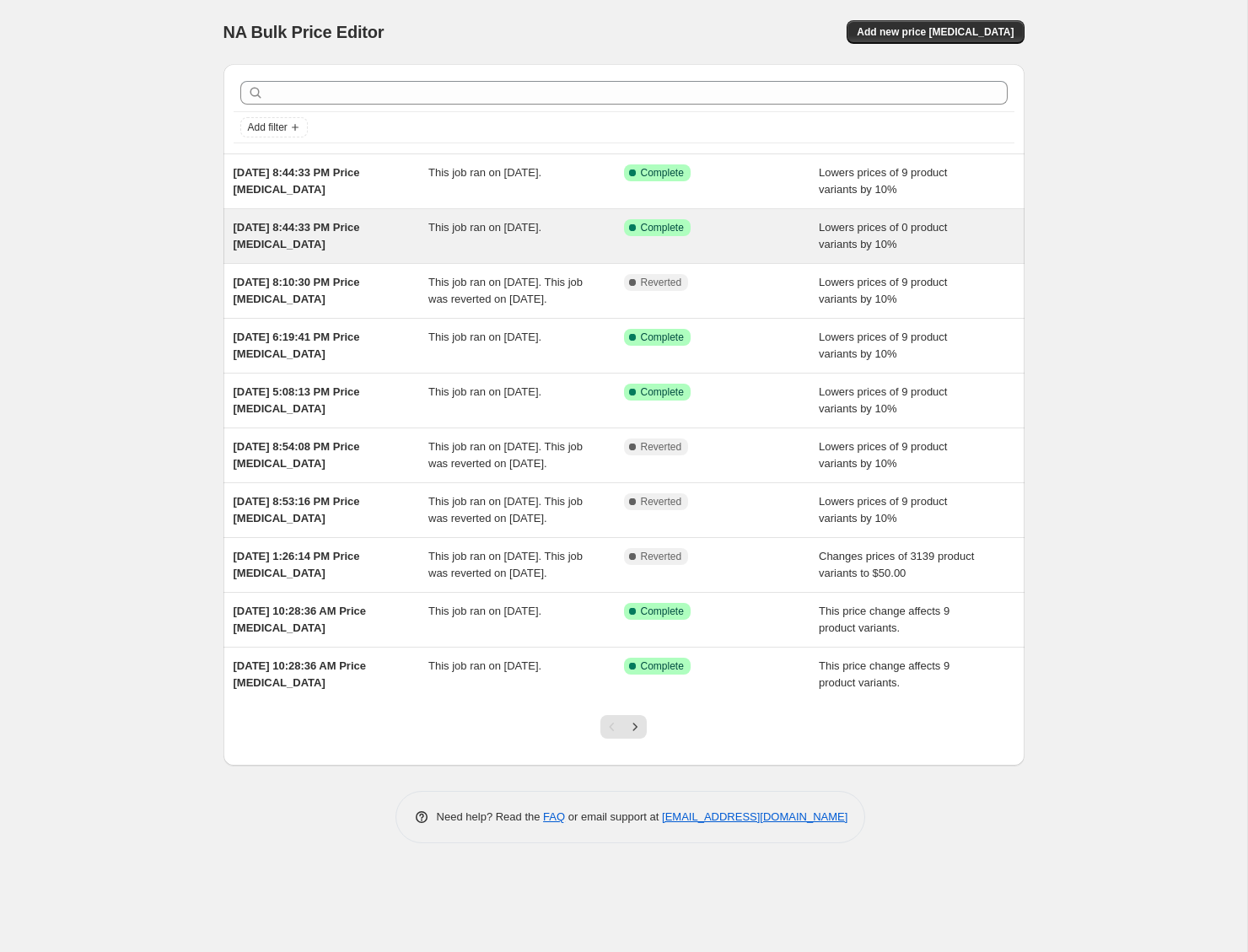
click at [369, 242] on div "[DATE] 8:44:33 PM Price [MEDICAL_DATA]" at bounding box center [331, 235] width 195 height 34
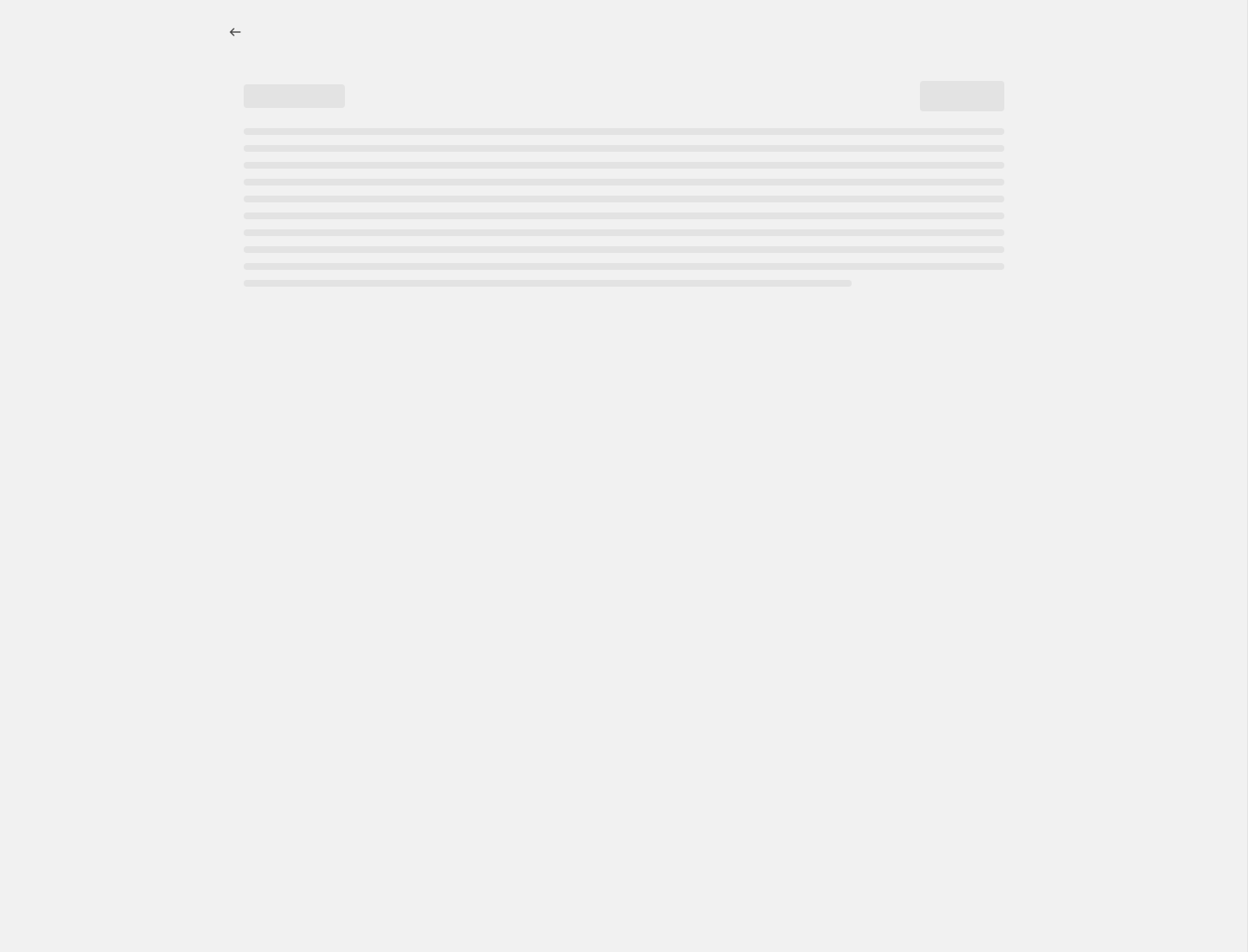
select select "percentage"
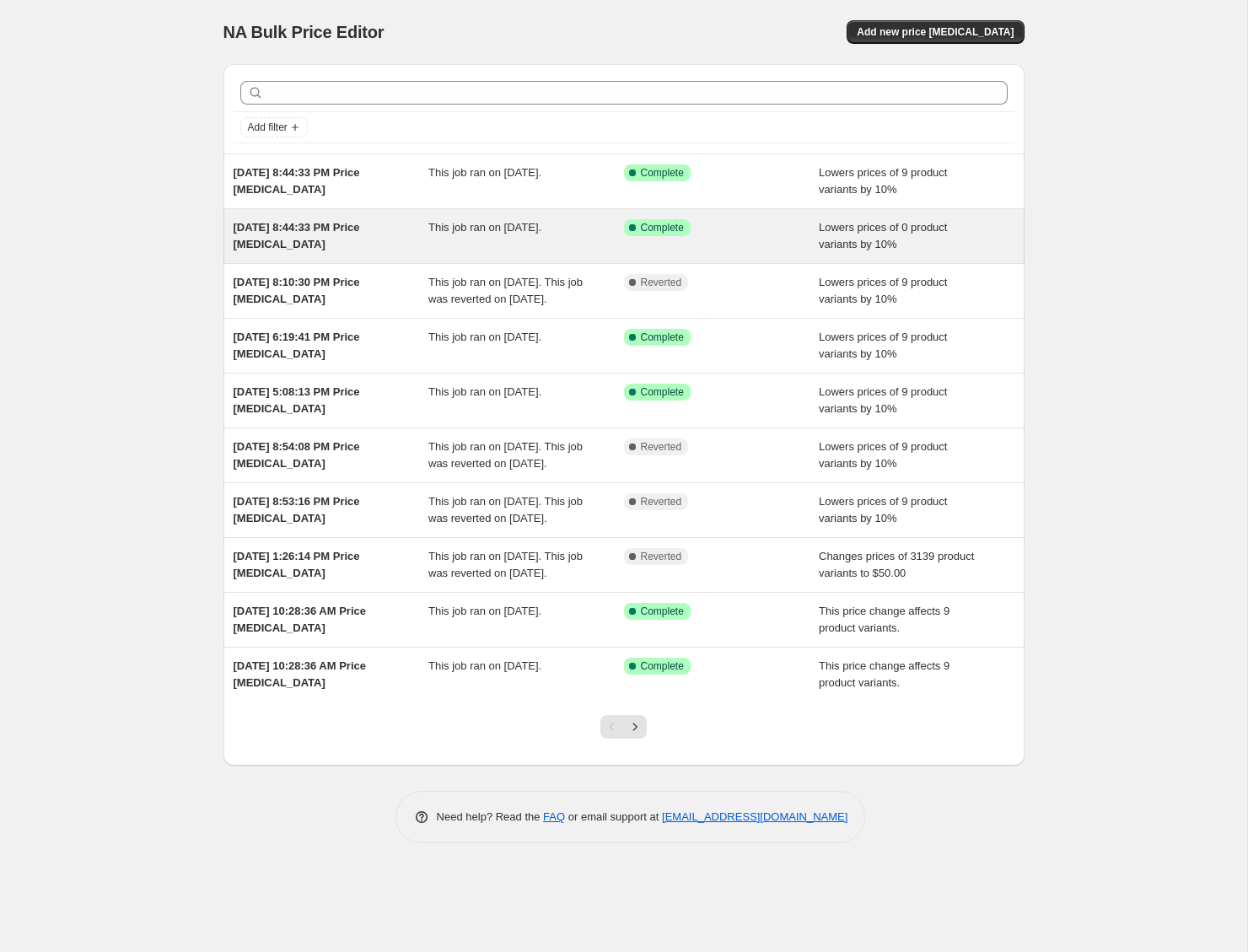
click at [750, 237] on div "Success Complete Complete" at bounding box center [721, 235] width 195 height 34
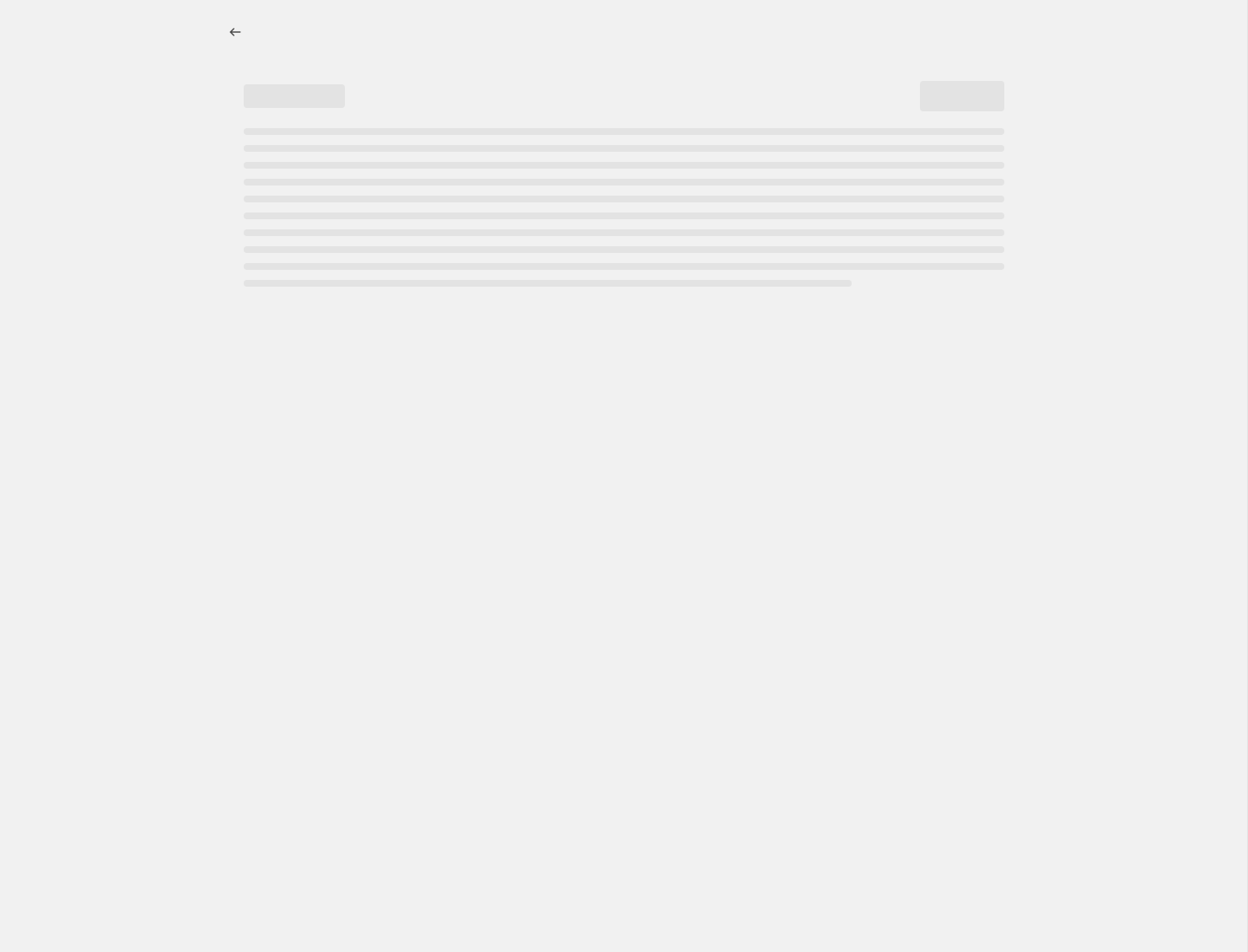
select select "percentage"
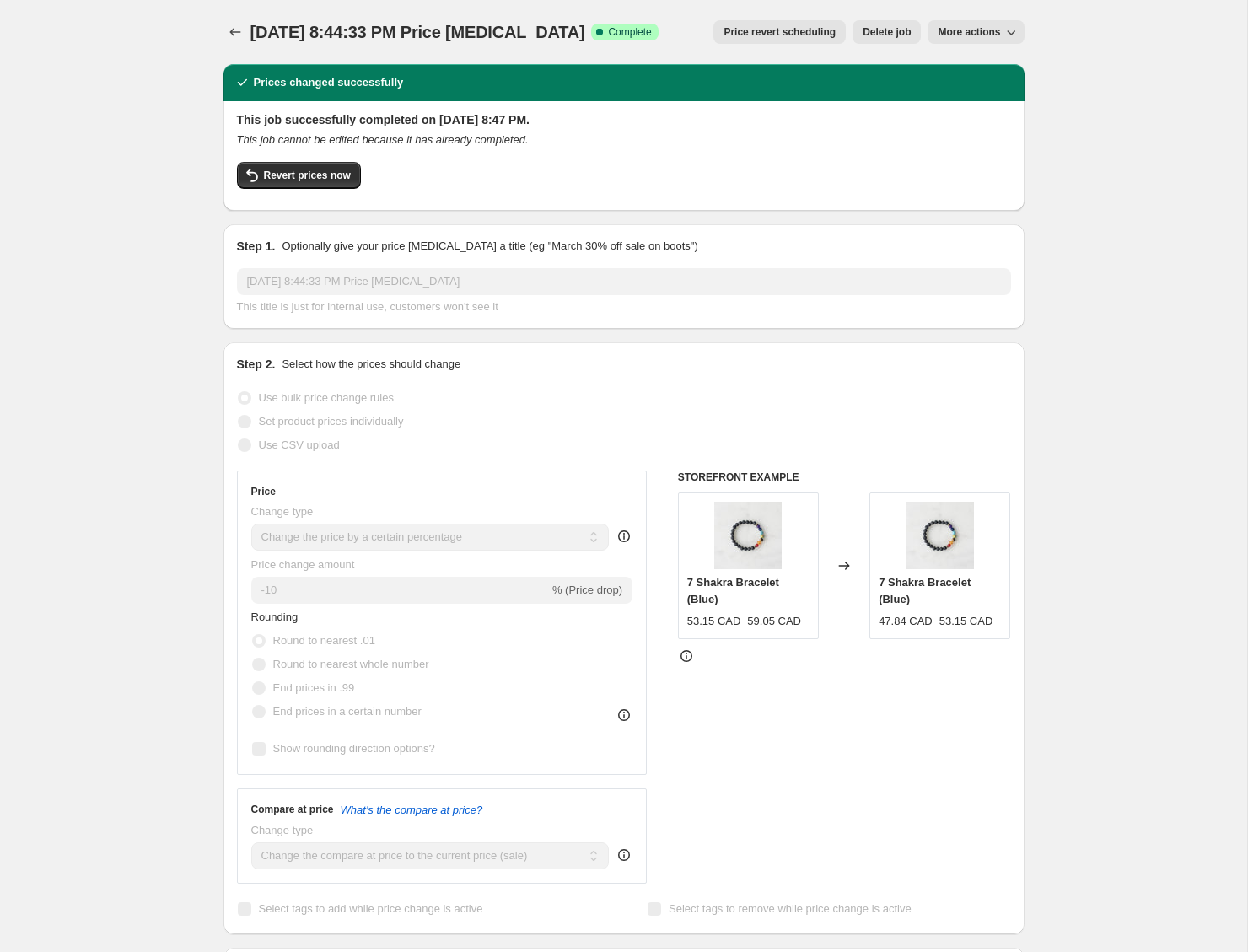
click at [979, 28] on span "More actions" at bounding box center [969, 32] width 62 height 14
click at [981, 70] on span "Copy to new job" at bounding box center [976, 67] width 79 height 13
select select "percentage"
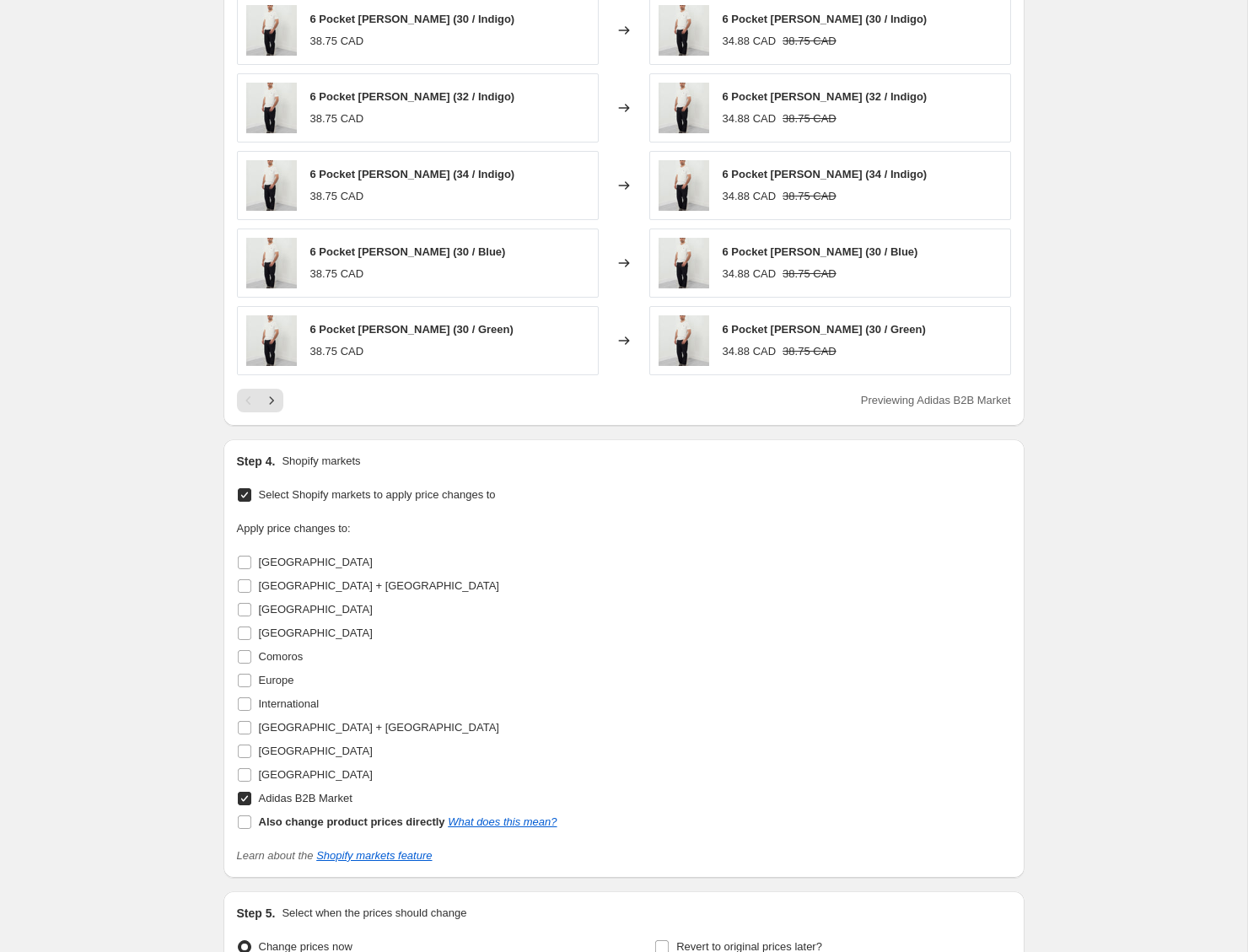
scroll to position [1375, 0]
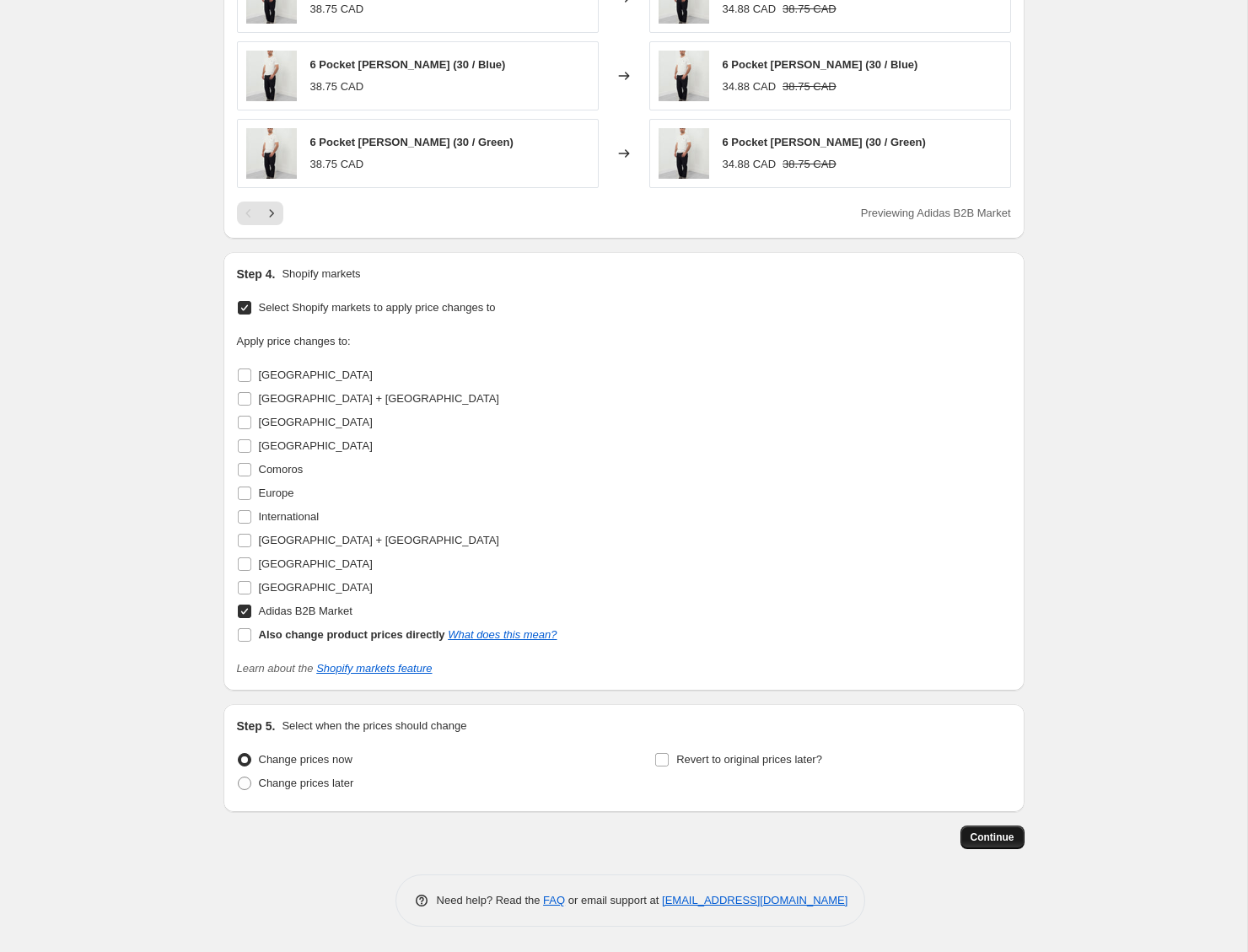
click at [989, 840] on span "Continue" at bounding box center [992, 837] width 44 height 14
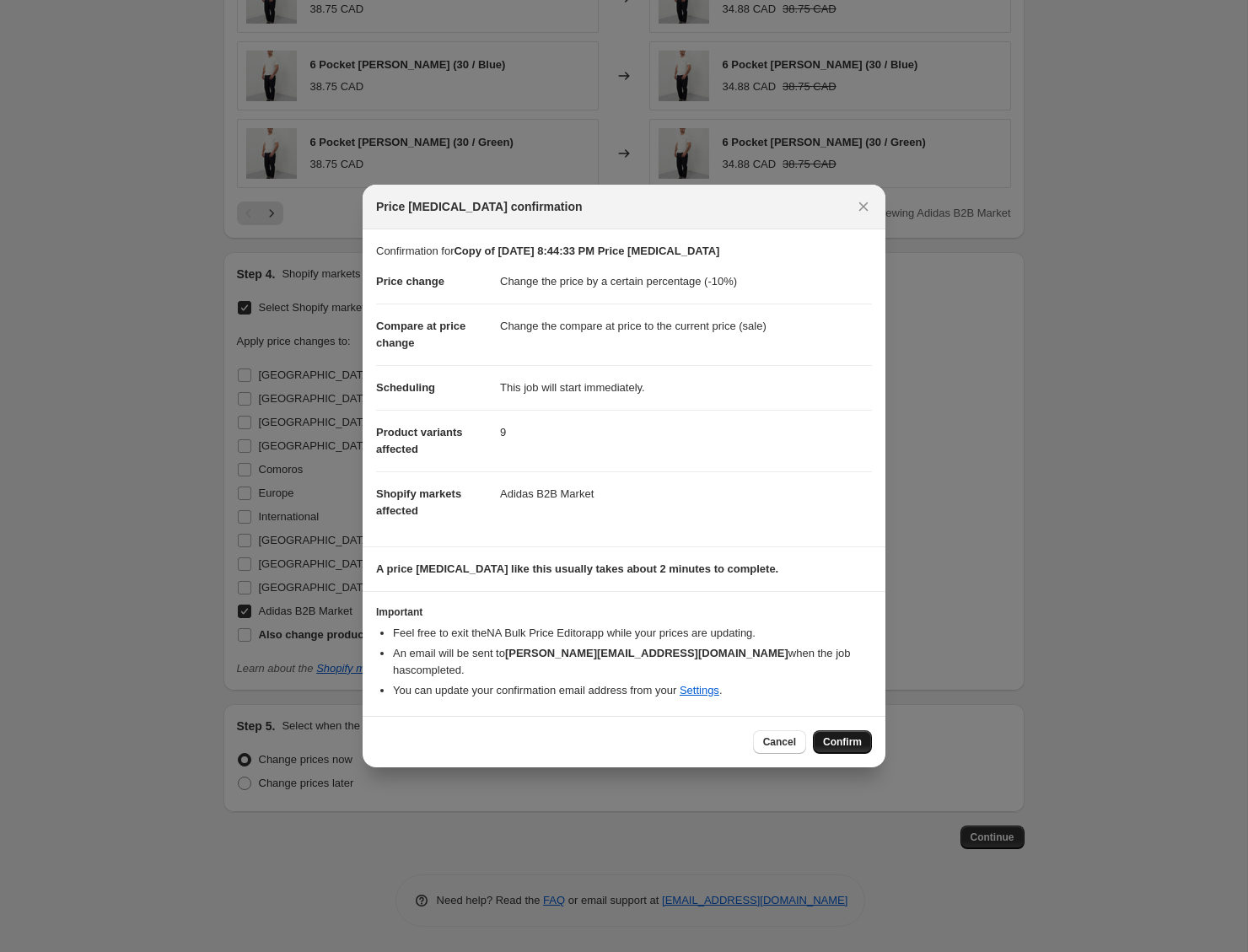
click at [848, 739] on span "Confirm" at bounding box center [842, 741] width 38 height 14
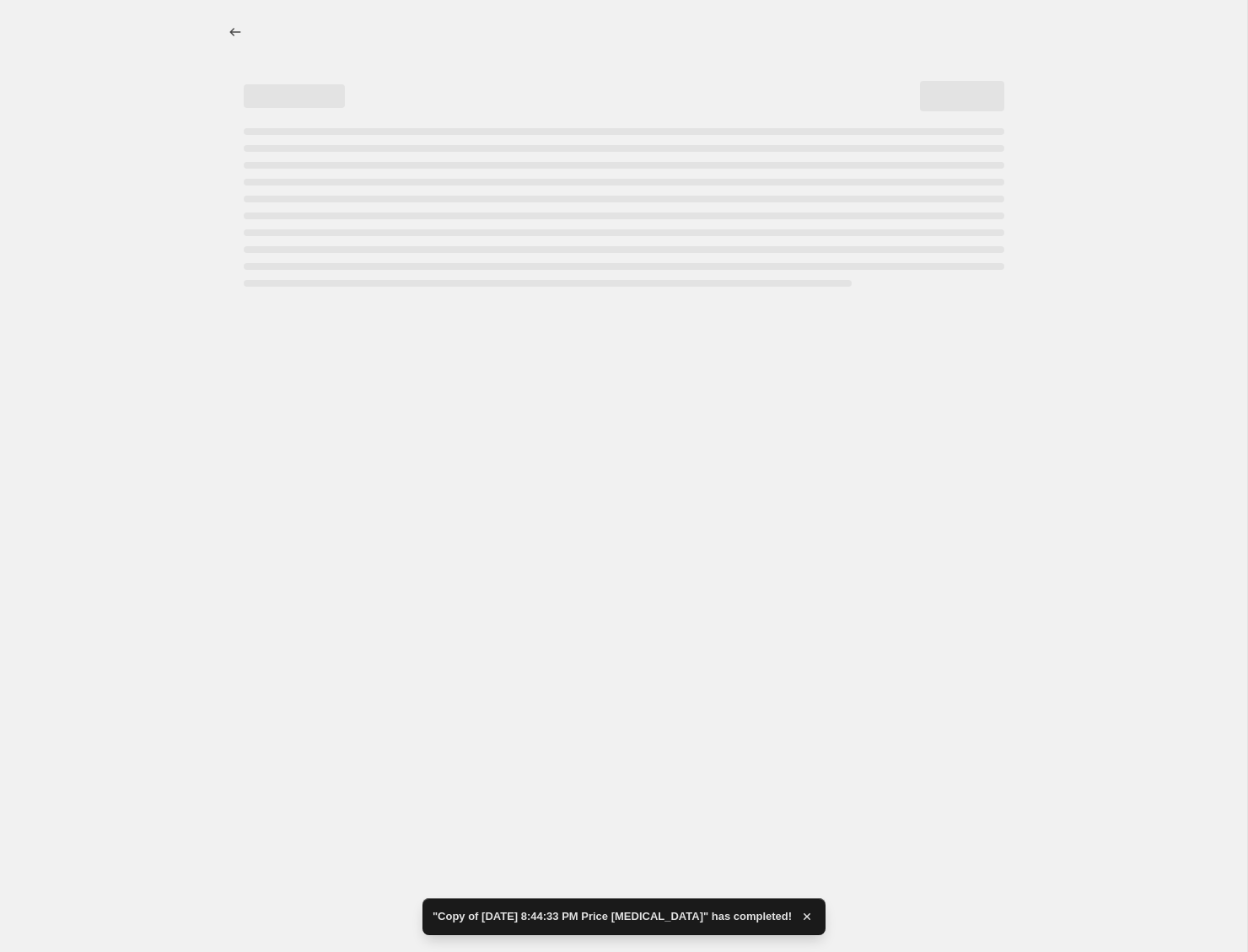
select select "percentage"
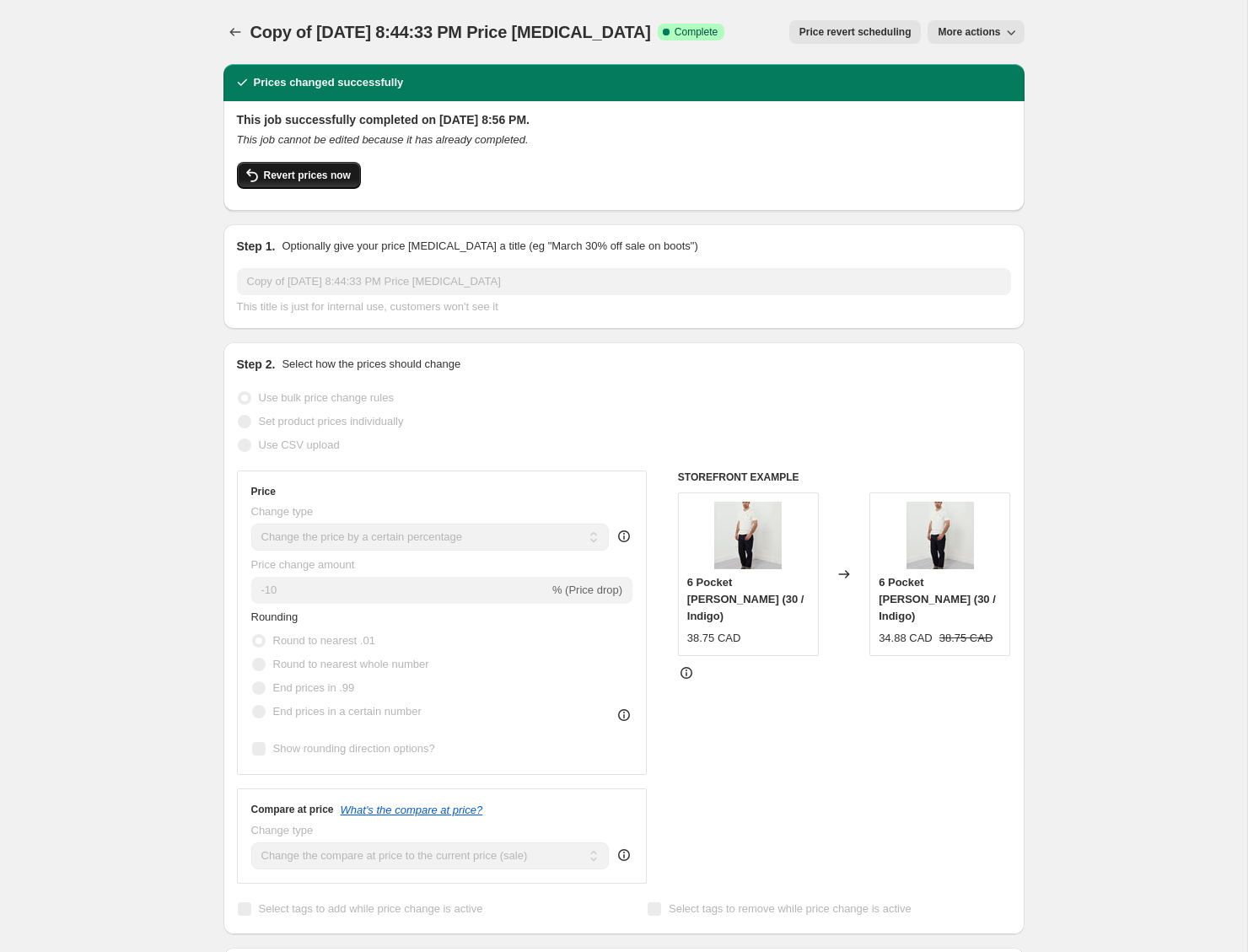
click at [301, 172] on span "Revert prices now" at bounding box center [307, 175] width 87 height 14
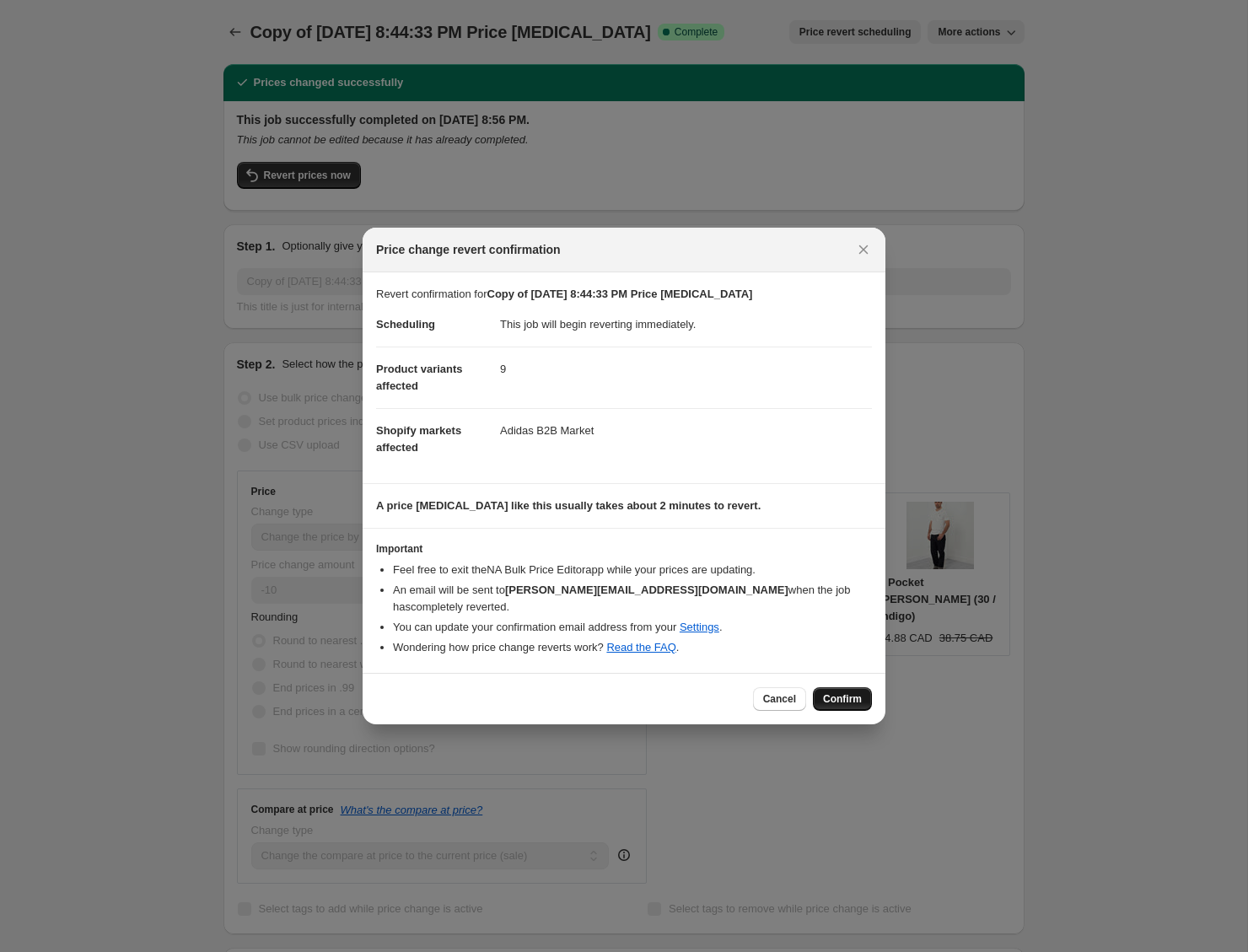
click at [839, 693] on span "Confirm" at bounding box center [842, 699] width 38 height 14
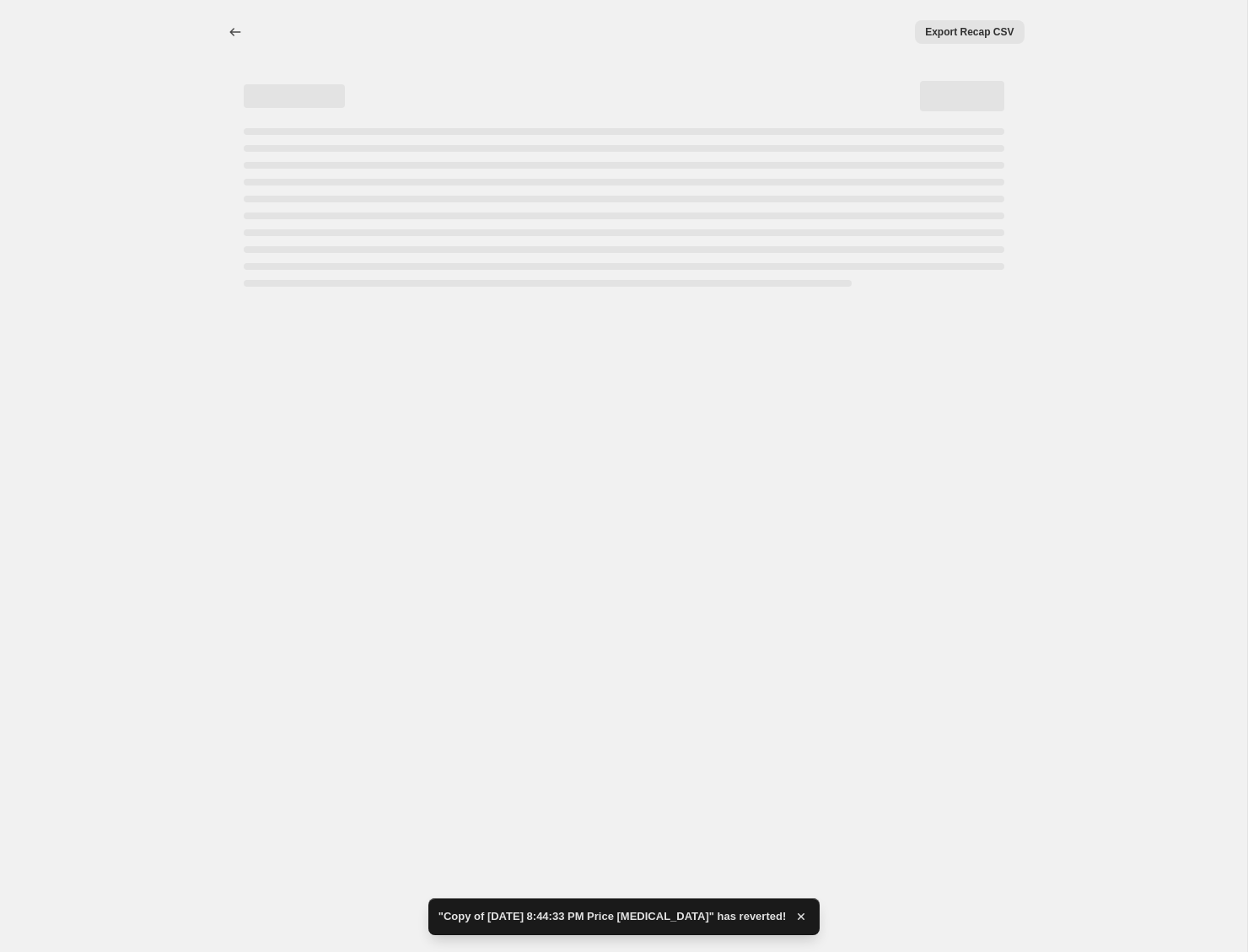
select select "percentage"
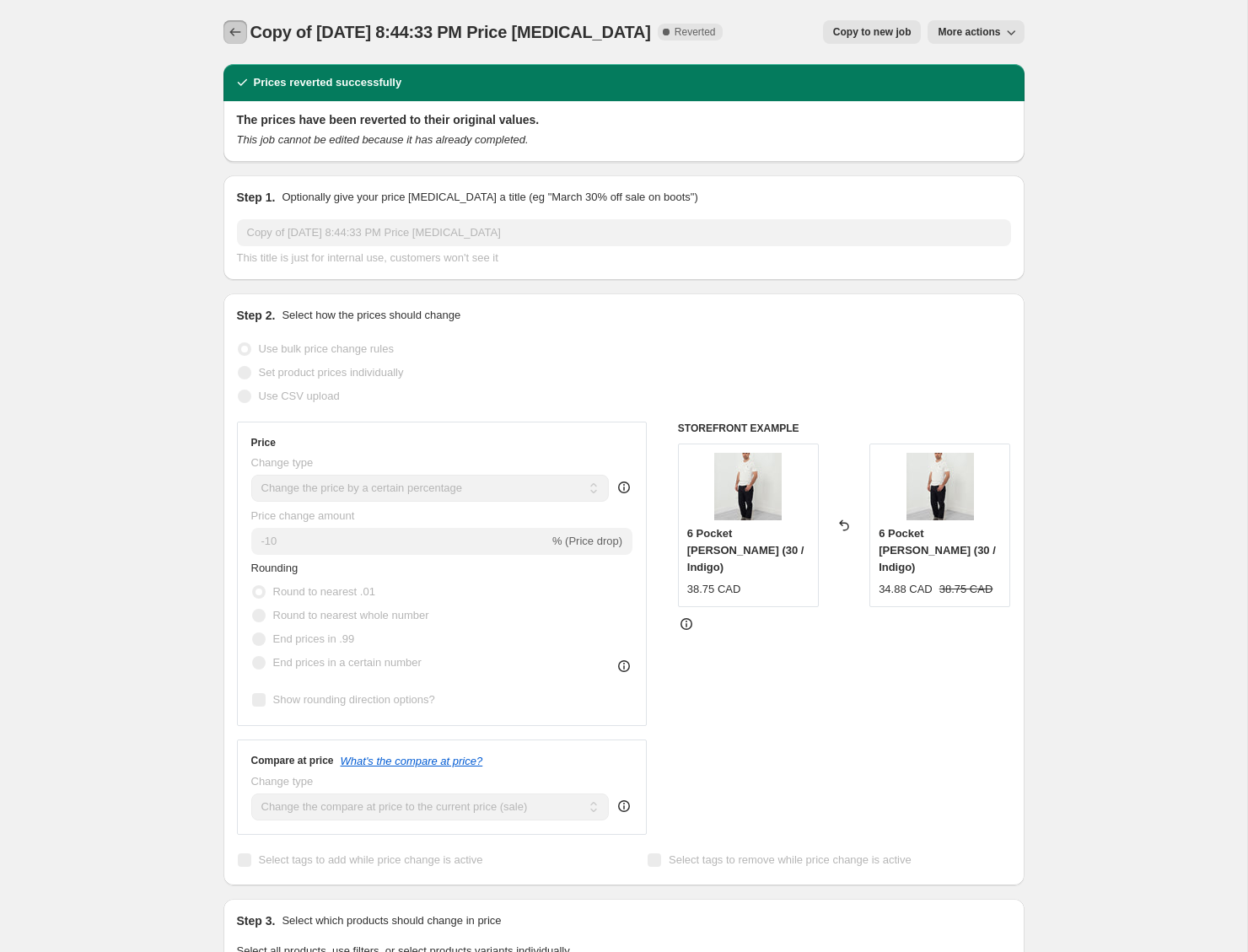
click at [230, 27] on icon "Price change jobs" at bounding box center [235, 32] width 16 height 16
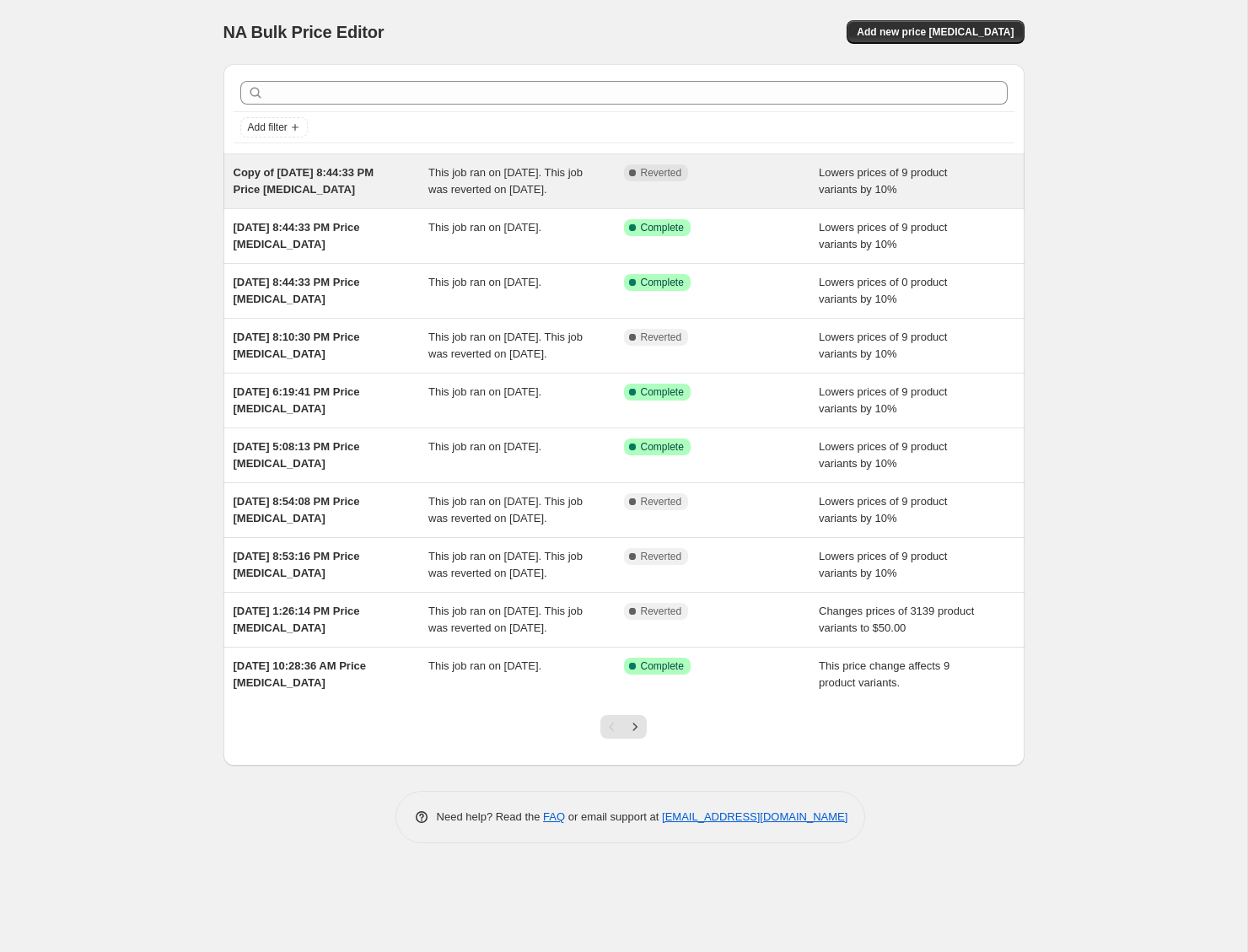
click at [658, 198] on div "Complete Reverted" at bounding box center [721, 181] width 195 height 34
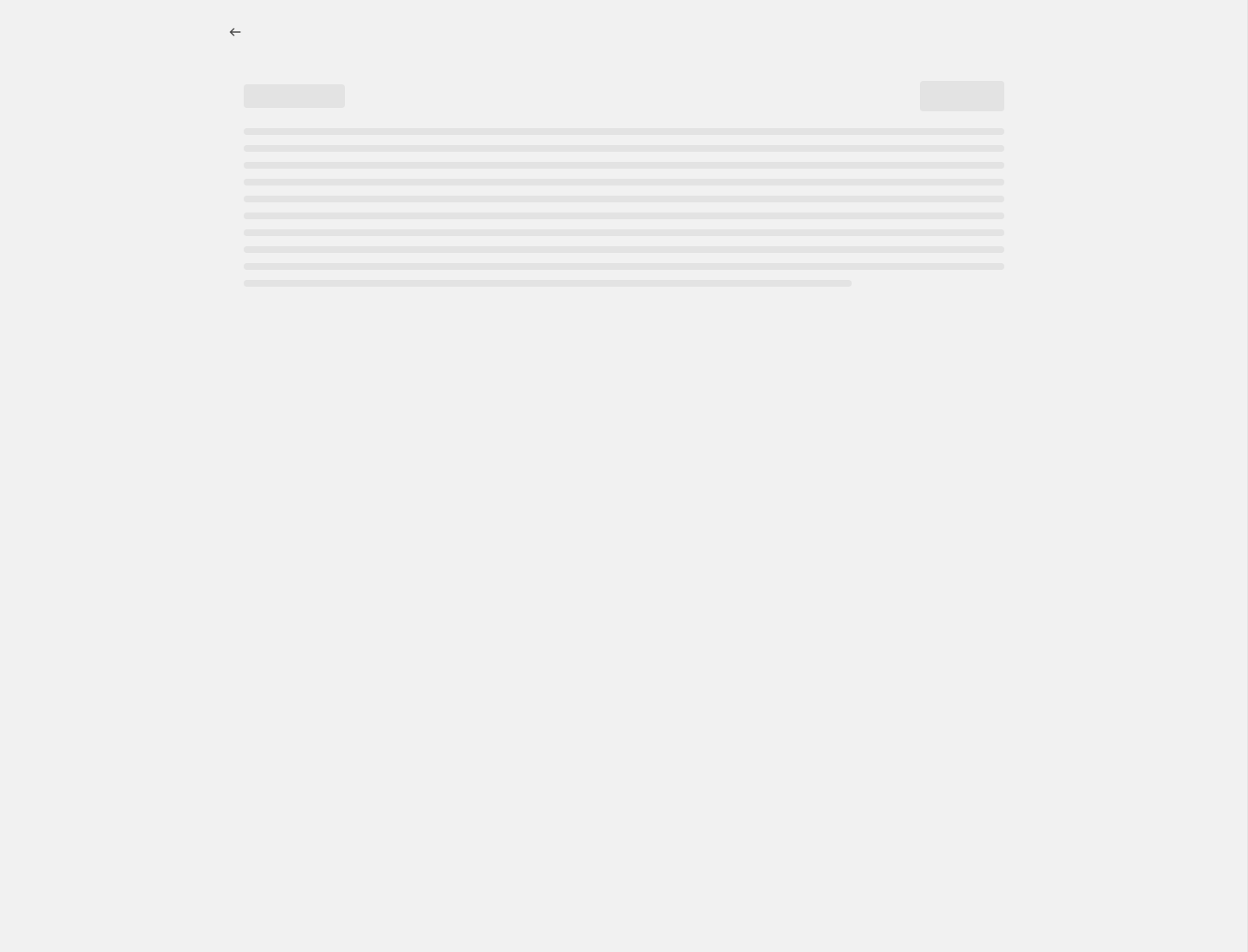
select select "percentage"
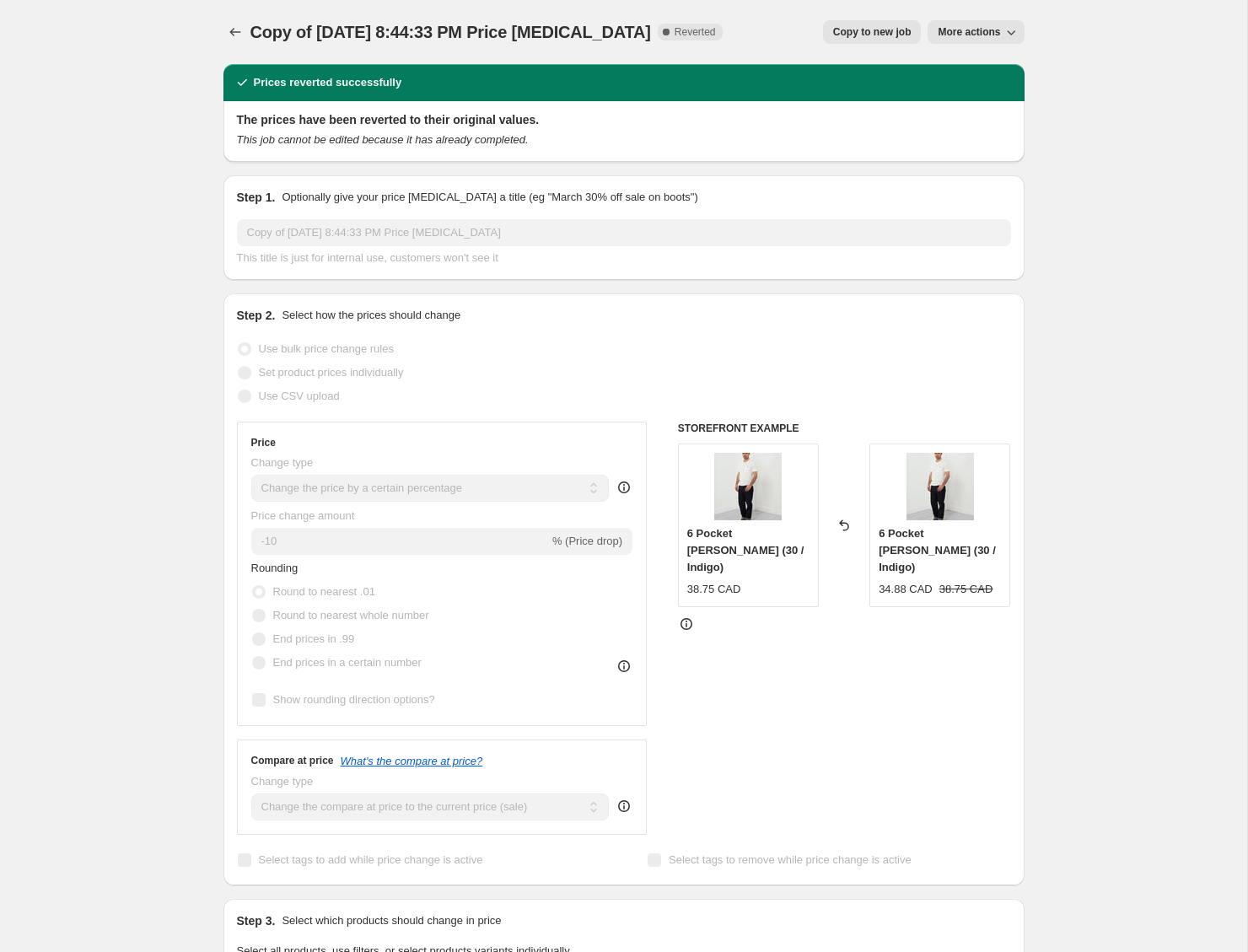
click at [966, 34] on span "More actions" at bounding box center [969, 32] width 62 height 14
click at [971, 92] on span "Delete job" at bounding box center [961, 96] width 49 height 13
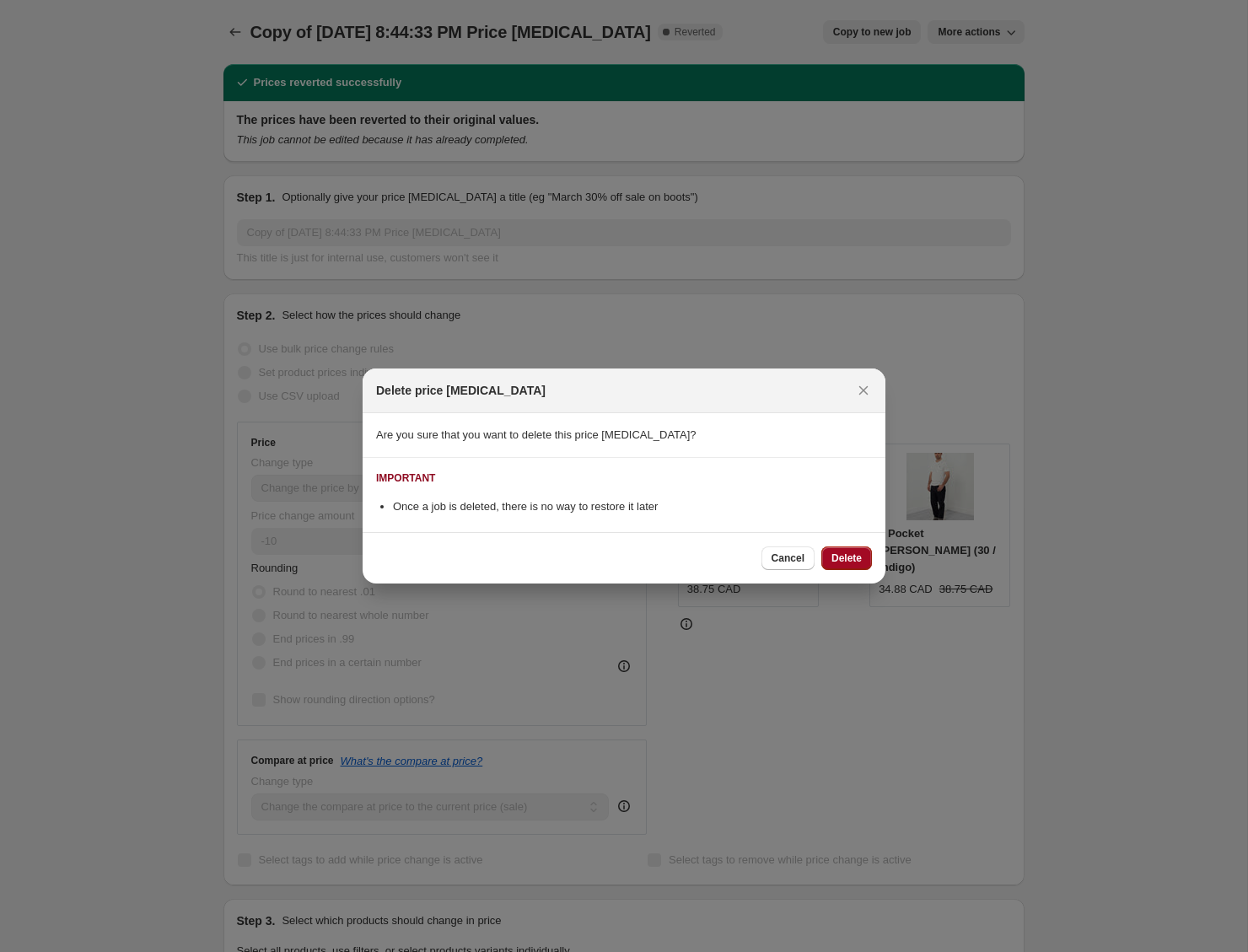
click at [837, 554] on span "Delete" at bounding box center [846, 558] width 30 height 14
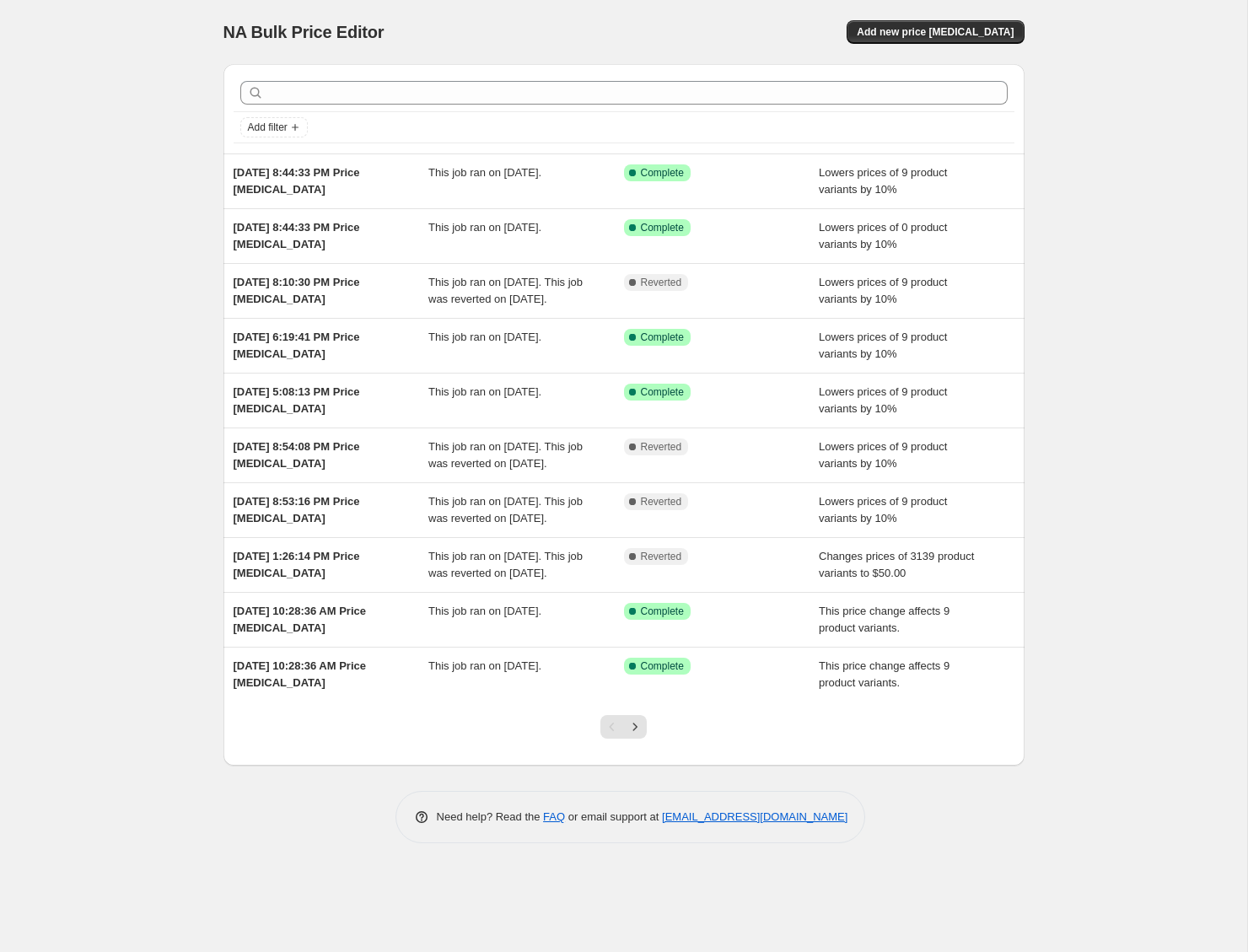
click at [1093, 112] on div "NA Bulk Price Editor. This page is ready NA Bulk Price Editor Add new price [ME…" at bounding box center [623, 476] width 1247 height 952
click at [153, 271] on div "NA Bulk Price Editor. This page is ready NA Bulk Price Editor Add new price [ME…" at bounding box center [623, 476] width 1247 height 952
click at [84, 195] on div "NA Bulk Price Editor. This page is ready NA Bulk Price Editor Add new price [ME…" at bounding box center [623, 476] width 1247 height 952
click at [750, 32] on div "Add new price [MEDICAL_DATA]" at bounding box center [823, 32] width 402 height 24
click at [986, 36] on span "Add new price [MEDICAL_DATA]" at bounding box center [935, 32] width 157 height 14
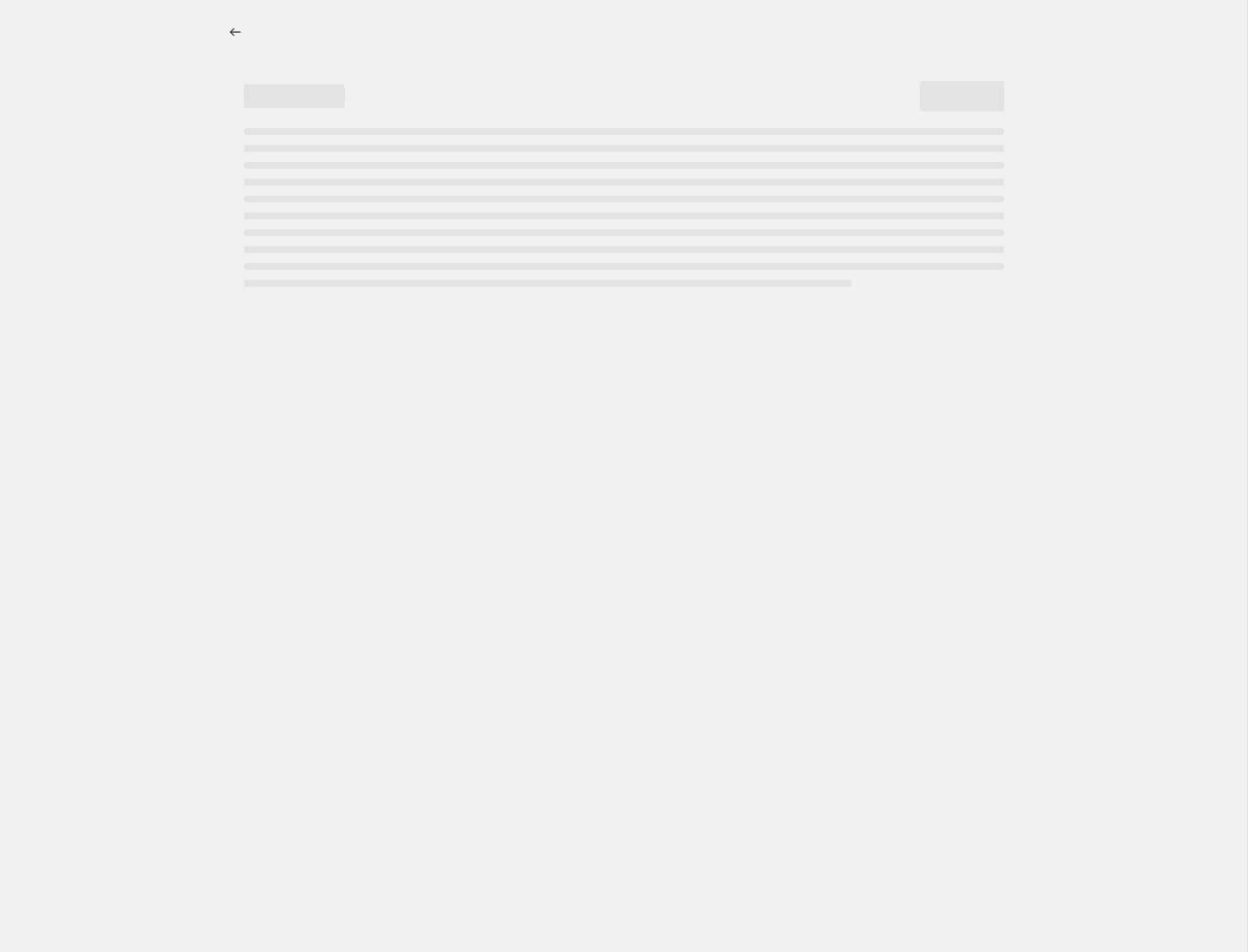
select select "percentage"
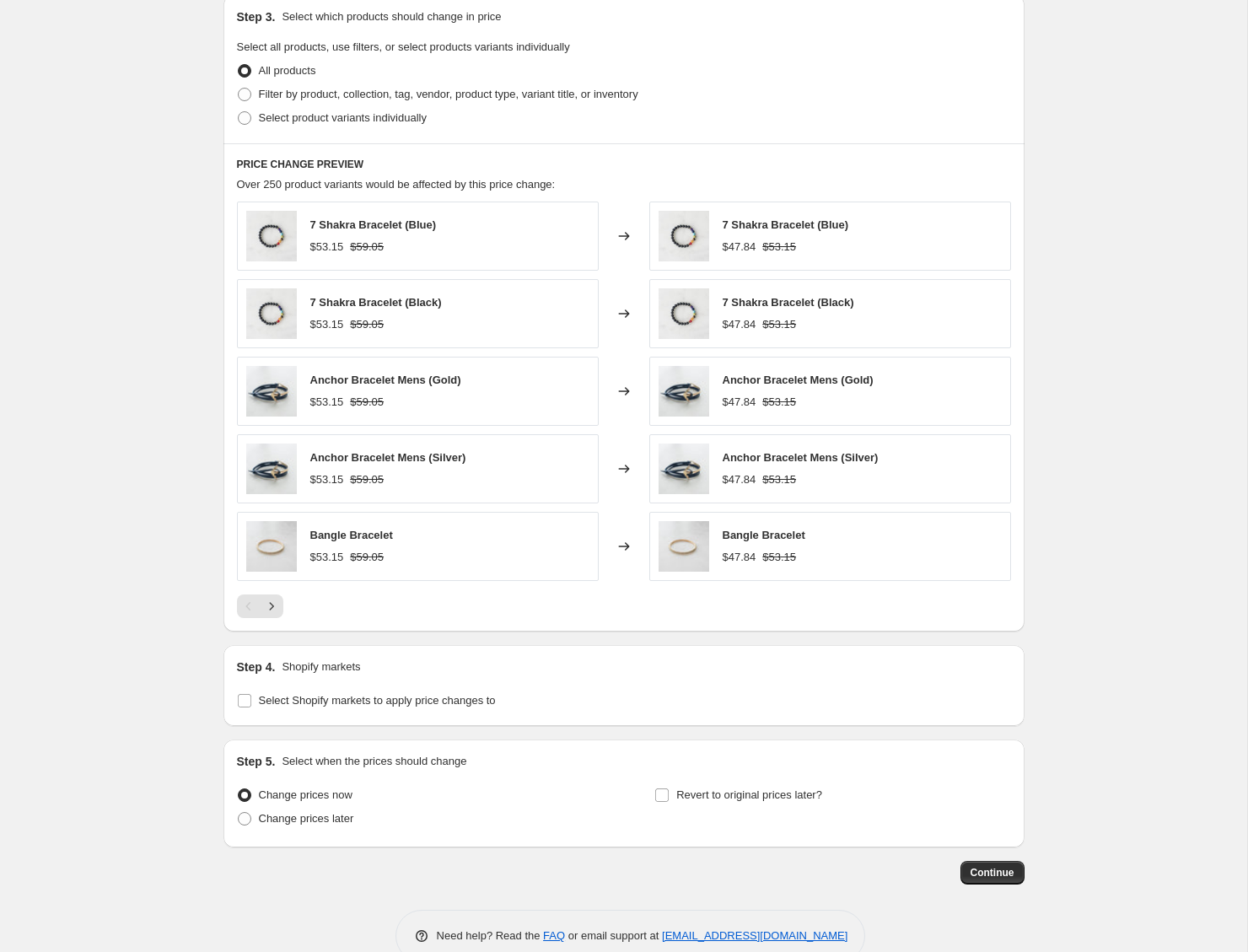
scroll to position [828, 0]
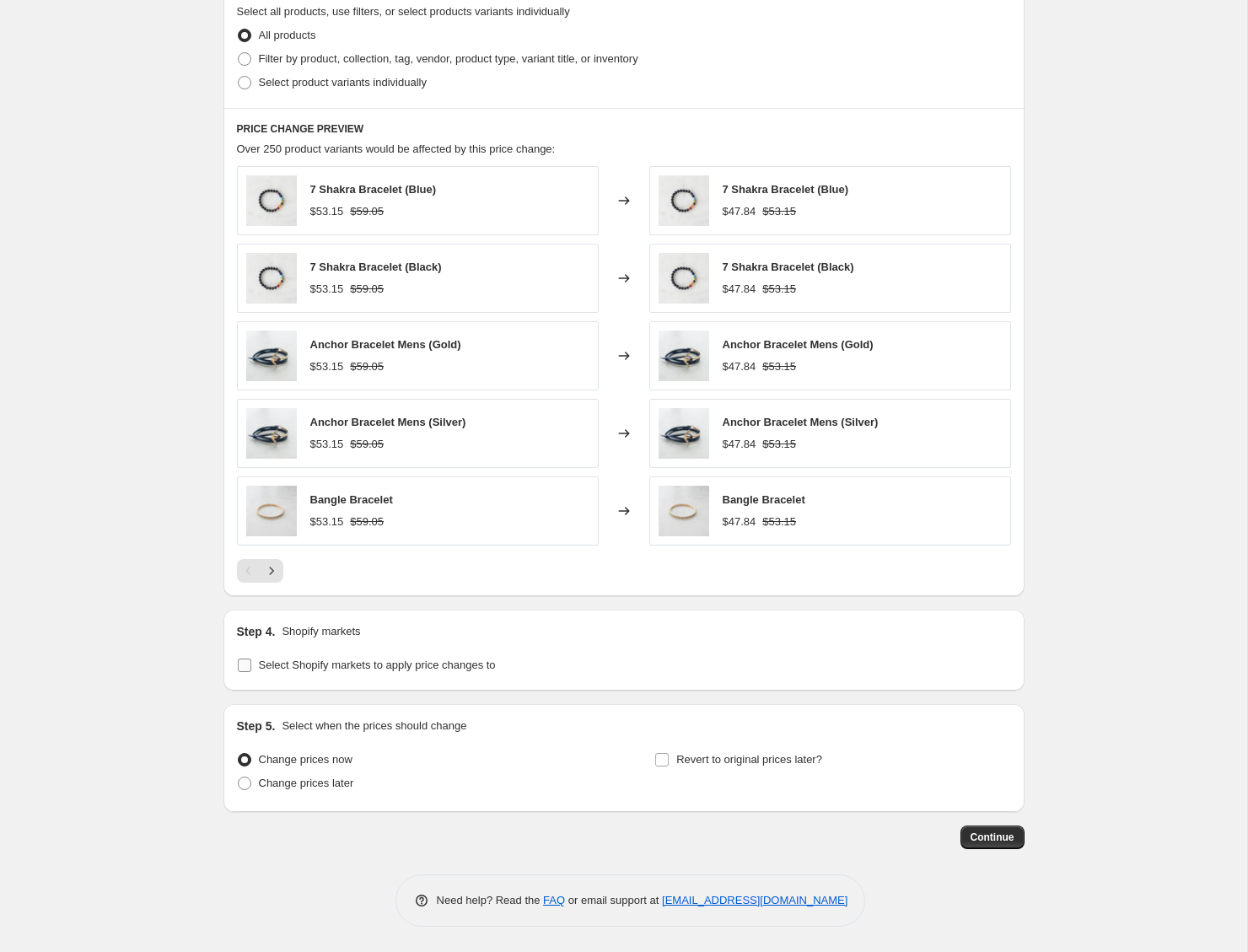
click at [387, 663] on span "Select Shopify markets to apply price changes to" at bounding box center [378, 665] width 237 height 13
click at [251, 663] on input "Select Shopify markets to apply price changes to" at bounding box center [245, 665] width 14 height 14
checkbox input "true"
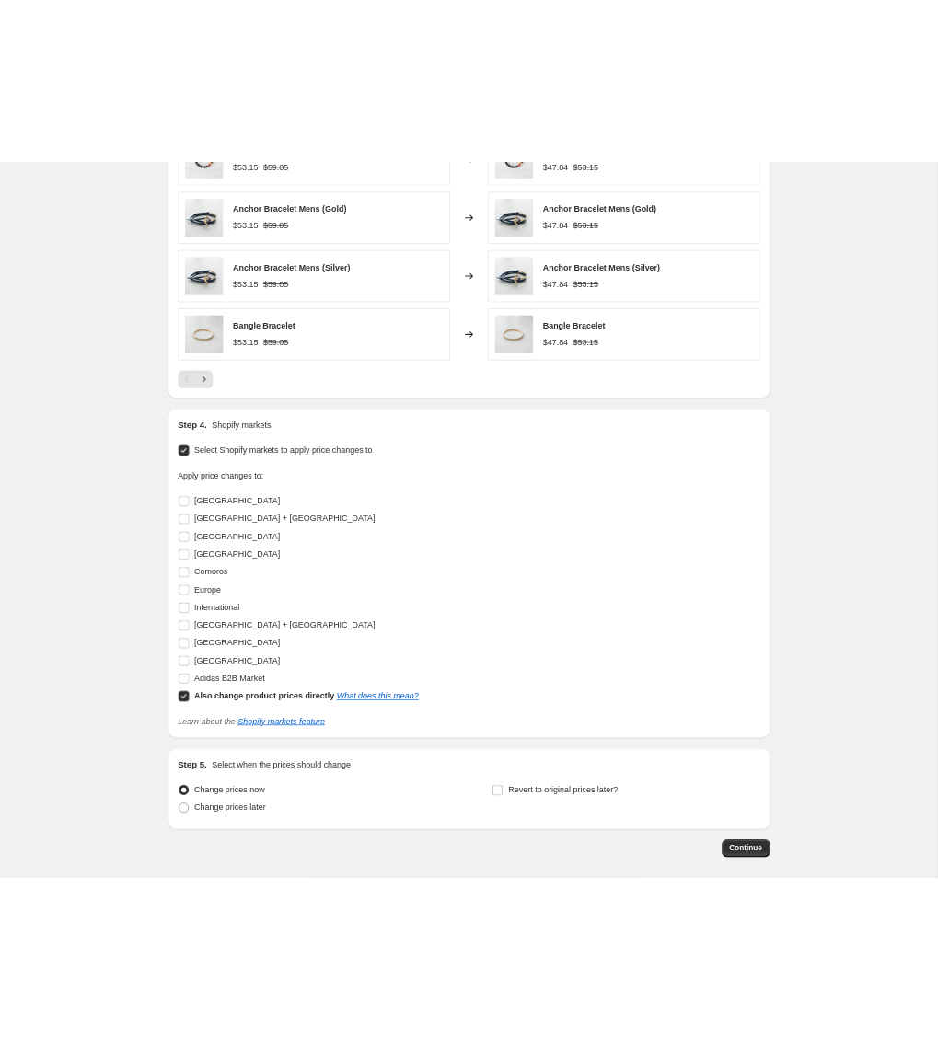
scroll to position [1236, 0]
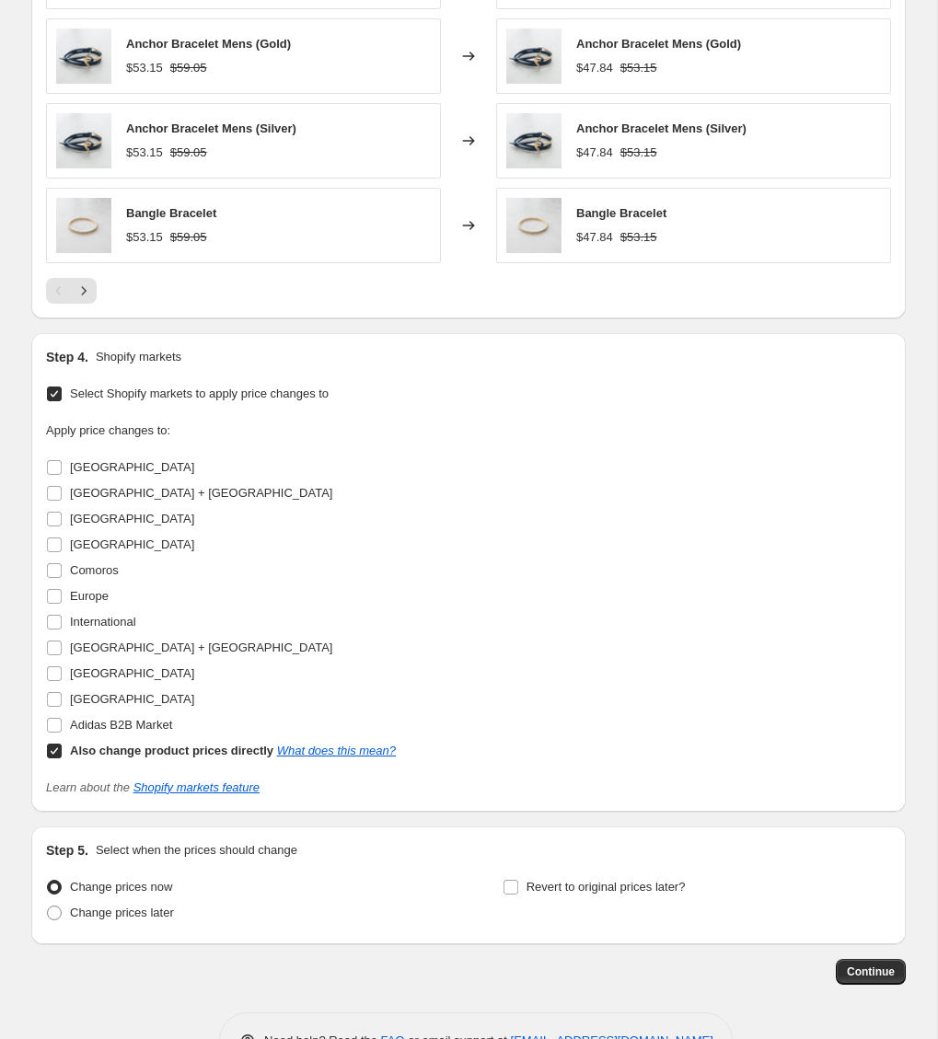
click at [610, 583] on div "Apply price changes to: Algeria Australia + New Zealand Benin Canada Comoros Eu…" at bounding box center [468, 592] width 845 height 342
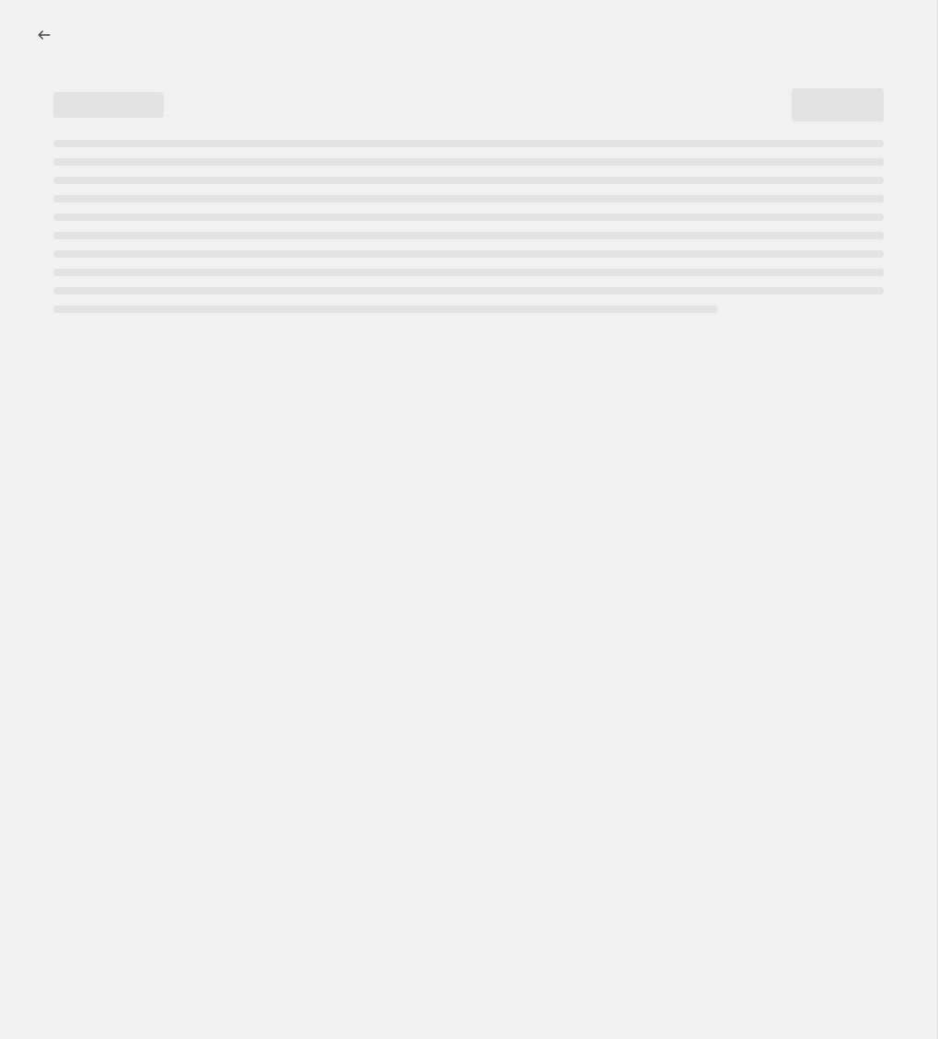
select select "percentage"
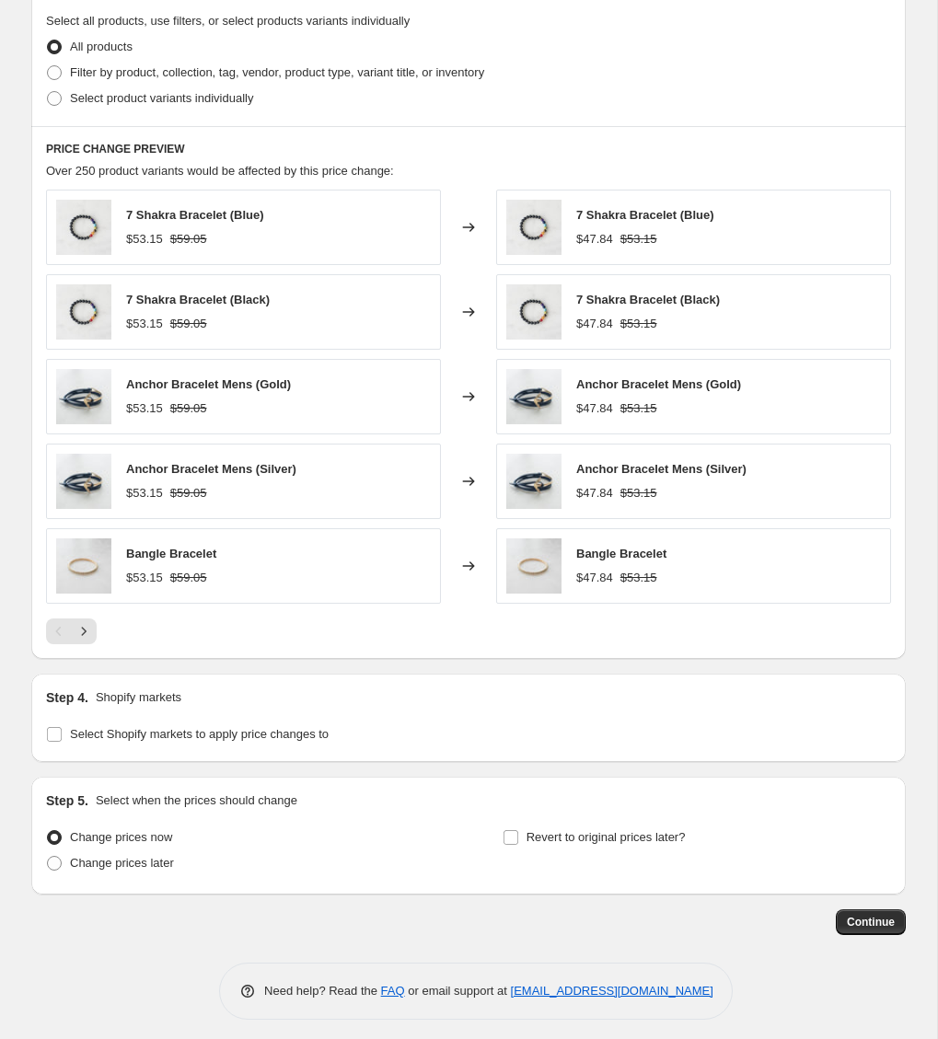
scroll to position [904, 0]
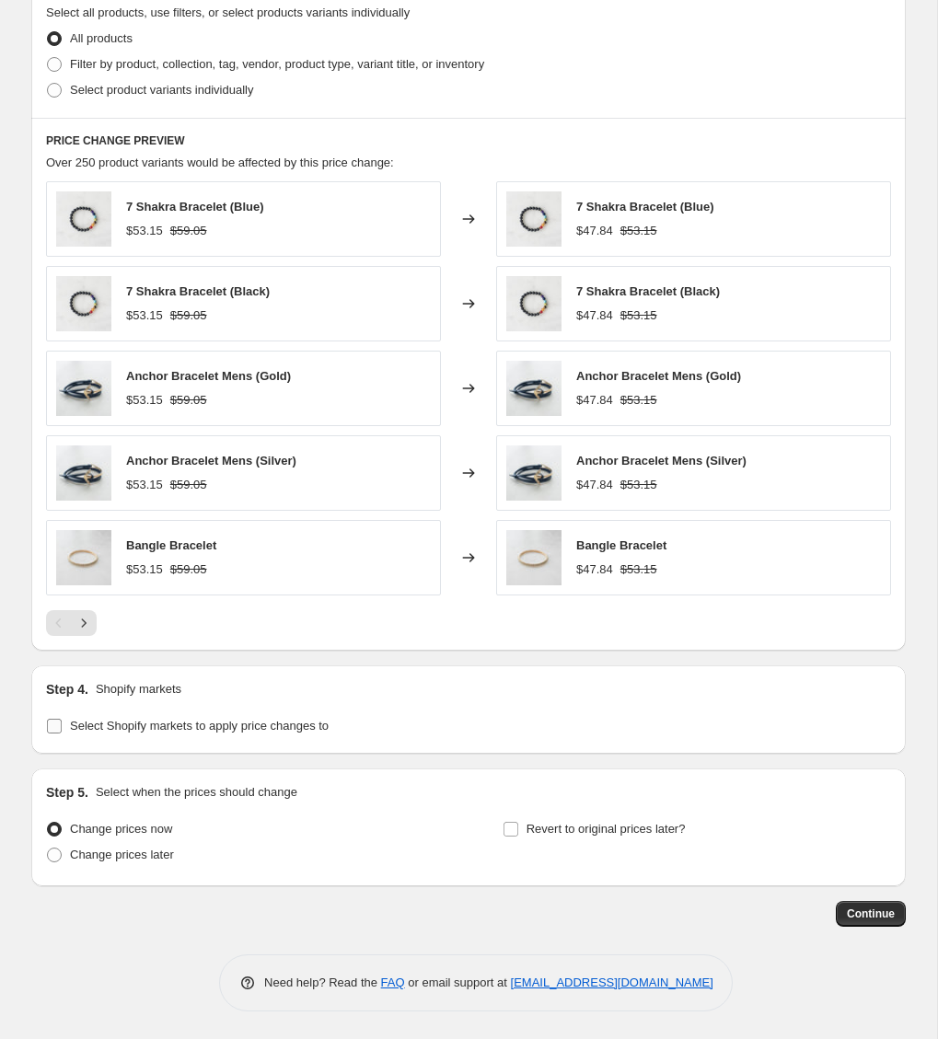
click at [287, 728] on span "Select Shopify markets to apply price changes to" at bounding box center [199, 726] width 259 height 14
click at [62, 728] on input "Select Shopify markets to apply price changes to" at bounding box center [54, 726] width 15 height 15
checkbox input "true"
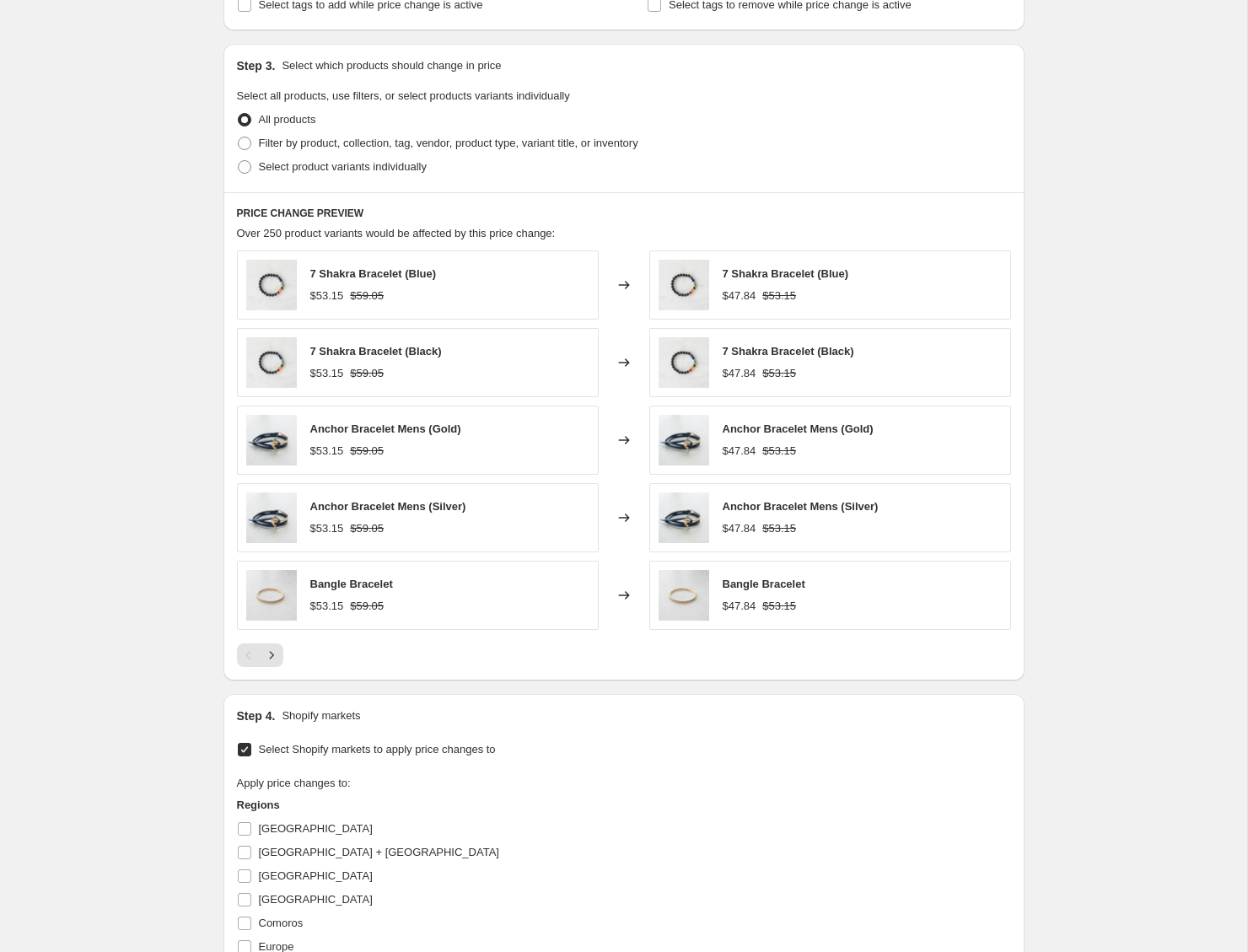
scroll to position [0, 0]
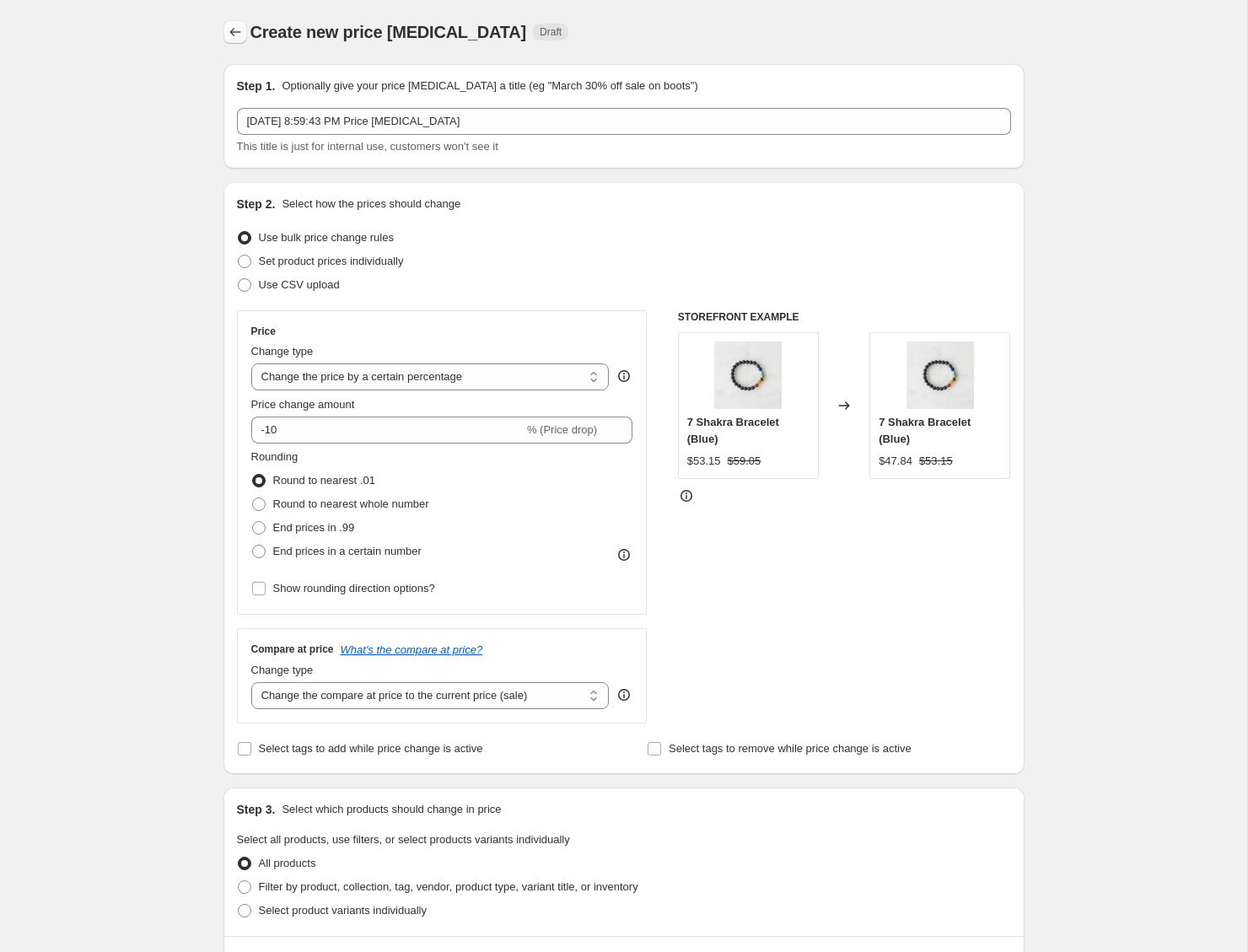
click at [233, 34] on icon "Price change jobs" at bounding box center [235, 32] width 16 height 16
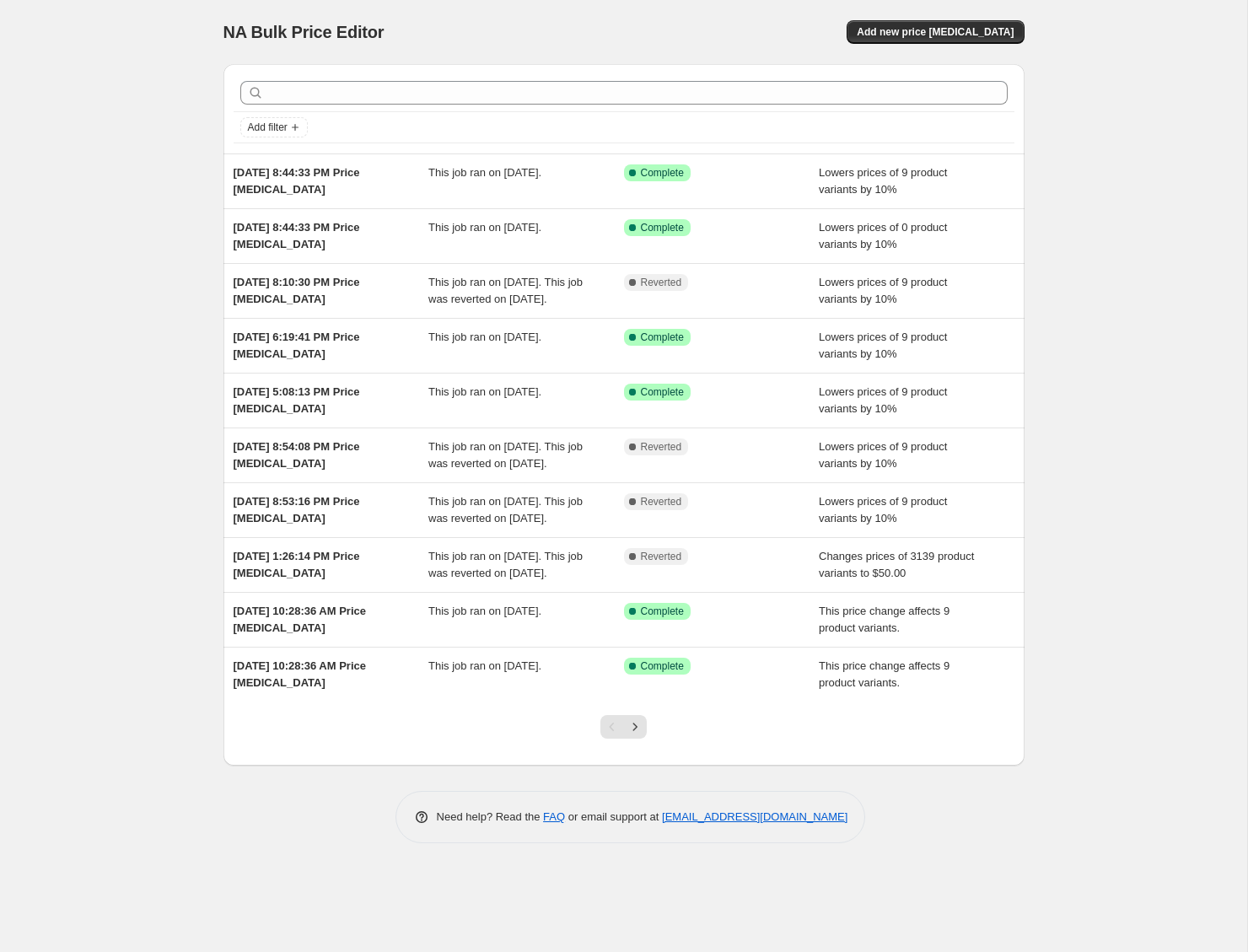
click at [109, 359] on div "NA Bulk Price Editor. This page is ready NA Bulk Price Editor Add new price [ME…" at bounding box center [623, 476] width 1247 height 952
click at [111, 234] on div "NA Bulk Price Editor. This page is ready NA Bulk Price Editor Add new price [ME…" at bounding box center [623, 476] width 1247 height 952
click at [928, 25] on button "Add new price [MEDICAL_DATA]" at bounding box center [935, 32] width 177 height 24
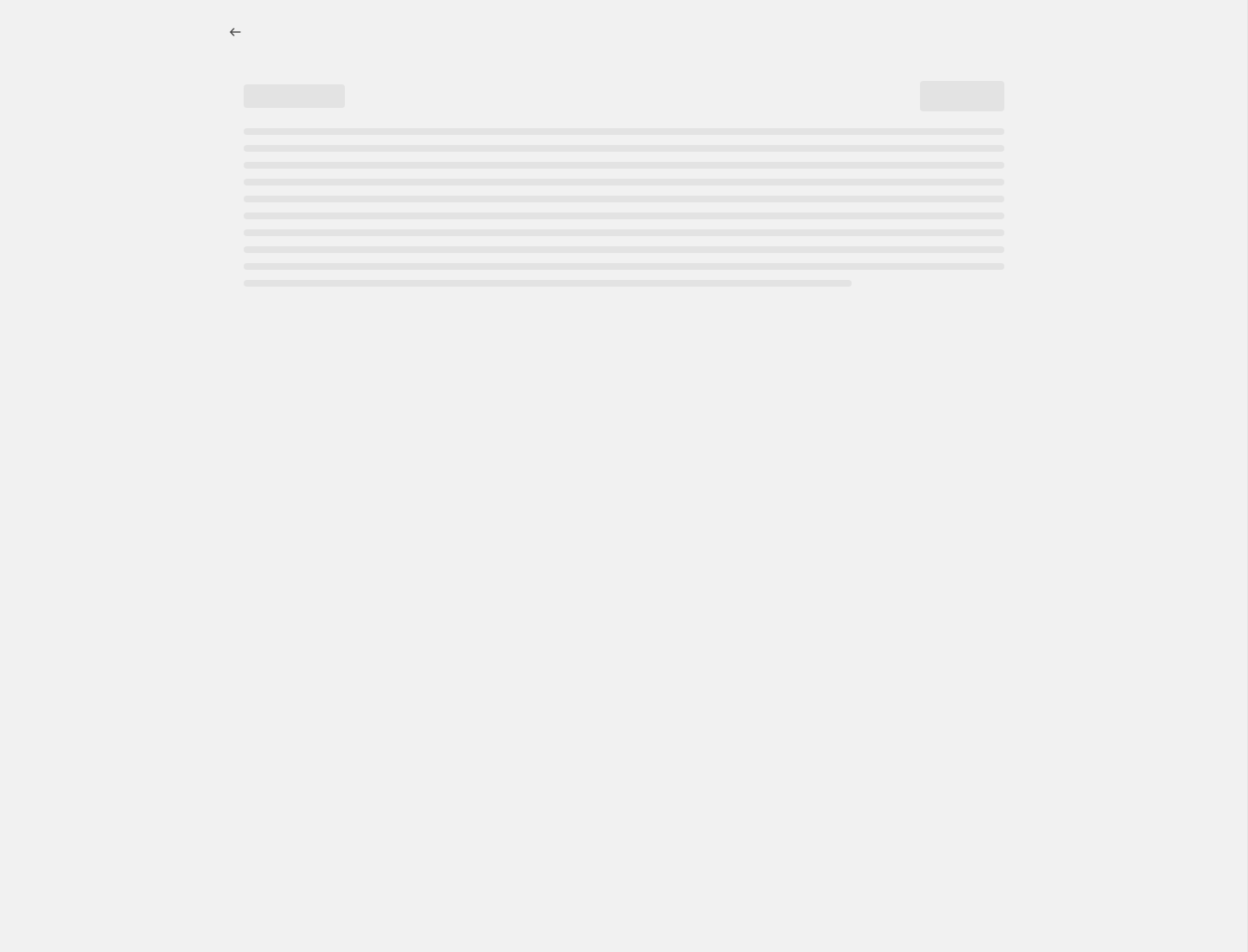
select select "percentage"
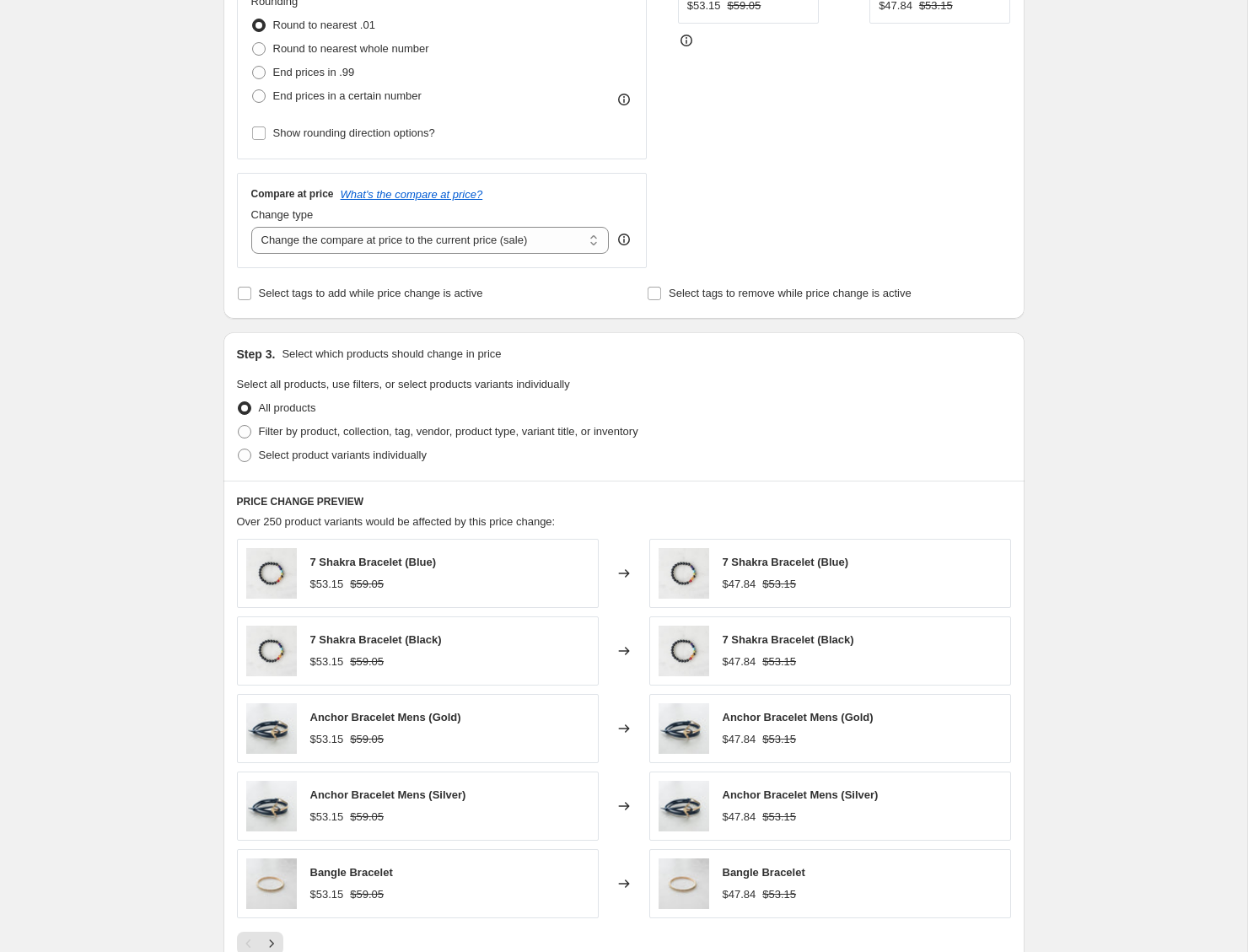
scroll to position [828, 0]
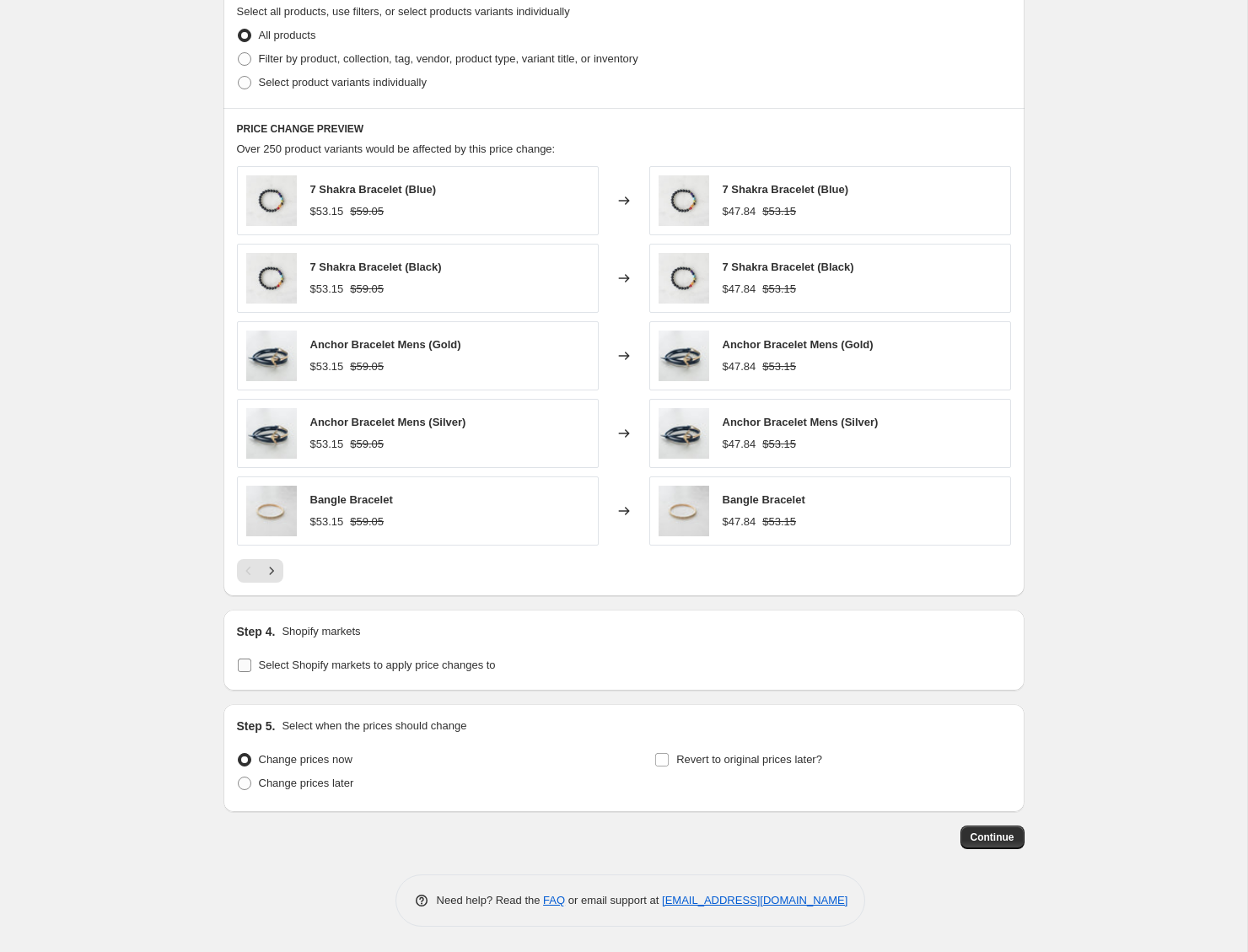
click at [398, 662] on span "Select Shopify markets to apply price changes to" at bounding box center [378, 665] width 237 height 13
click at [251, 662] on input "Select Shopify markets to apply price changes to" at bounding box center [245, 665] width 14 height 14
checkbox input "true"
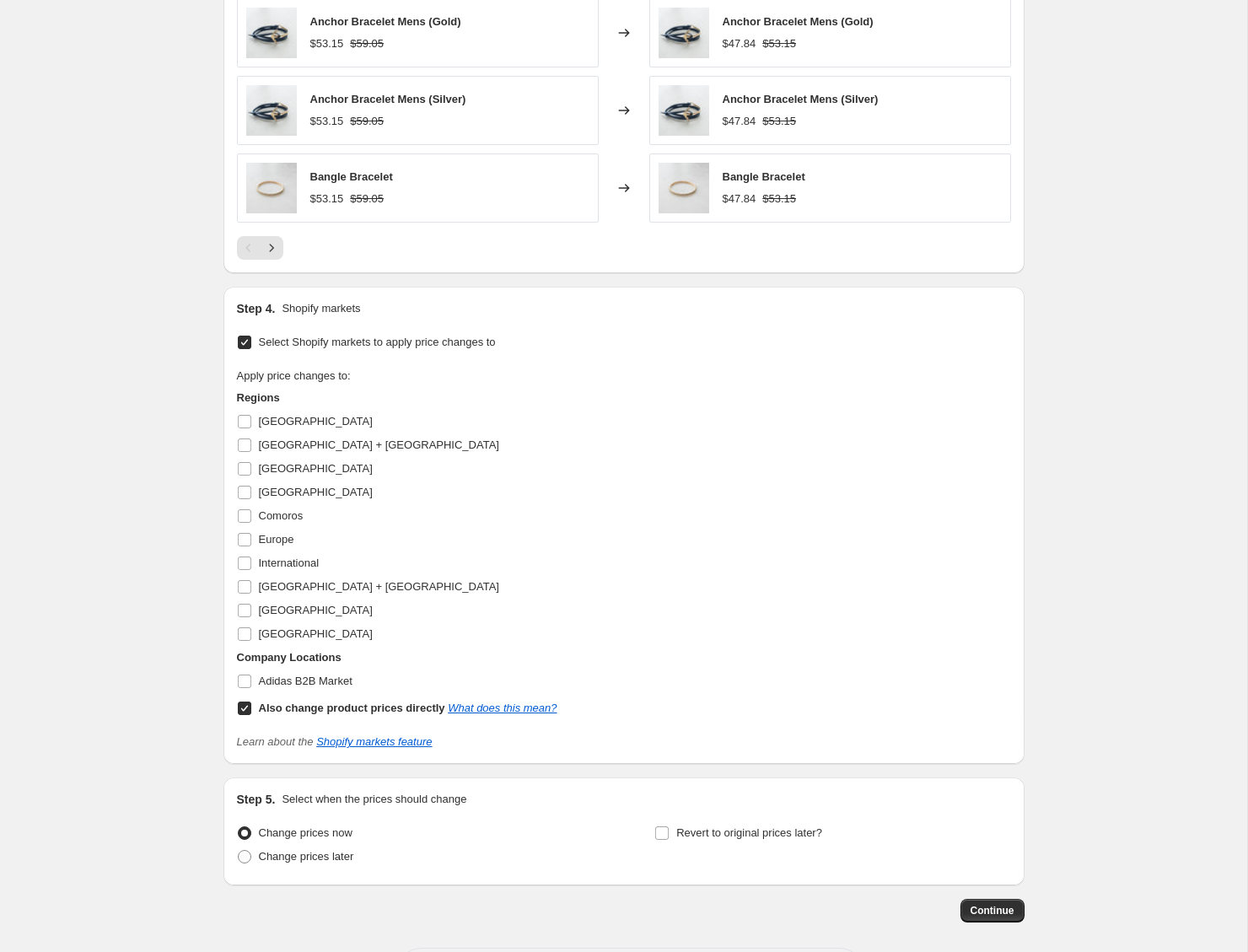
scroll to position [1152, 0]
click at [252, 397] on h3 "Regions" at bounding box center [398, 397] width 321 height 16
click at [288, 654] on h3 "Company Locations" at bounding box center [398, 657] width 321 height 16
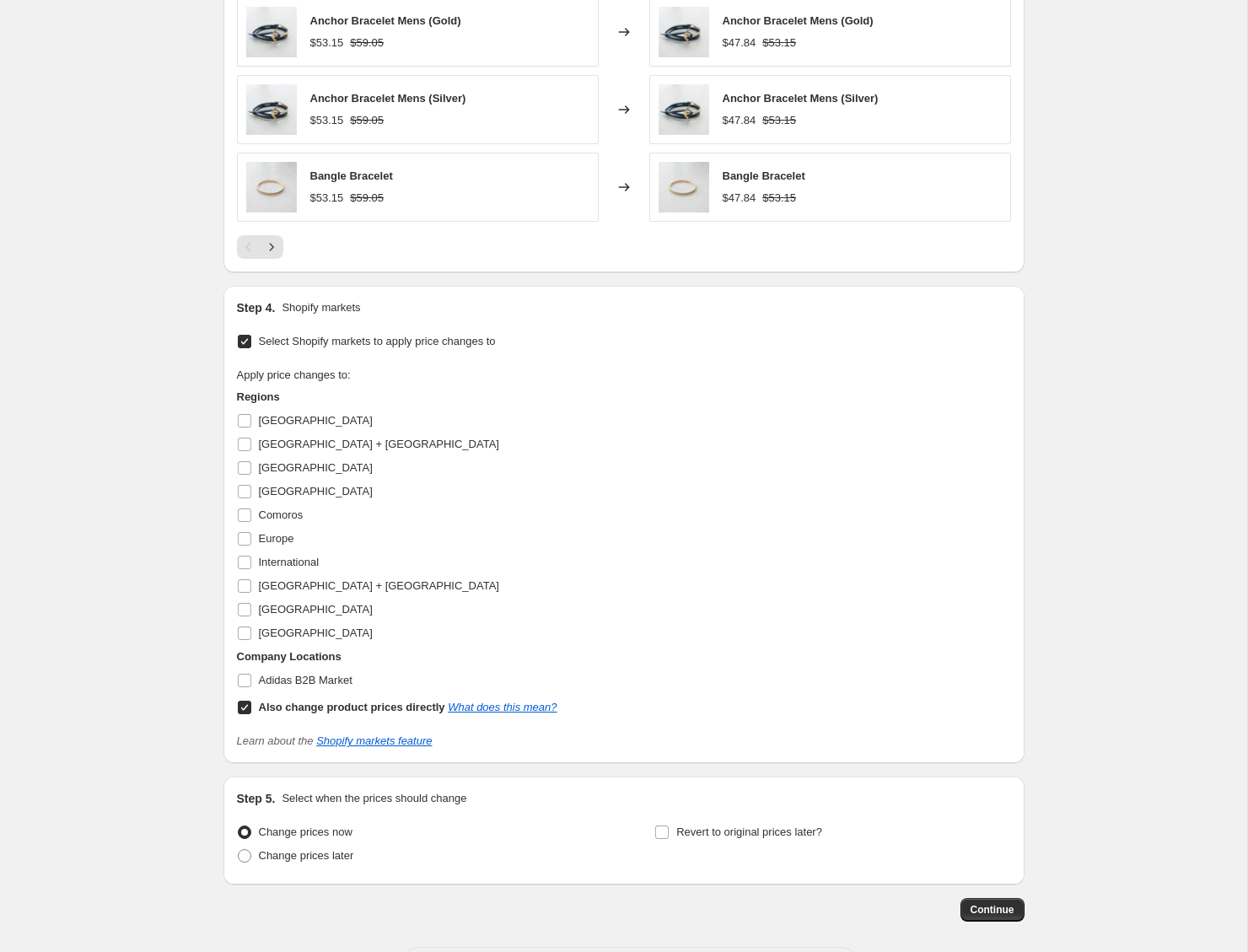
click at [474, 603] on div "[GEOGRAPHIC_DATA]" at bounding box center [398, 609] width 321 height 24
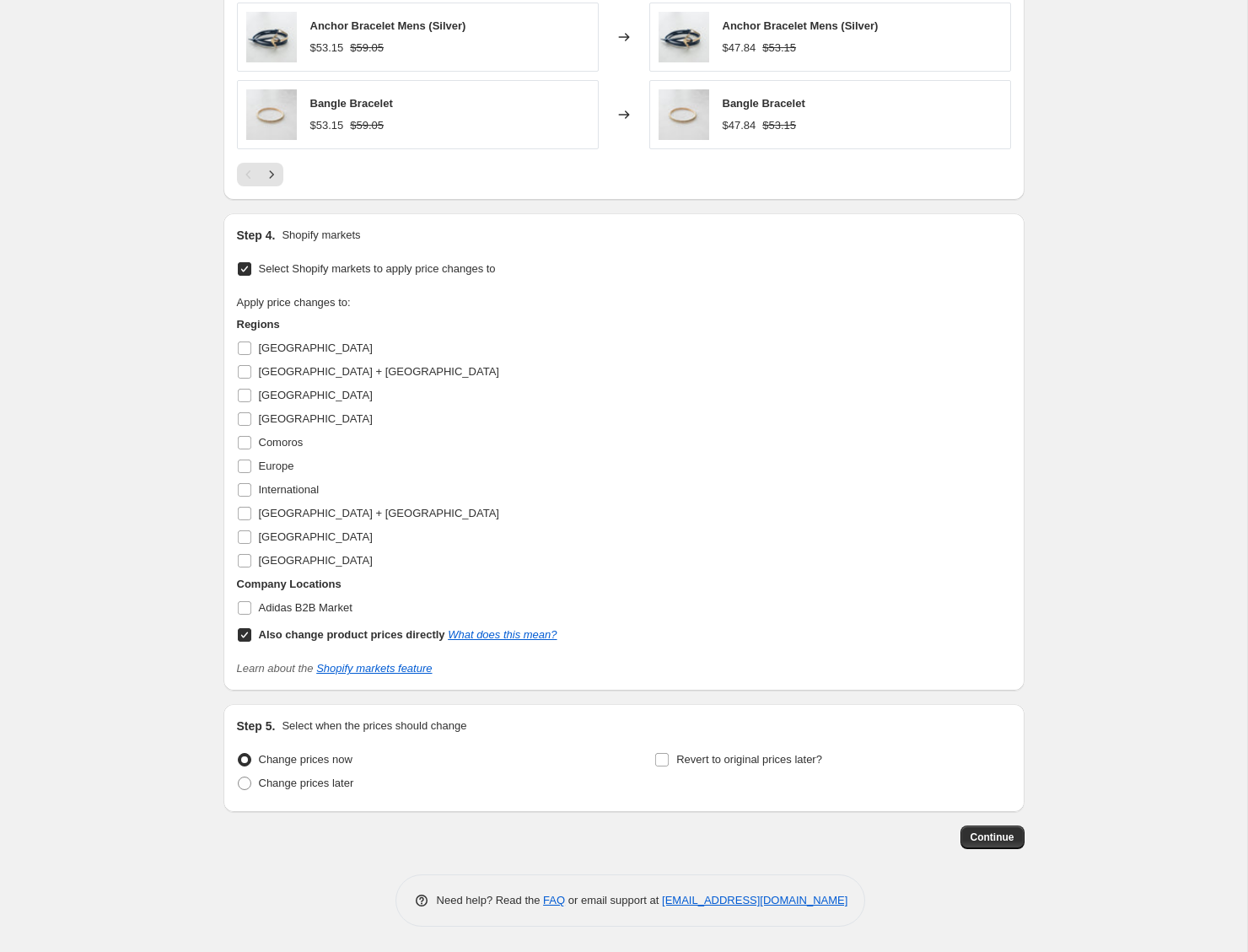
click at [279, 635] on b "Also change product prices directly" at bounding box center [352, 635] width 186 height 13
click at [251, 635] on input "Also change product prices directly What does this mean?" at bounding box center [245, 635] width 14 height 14
checkbox input "false"
click at [295, 607] on span "Adidas B2B Market" at bounding box center [306, 607] width 93 height 13
click at [251, 607] on input "Adidas B2B Market" at bounding box center [245, 607] width 14 height 14
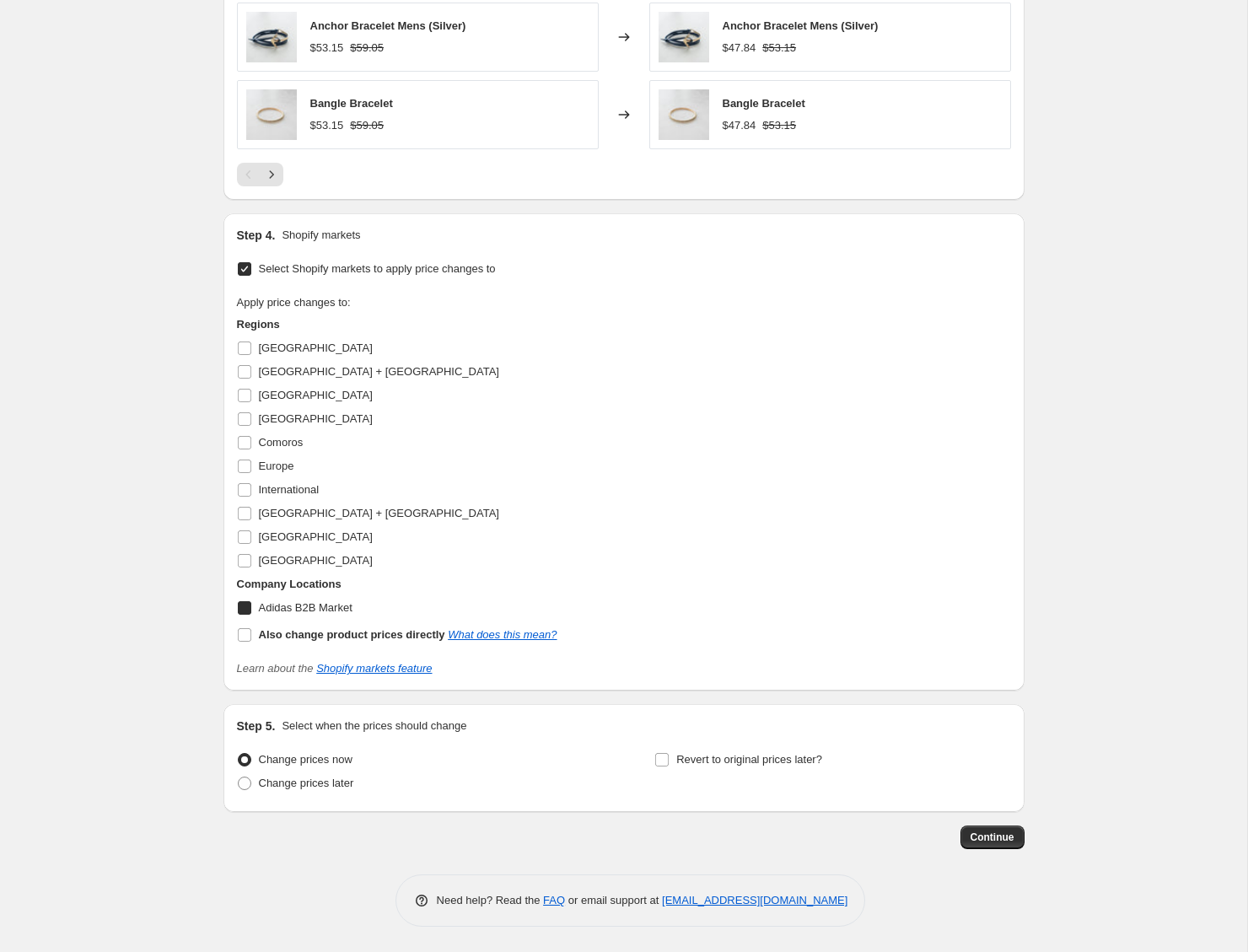
checkbox input "true"
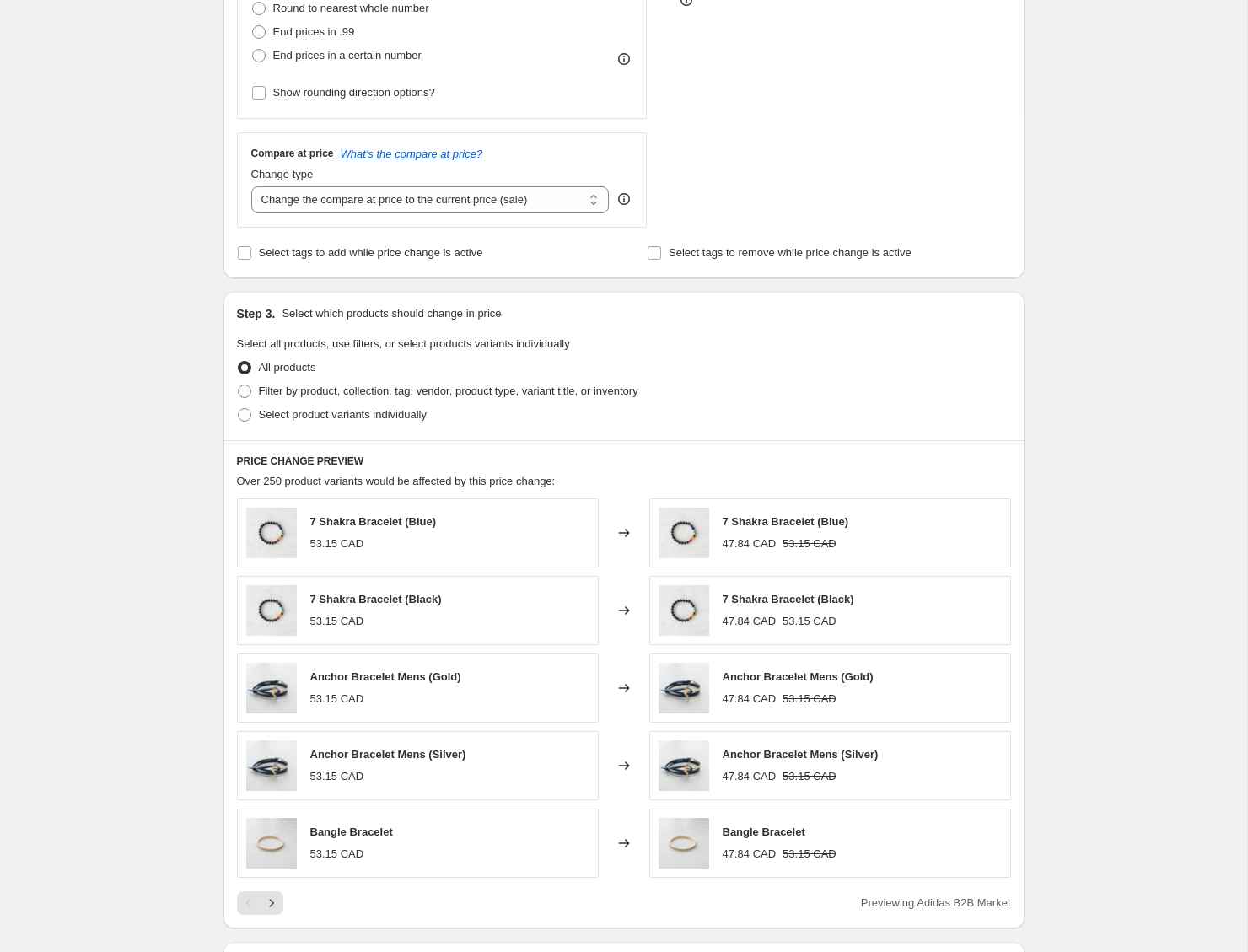
scroll to position [498, 0]
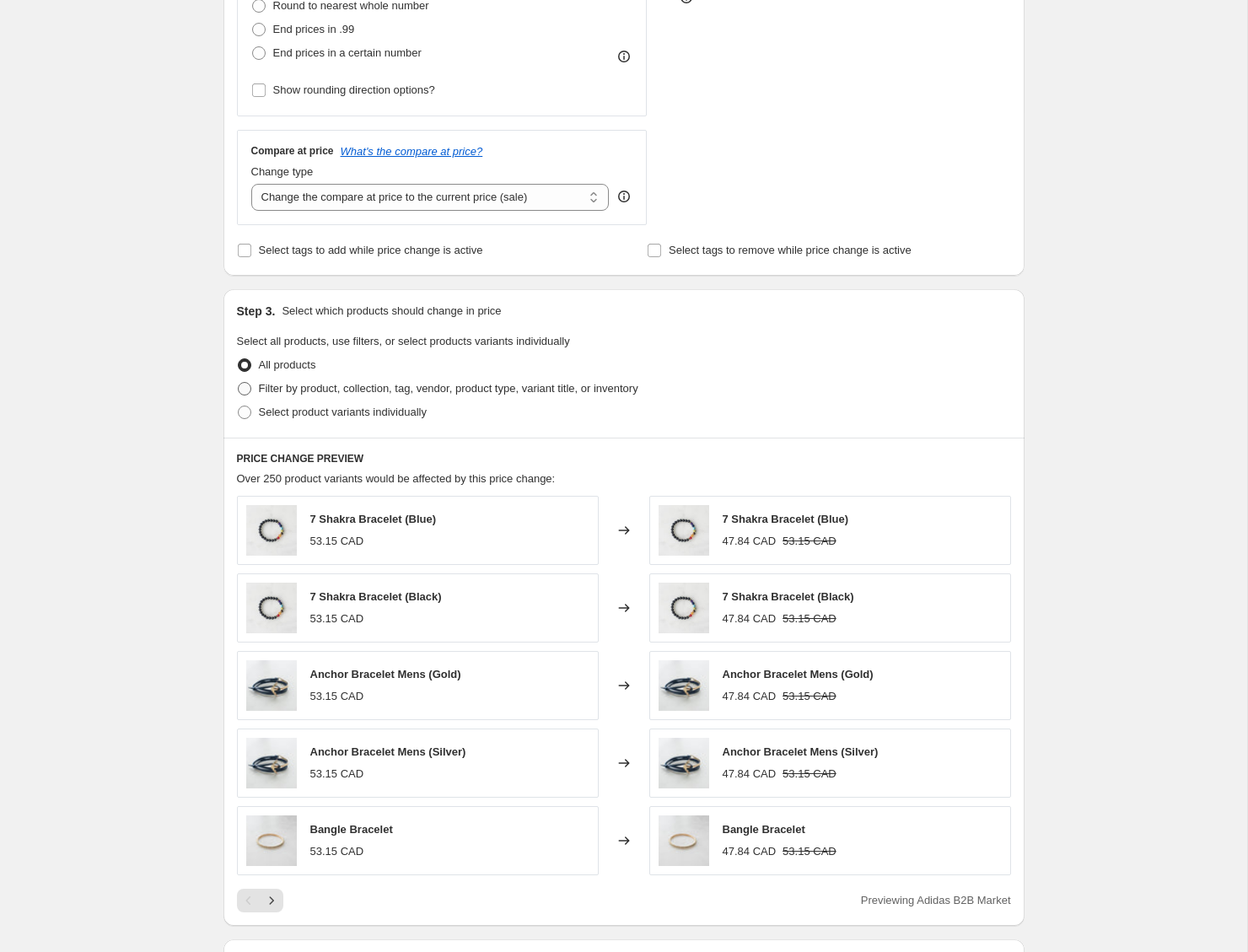
click at [439, 388] on span "Filter by product, collection, tag, vendor, product type, variant title, or inv…" at bounding box center [449, 388] width 379 height 13
click at [238, 383] on input "Filter by product, collection, tag, vendor, product type, variant title, or inv…" at bounding box center [238, 382] width 1 height 1
radio input "true"
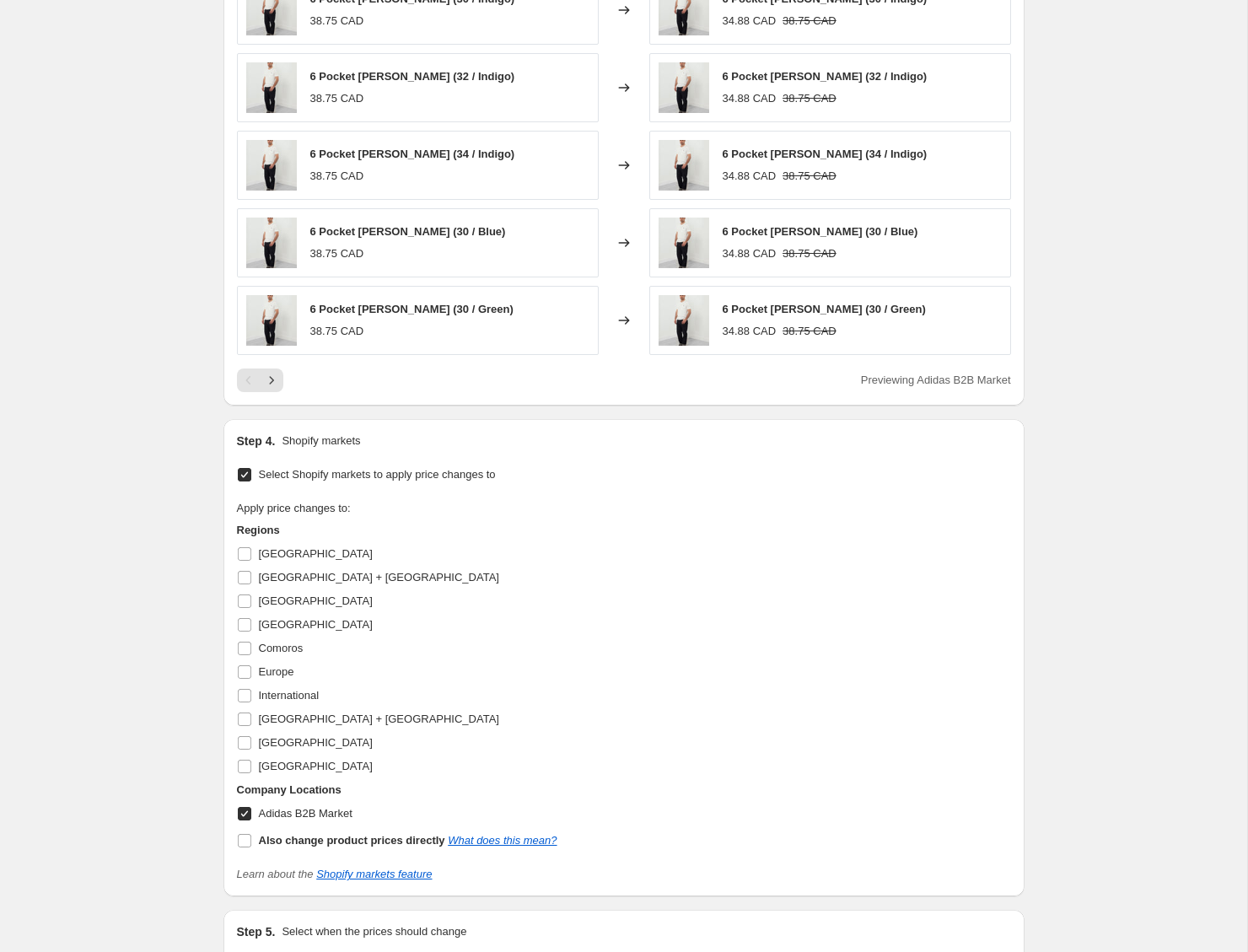
scroll to position [1414, 0]
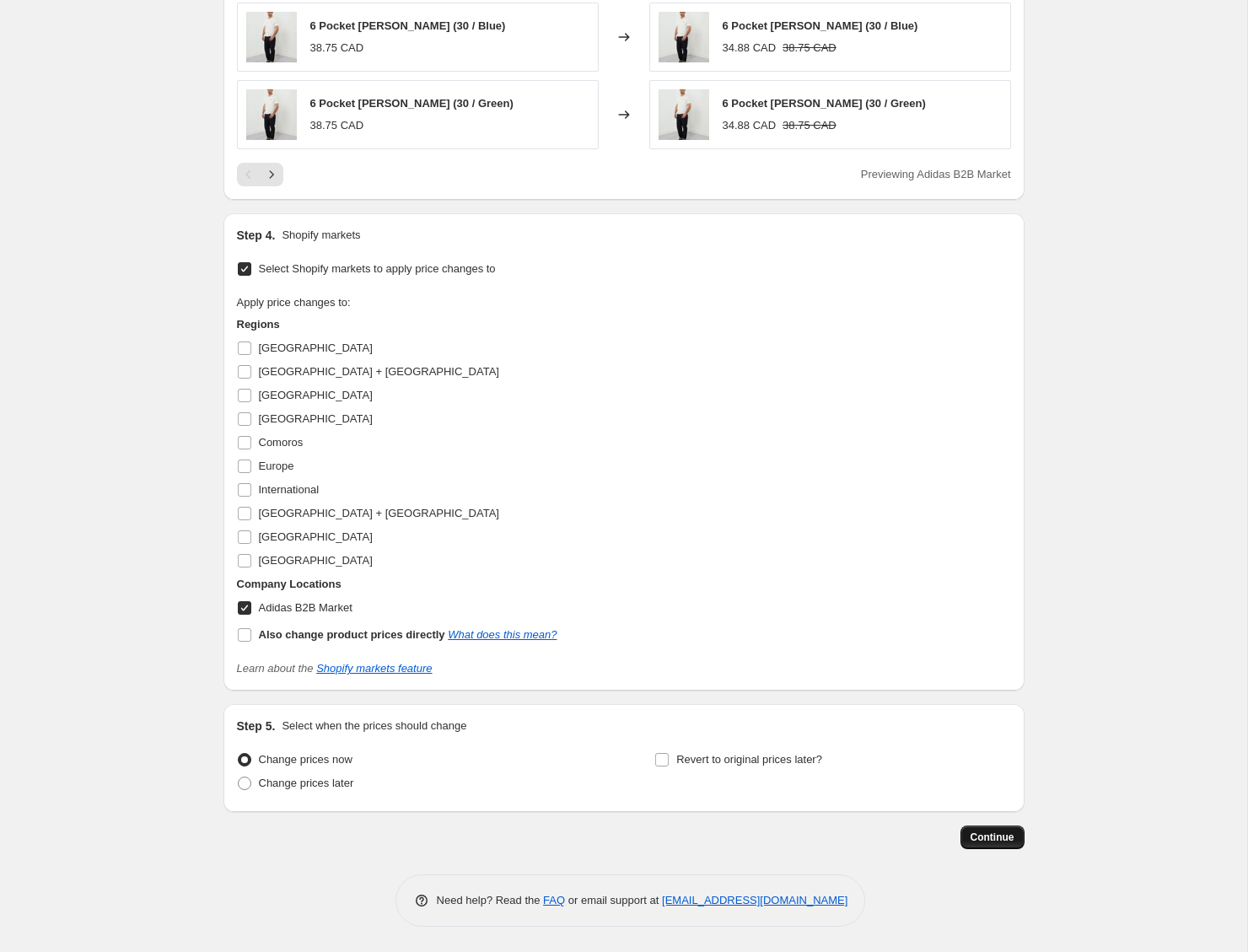
click at [991, 836] on span "Continue" at bounding box center [992, 837] width 44 height 14
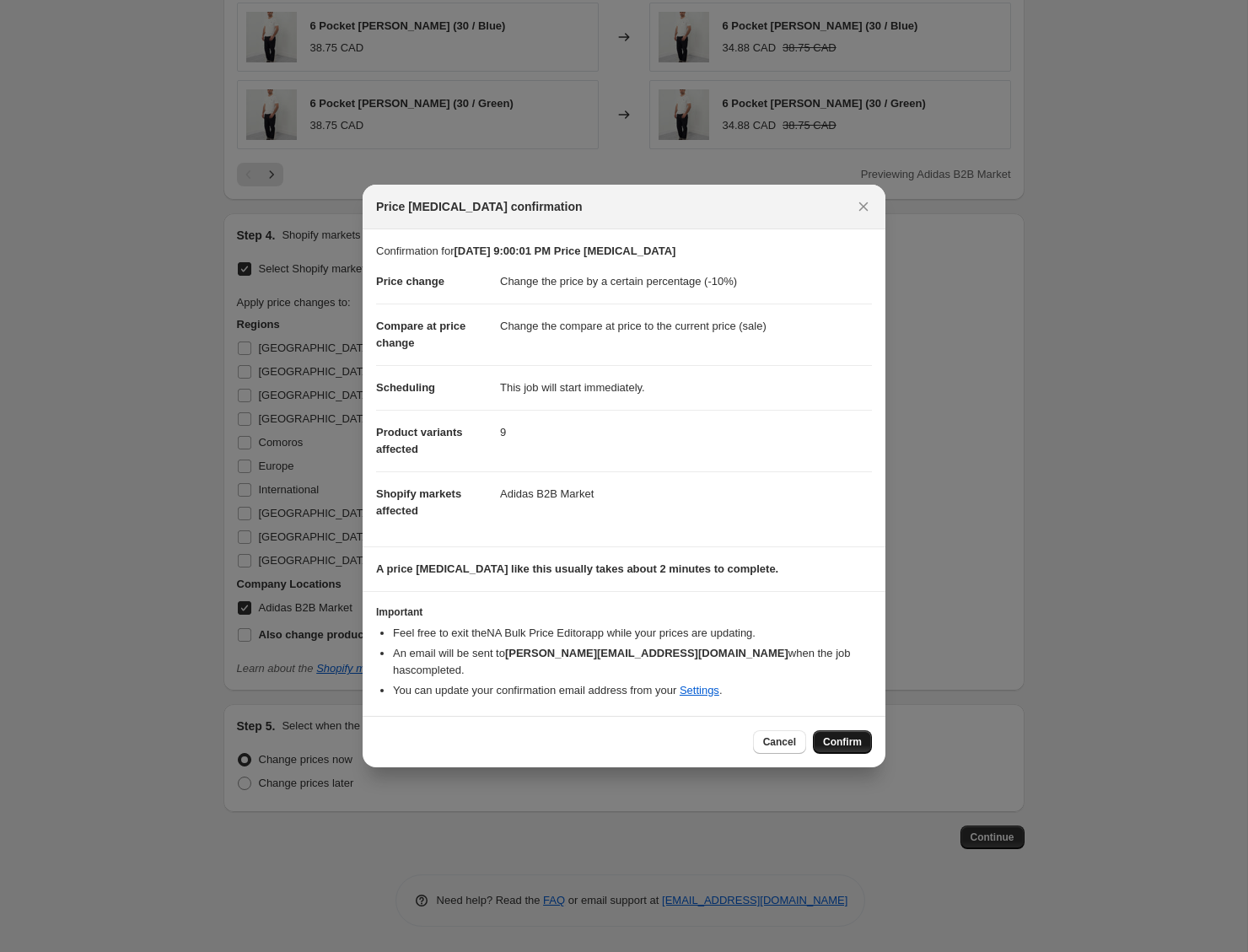
click at [844, 735] on span "Confirm" at bounding box center [842, 741] width 38 height 14
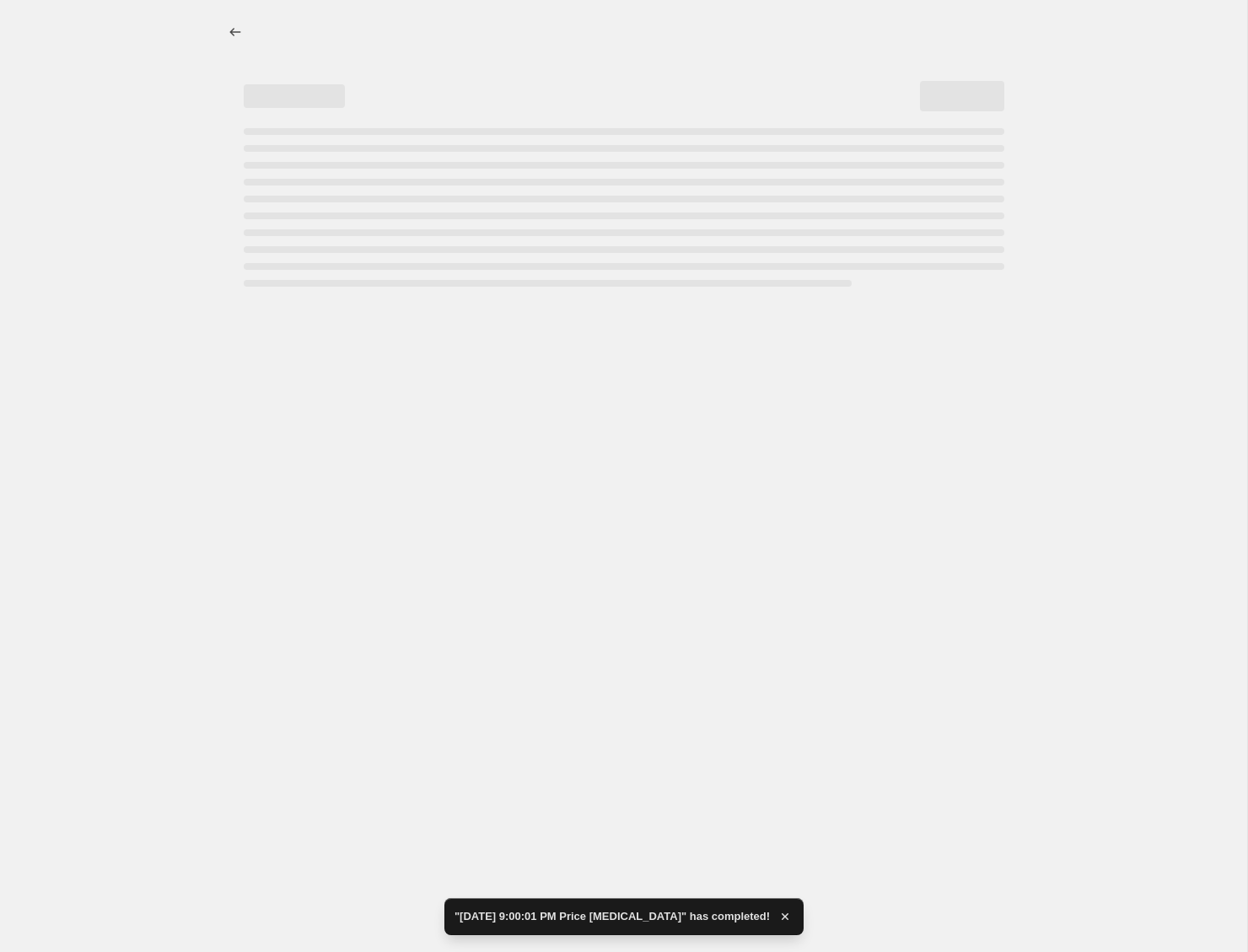
select select "percentage"
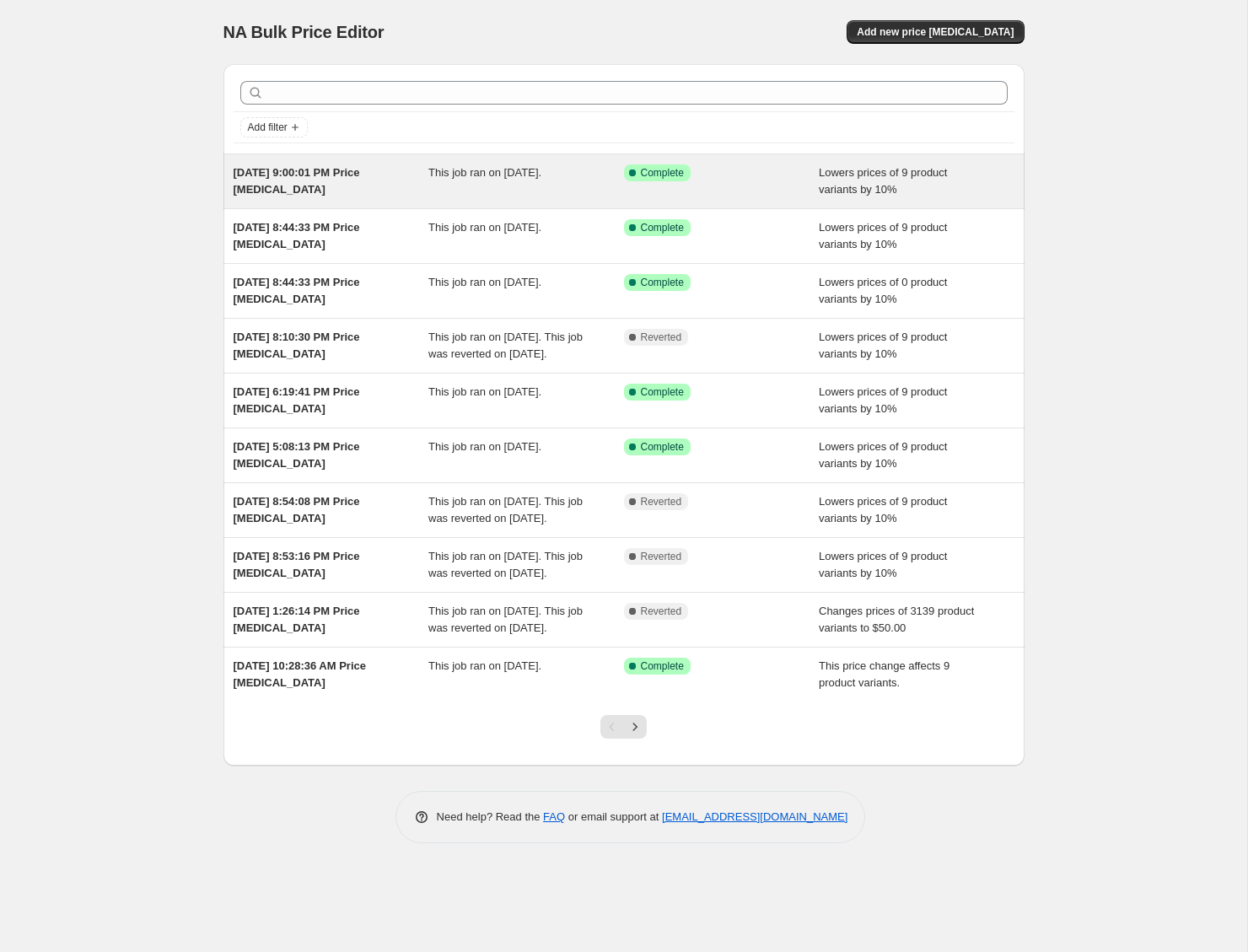
click at [380, 191] on div "[DATE] 9:00:01 PM Price [MEDICAL_DATA]" at bounding box center [331, 181] width 195 height 34
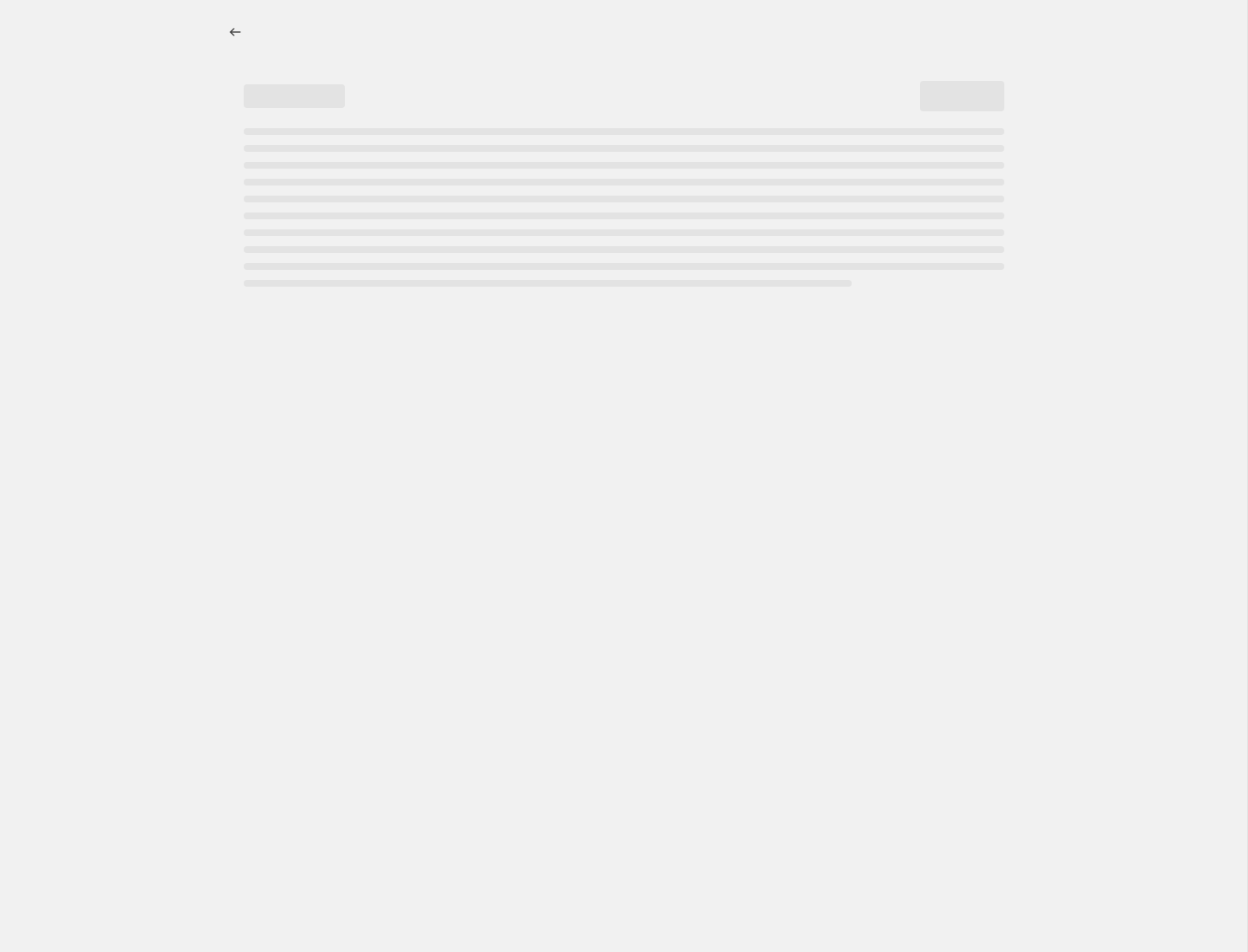
select select "percentage"
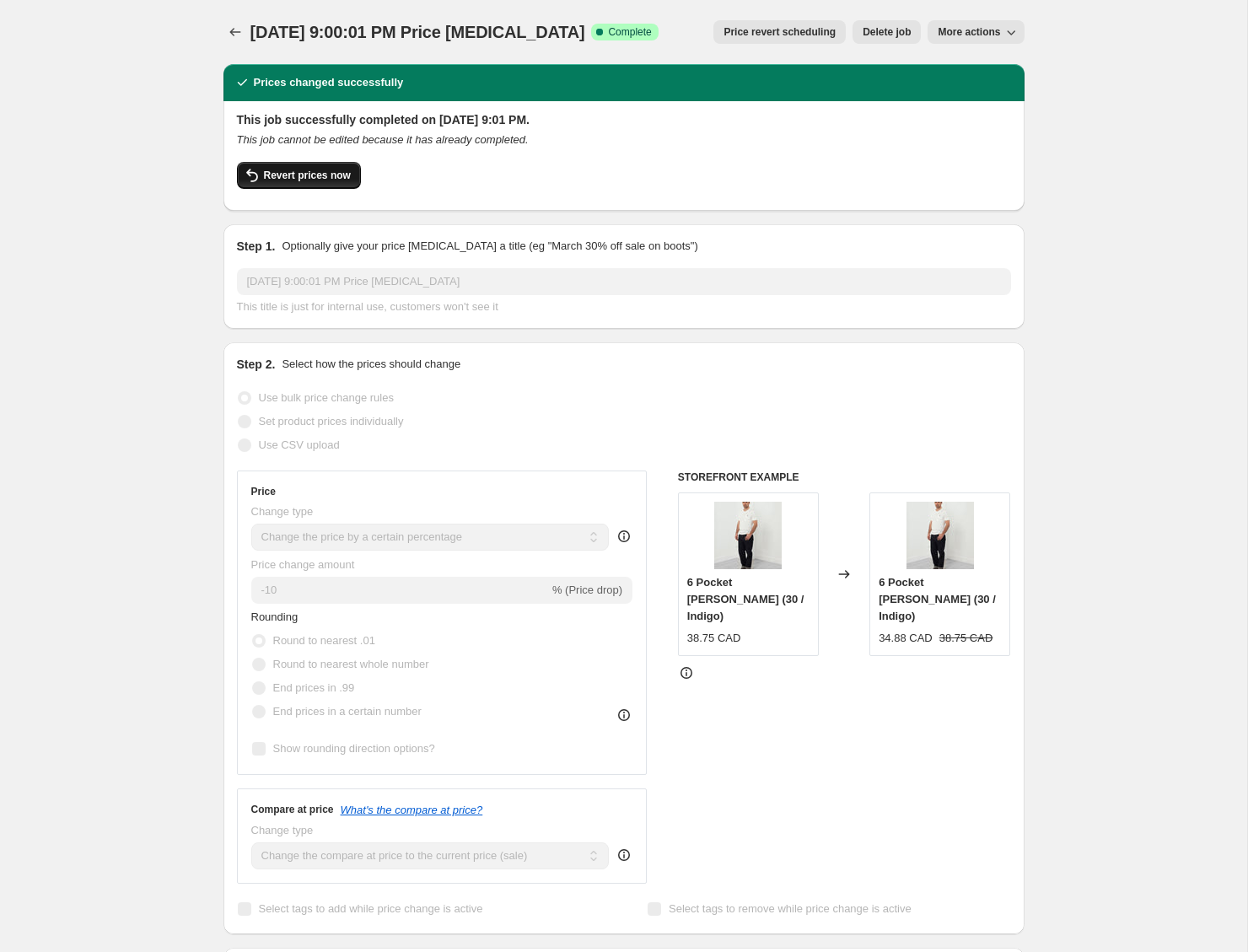
click at [297, 170] on span "Revert prices now" at bounding box center [307, 175] width 87 height 14
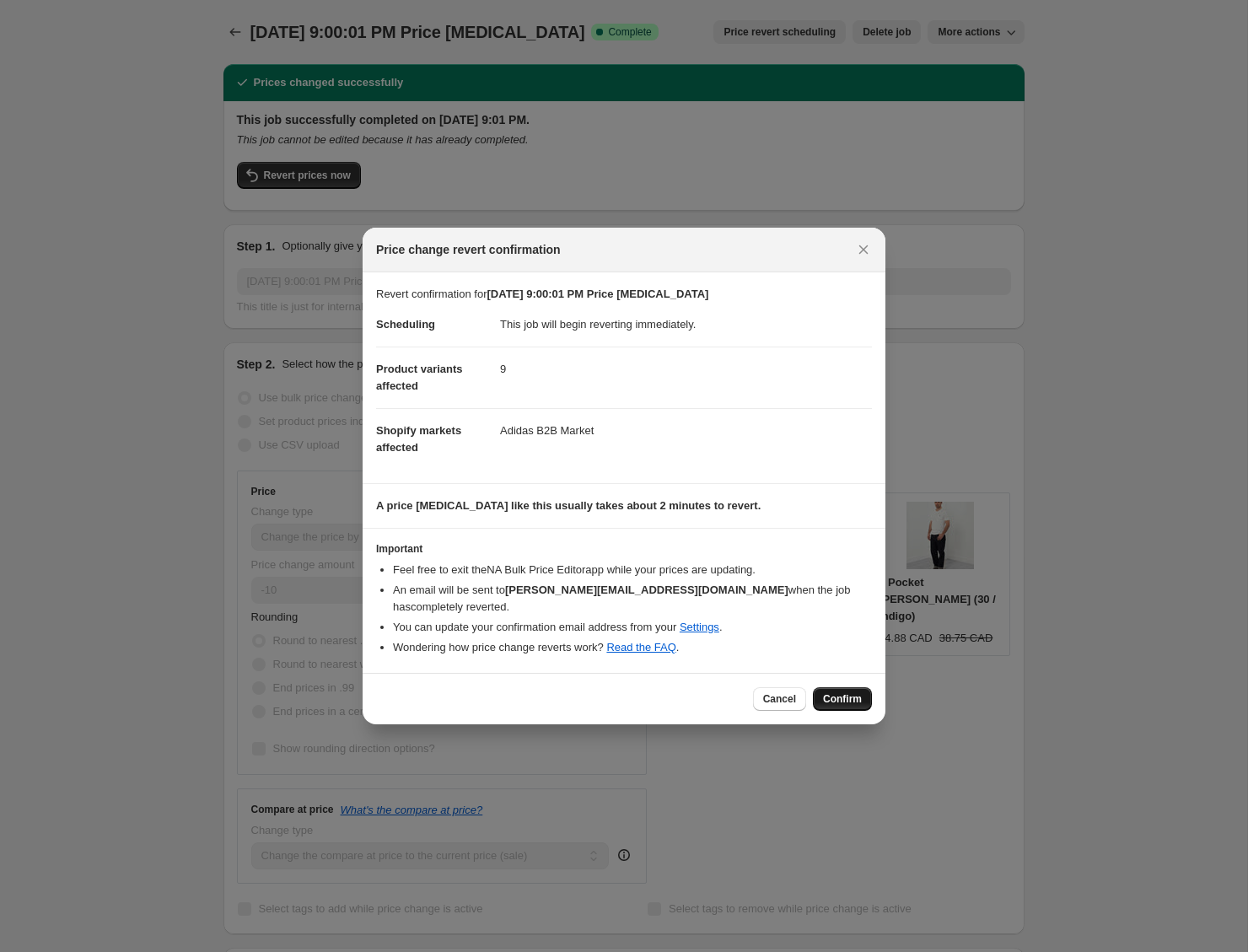
click at [848, 693] on span "Confirm" at bounding box center [842, 699] width 38 height 14
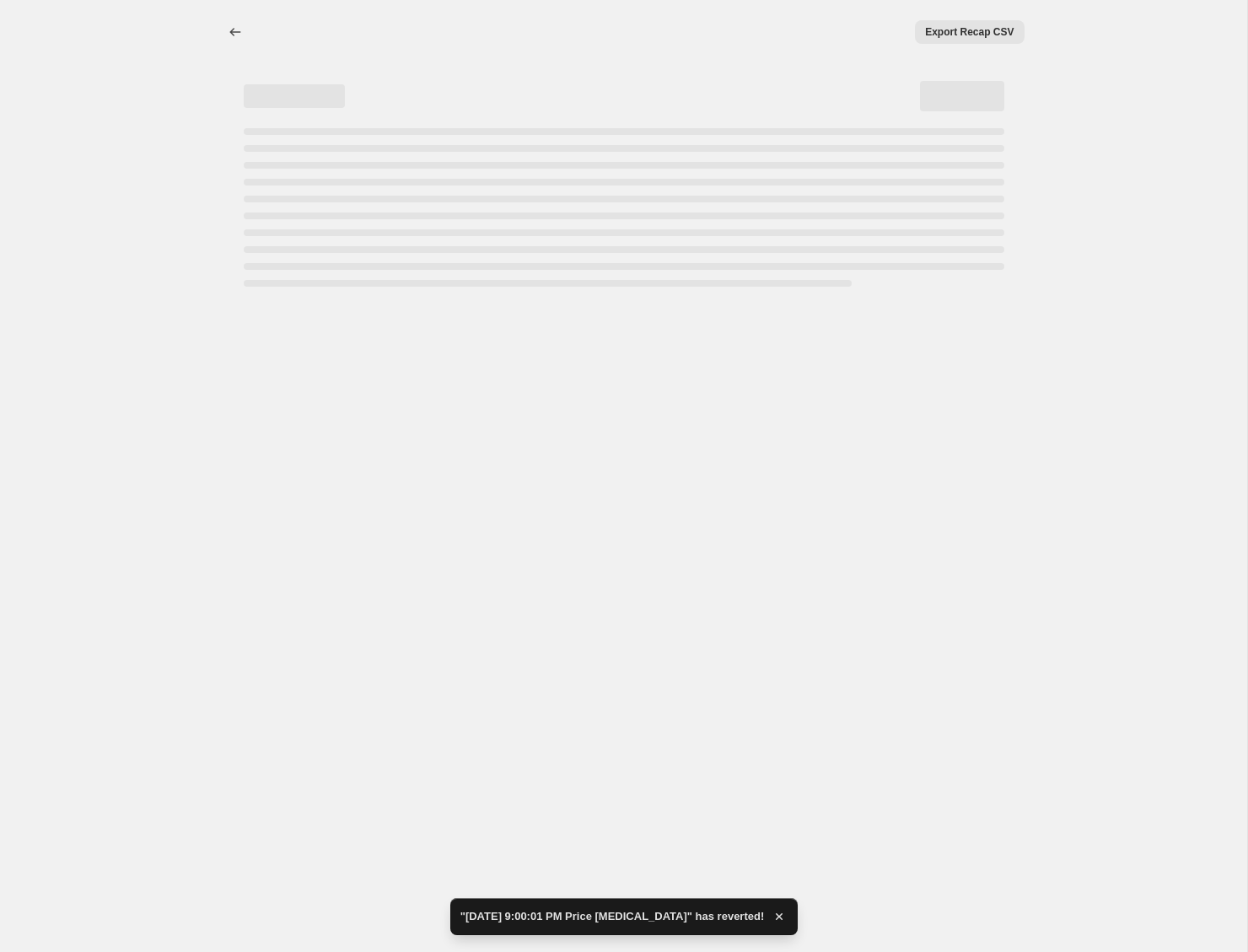
select select "percentage"
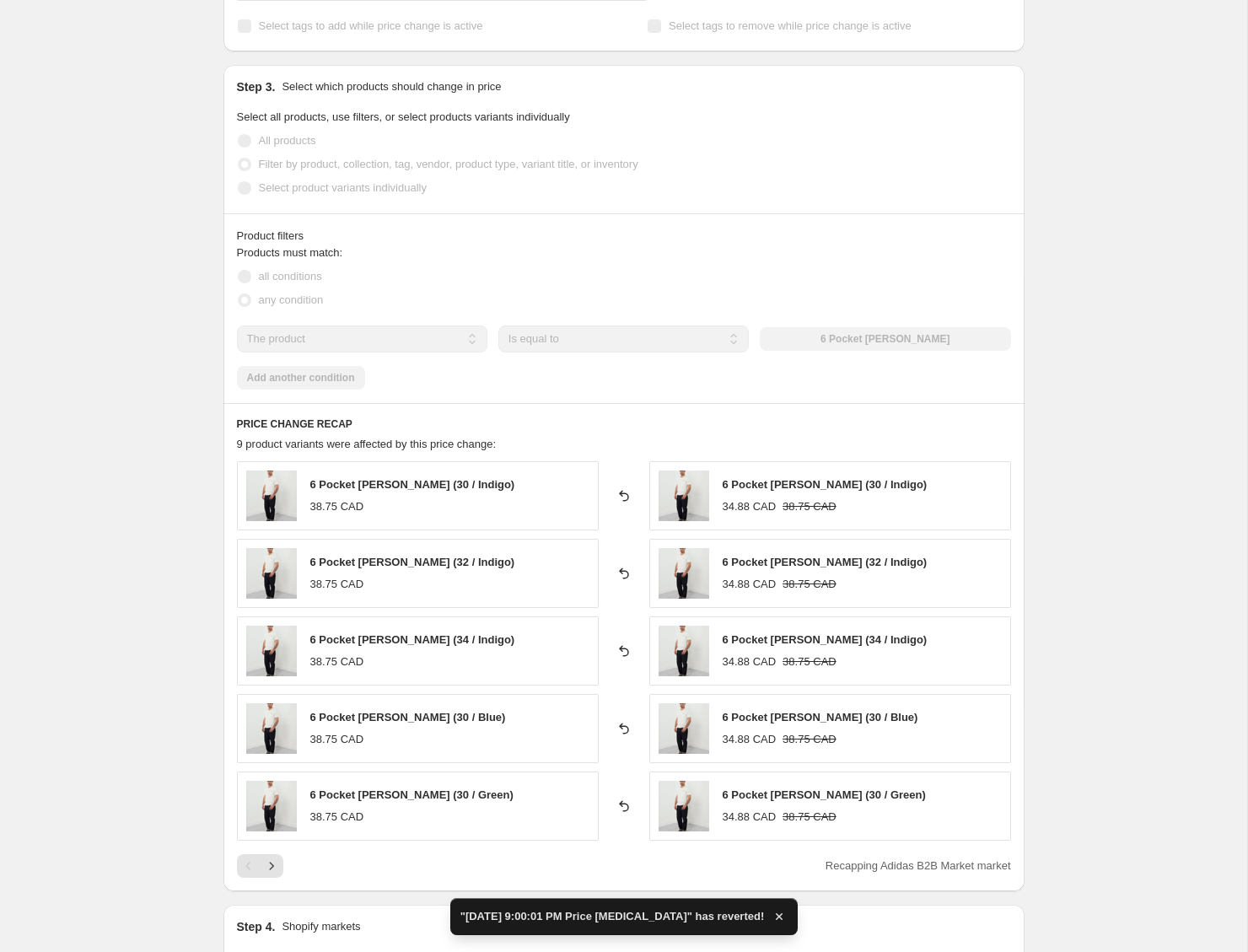
scroll to position [974, 0]
